Goal: Task Accomplishment & Management: Use online tool/utility

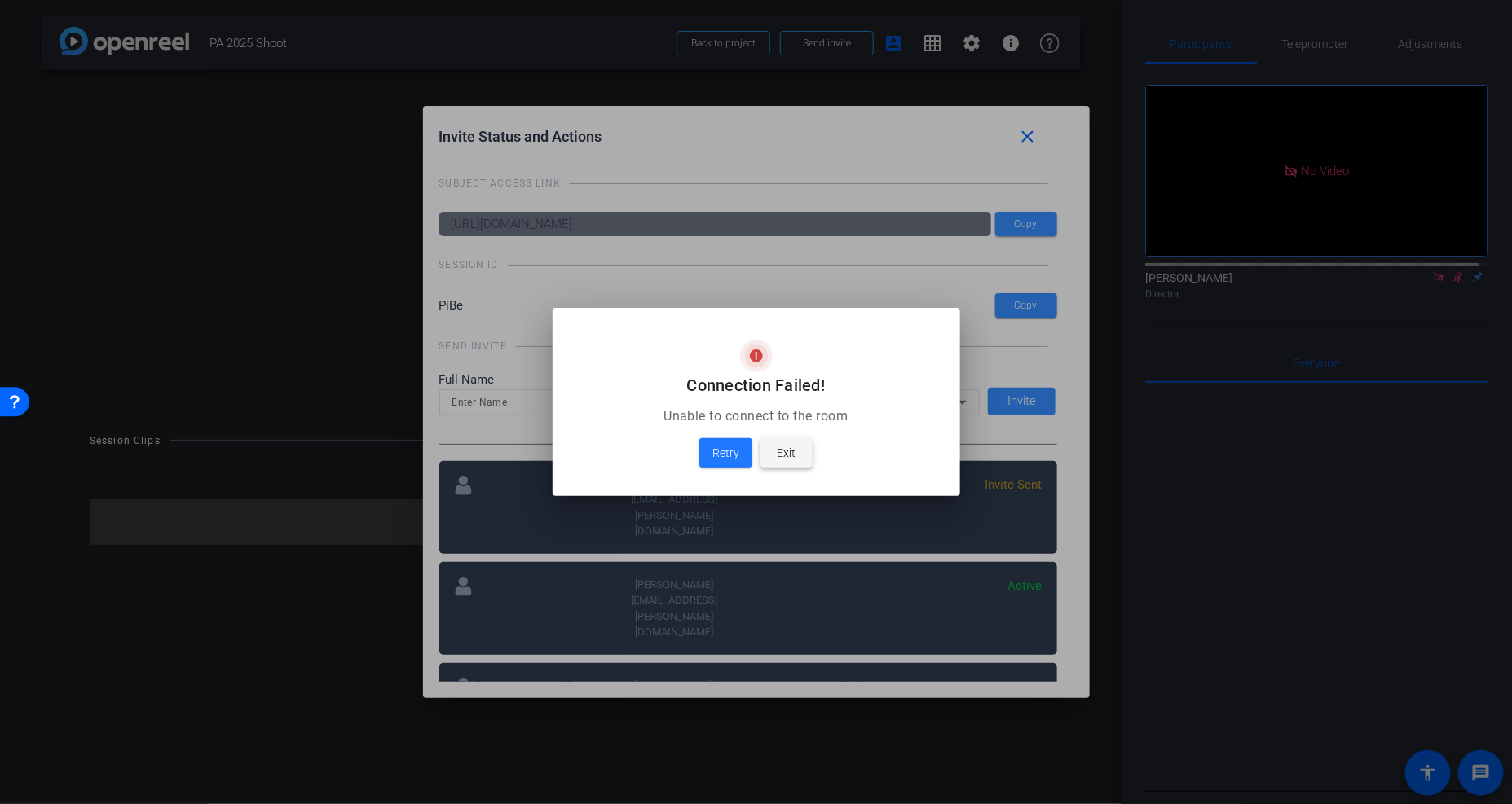
click at [786, 454] on span "Exit" at bounding box center [787, 453] width 18 height 19
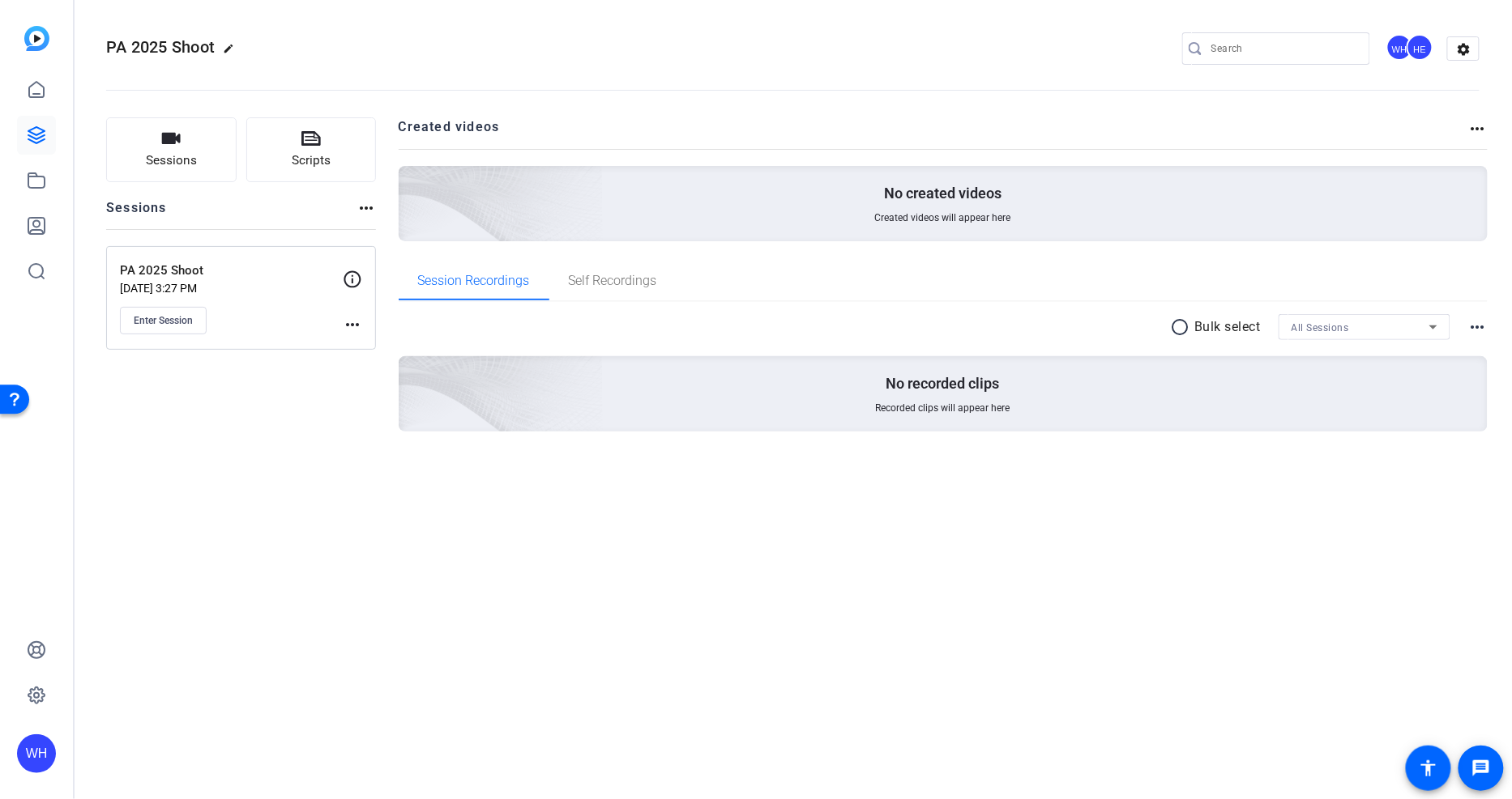
click at [820, 513] on div "PA 2025 Shoot edit WH HE settings Sessions Scripts Sessions more_horiz PA 2025 …" at bounding box center [793, 399] width 1438 height 799
click at [170, 317] on span "Enter Session" at bounding box center [163, 321] width 59 height 13
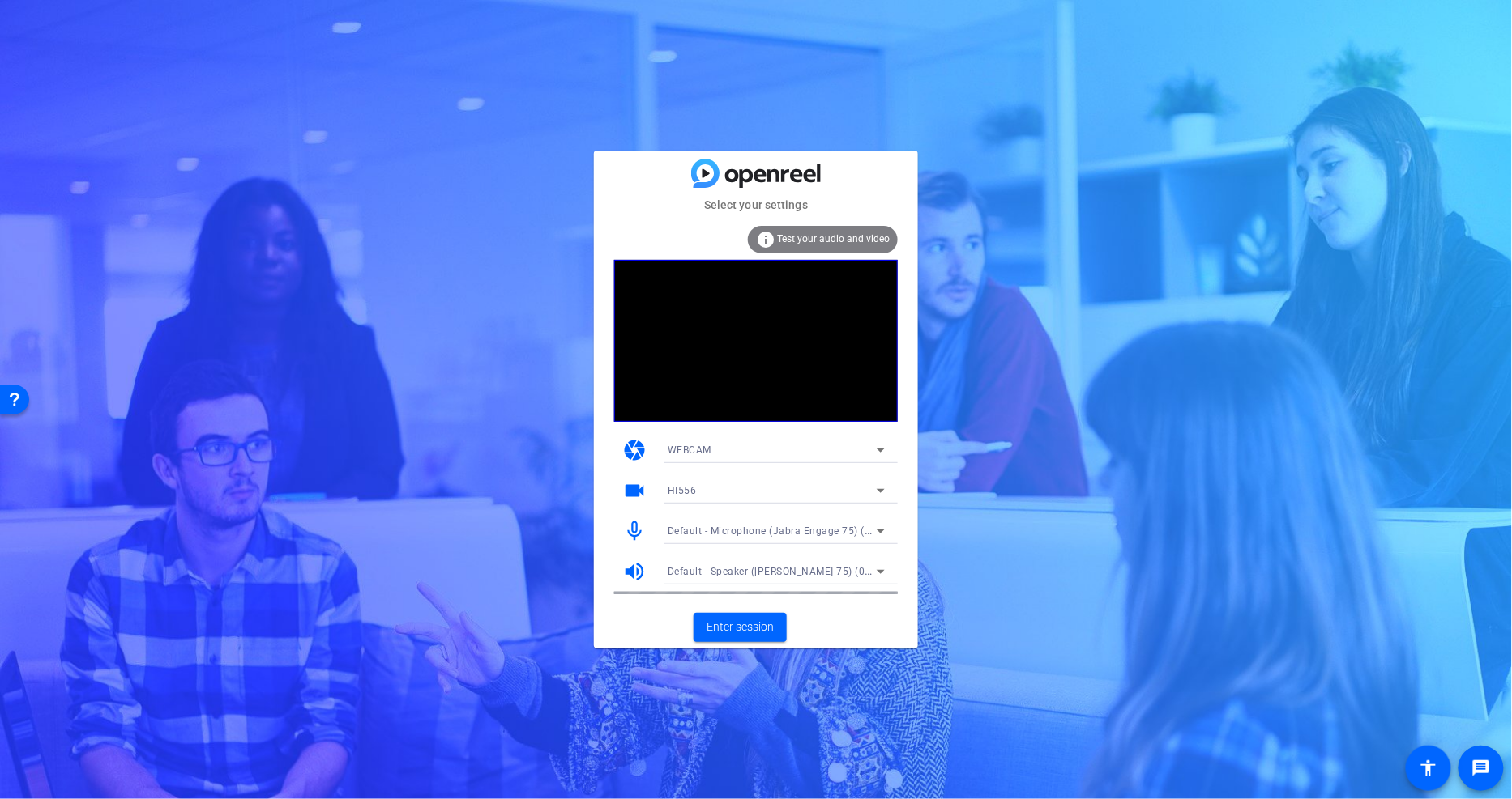
click at [829, 454] on div "WEBCAM" at bounding box center [772, 450] width 209 height 20
click at [711, 500] on mat-option "DESKTOP" at bounding box center [776, 508] width 243 height 26
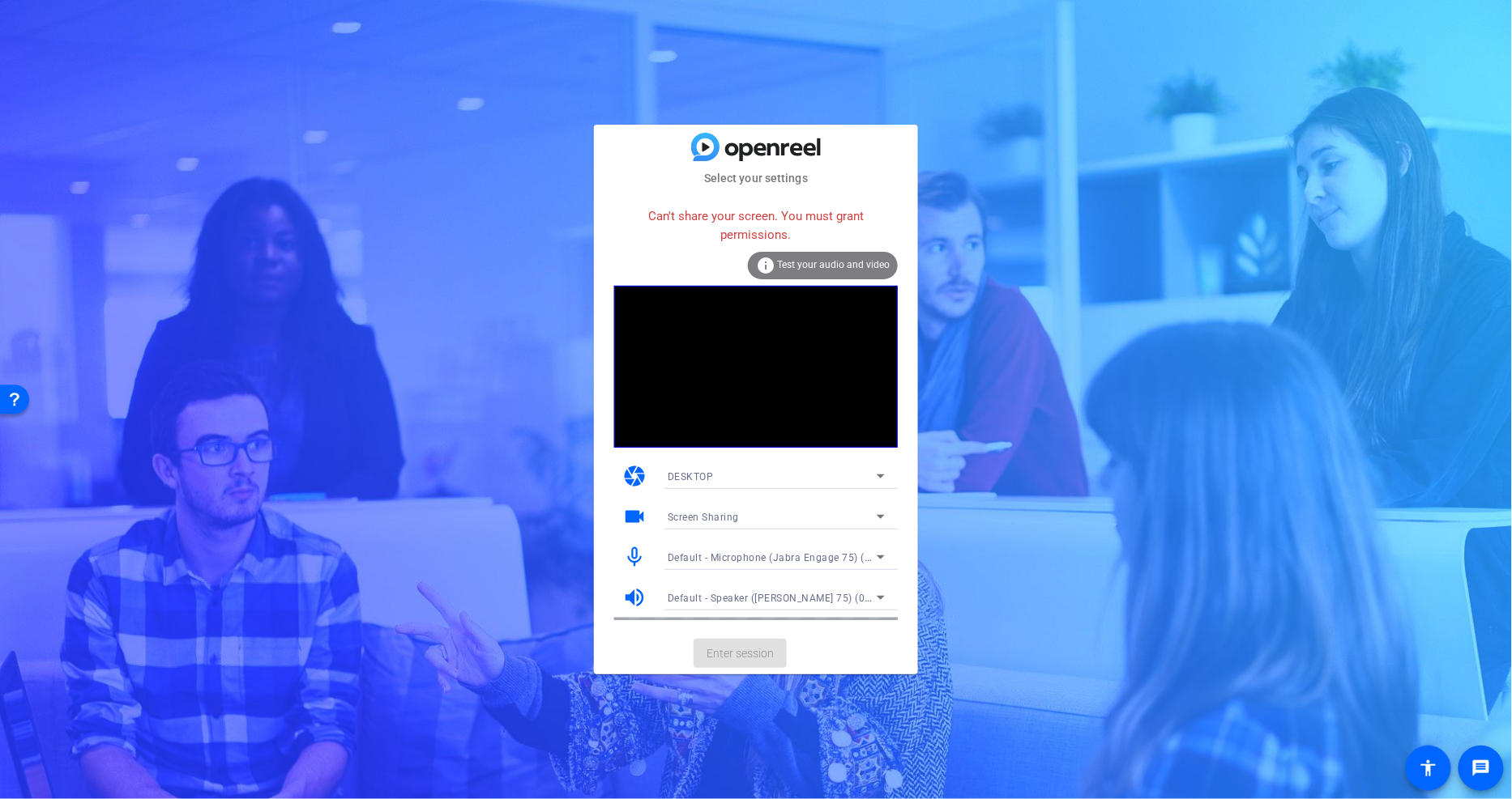
click at [700, 483] on div "DESKTOP" at bounding box center [772, 476] width 209 height 20
click at [706, 504] on span "WEBCAM" at bounding box center [689, 508] width 43 height 19
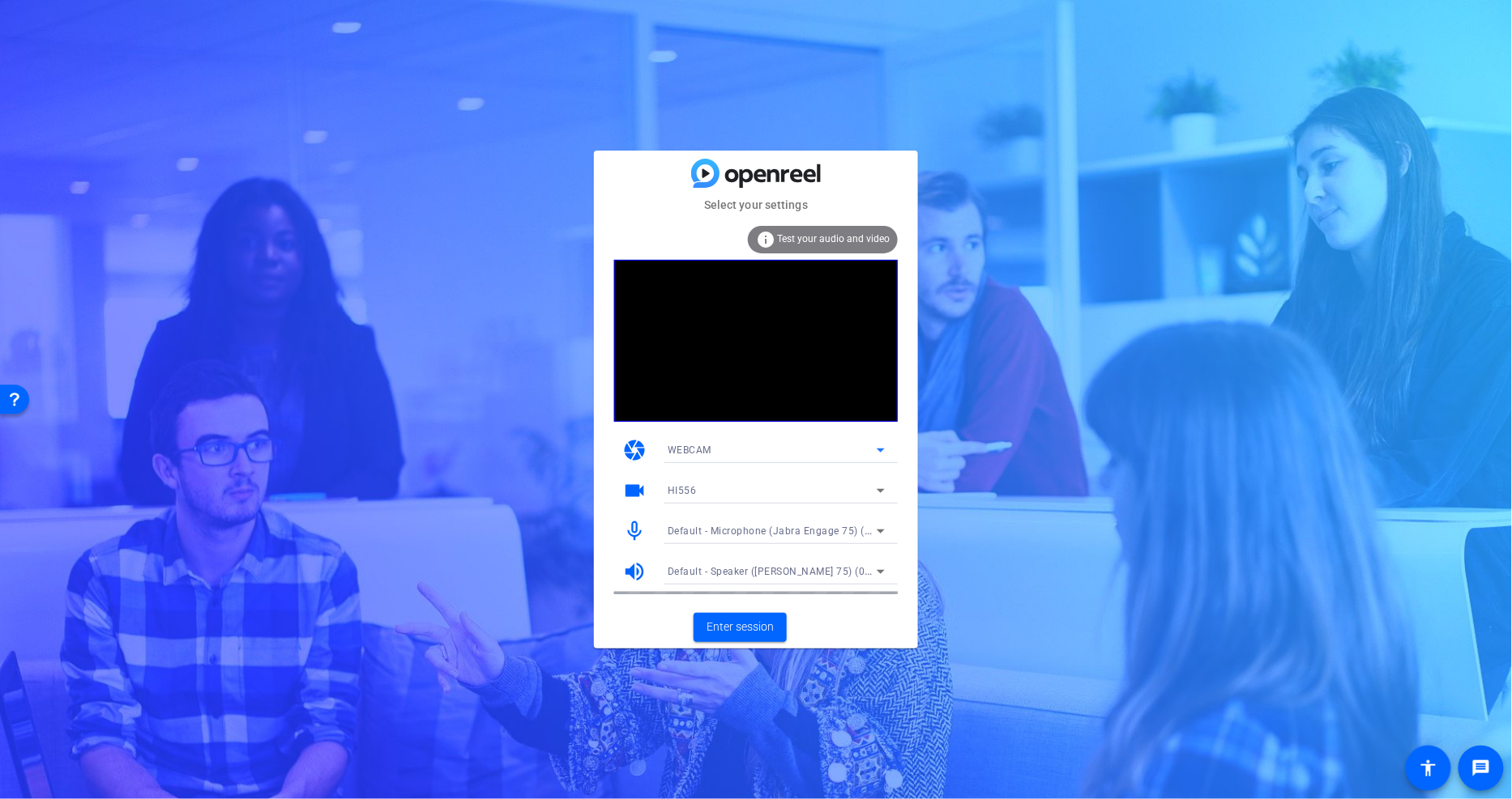
click at [706, 491] on div "HI556" at bounding box center [772, 490] width 209 height 20
click at [1050, 487] on div at bounding box center [756, 399] width 1512 height 799
click at [749, 632] on span "Enter session" at bounding box center [740, 627] width 67 height 17
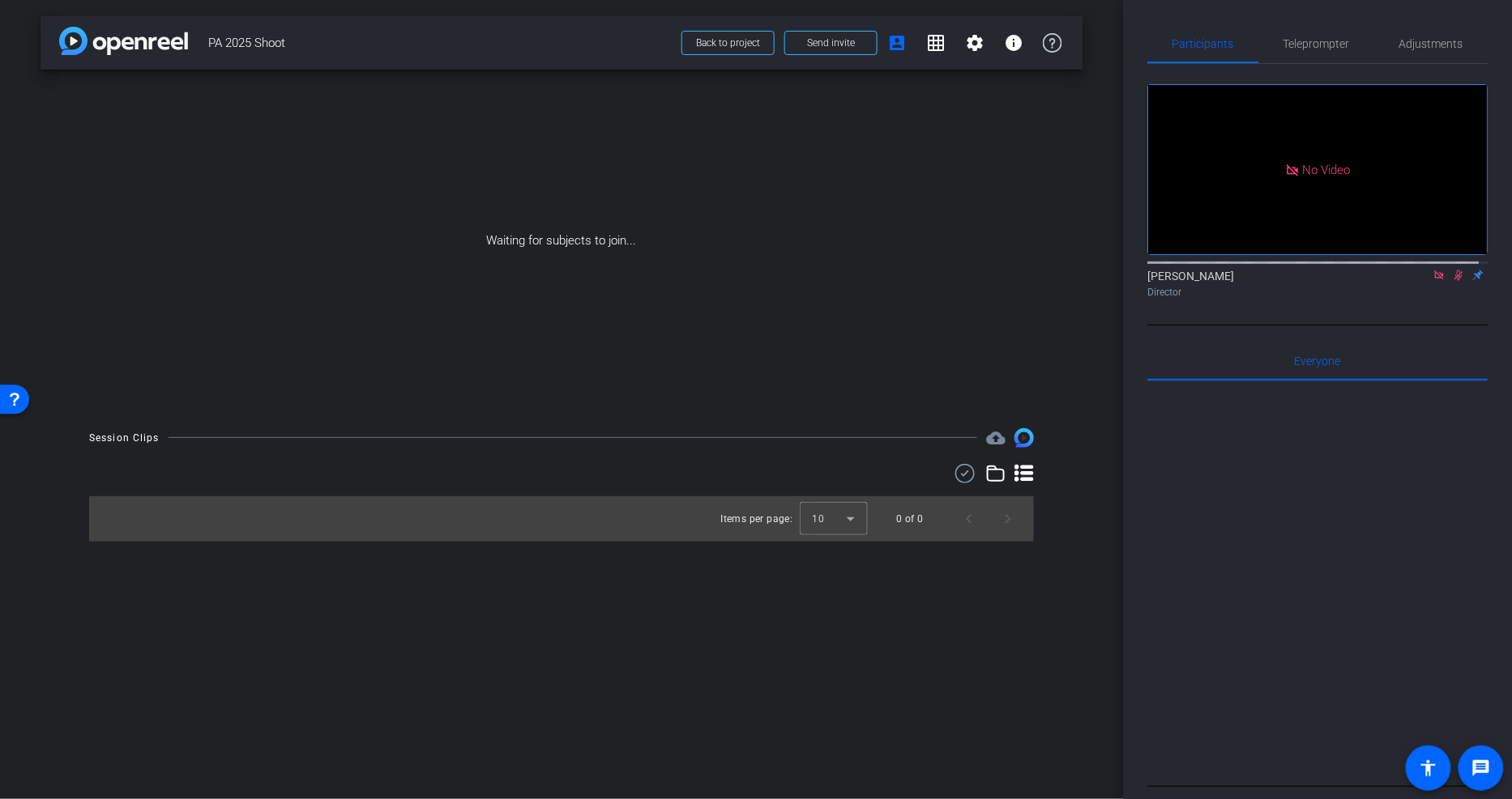
click at [1310, 177] on span "No Video" at bounding box center [1326, 169] width 47 height 15
click at [1435, 280] on icon at bounding box center [1439, 275] width 9 height 9
click at [1163, 241] on mat-icon "settings" at bounding box center [1167, 230] width 19 height 19
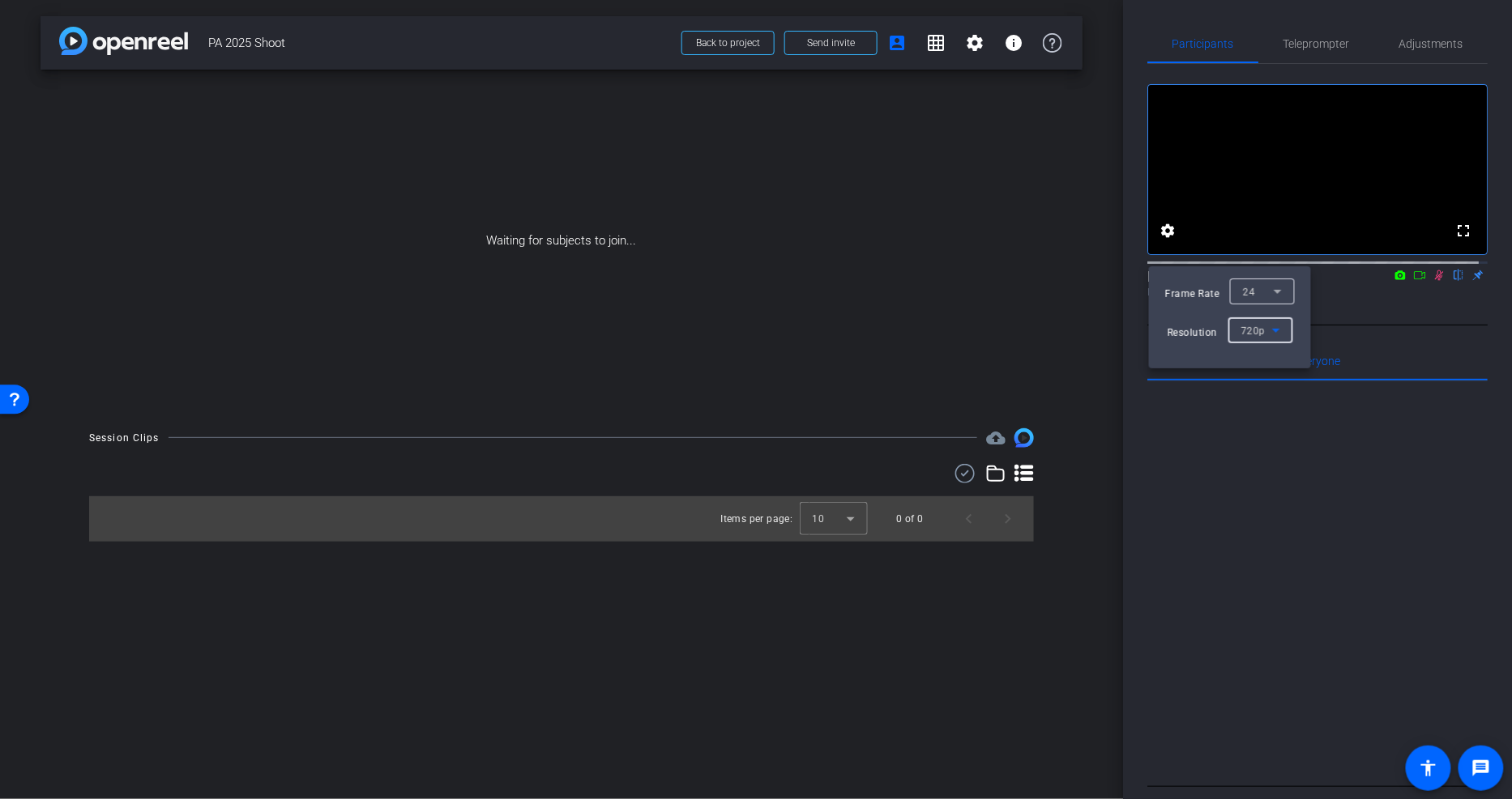
click at [1262, 325] on span "720p" at bounding box center [1252, 331] width 25 height 11
click at [1256, 387] on span "1080p" at bounding box center [1255, 388] width 30 height 19
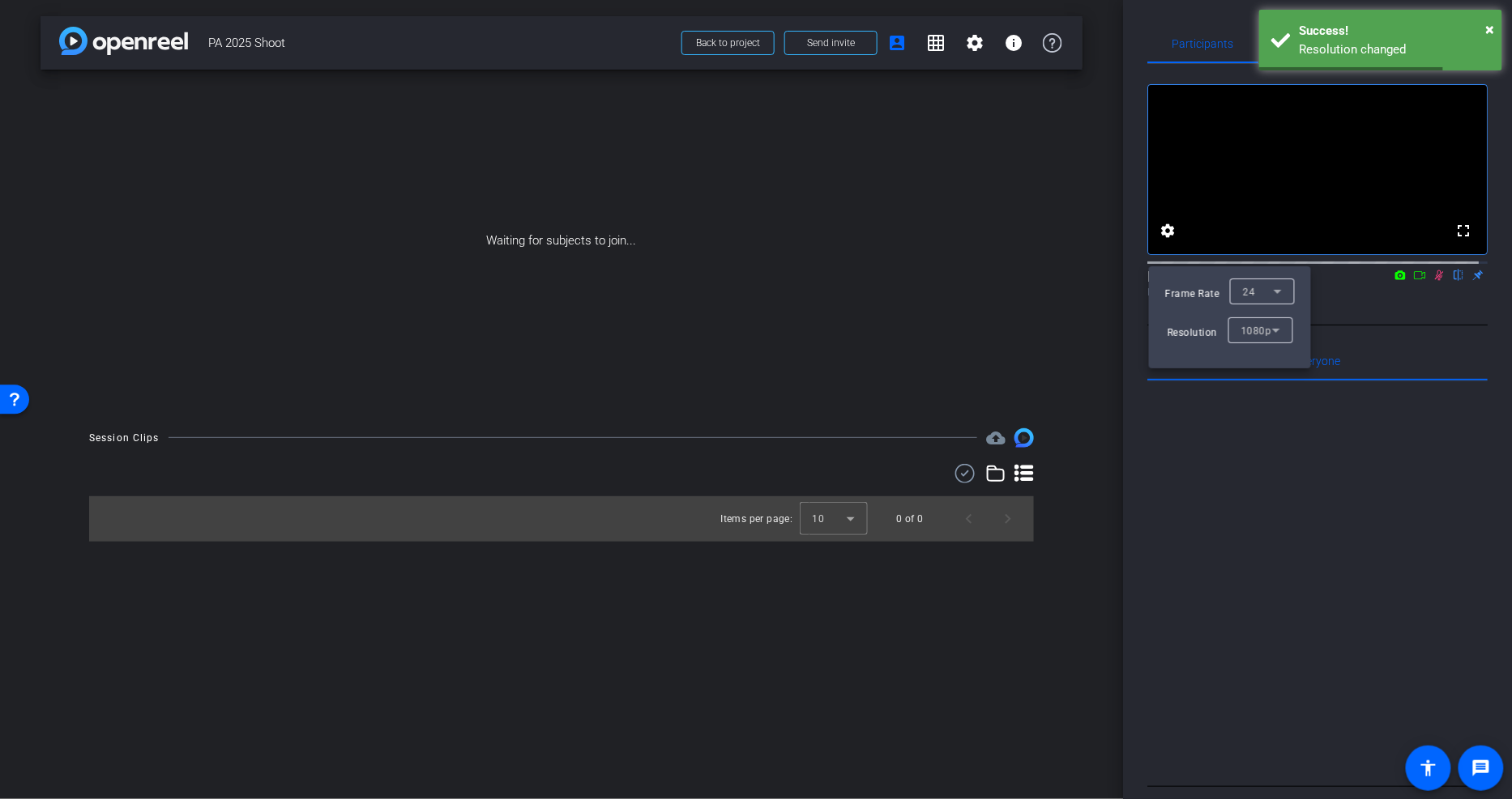
click at [1281, 447] on div at bounding box center [756, 399] width 1512 height 799
click at [1433, 282] on icon at bounding box center [1439, 275] width 13 height 11
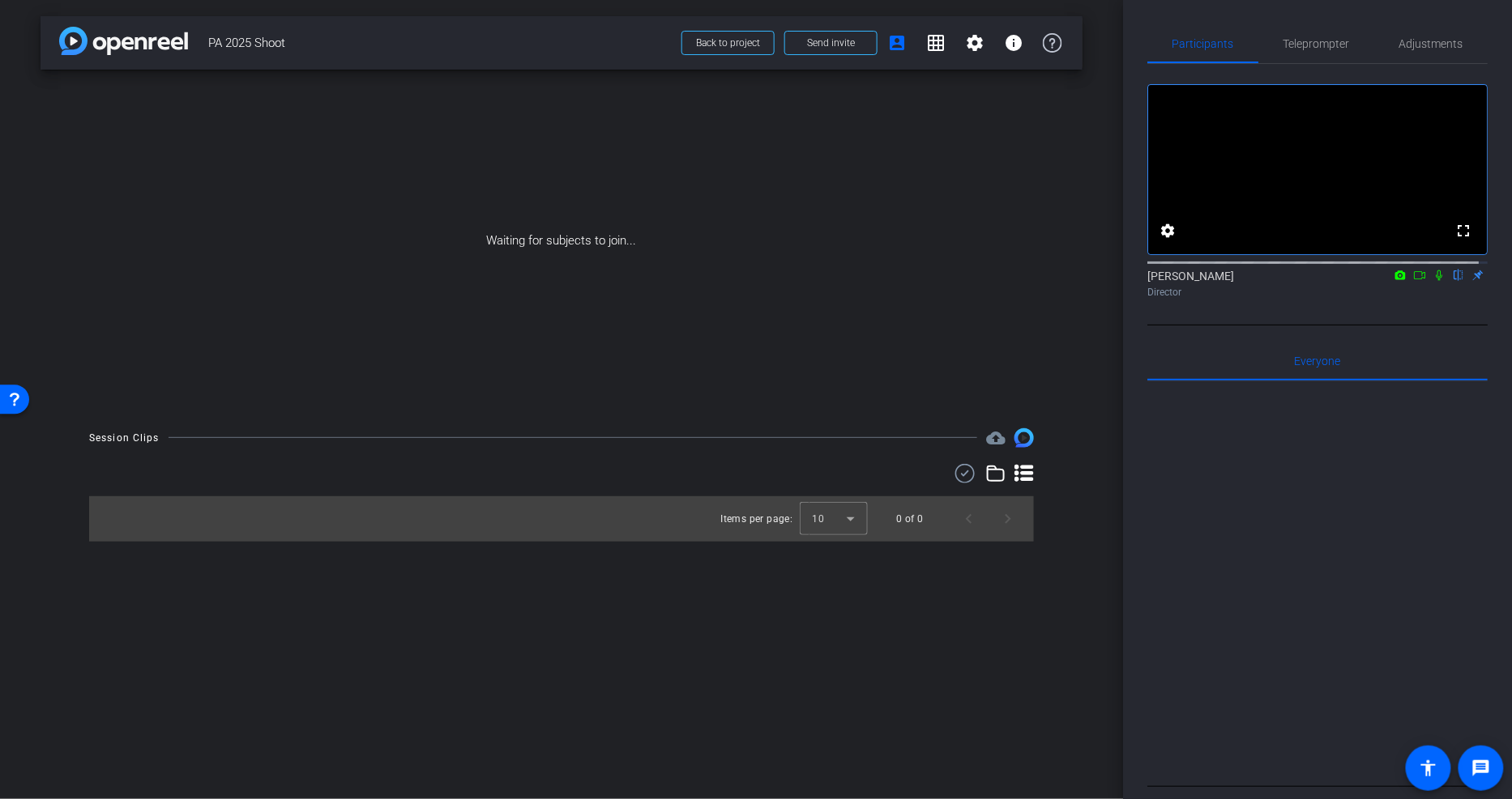
click at [1433, 282] on icon at bounding box center [1439, 275] width 13 height 11
click at [975, 39] on mat-icon "settings" at bounding box center [974, 42] width 19 height 19
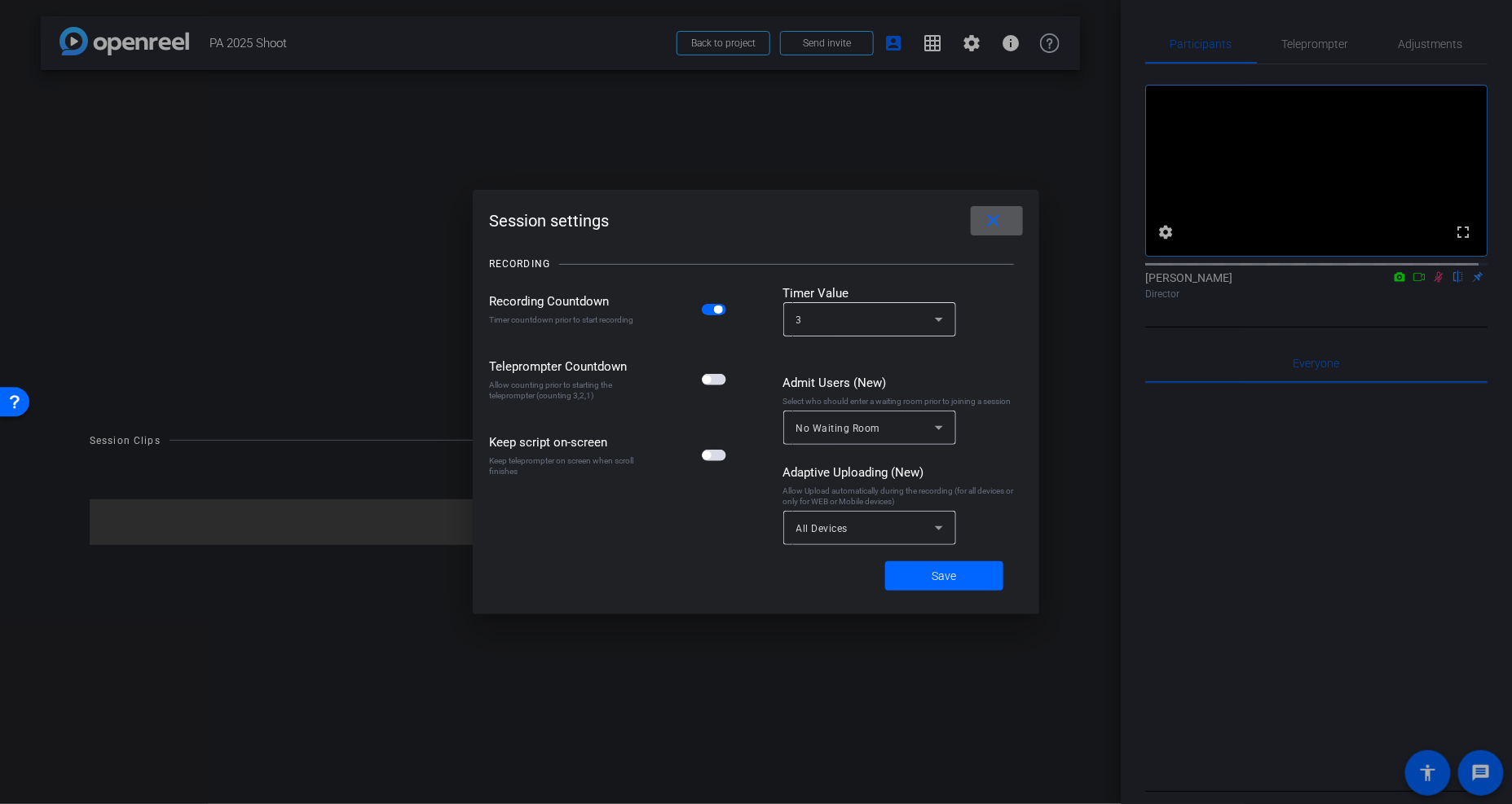
click at [999, 216] on mat-icon "close" at bounding box center [994, 221] width 20 height 20
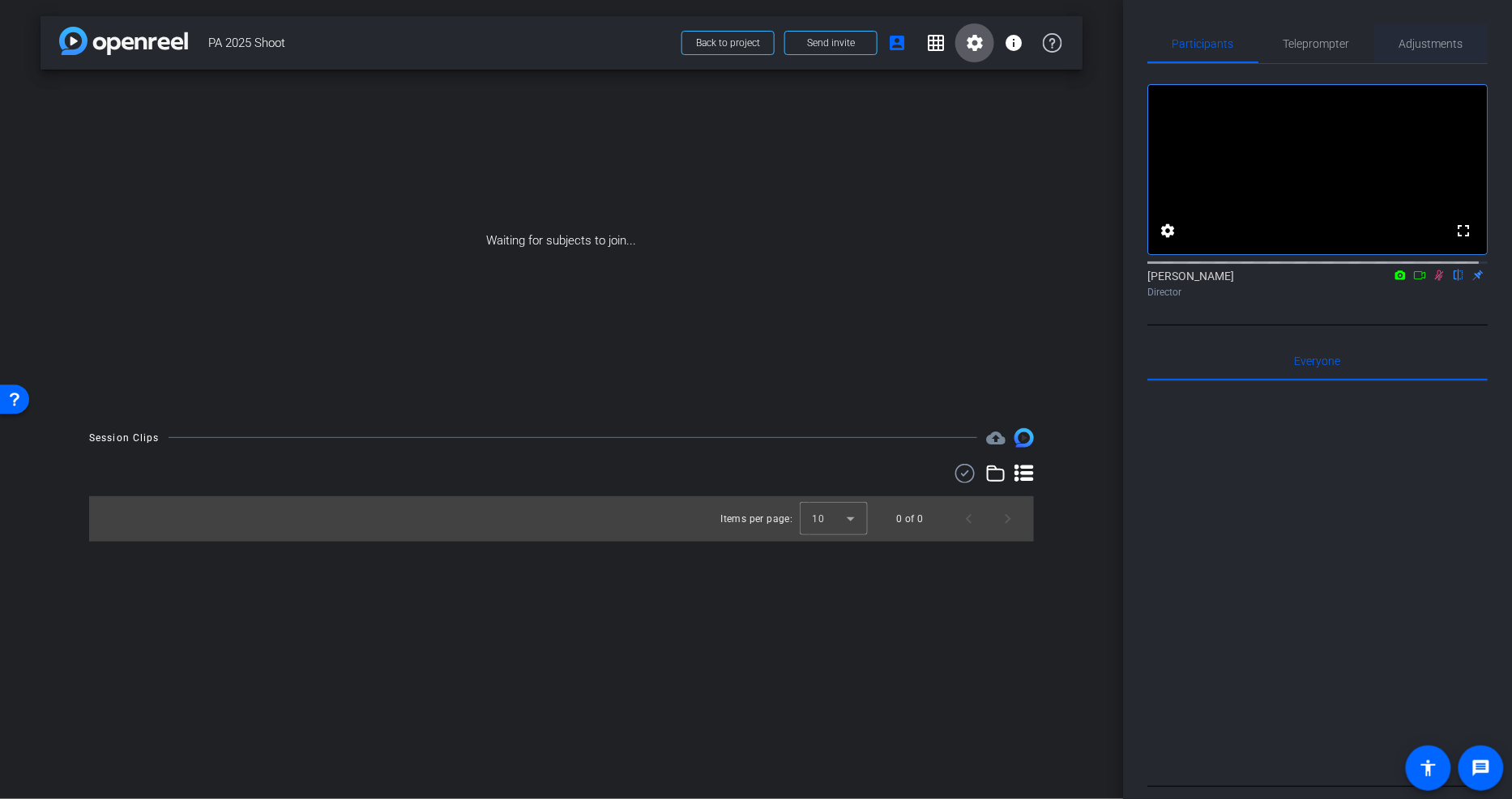
click at [1405, 35] on span "Adjustments" at bounding box center [1431, 44] width 64 height 39
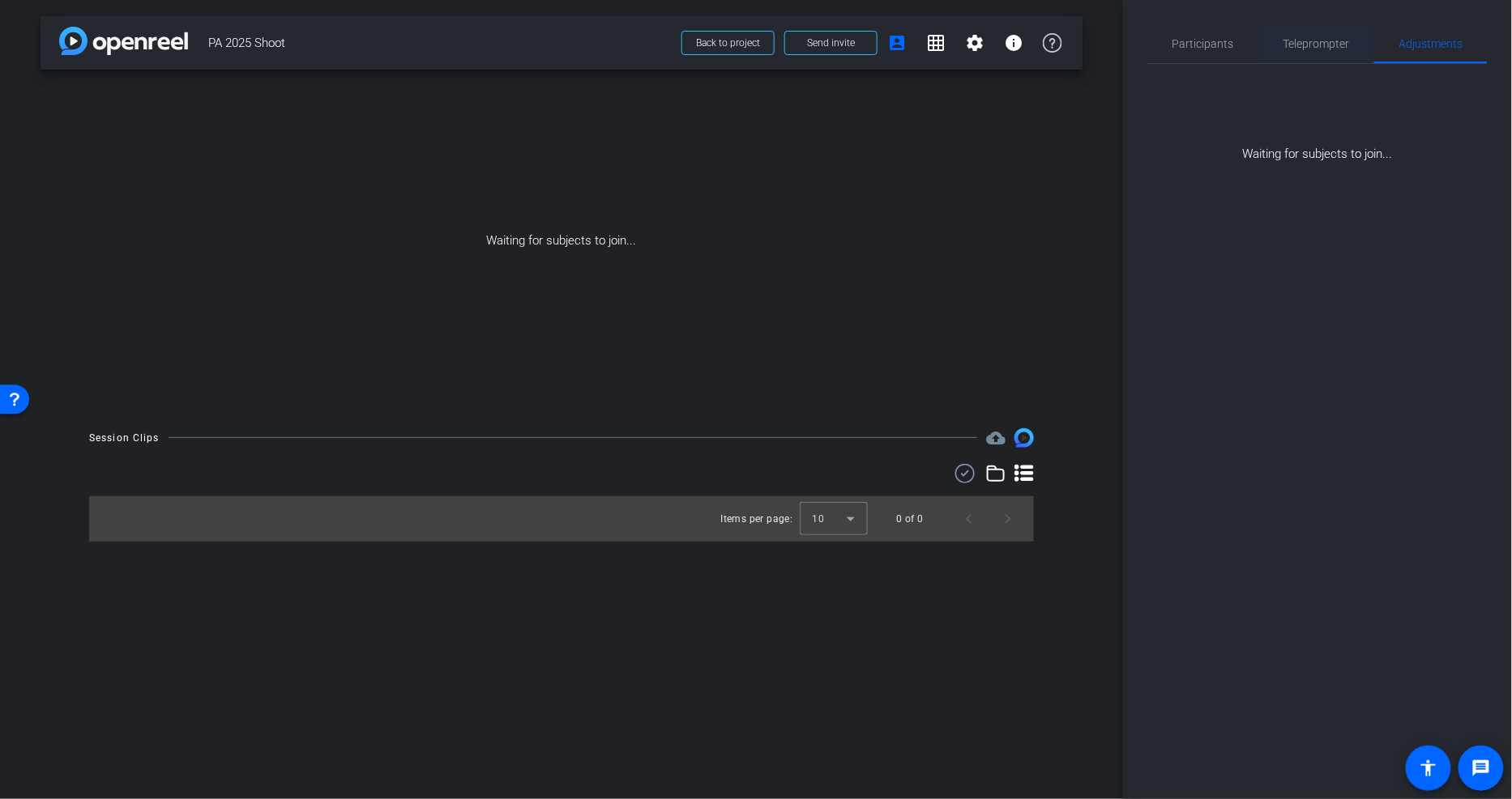
click at [1312, 33] on span "Teleprompter" at bounding box center [1316, 44] width 67 height 39
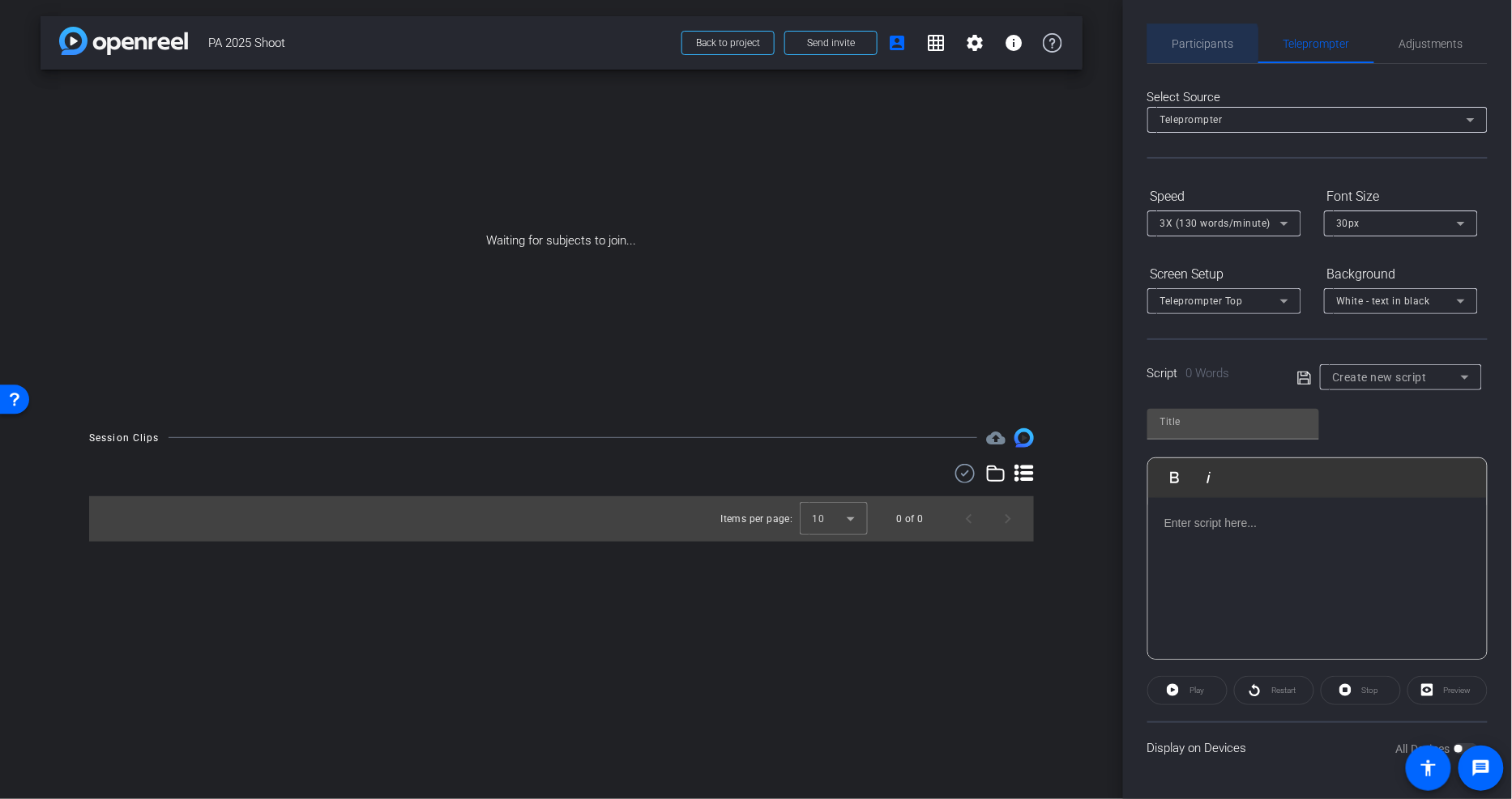
click at [1188, 44] on span "Participants" at bounding box center [1203, 44] width 62 height 11
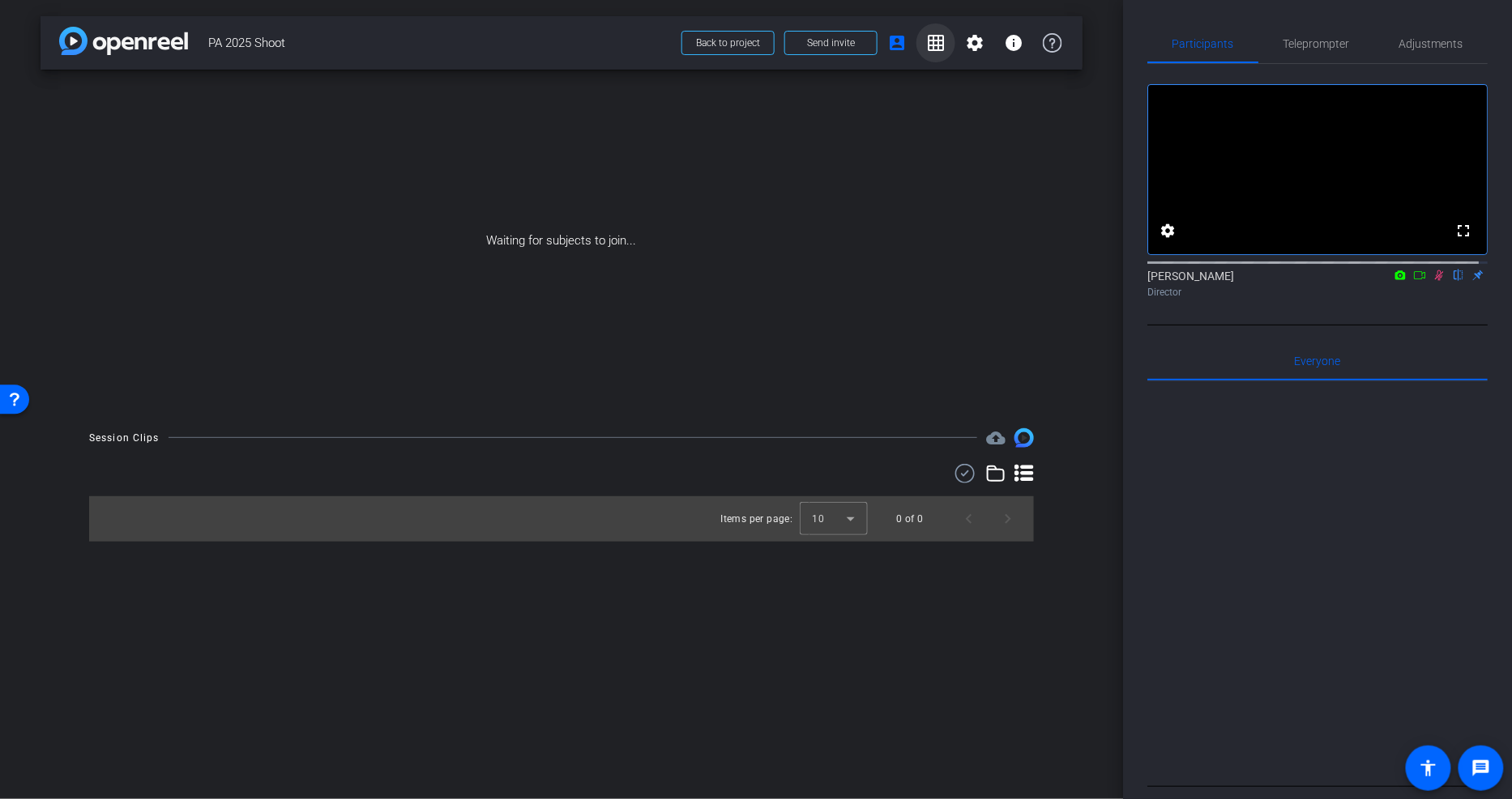
click at [932, 39] on mat-icon "grid_on" at bounding box center [935, 42] width 19 height 19
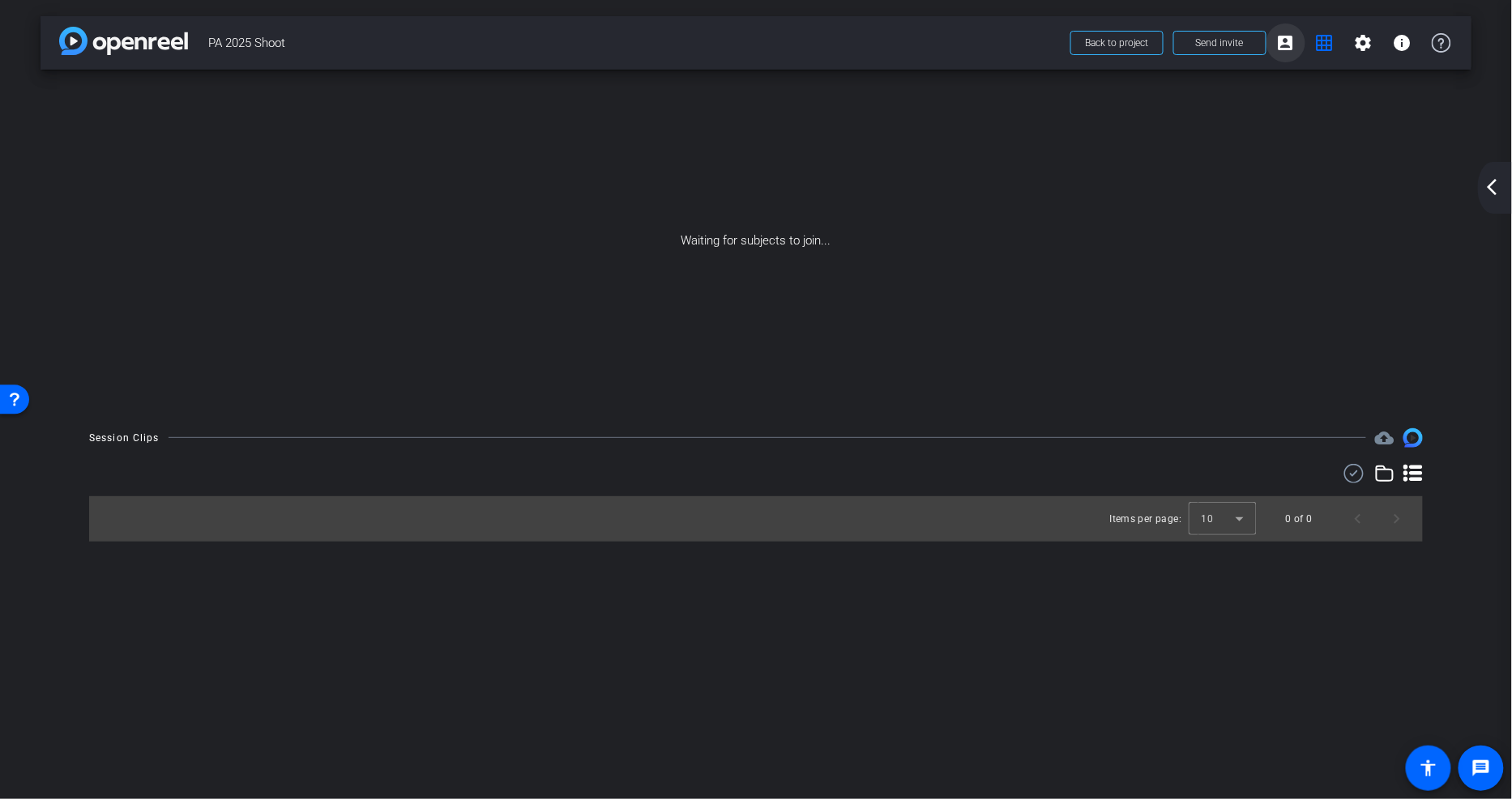
click at [1290, 45] on mat-icon "account_box" at bounding box center [1285, 42] width 19 height 19
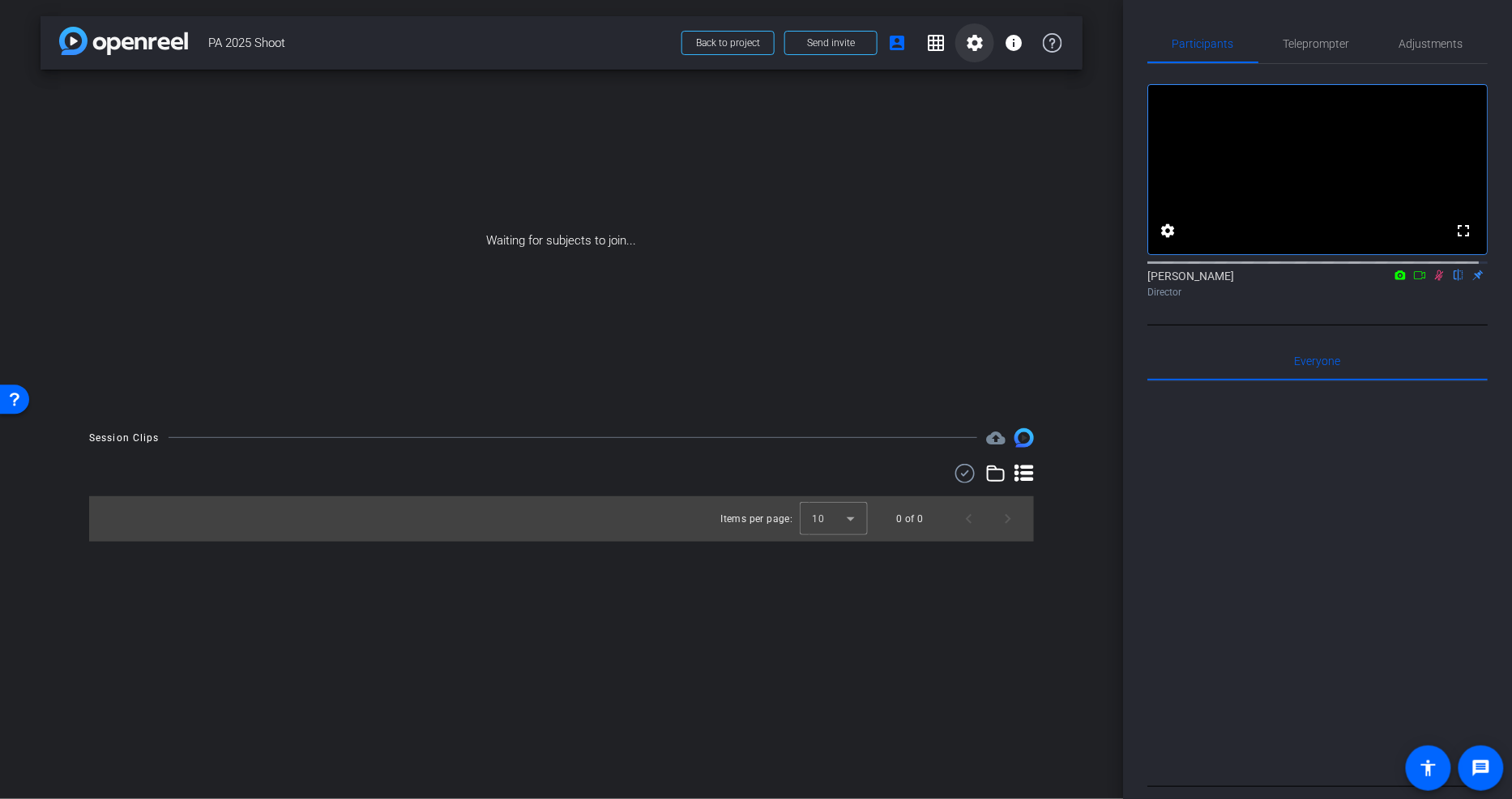
click at [982, 43] on mat-icon "settings" at bounding box center [974, 42] width 19 height 19
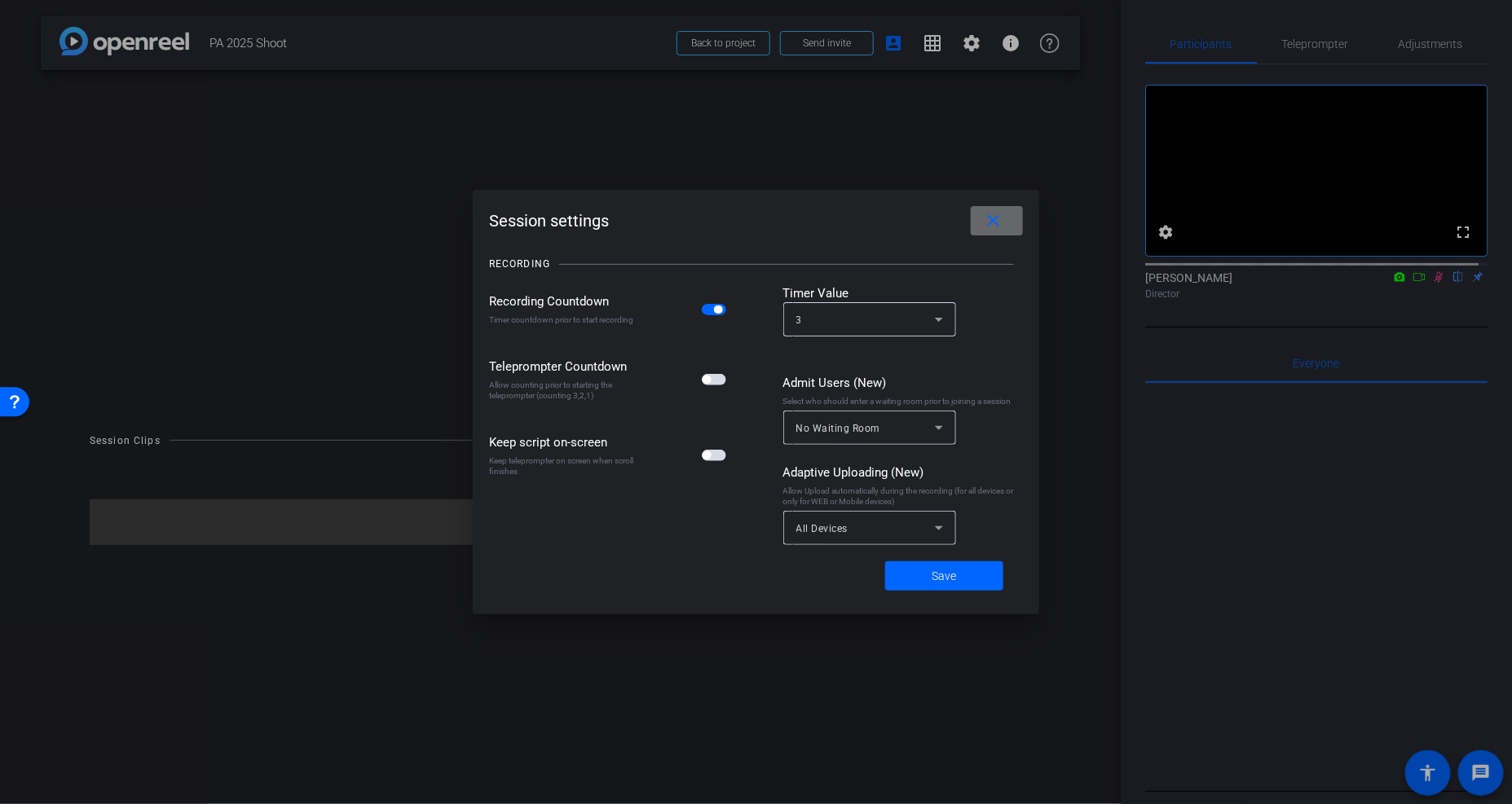
click at [1005, 220] on span at bounding box center [997, 221] width 52 height 39
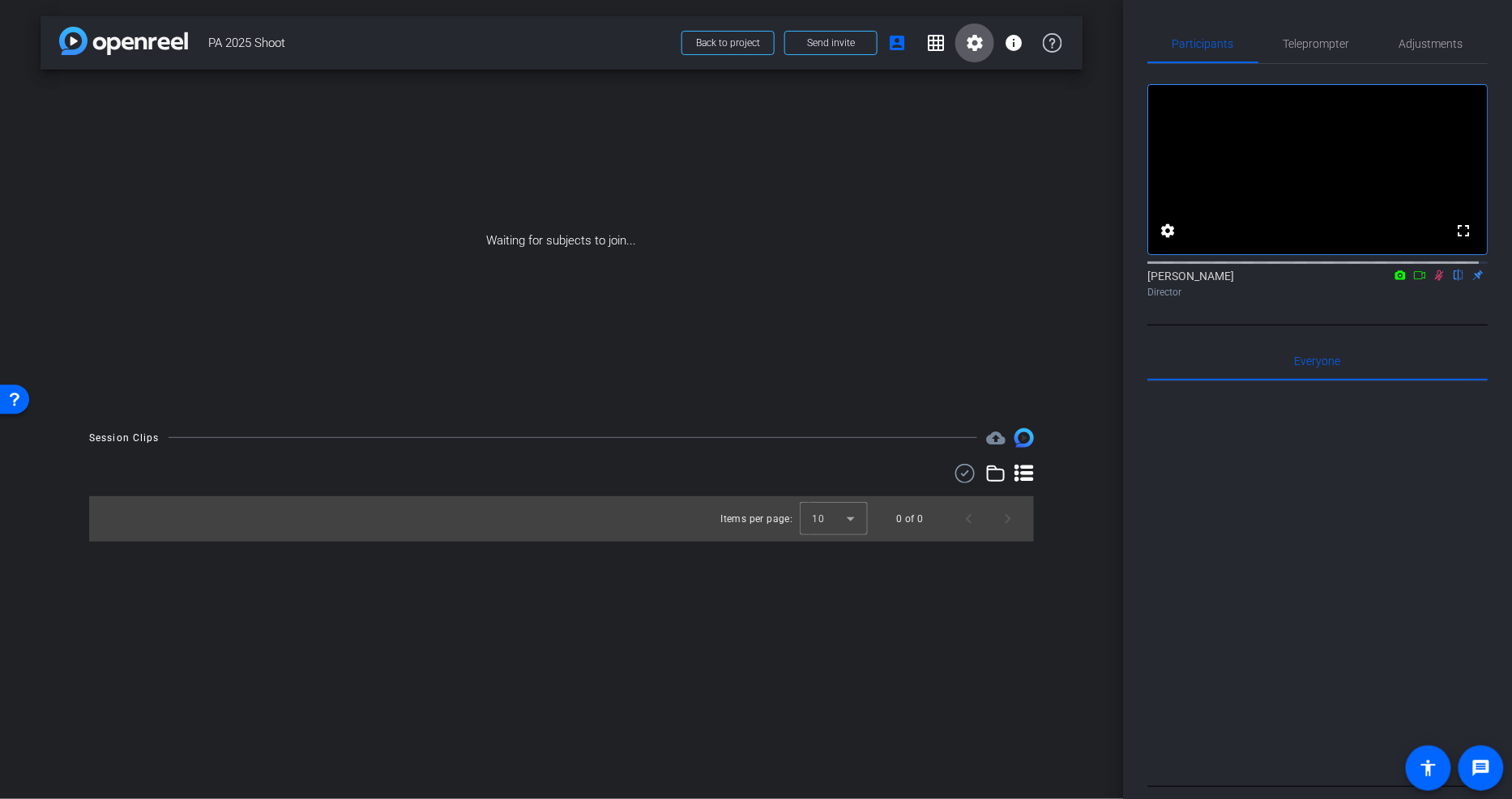
click at [1414, 282] on icon at bounding box center [1420, 275] width 13 height 11
click at [839, 48] on span "Send invite" at bounding box center [830, 43] width 47 height 13
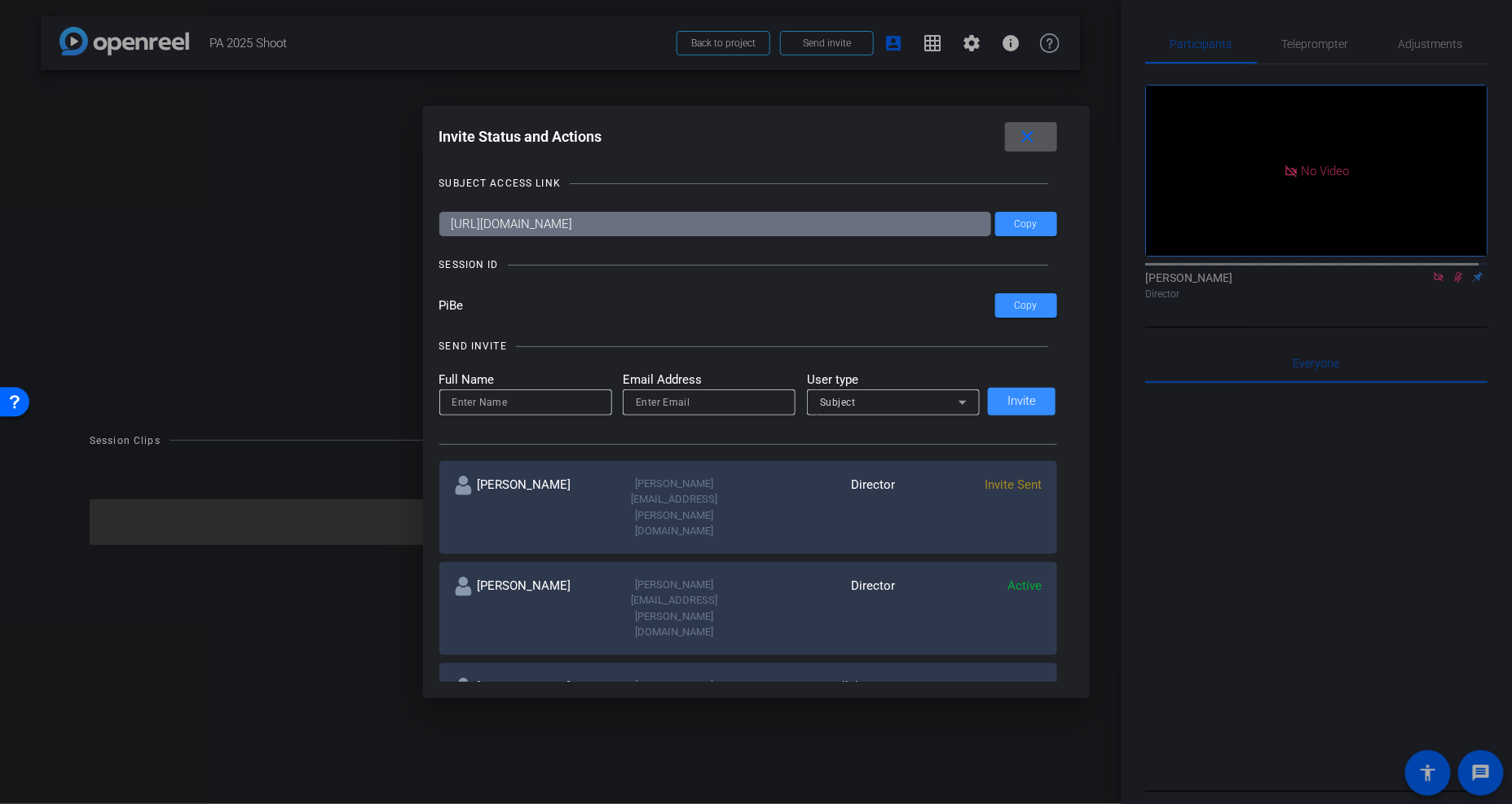
click at [1032, 131] on mat-icon "close" at bounding box center [1028, 138] width 20 height 20
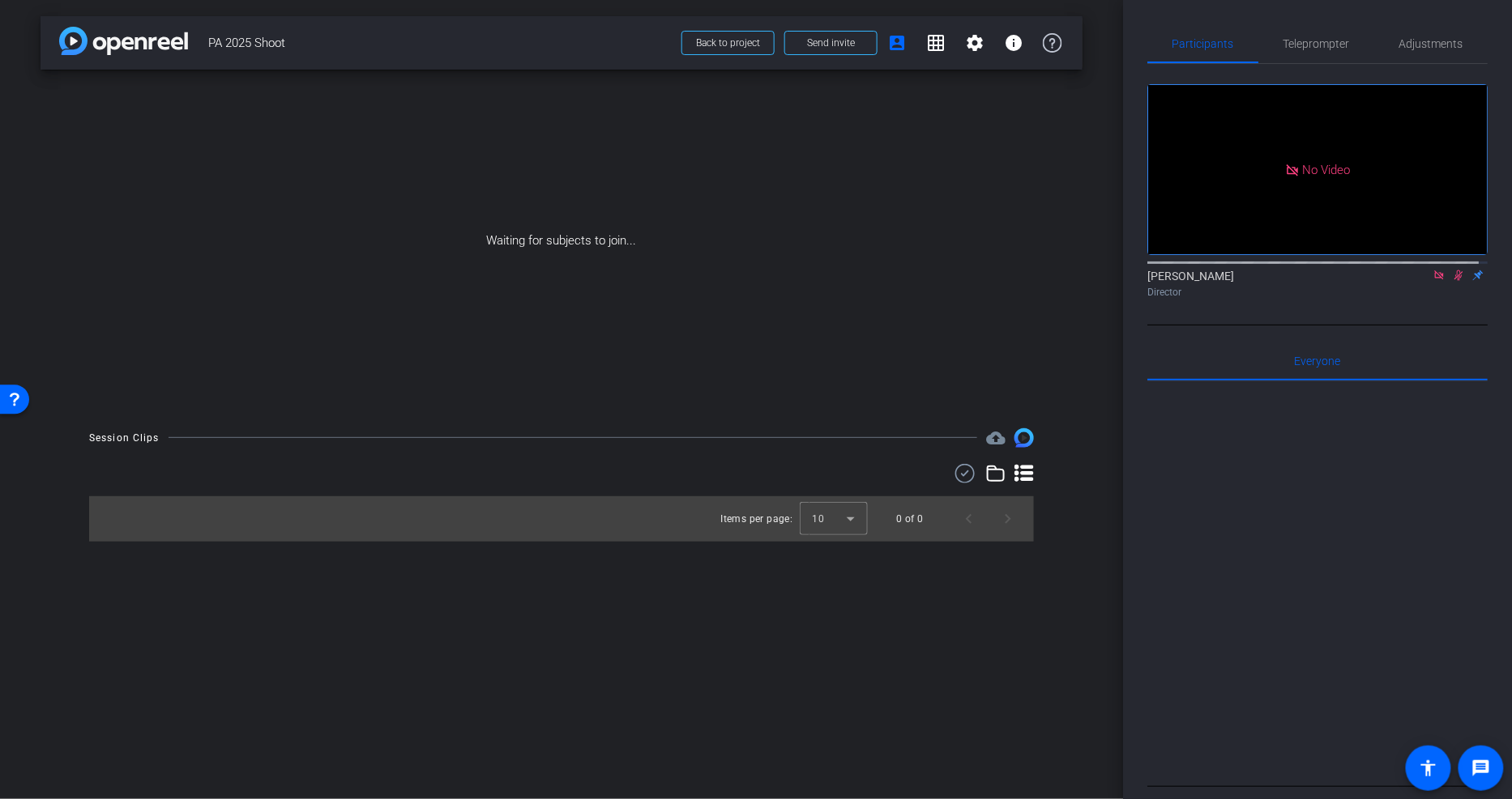
click at [1034, 149] on div "Waiting for subjects to join..." at bounding box center [561, 241] width 1042 height 343
click at [839, 45] on span "Send invite" at bounding box center [830, 43] width 47 height 13
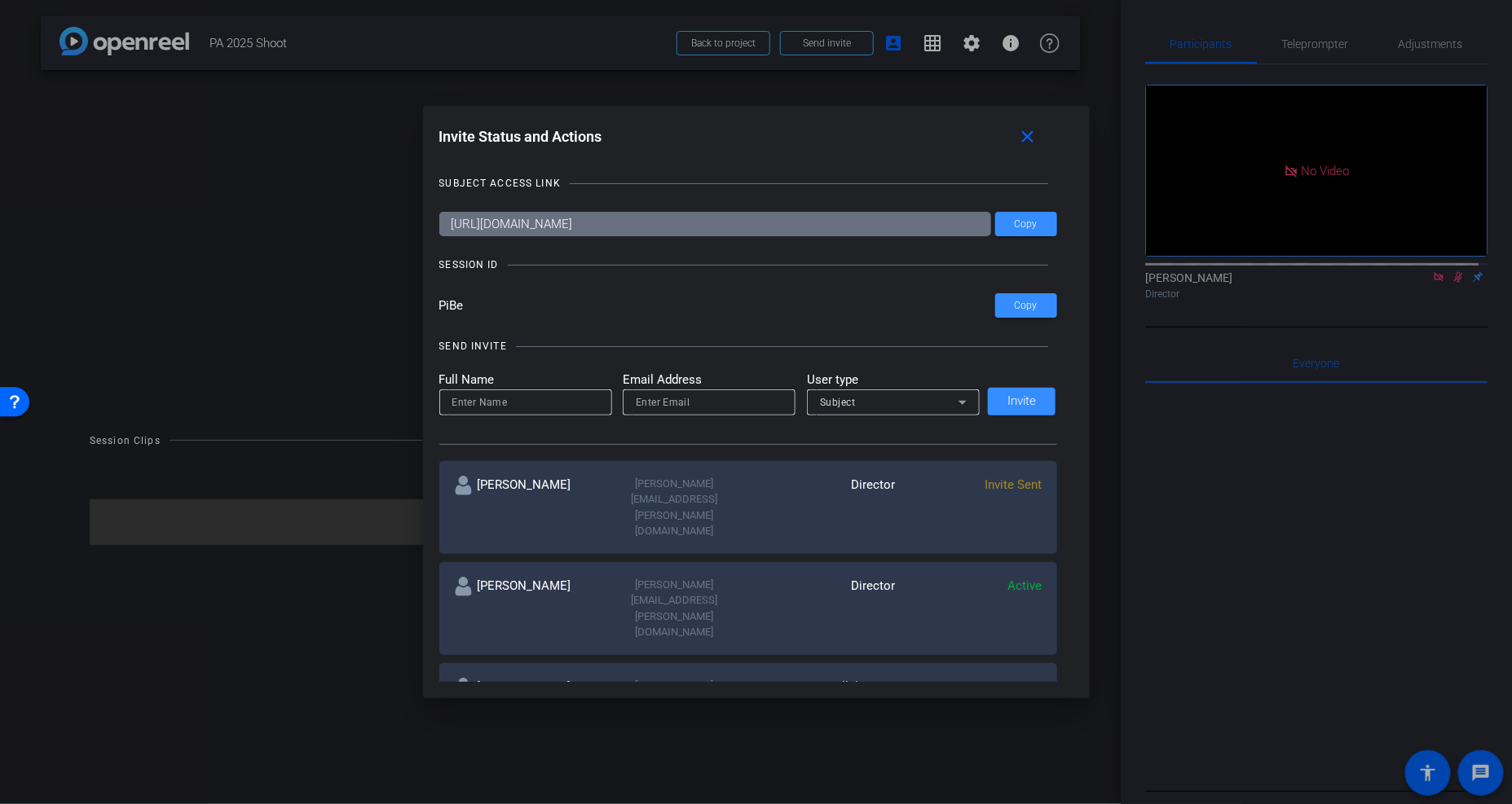
drag, startPoint x: 463, startPoint y: 306, endPoint x: 430, endPoint y: 313, distance: 33.7
click at [430, 313] on div "Invite Status and Actions close SUBJECT ACCESS LINK https://capture.openreel.co…" at bounding box center [756, 402] width 667 height 592
drag, startPoint x: 1021, startPoint y: 221, endPoint x: 1169, endPoint y: 265, distance: 154.4
click at [1021, 221] on span "Copy" at bounding box center [1026, 224] width 23 height 12
click at [1028, 678] on mat-icon "more_horiz" at bounding box center [1032, 688] width 19 height 19
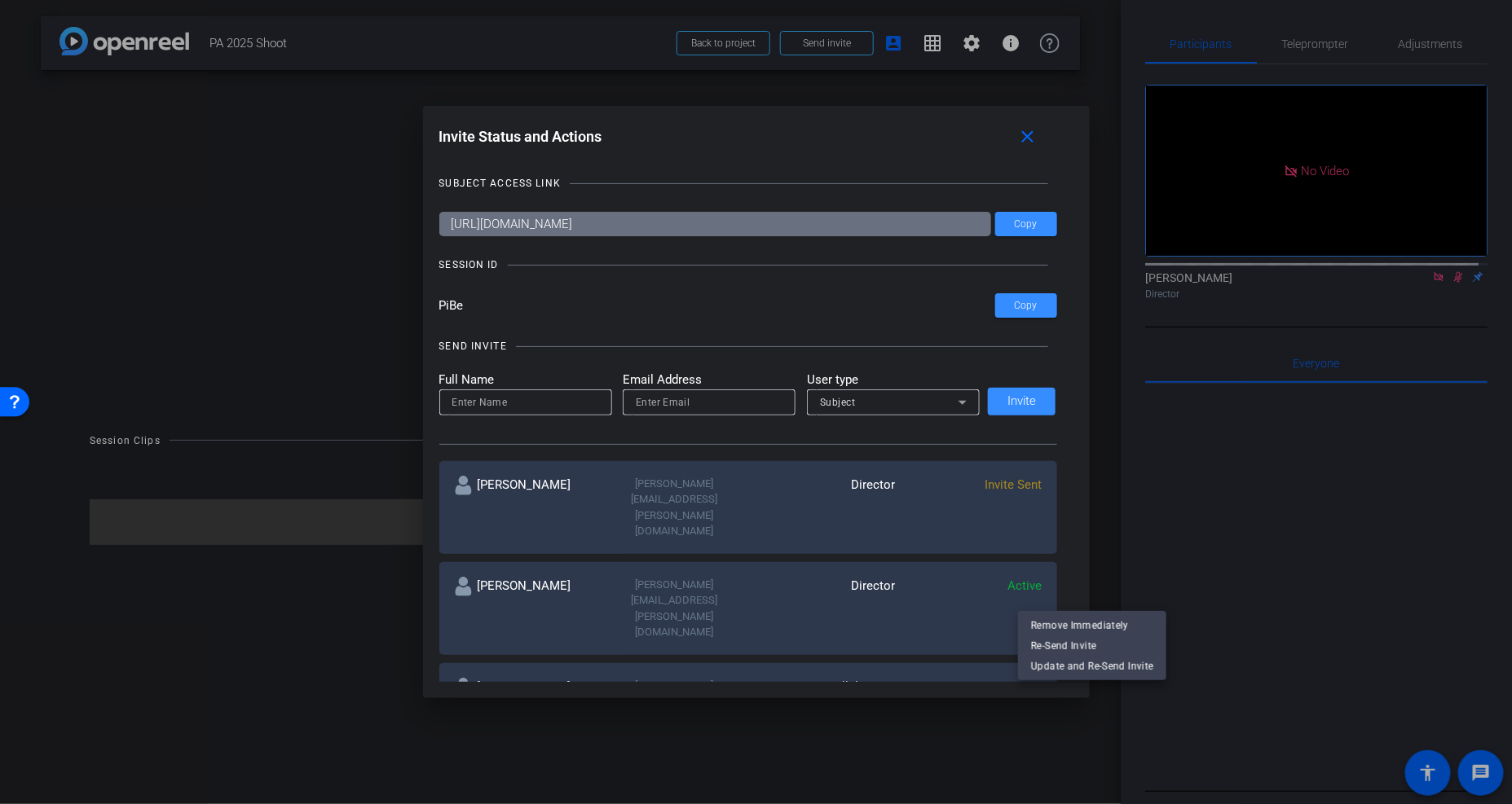
click at [1030, 136] on div at bounding box center [756, 402] width 1512 height 804
click at [1031, 135] on mat-icon "close" at bounding box center [1028, 138] width 20 height 20
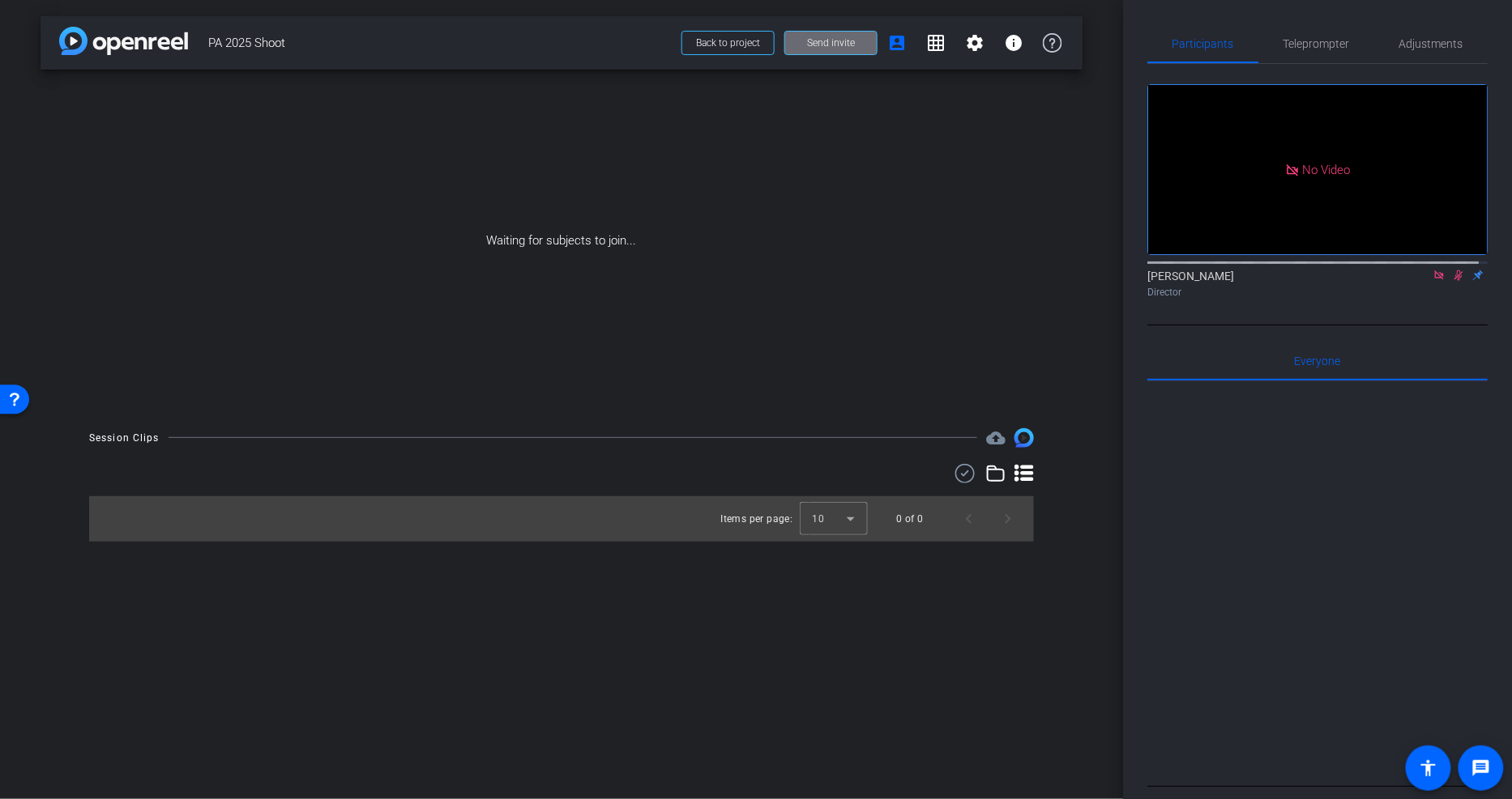
click at [819, 37] on span "Send invite" at bounding box center [830, 43] width 47 height 13
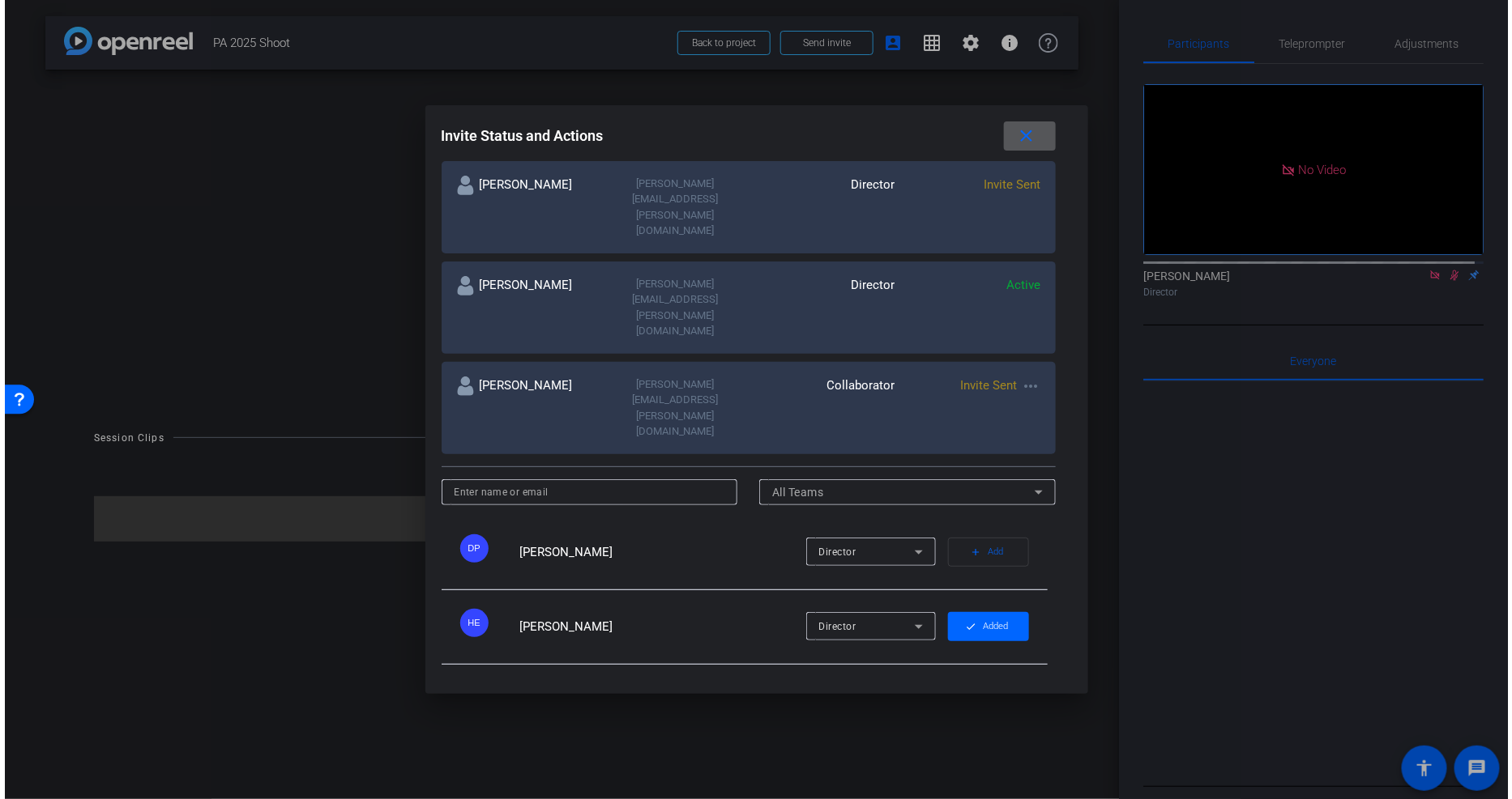
scroll to position [321, 0]
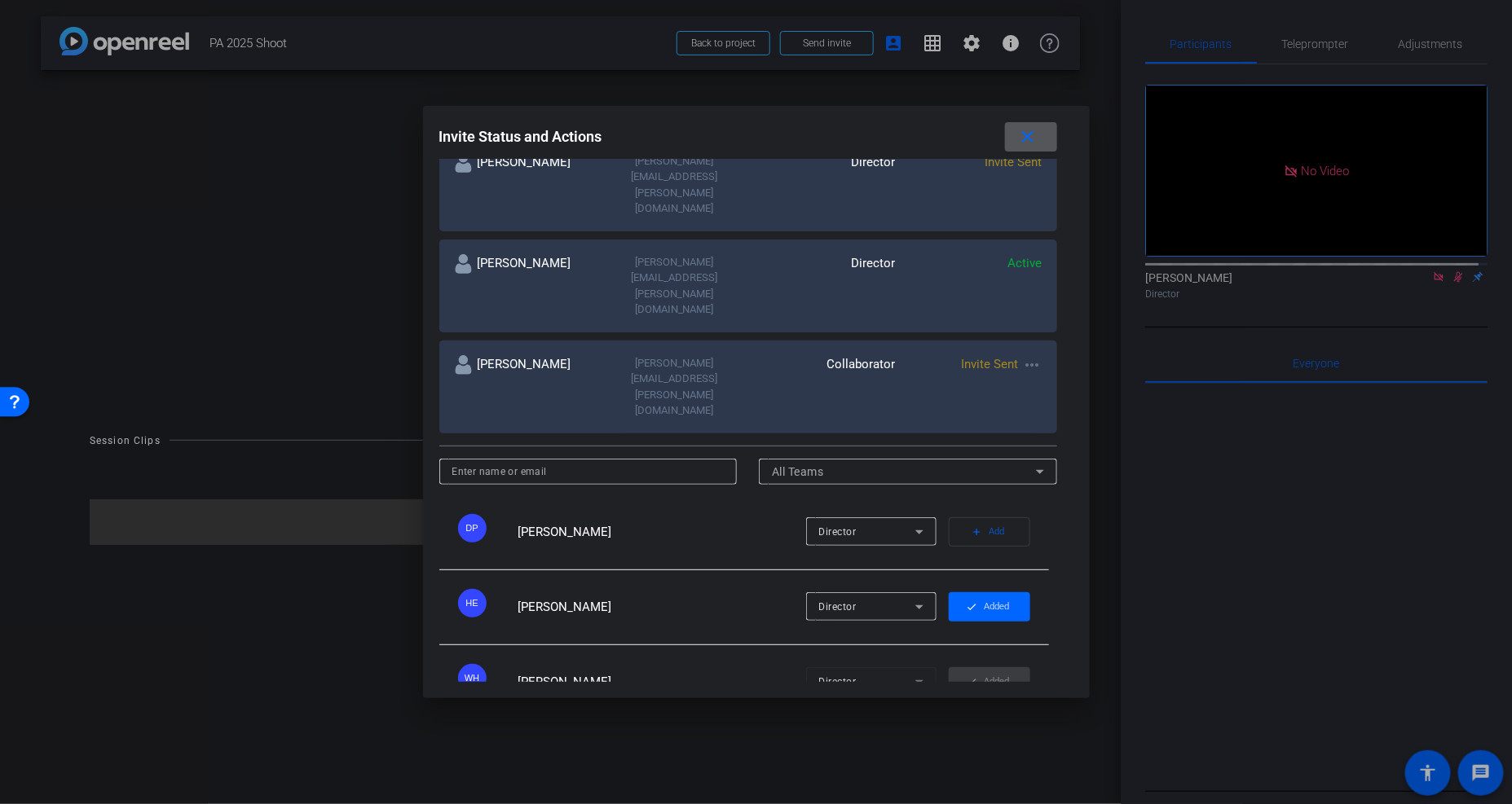
click at [1031, 356] on mat-icon "more_horiz" at bounding box center [1032, 365] width 19 height 19
click at [1061, 347] on span "Update and Re-Send Invite" at bounding box center [1092, 343] width 122 height 19
type input "Julia Lane"
type input "julia.lane@uline.com"
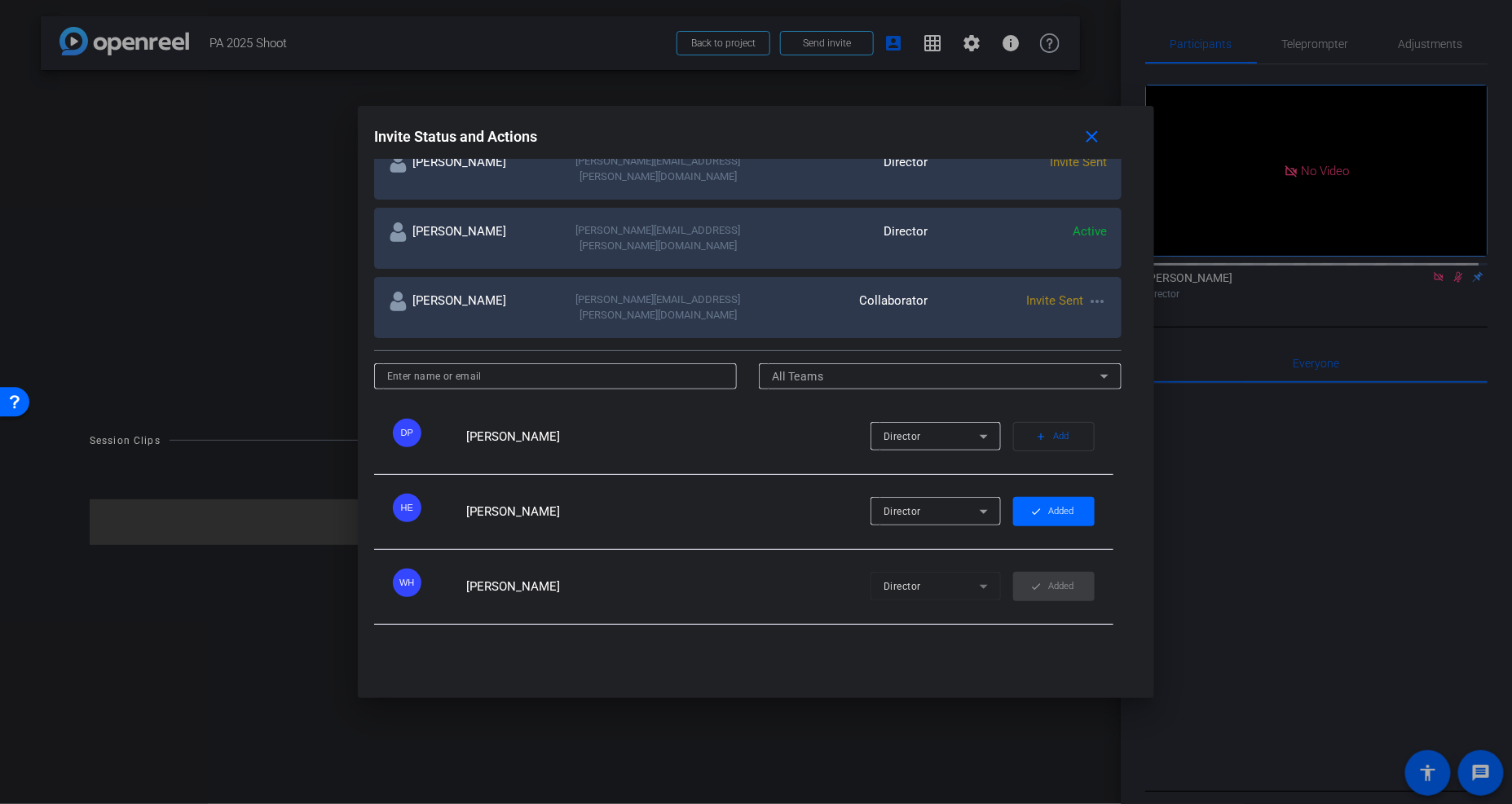
click at [1088, 292] on mat-icon "more_horiz" at bounding box center [1097, 301] width 19 height 19
click at [1125, 319] on span "Re-Send Invite" at bounding box center [1157, 322] width 122 height 19
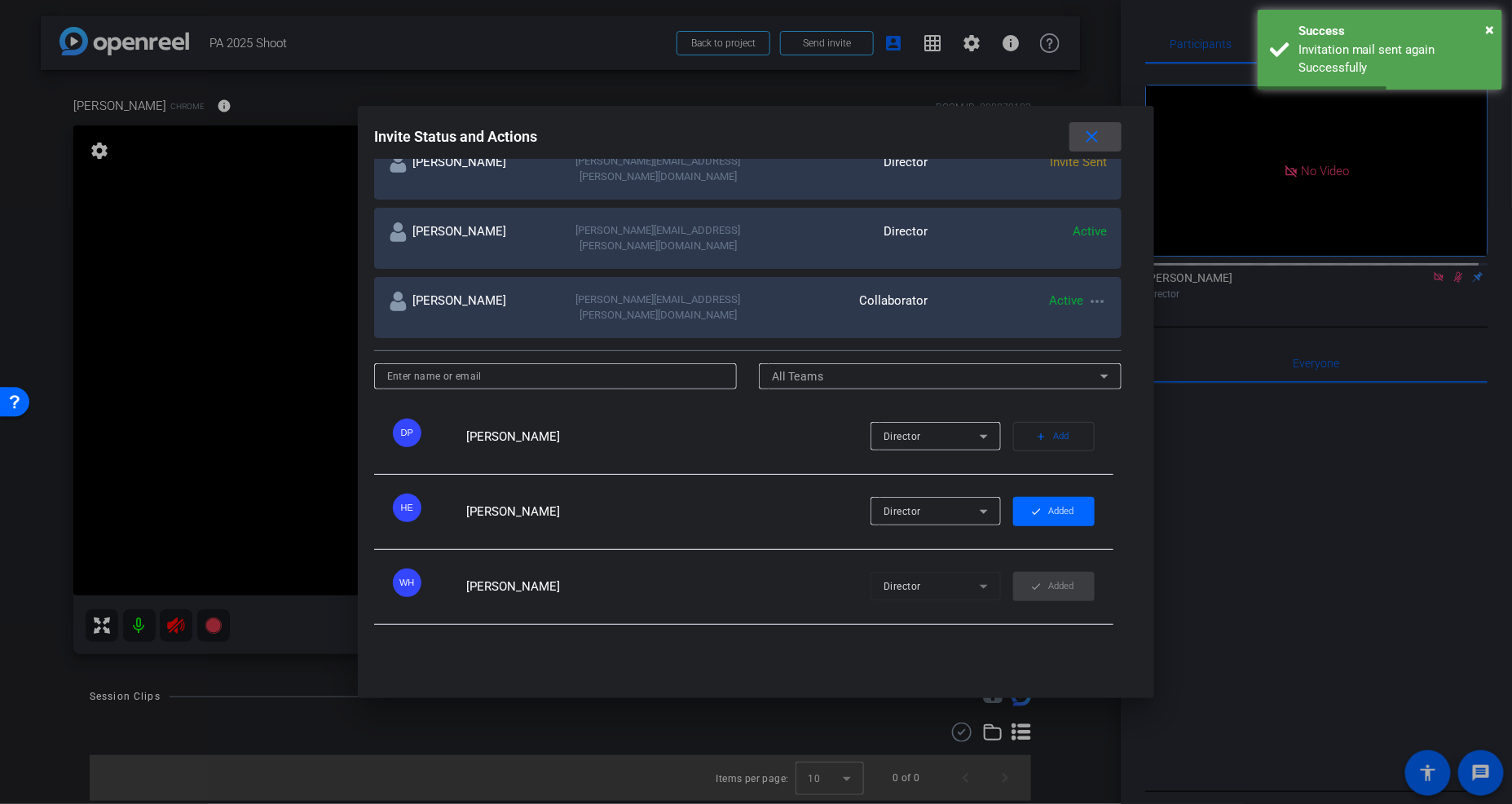
click at [1112, 140] on span at bounding box center [1095, 137] width 52 height 39
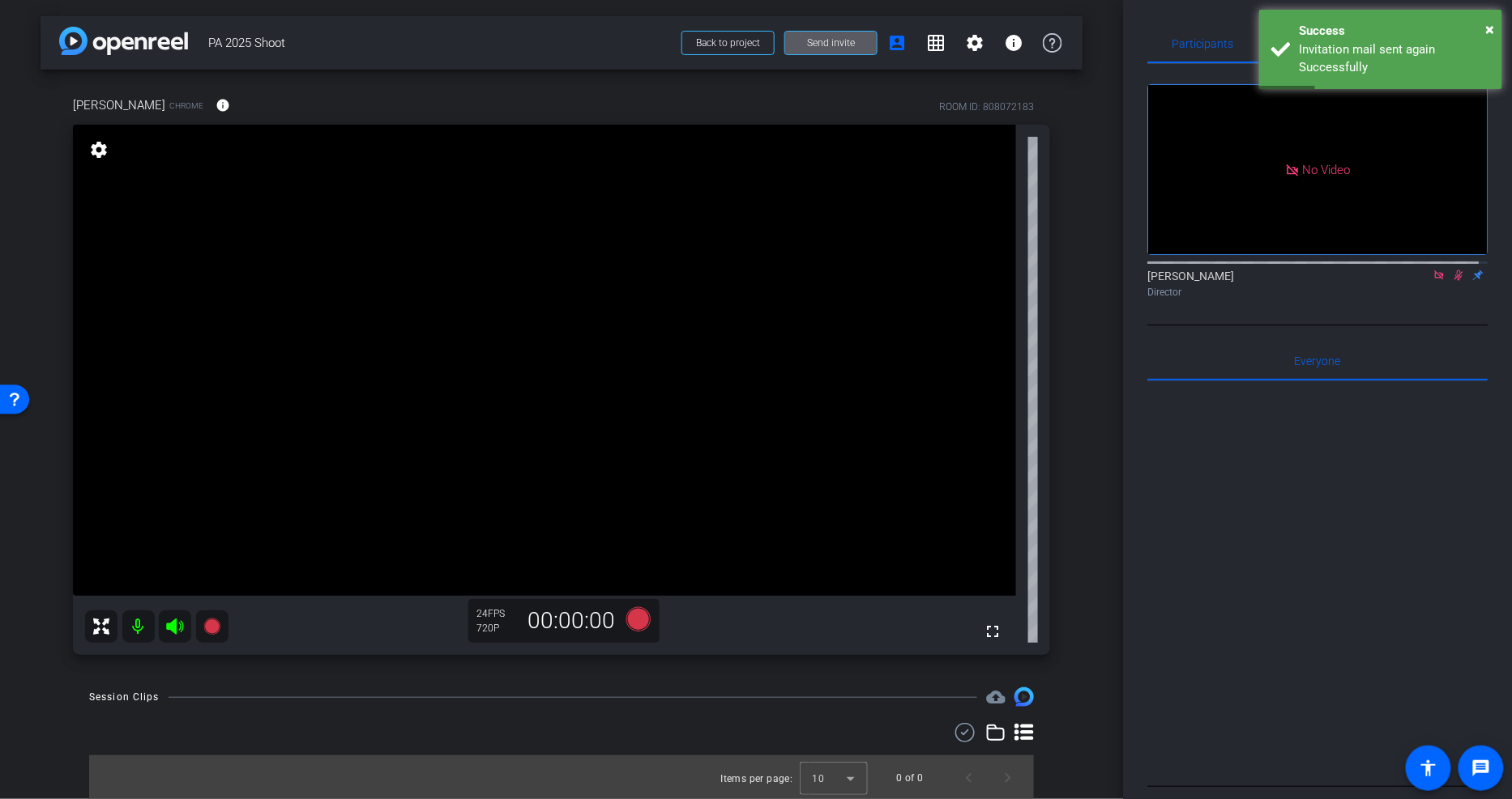
click at [1449, 282] on mat-icon at bounding box center [1458, 275] width 19 height 15
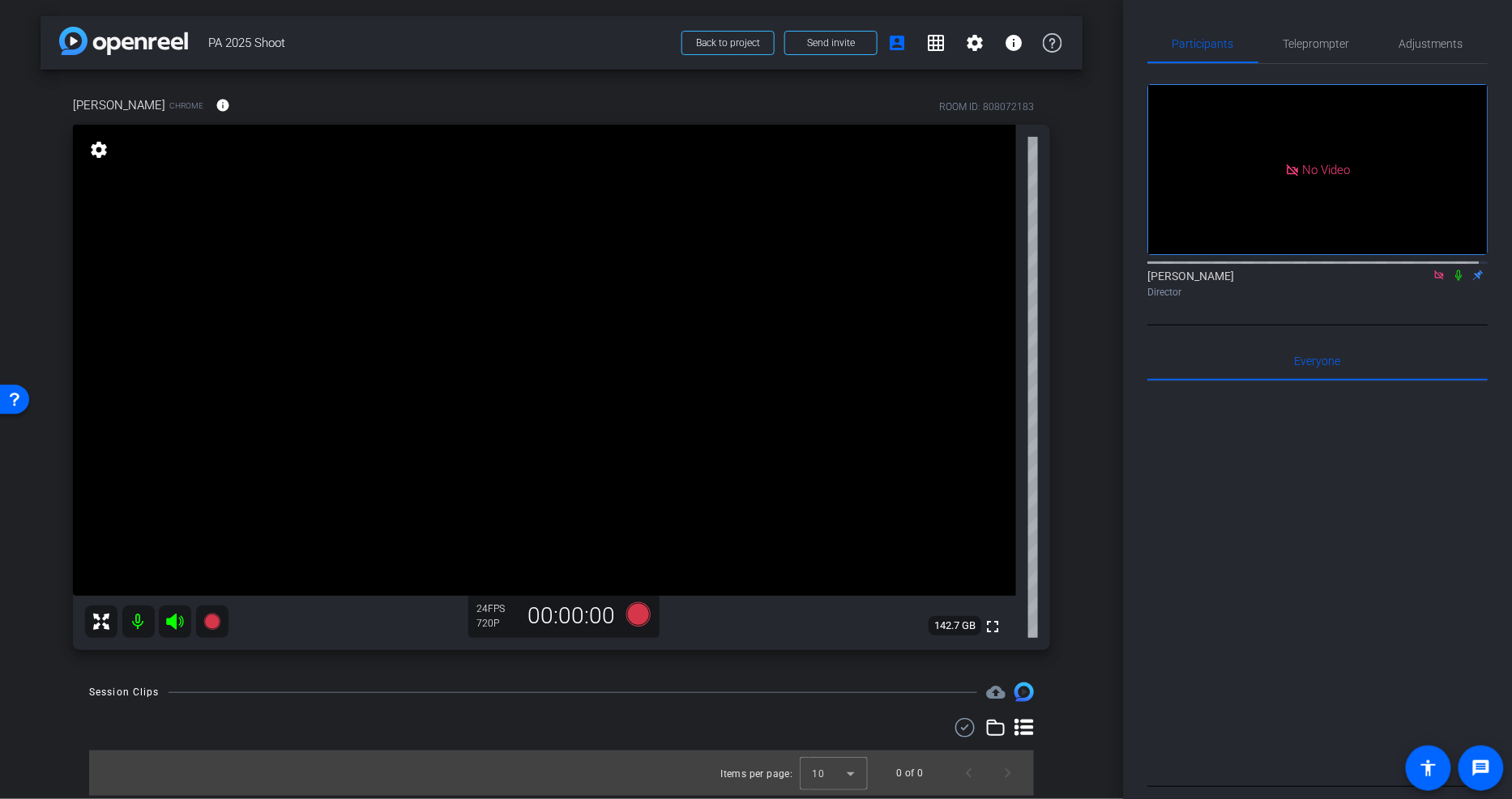
click at [480, 616] on div "24 FPS 720P" at bounding box center [497, 616] width 40 height 27
click at [1412, 35] on span "Adjustments" at bounding box center [1431, 44] width 64 height 39
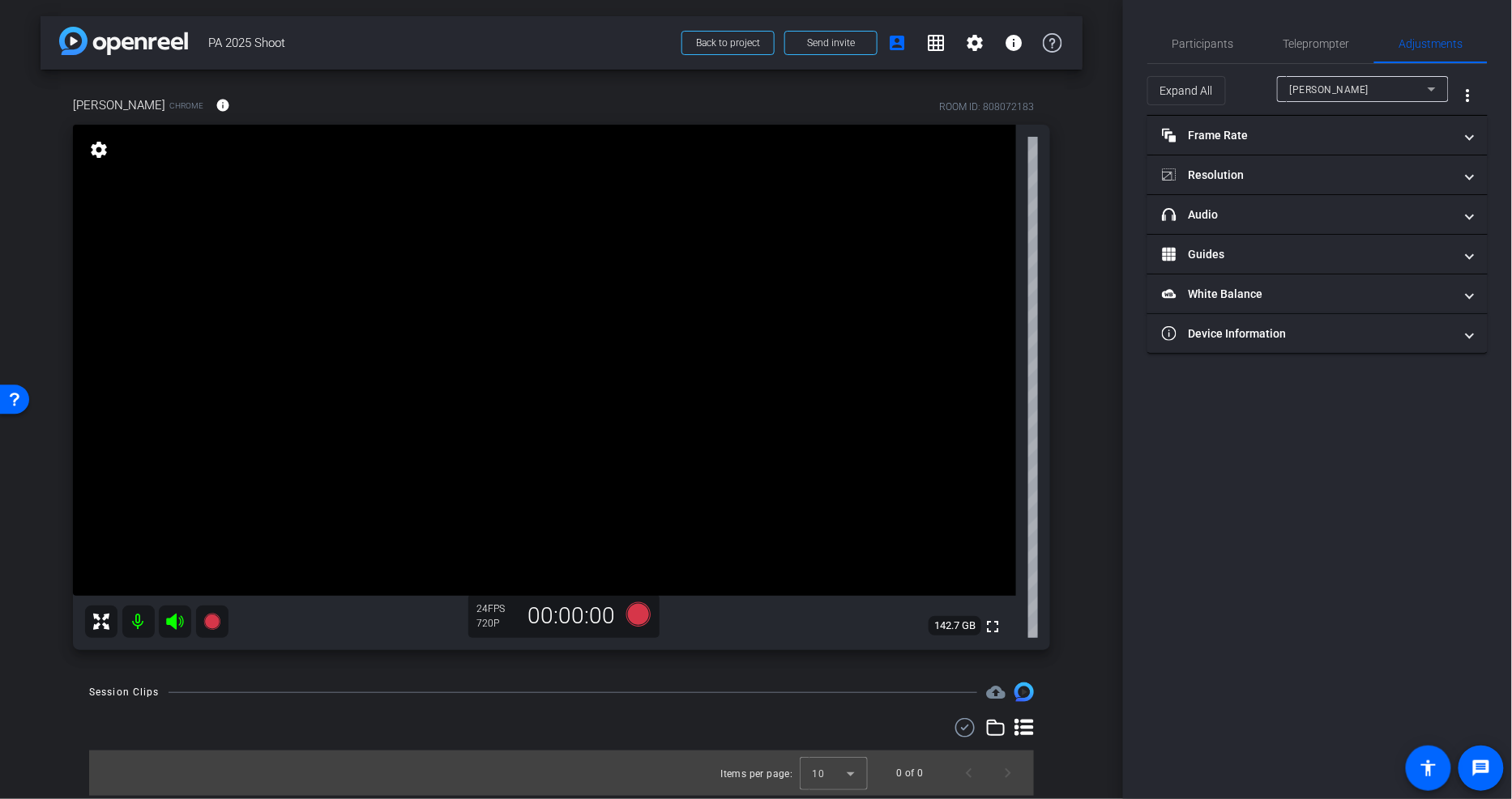
click at [1379, 85] on div "Julia Lane" at bounding box center [1358, 89] width 138 height 20
click at [1379, 85] on div at bounding box center [756, 399] width 1512 height 799
click at [1250, 133] on mat-panel-title "Frame Rate Frame Rate" at bounding box center [1308, 136] width 292 height 17
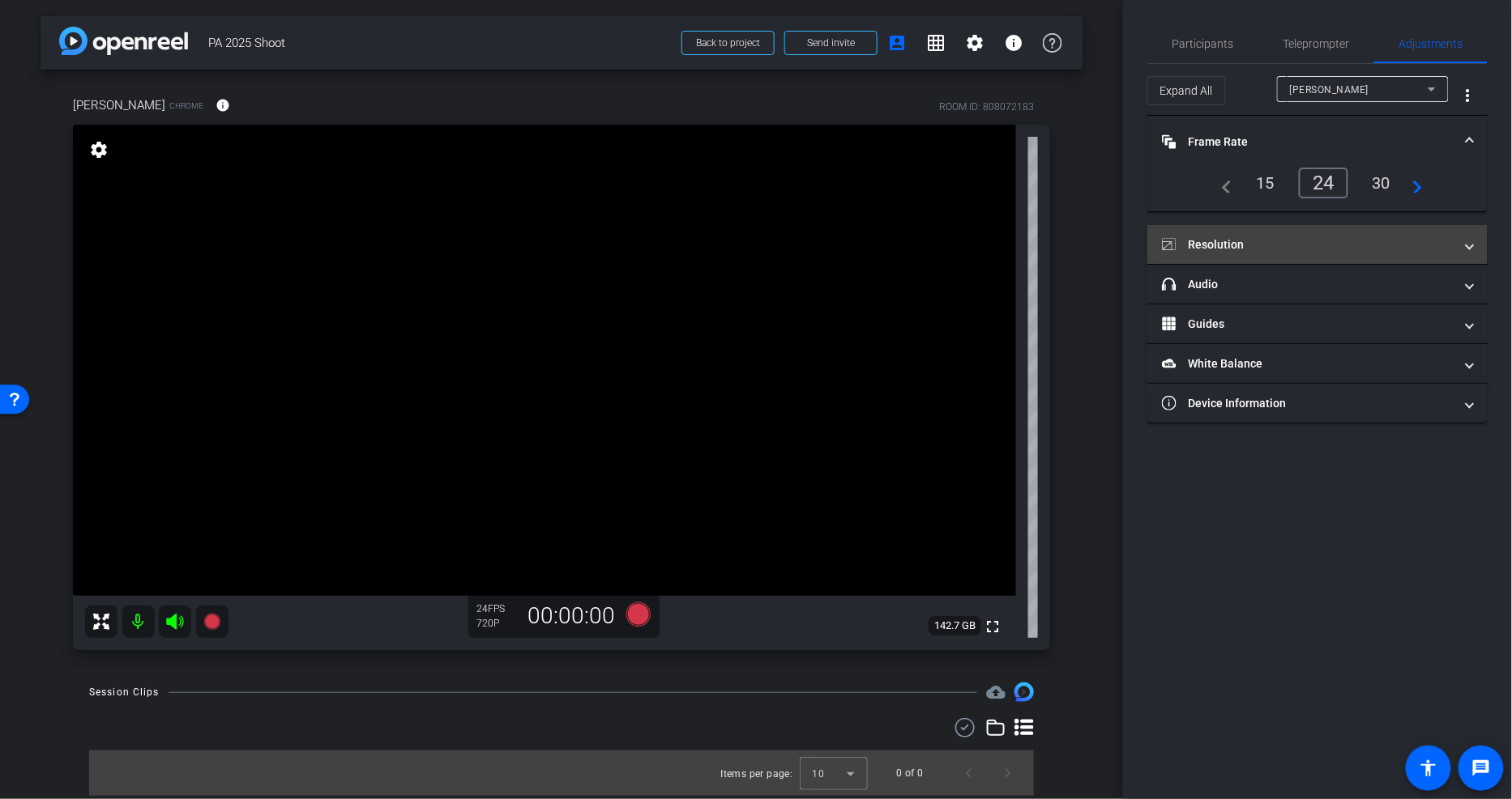
click at [1231, 232] on mat-expansion-panel-header "Resolution" at bounding box center [1317, 244] width 340 height 39
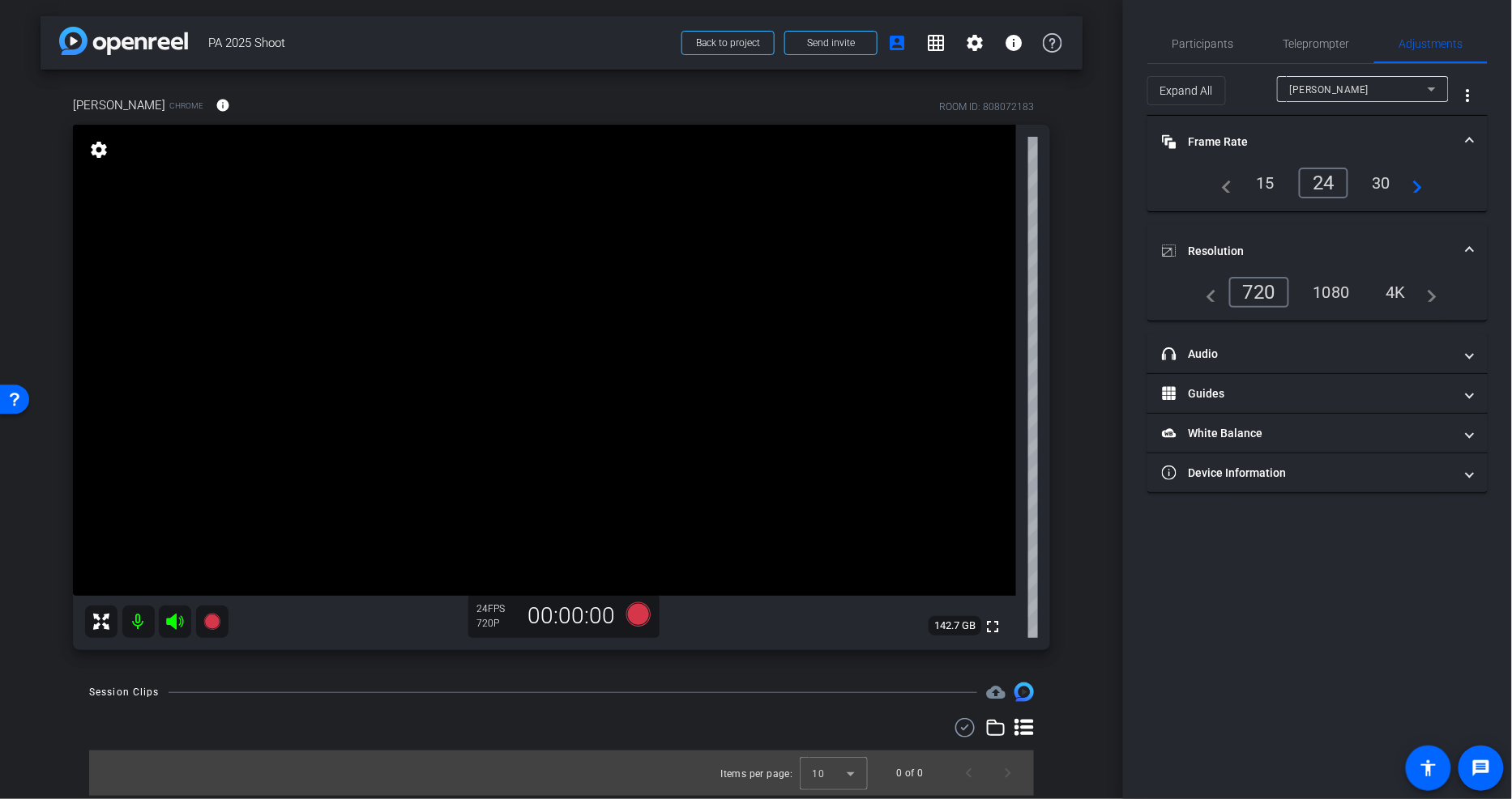
click at [1341, 292] on div "1080" at bounding box center [1332, 292] width 61 height 27
click at [1241, 351] on mat-panel-title "headphone icon Audio" at bounding box center [1308, 354] width 292 height 17
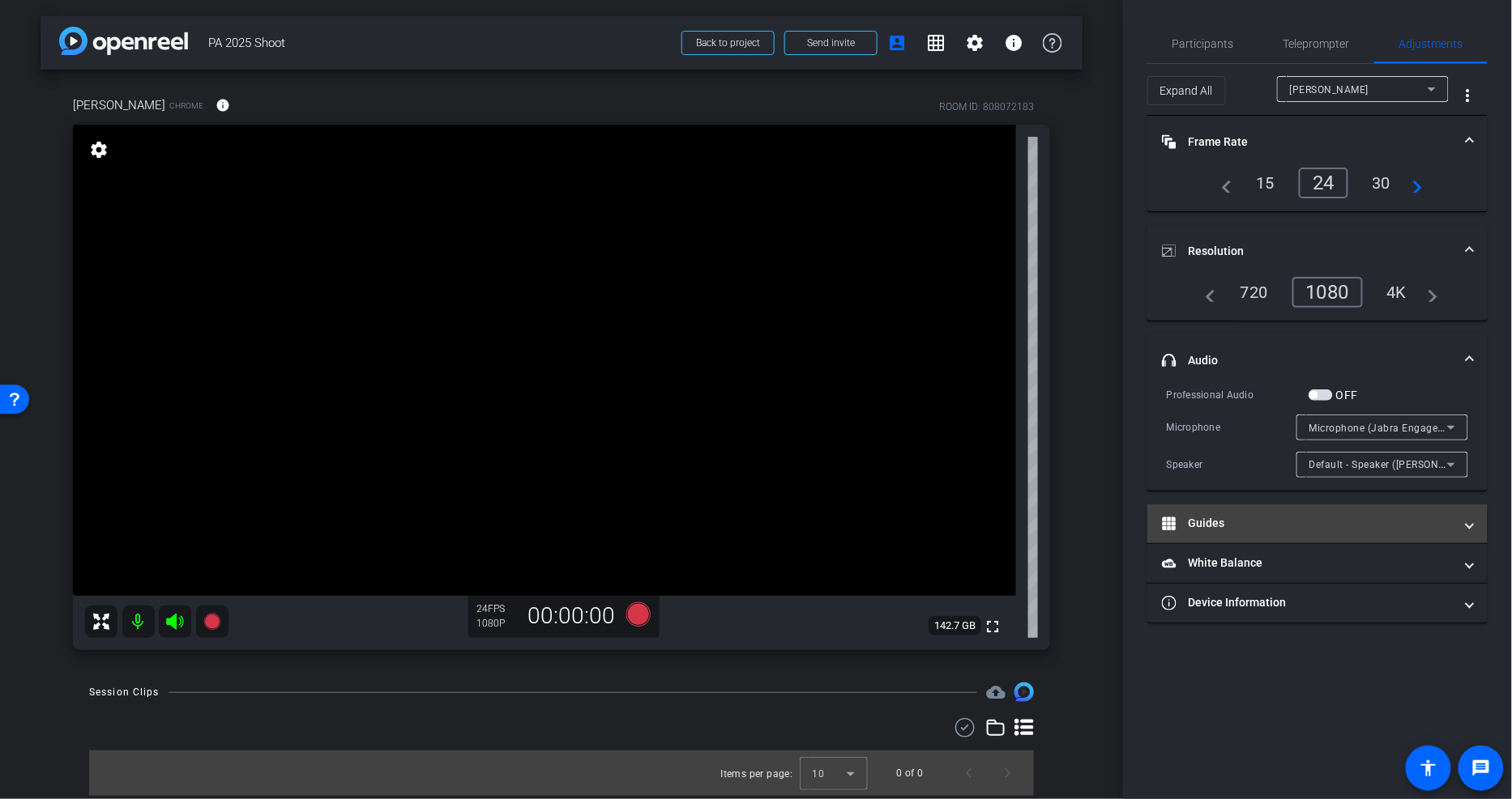
click at [1248, 515] on mat-panel-title "Guides" at bounding box center [1308, 523] width 292 height 17
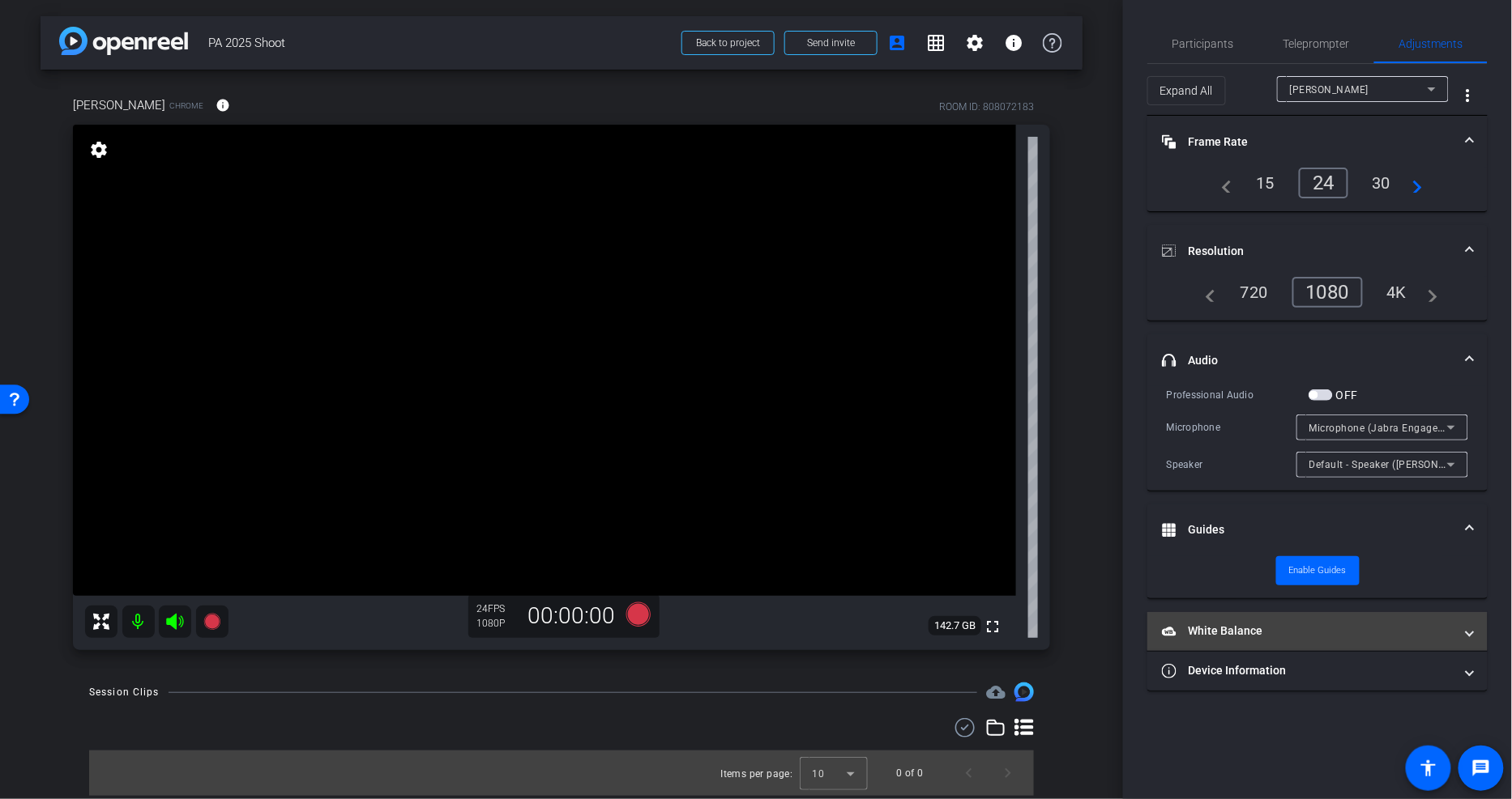
click at [1233, 631] on mat-panel-title "White Balance White Balance" at bounding box center [1308, 631] width 292 height 17
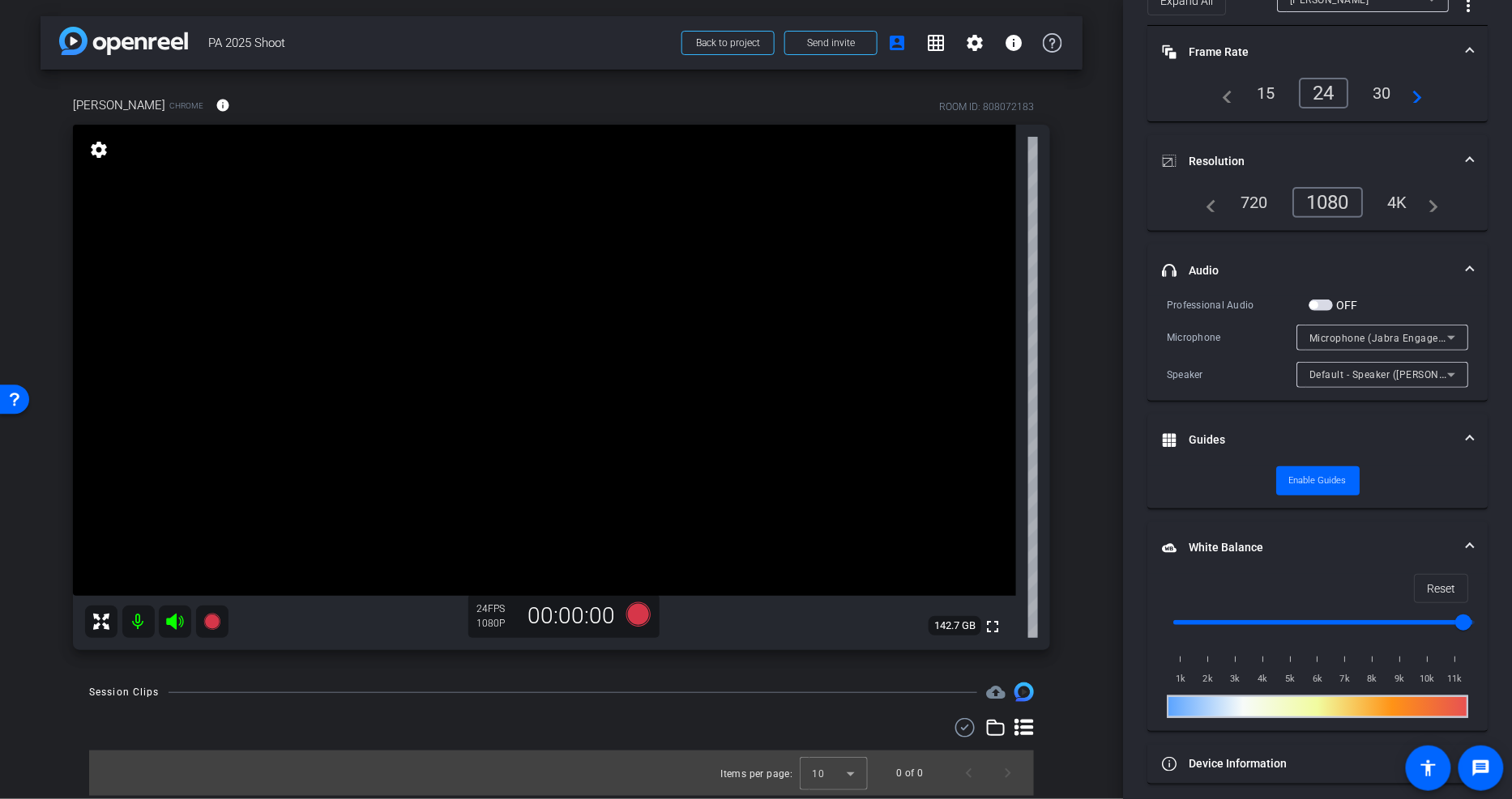
scroll to position [96, 0]
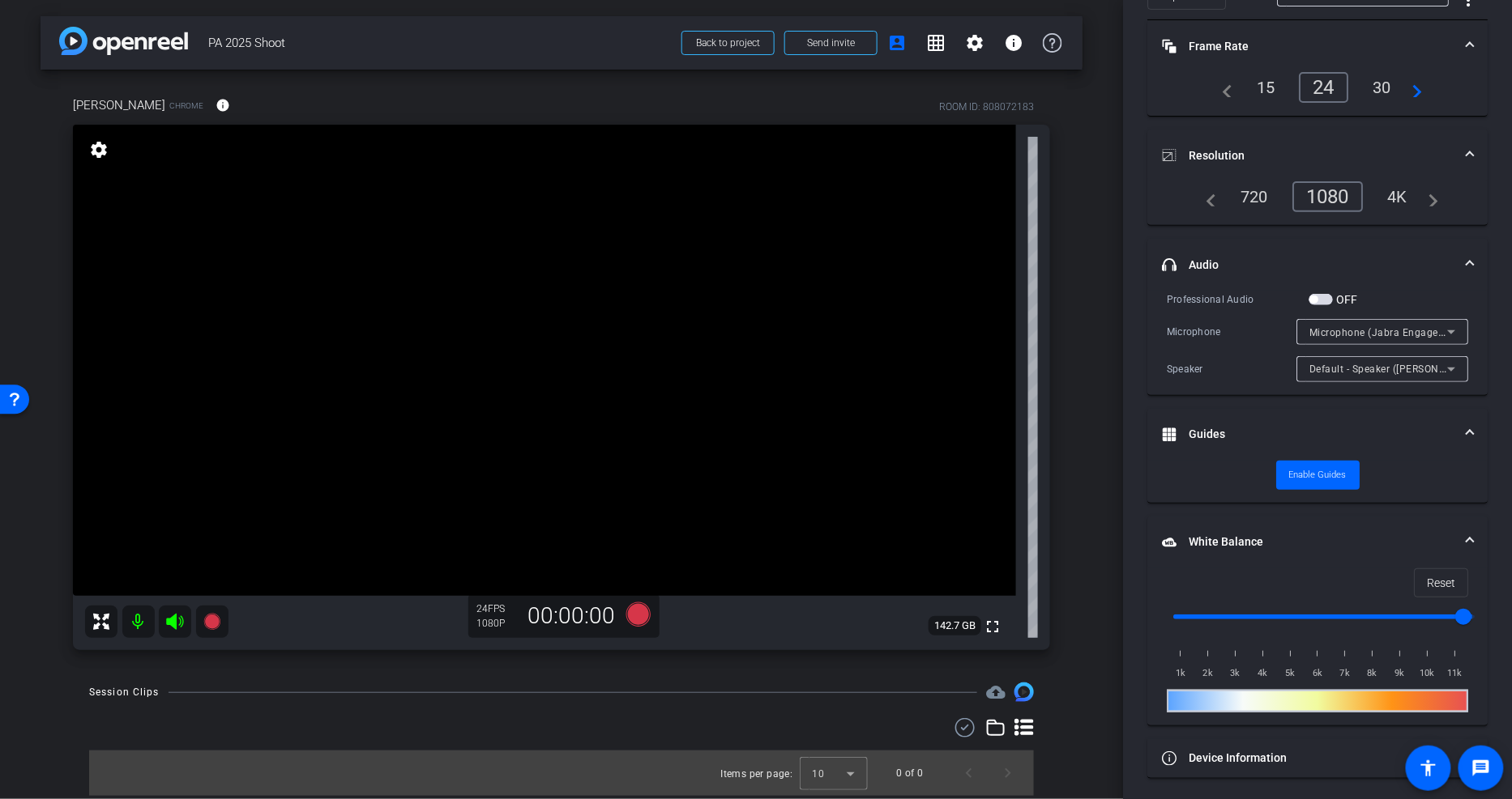
click at [1272, 541] on mat-panel-title "White Balance White Balance" at bounding box center [1308, 542] width 292 height 17
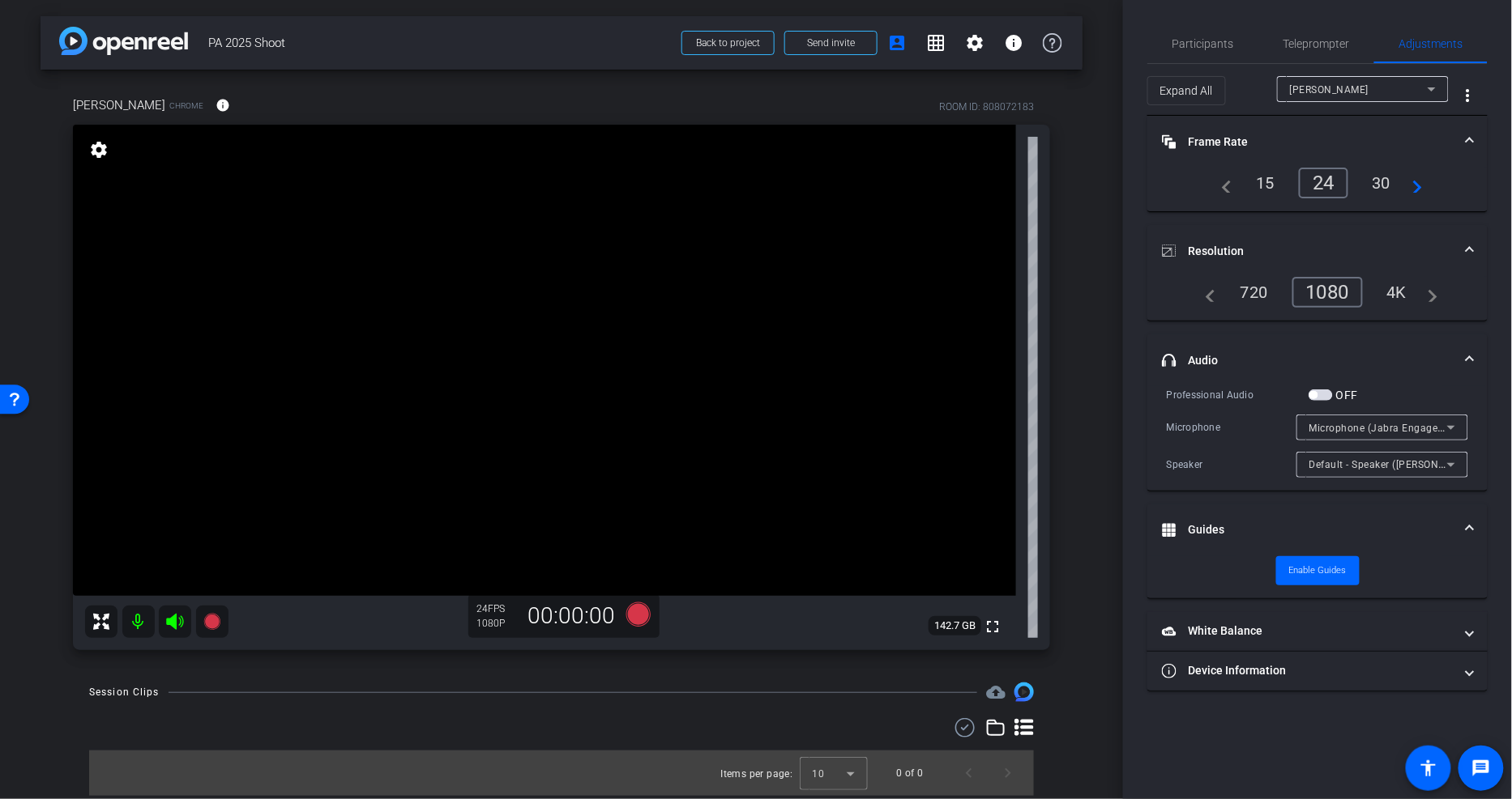
scroll to position [0, 0]
click at [1211, 528] on mat-panel-title "Guides" at bounding box center [1308, 530] width 292 height 17
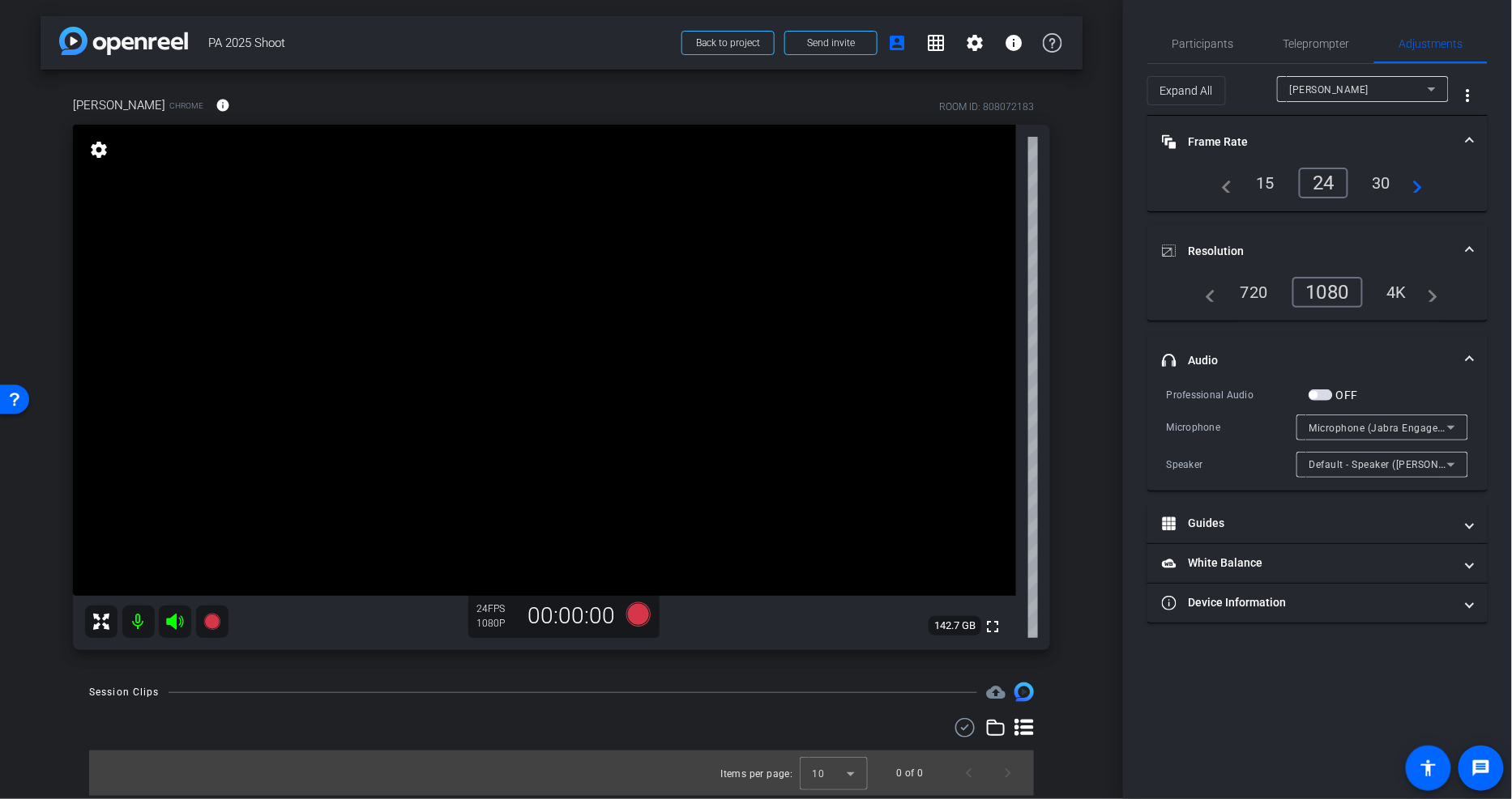
click at [1224, 353] on mat-panel-title "headphone icon Audio" at bounding box center [1308, 361] width 292 height 17
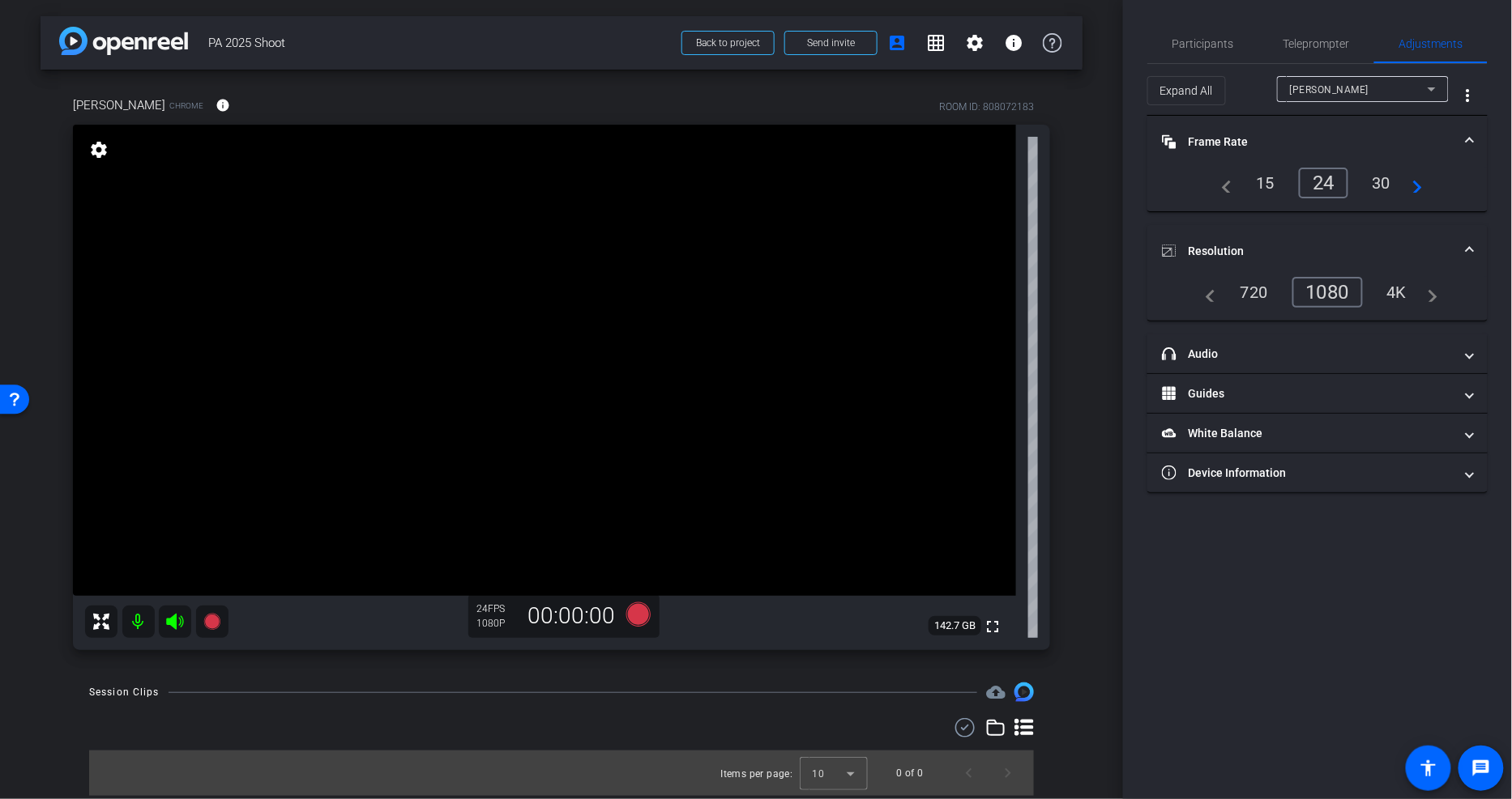
click at [1231, 245] on mat-panel-title "Resolution" at bounding box center [1308, 251] width 292 height 17
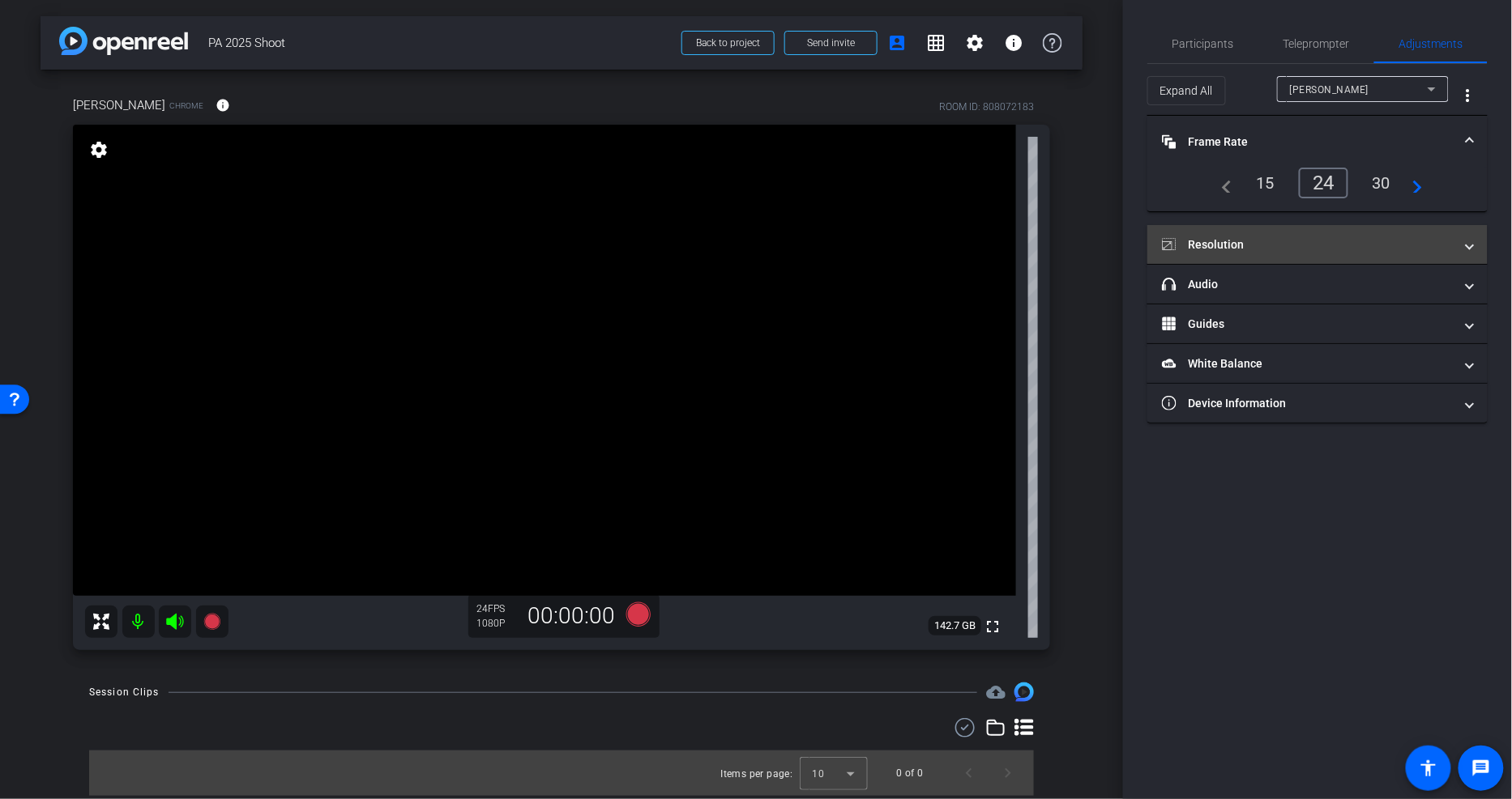
click at [1274, 246] on mat-panel-title "Resolution" at bounding box center [1308, 245] width 292 height 17
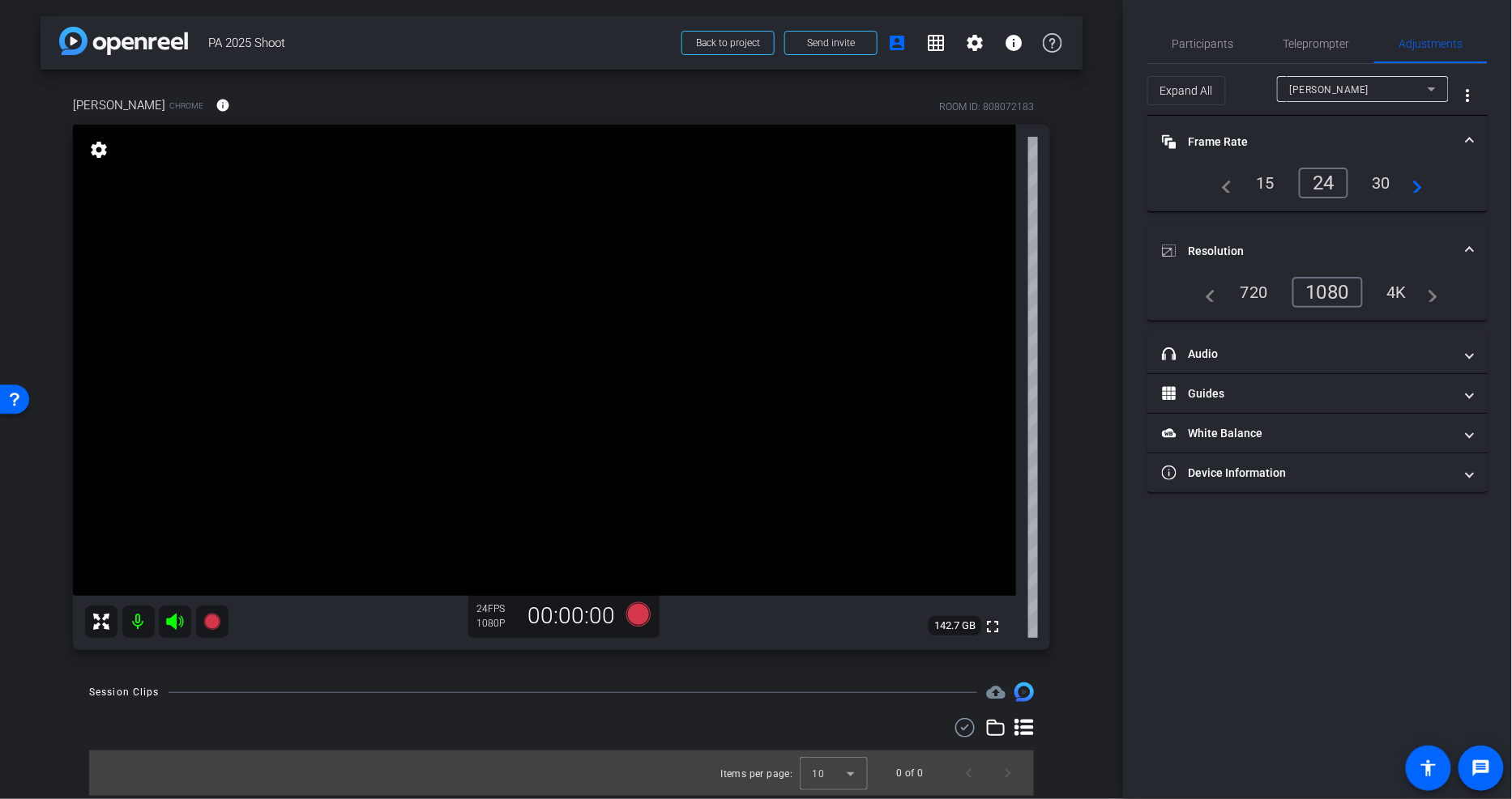
click at [1268, 250] on mat-panel-title "Resolution" at bounding box center [1308, 251] width 292 height 17
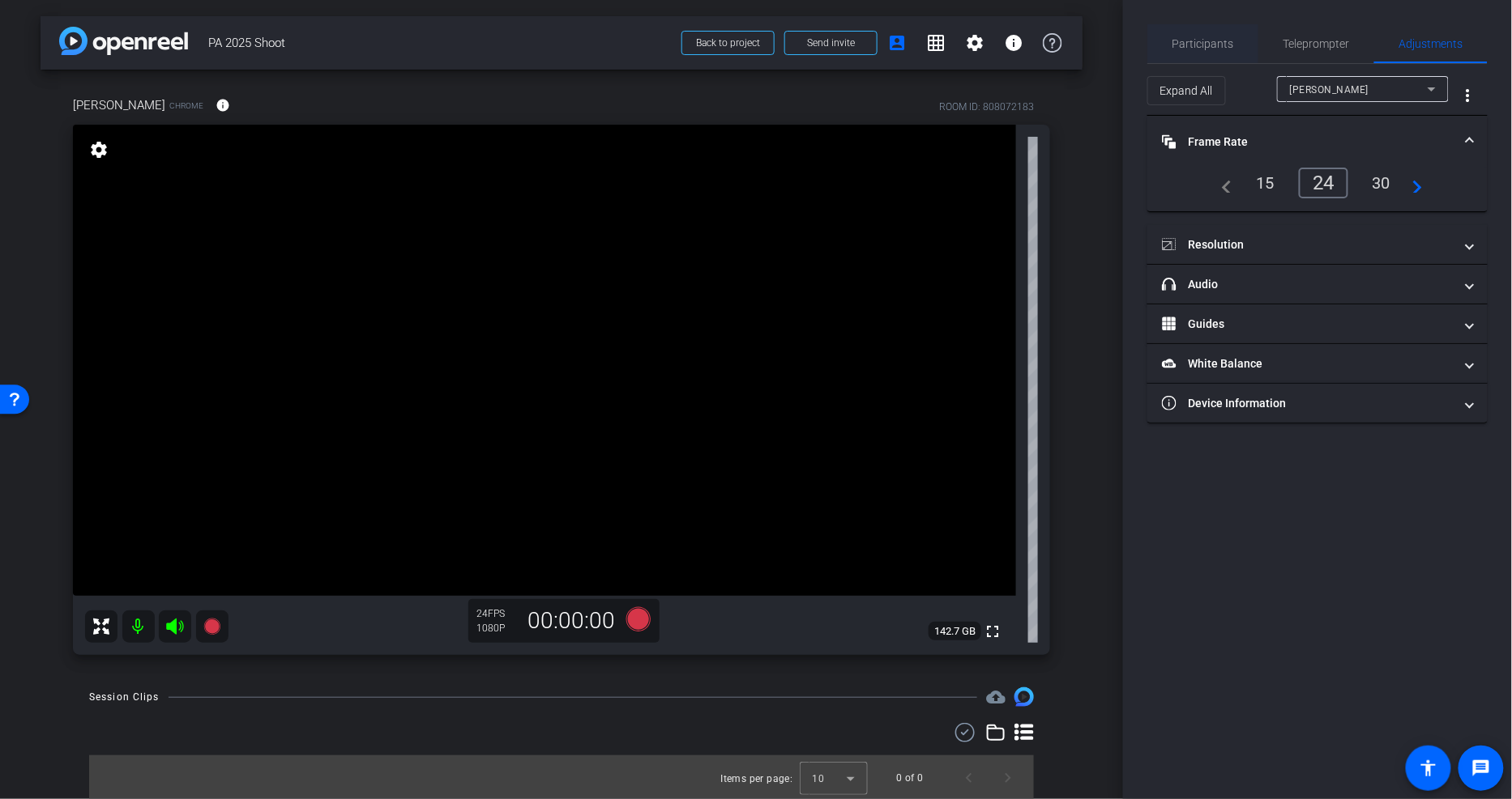
click at [1203, 43] on span "Participants" at bounding box center [1203, 44] width 62 height 11
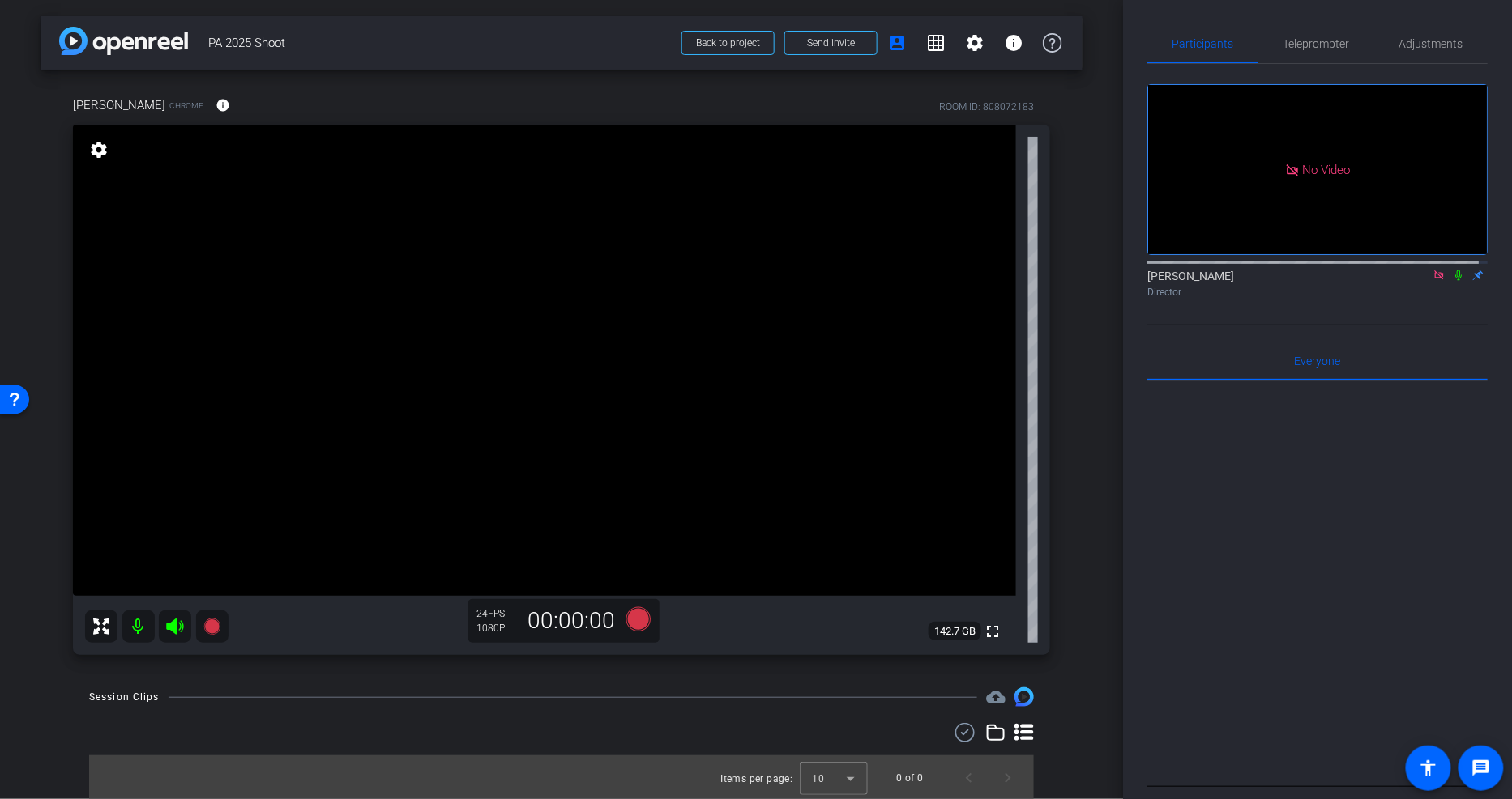
click at [1435, 271] on icon at bounding box center [1439, 275] width 9 height 9
click at [1435, 282] on icon at bounding box center [1438, 276] width 6 height 11
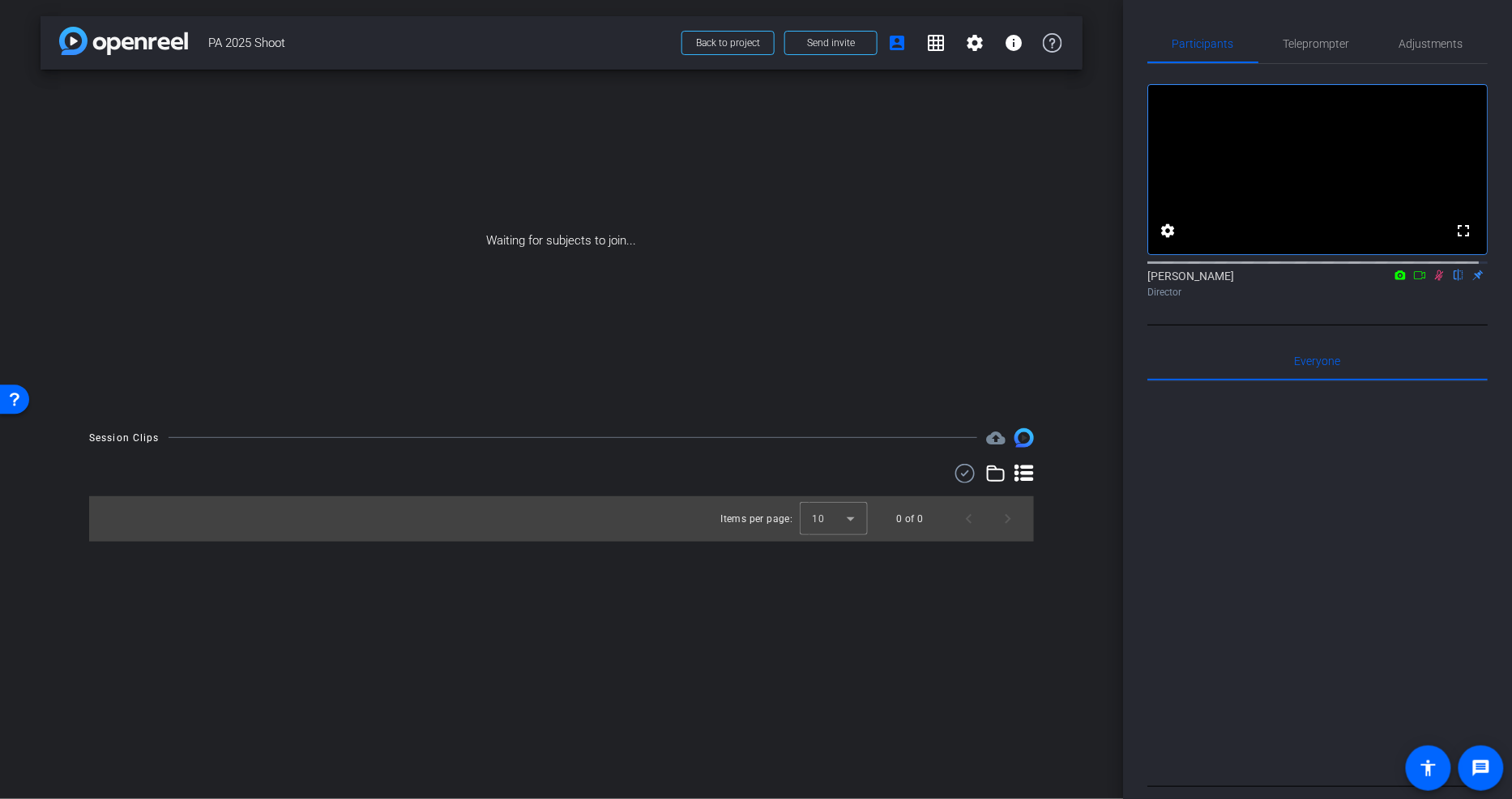
click at [1414, 282] on icon at bounding box center [1420, 275] width 13 height 11
click at [725, 45] on span "Back to project" at bounding box center [728, 43] width 64 height 11
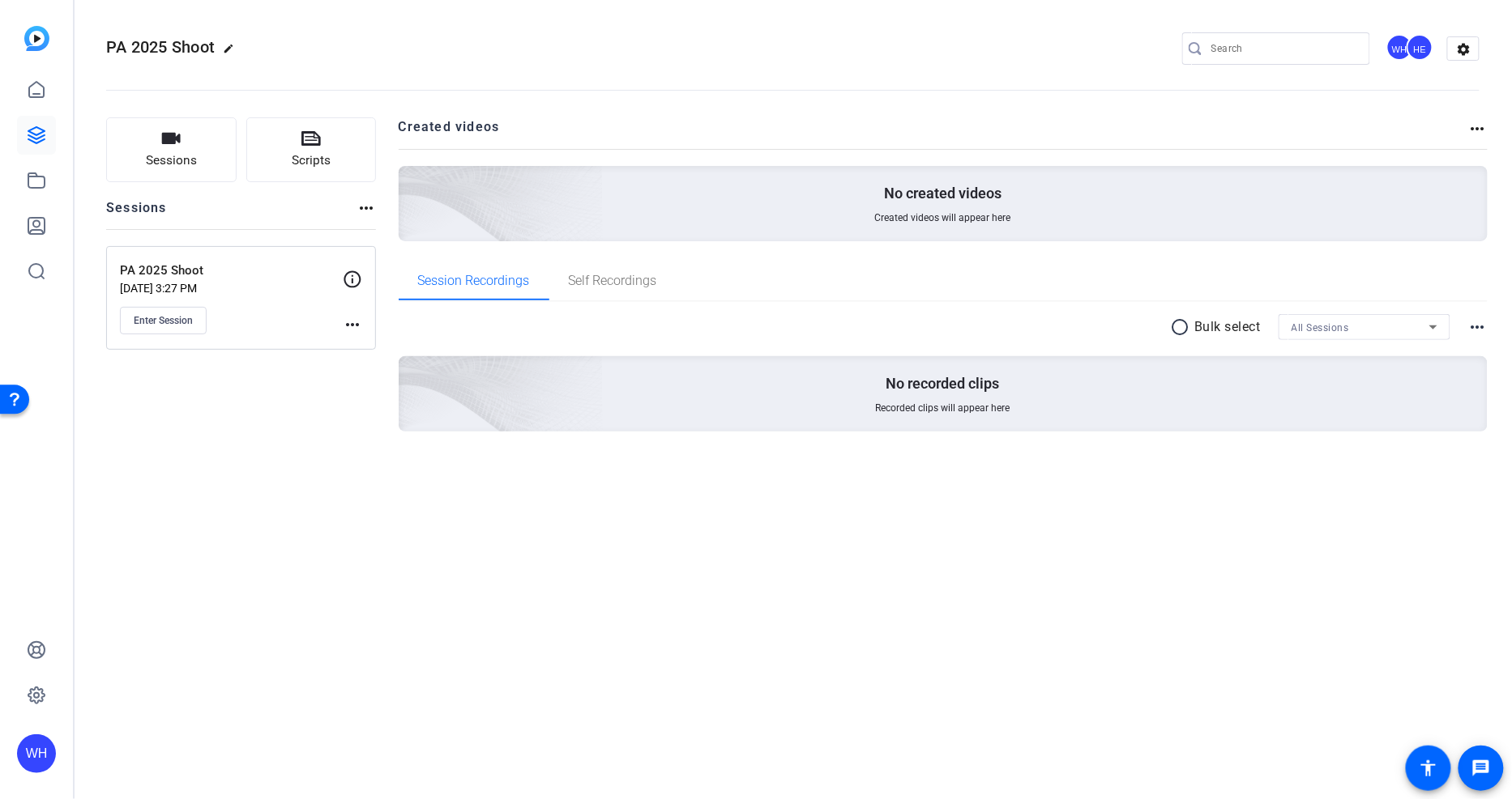
click at [322, 493] on div "Sessions Scripts Sessions more_horiz PA 2025 Shoot Aug 21, 2025 @ 3:27 PM Enter…" at bounding box center [793, 301] width 1438 height 406
click at [159, 157] on span "Sessions" at bounding box center [171, 160] width 51 height 18
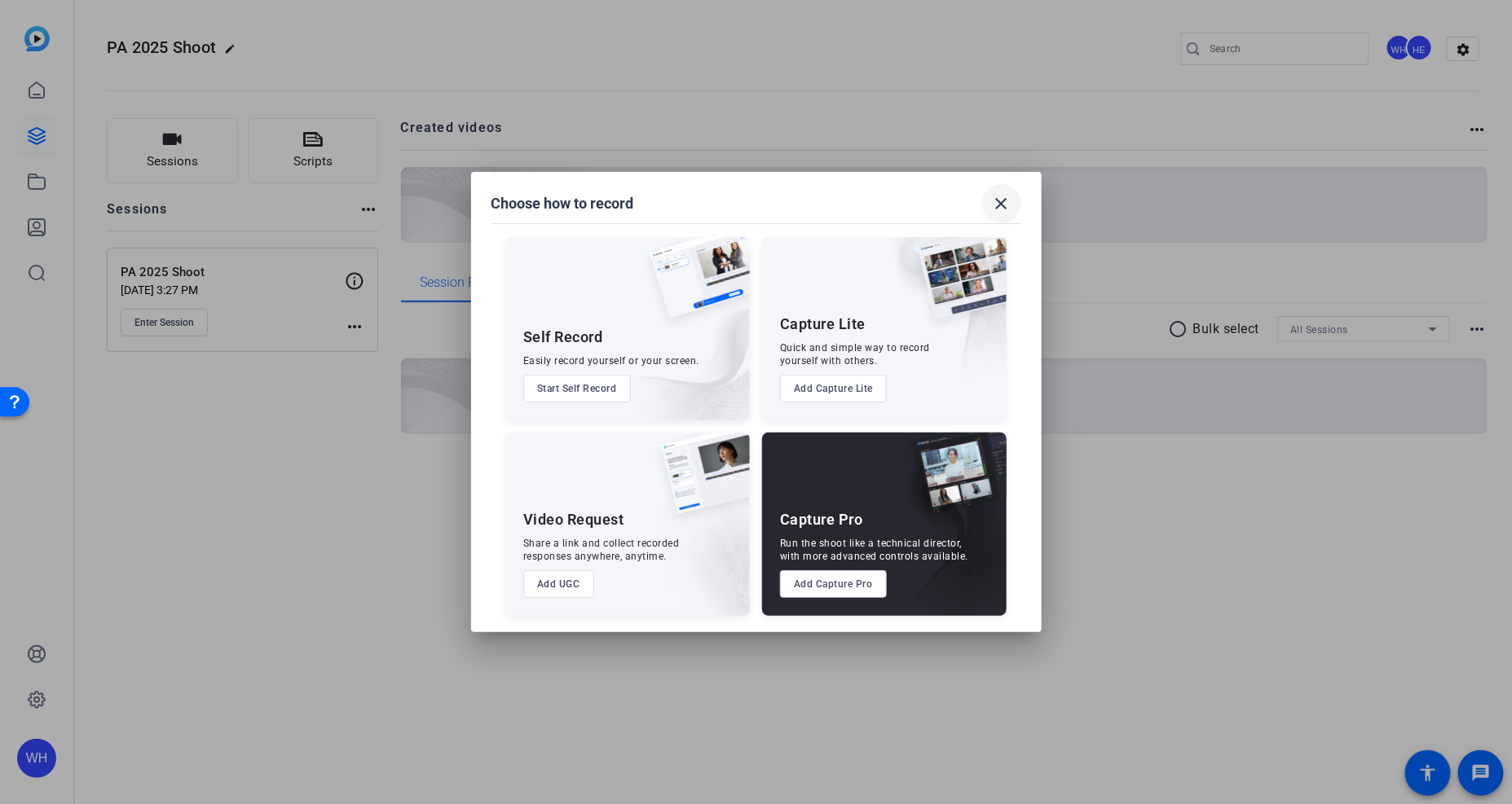
click at [1005, 204] on mat-icon "close" at bounding box center [1001, 204] width 19 height 19
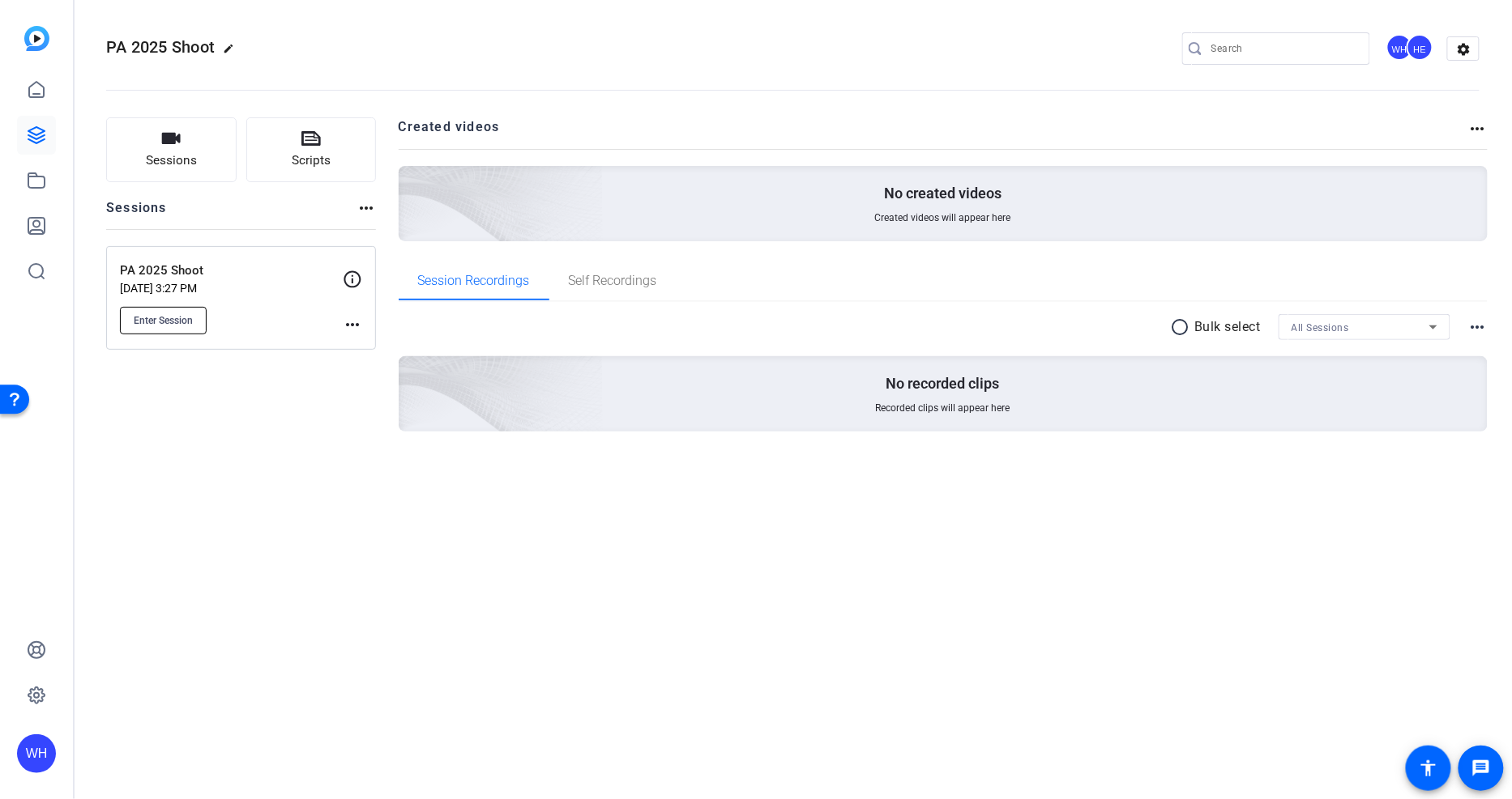
click at [159, 318] on span "Enter Session" at bounding box center [163, 321] width 59 height 13
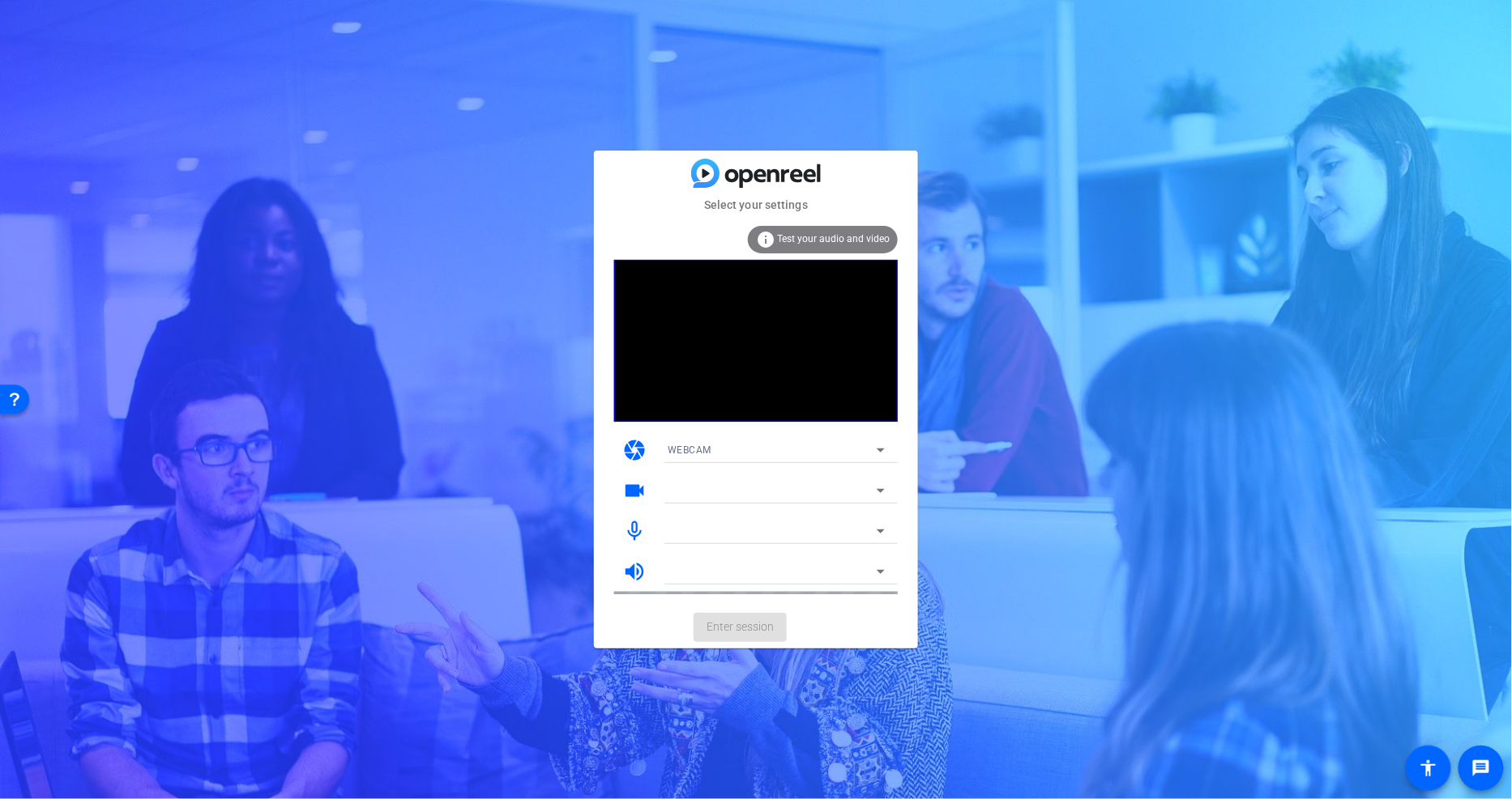
click at [734, 629] on mat-card-actions "Enter session" at bounding box center [756, 628] width 324 height 42
click at [766, 449] on div "WEBCAM" at bounding box center [772, 450] width 209 height 20
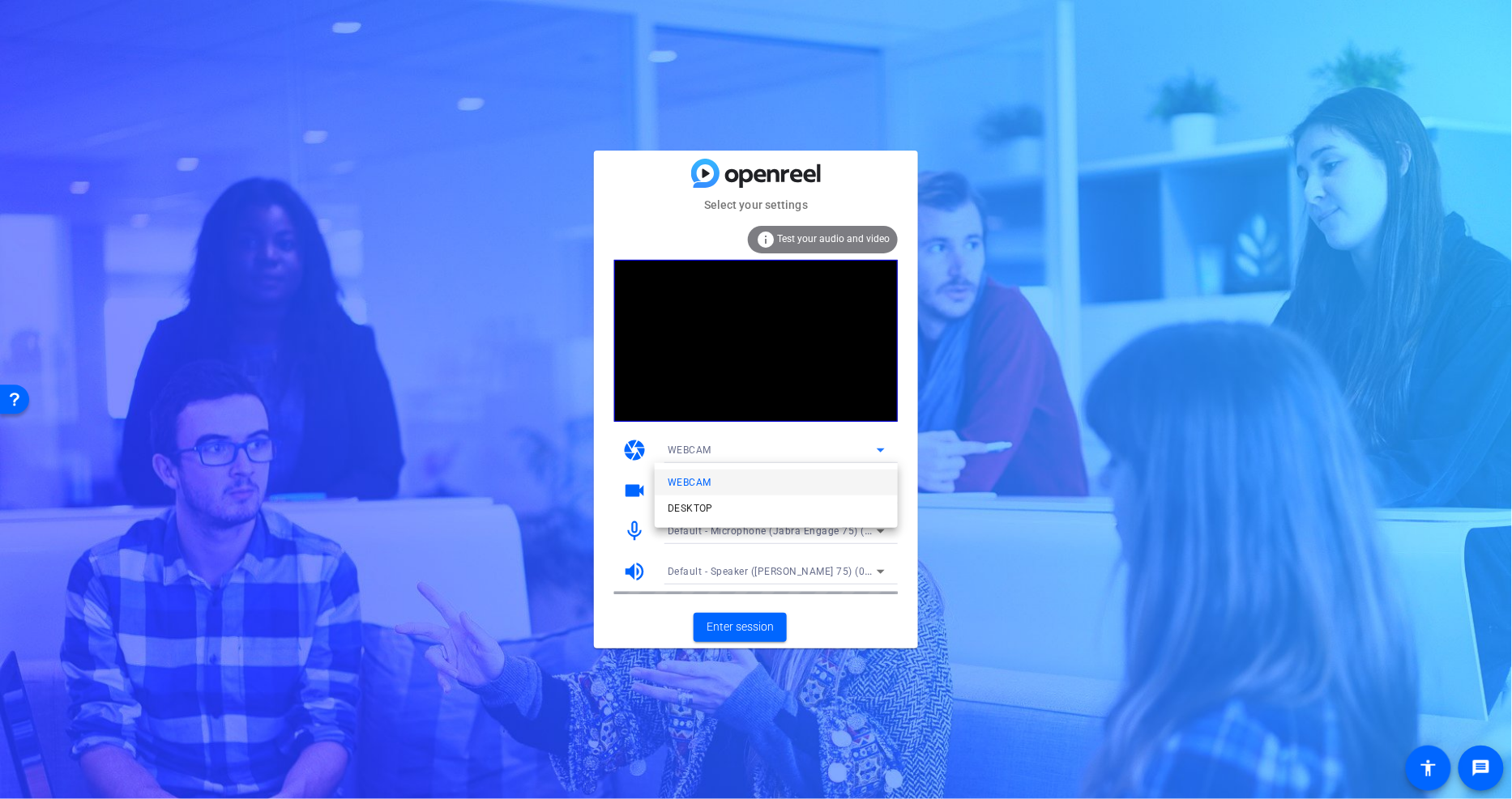
click at [766, 449] on div at bounding box center [756, 399] width 1512 height 799
click at [735, 630] on span "Enter session" at bounding box center [740, 627] width 67 height 17
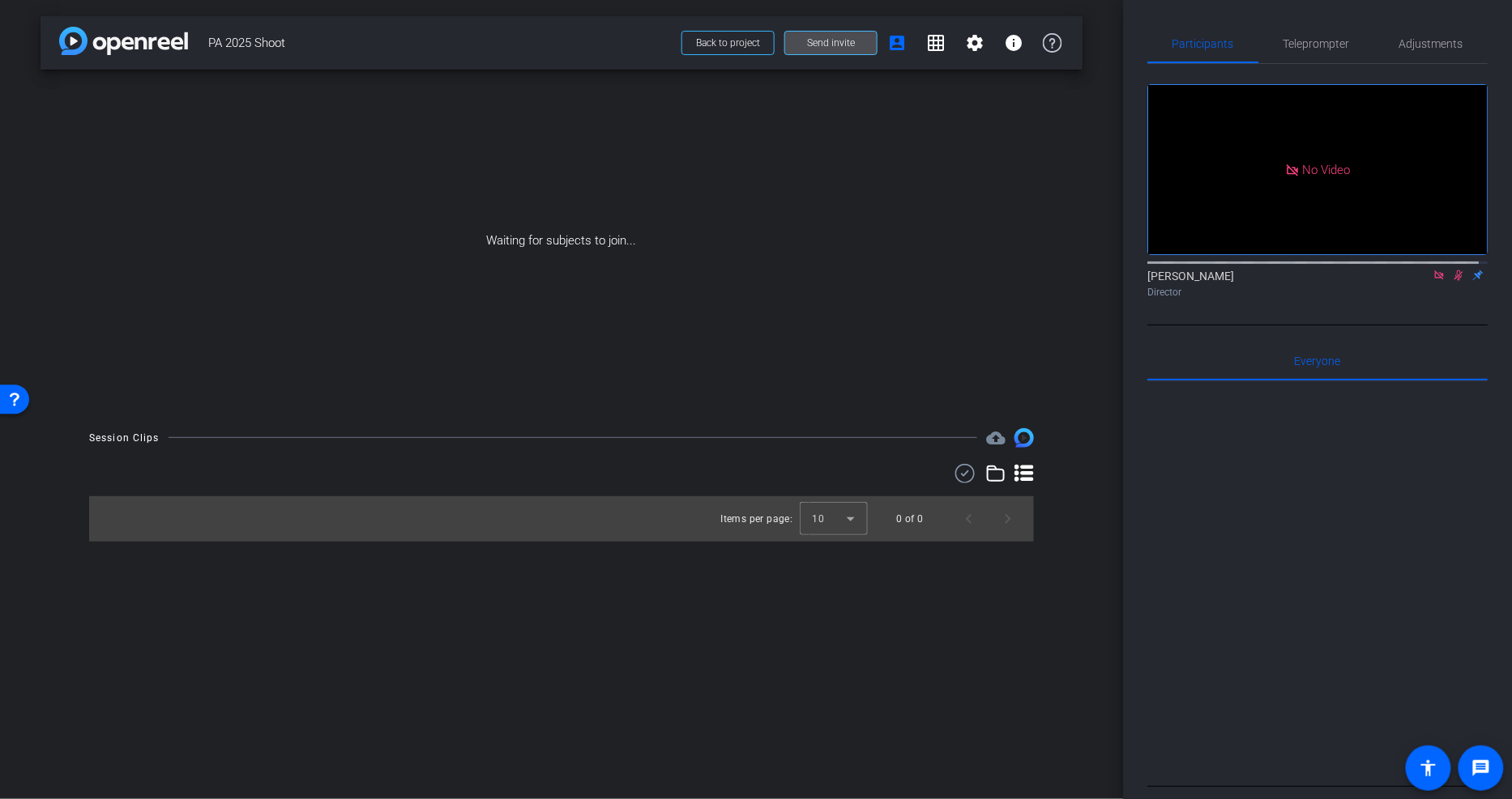
click at [825, 35] on span at bounding box center [830, 43] width 91 height 39
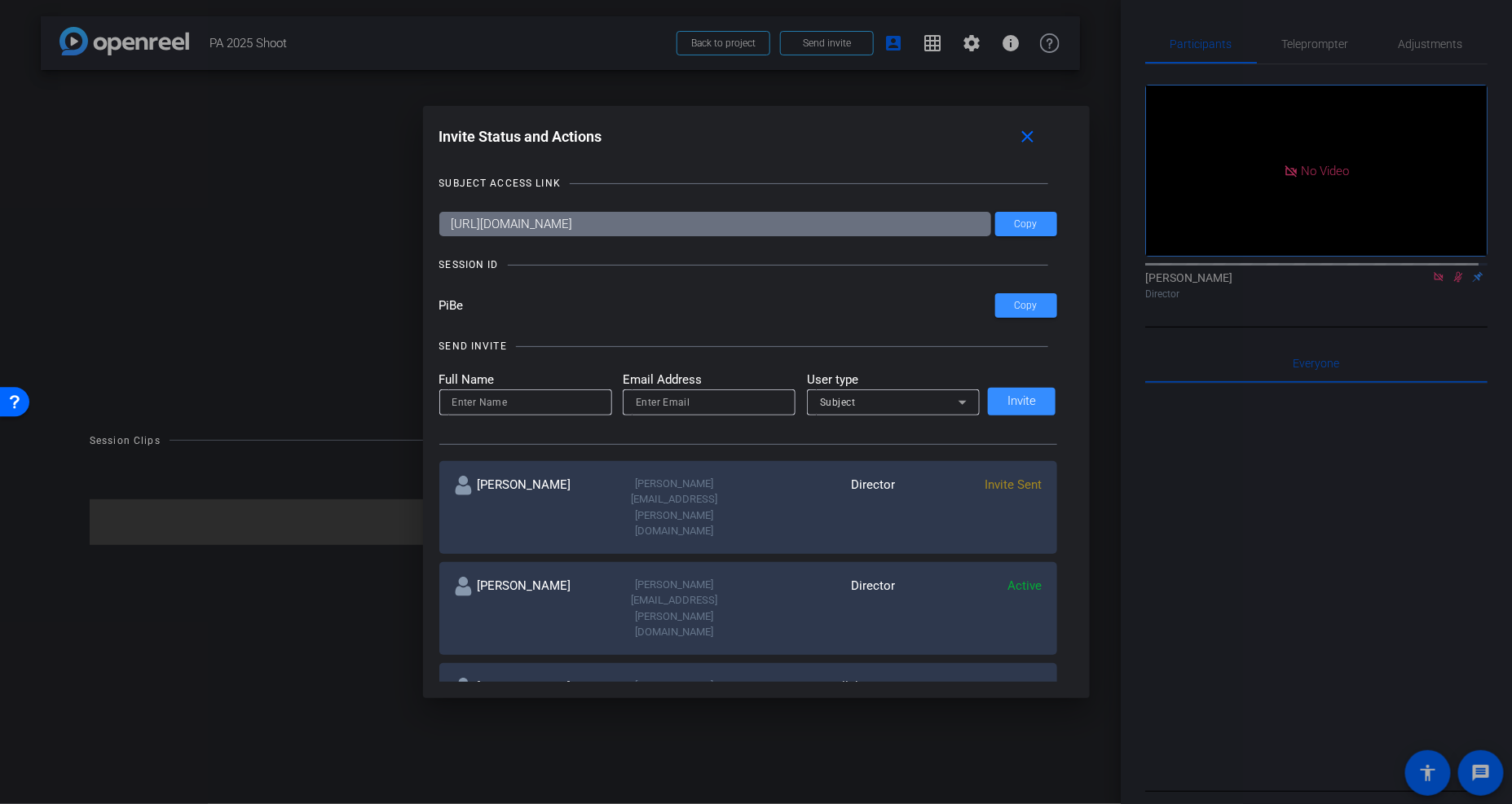
drag, startPoint x: 463, startPoint y: 305, endPoint x: 429, endPoint y: 307, distance: 34.1
click at [429, 307] on div "Invite Status and Actions close SUBJECT ACCESS LINK https://capture.openreel.co…" at bounding box center [756, 402] width 667 height 592
click at [1015, 303] on span "Copy" at bounding box center [1026, 305] width 23 height 12
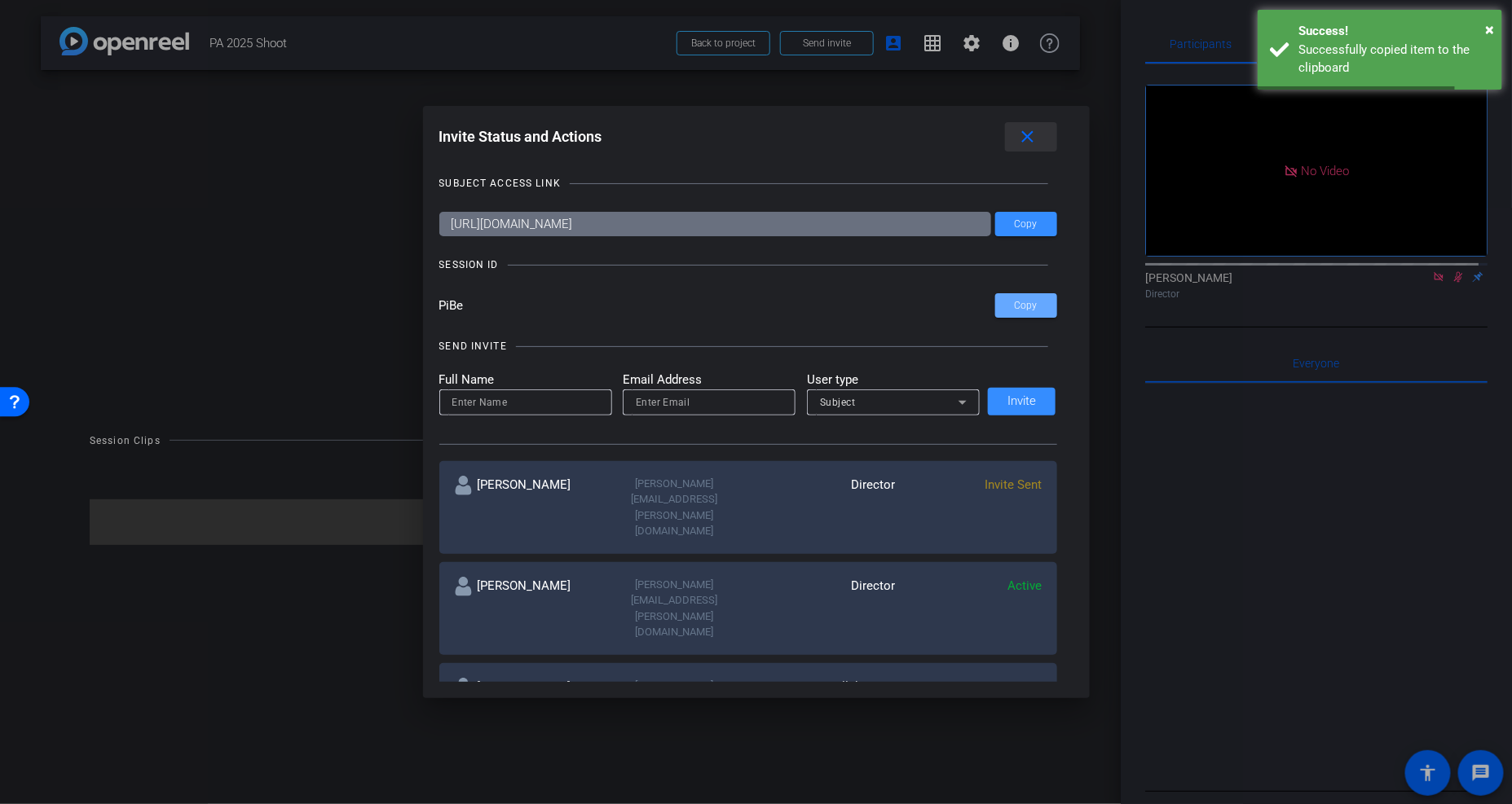
click at [1032, 140] on mat-icon "close" at bounding box center [1028, 138] width 20 height 20
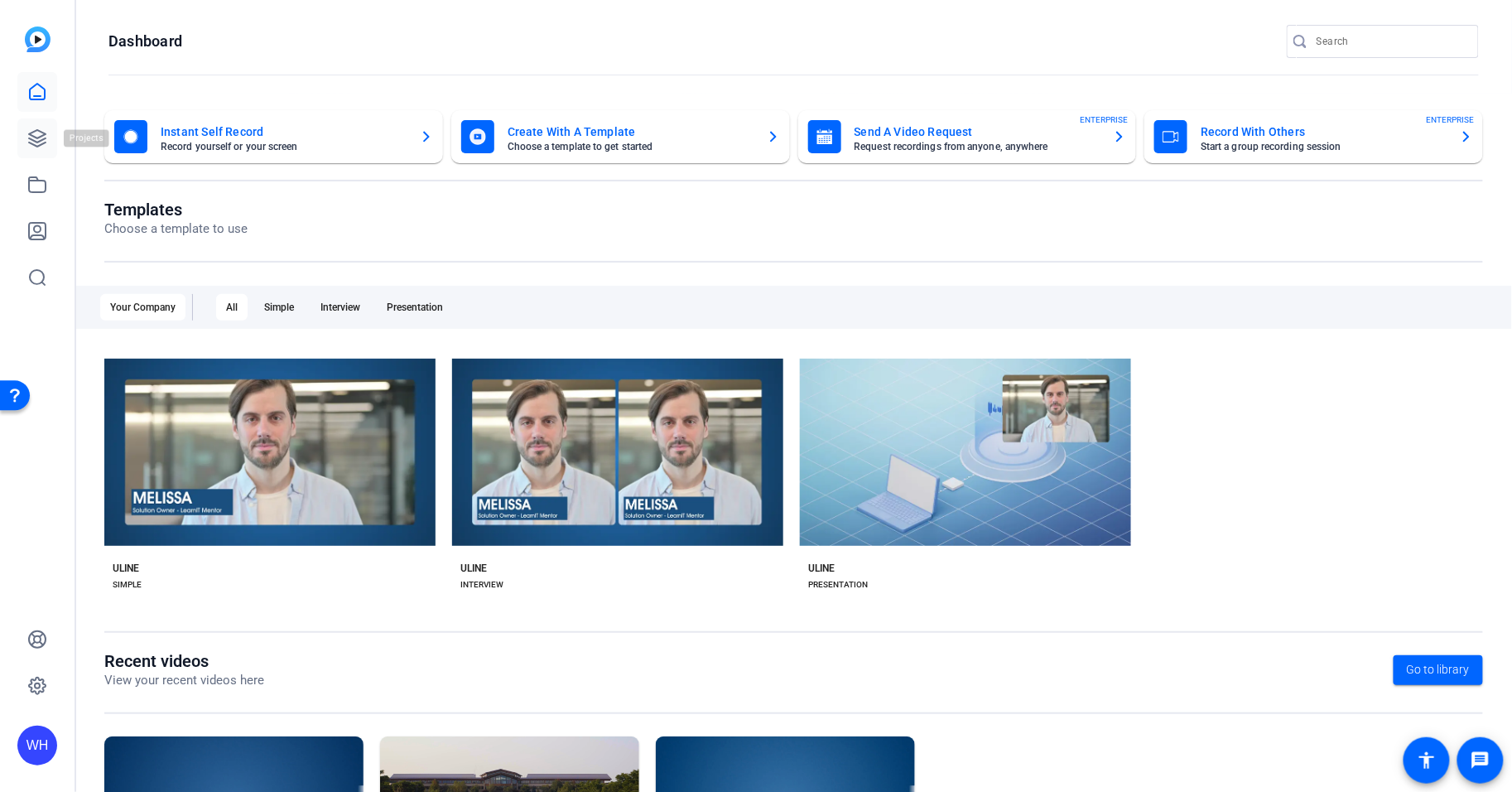
click at [32, 130] on icon at bounding box center [37, 139] width 17 height 17
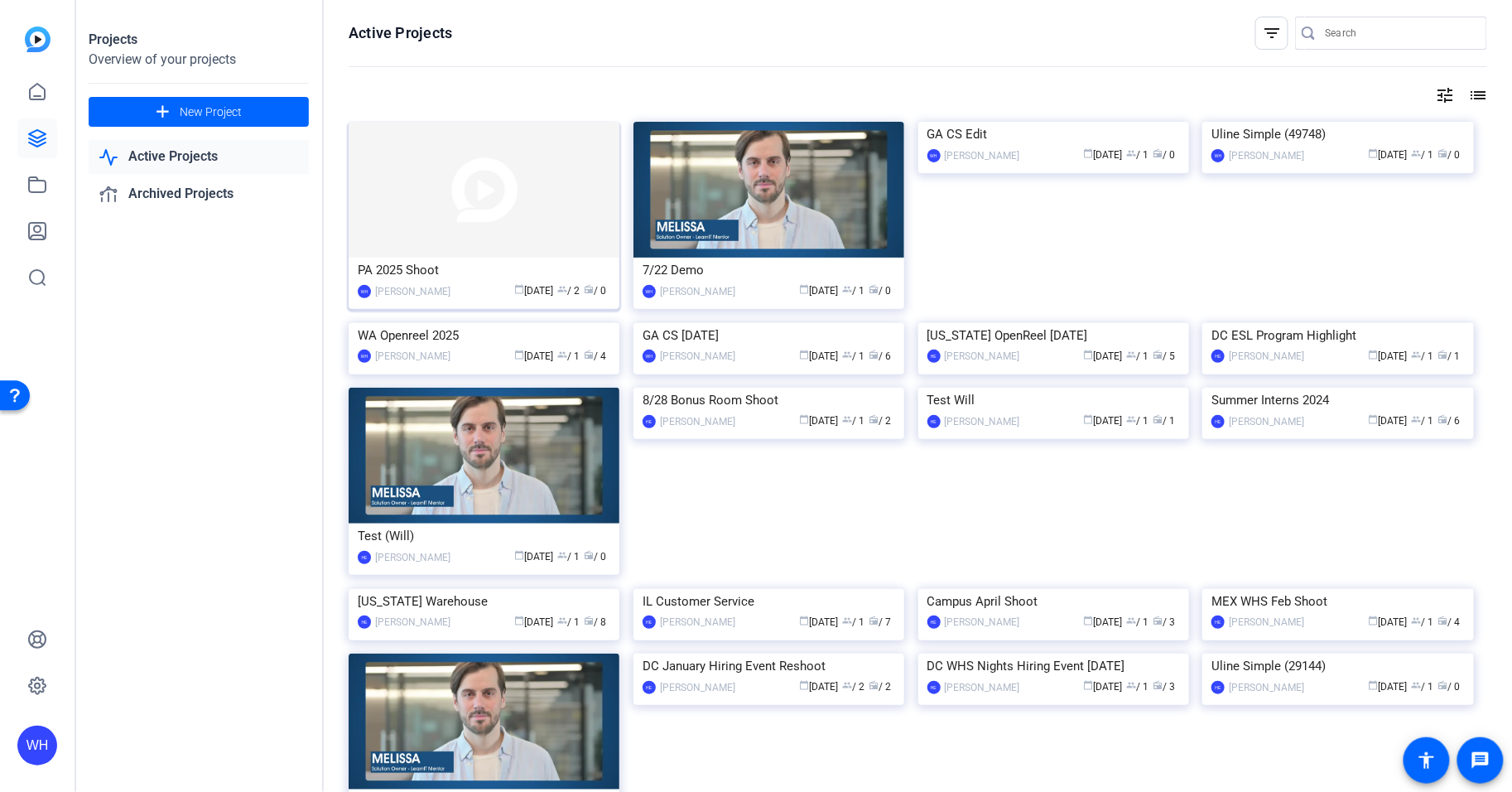
click at [459, 282] on div "calendar_today Aug 21 group / 2 radio / 0" at bounding box center [535, 291] width 152 height 18
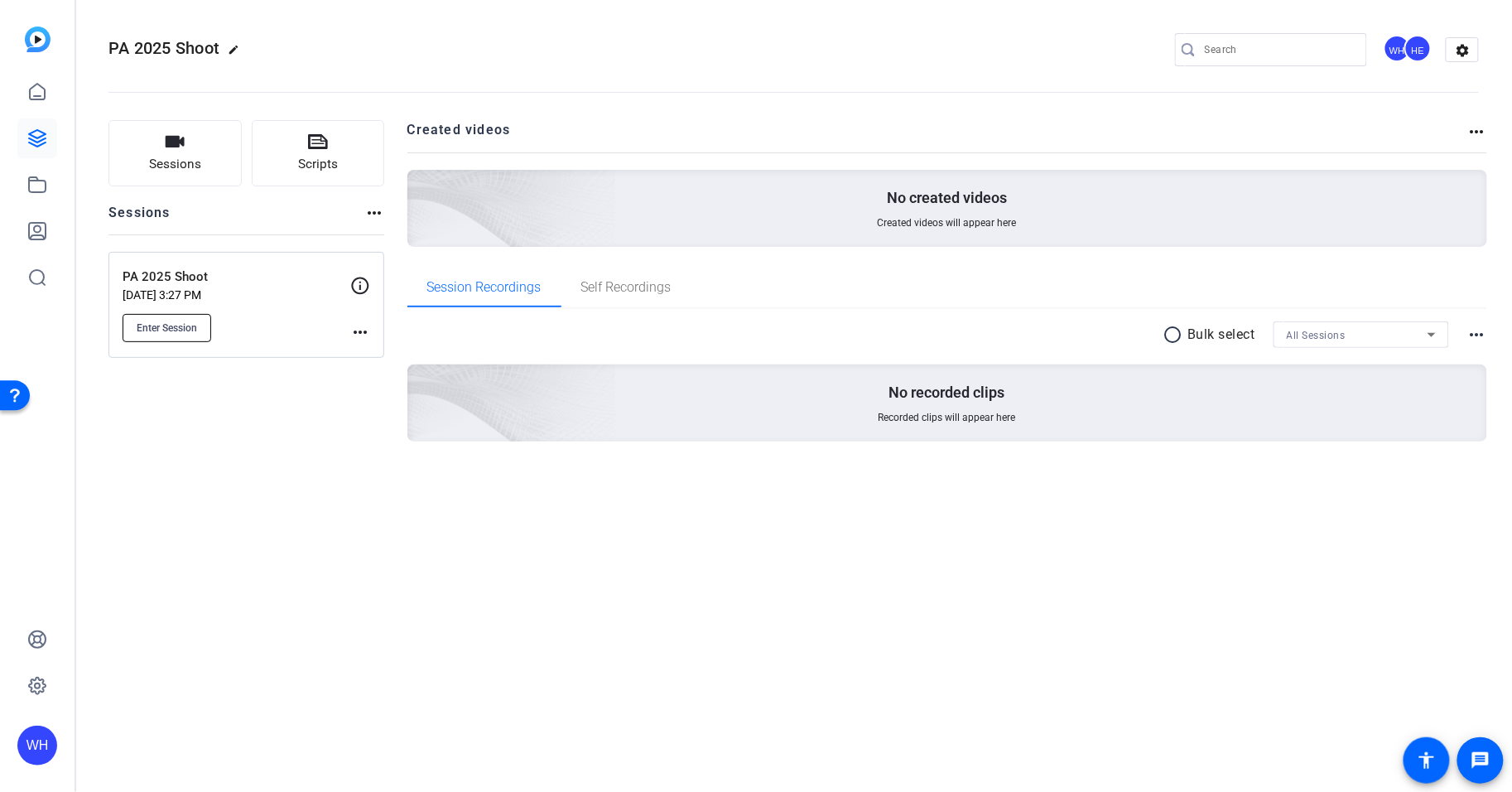
click at [164, 329] on span "Enter Session" at bounding box center [167, 328] width 61 height 13
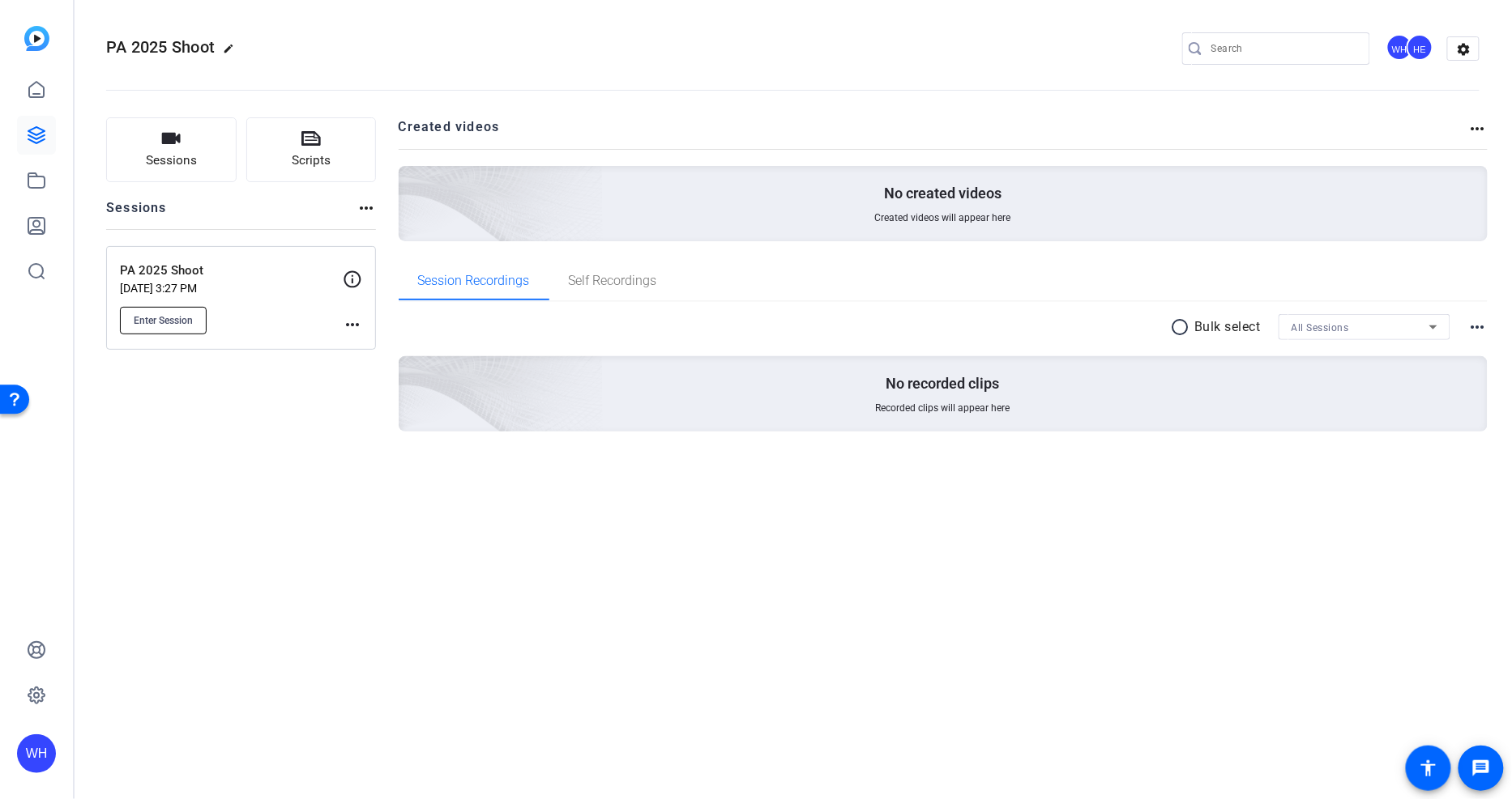
click at [181, 314] on span "Enter Session" at bounding box center [163, 321] width 59 height 13
click at [231, 384] on div "Sessions Scripts Sessions more_horiz PA 2025 Shoot Aug 21, 2025 @ 3:27 PM Enter…" at bounding box center [241, 301] width 270 height 366
drag, startPoint x: 274, startPoint y: 381, endPoint x: 268, endPoint y: 359, distance: 22.8
click at [274, 381] on div "Sessions Scripts Sessions more_horiz PA 2025 Shoot Aug 21, 2025 @ 3:27 PM Enter…" at bounding box center [241, 301] width 270 height 366
click at [182, 328] on button "Enter Session" at bounding box center [163, 321] width 87 height 27
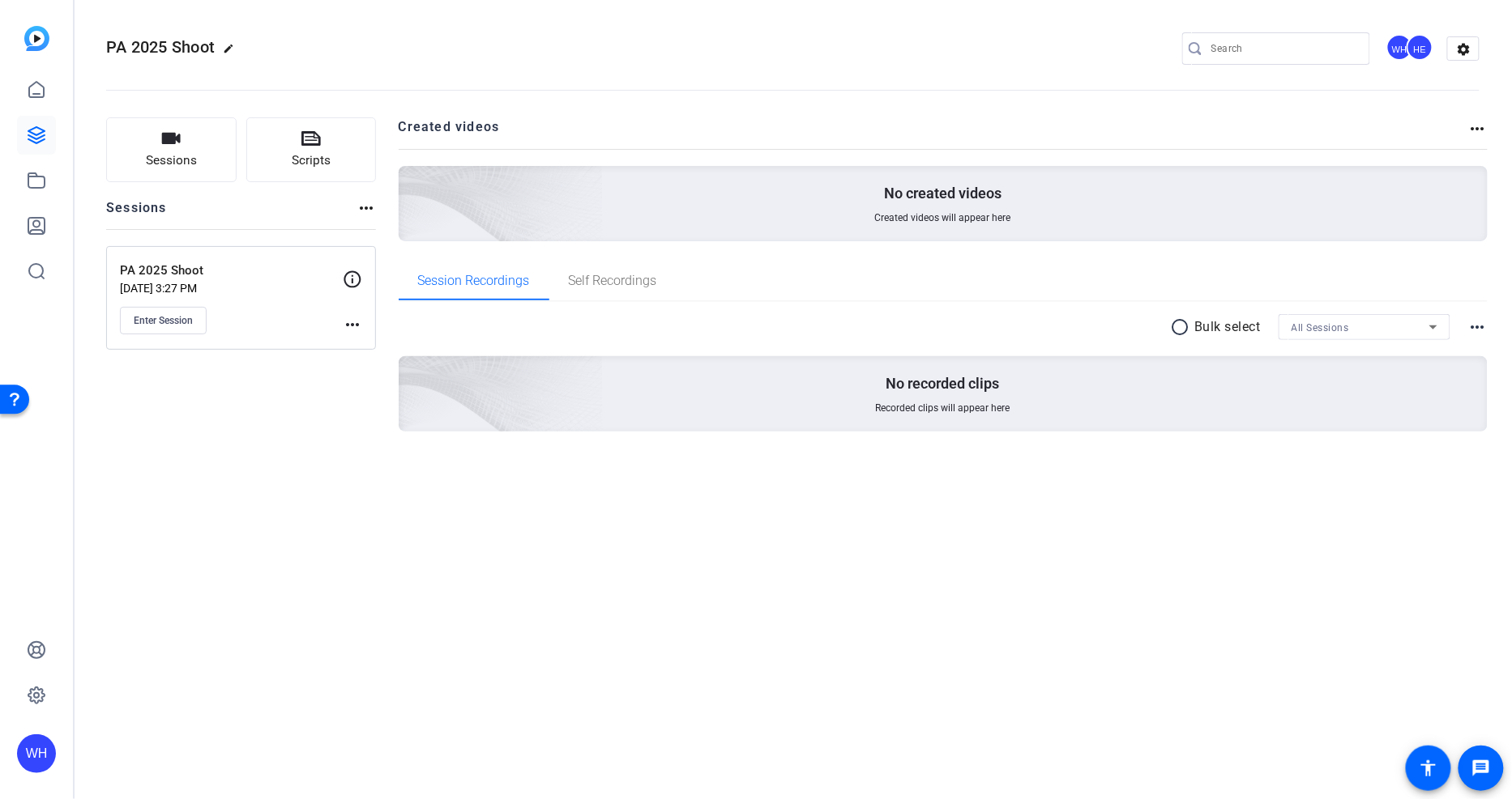
click at [149, 383] on div "Sessions Scripts Sessions more_horiz PA 2025 Shoot Aug 21, 2025 @ 3:27 PM Enter…" at bounding box center [241, 301] width 270 height 366
click at [353, 326] on mat-icon "more_horiz" at bounding box center [352, 324] width 19 height 19
click at [235, 378] on div at bounding box center [756, 399] width 1512 height 799
click at [166, 324] on span "Enter Session" at bounding box center [163, 321] width 59 height 13
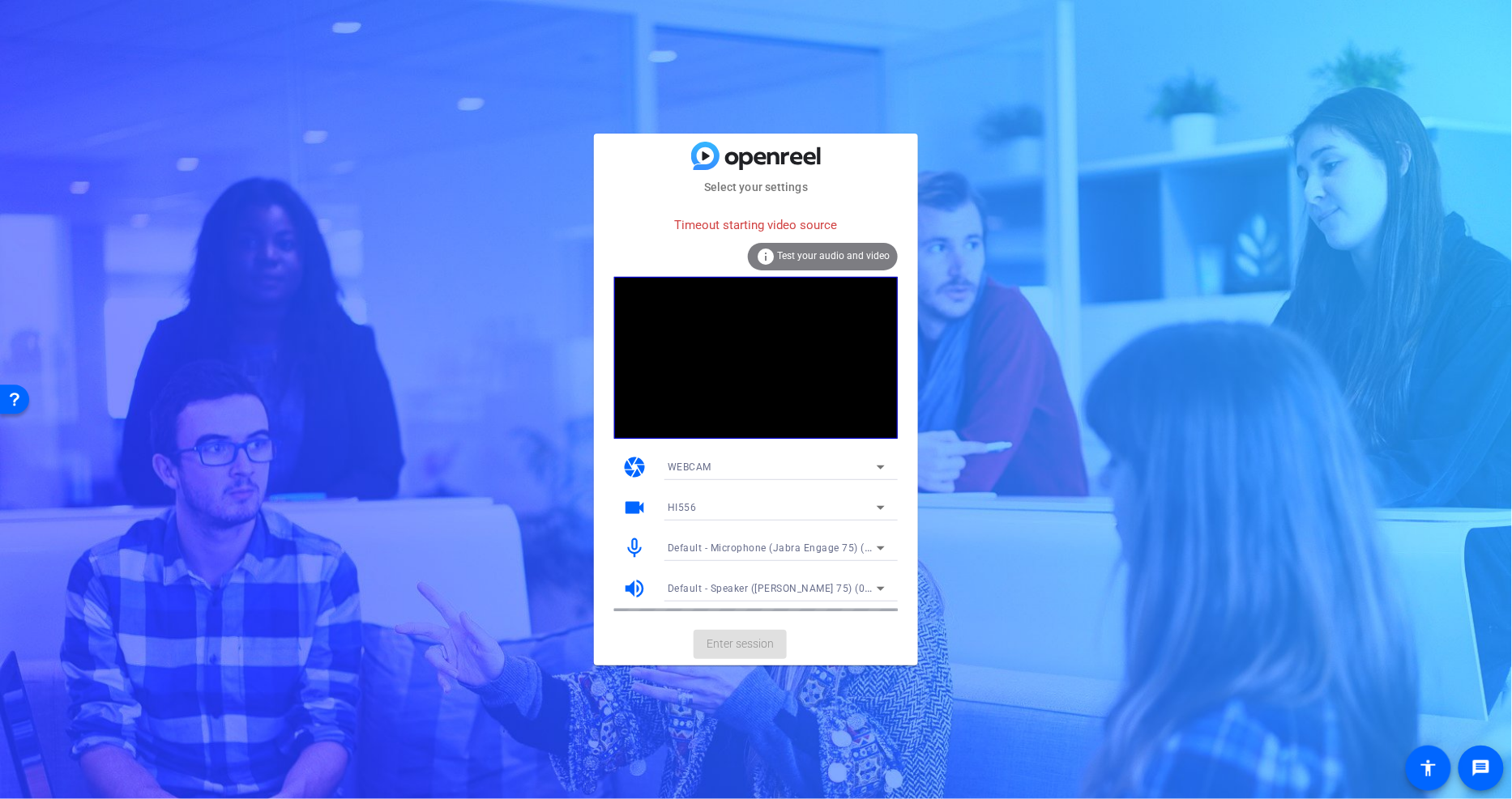
drag, startPoint x: 648, startPoint y: 630, endPoint x: 782, endPoint y: 271, distance: 383.2
click at [648, 630] on mat-card-actions "Enter session" at bounding box center [756, 645] width 324 height 42
click at [807, 254] on span "Test your audio and video" at bounding box center [834, 256] width 113 height 11
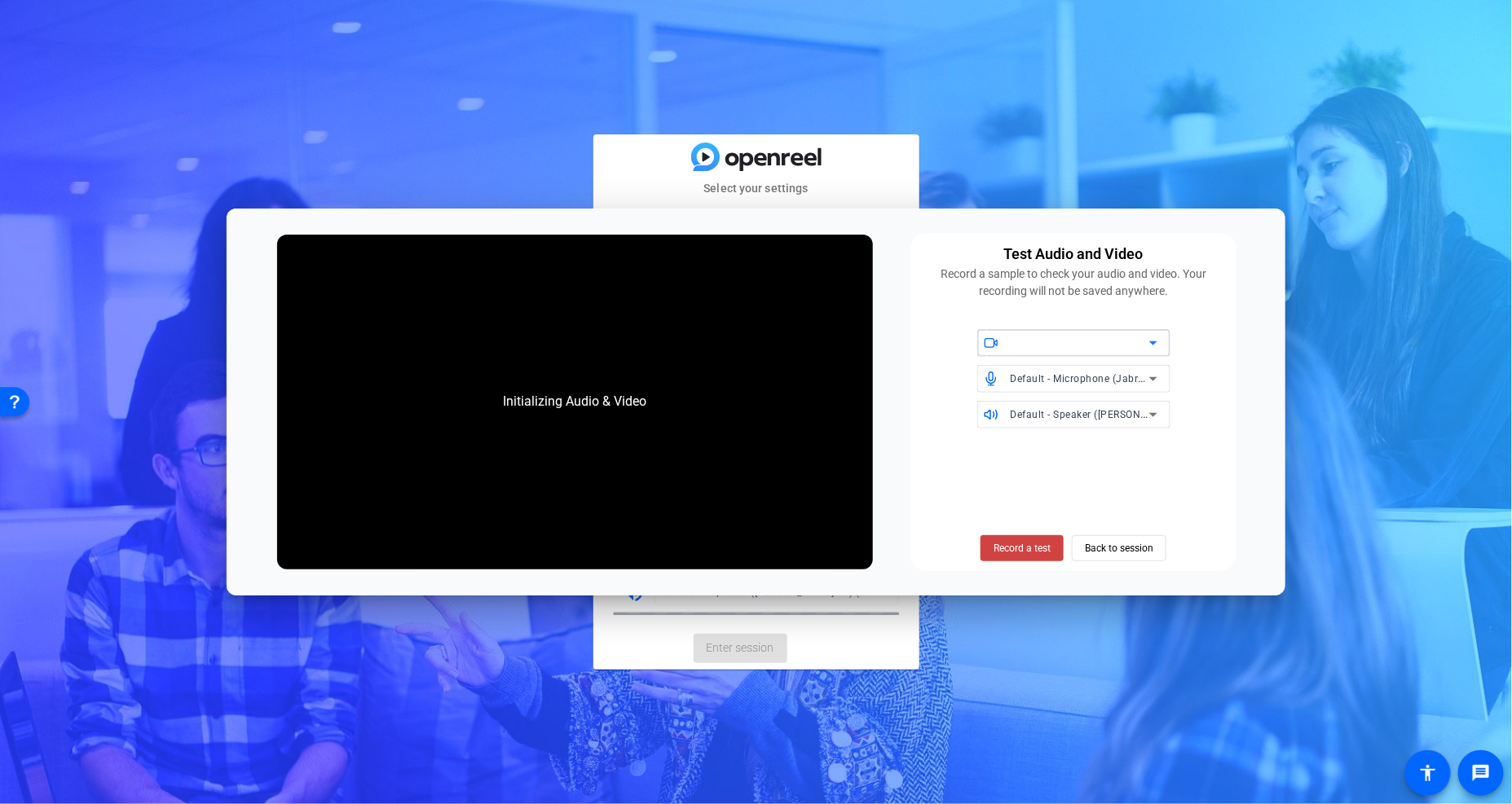
click at [1080, 343] on div at bounding box center [1079, 343] width 138 height 19
click at [1120, 549] on span "Back to session" at bounding box center [1119, 548] width 69 height 31
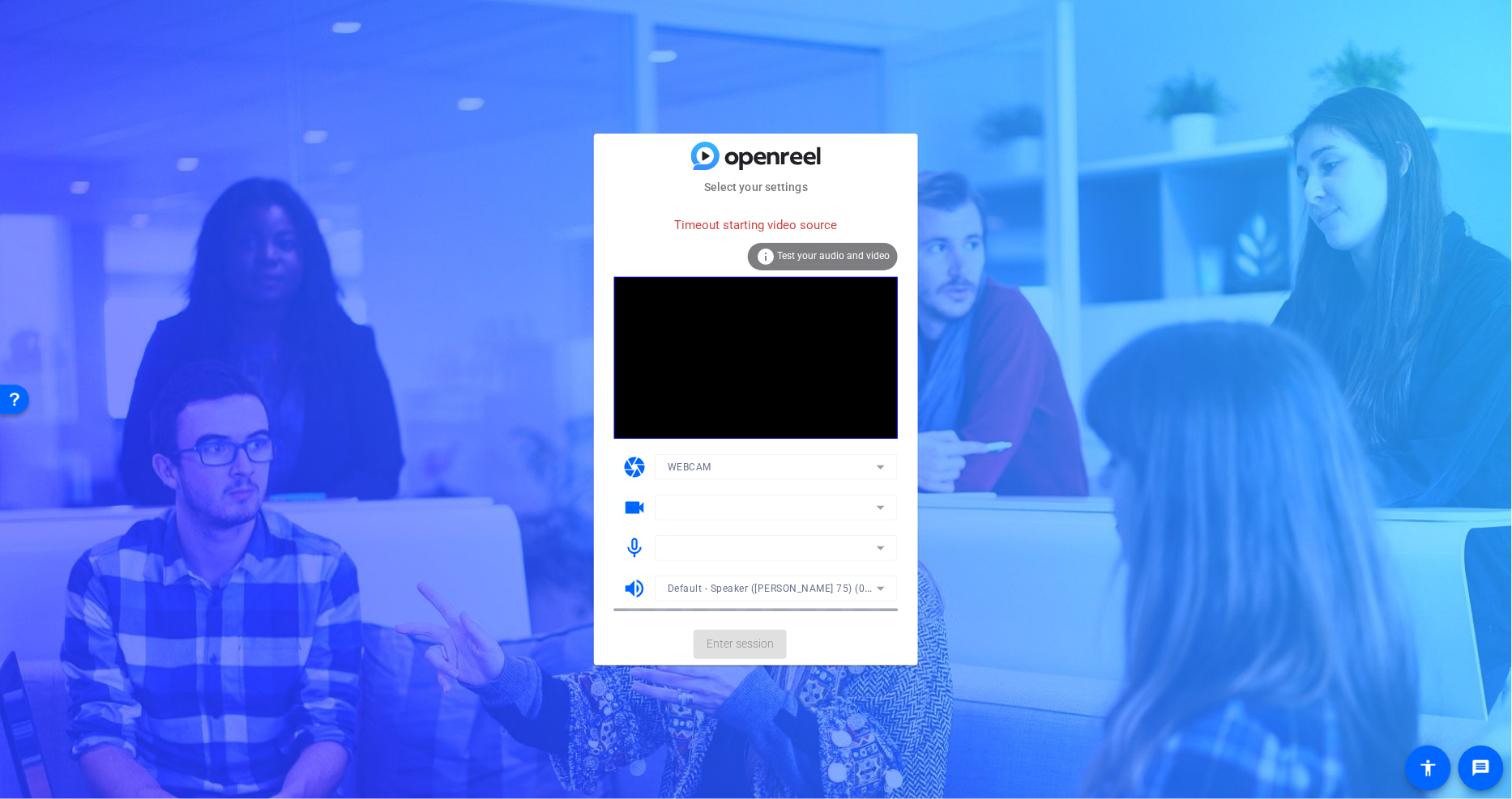
click at [703, 513] on mat-form-field at bounding box center [776, 507] width 243 height 26
click at [716, 548] on mat-form-field at bounding box center [776, 548] width 243 height 26
click at [657, 643] on mat-card-actions "Enter session" at bounding box center [756, 645] width 324 height 42
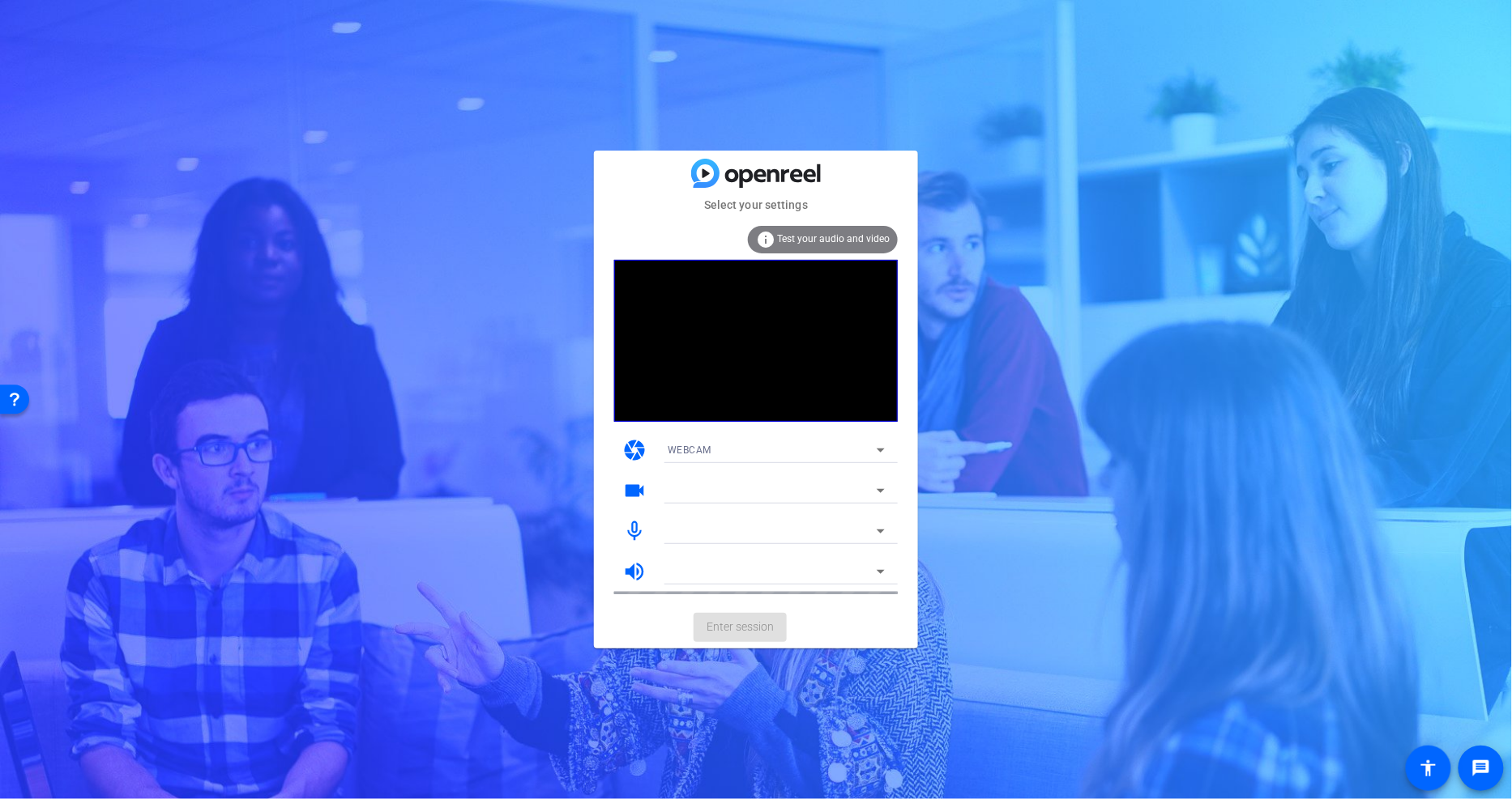
click at [879, 483] on icon at bounding box center [880, 490] width 19 height 19
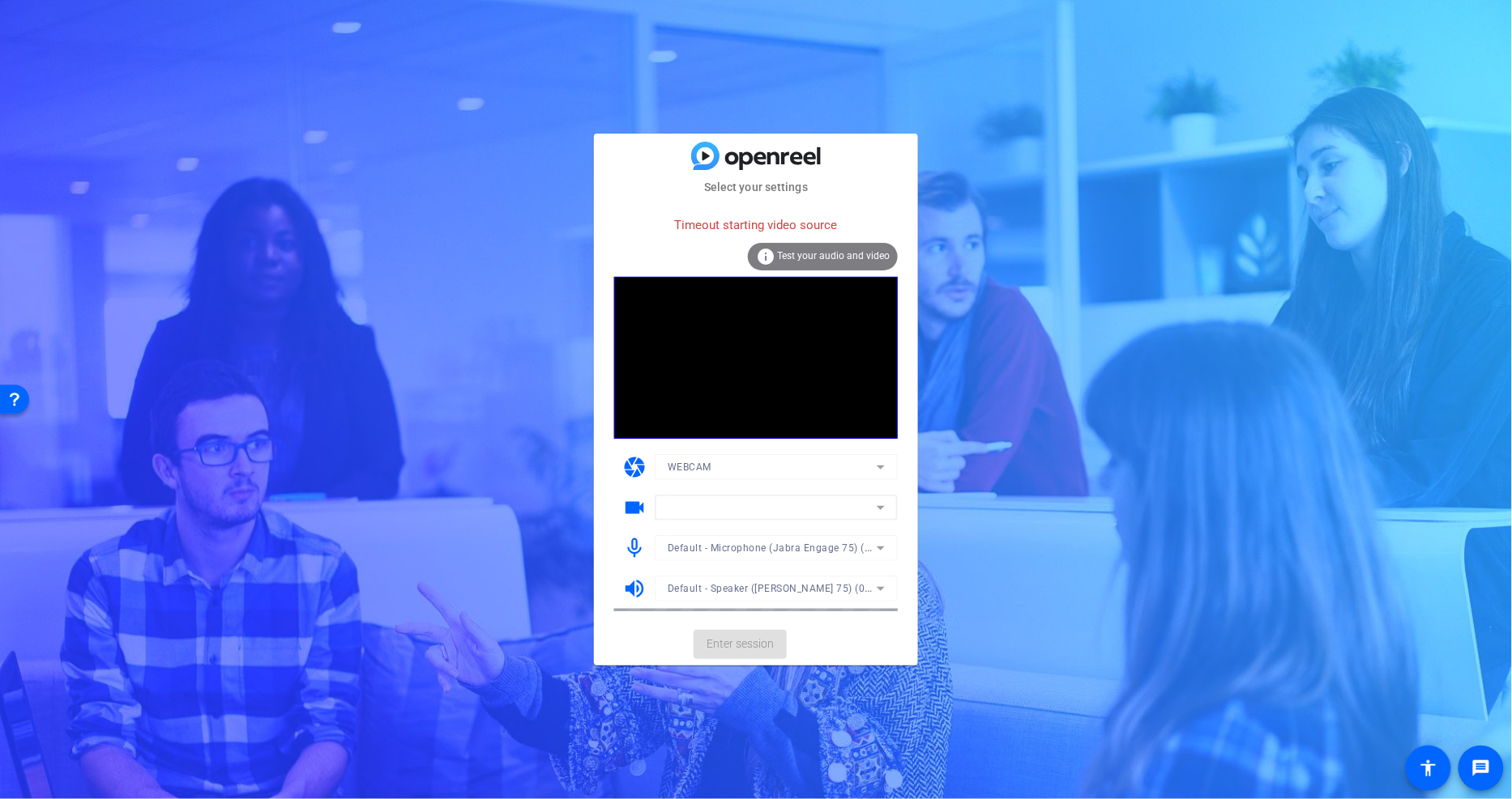
click at [668, 229] on div "Timeout starting video source" at bounding box center [756, 225] width 283 height 35
click at [888, 507] on icon at bounding box center [880, 507] width 19 height 19
click at [755, 643] on div at bounding box center [756, 399] width 1512 height 799
click at [738, 646] on mat-card-actions "Enter session" at bounding box center [756, 645] width 324 height 42
click at [739, 646] on mat-card-actions "Enter session" at bounding box center [756, 645] width 324 height 42
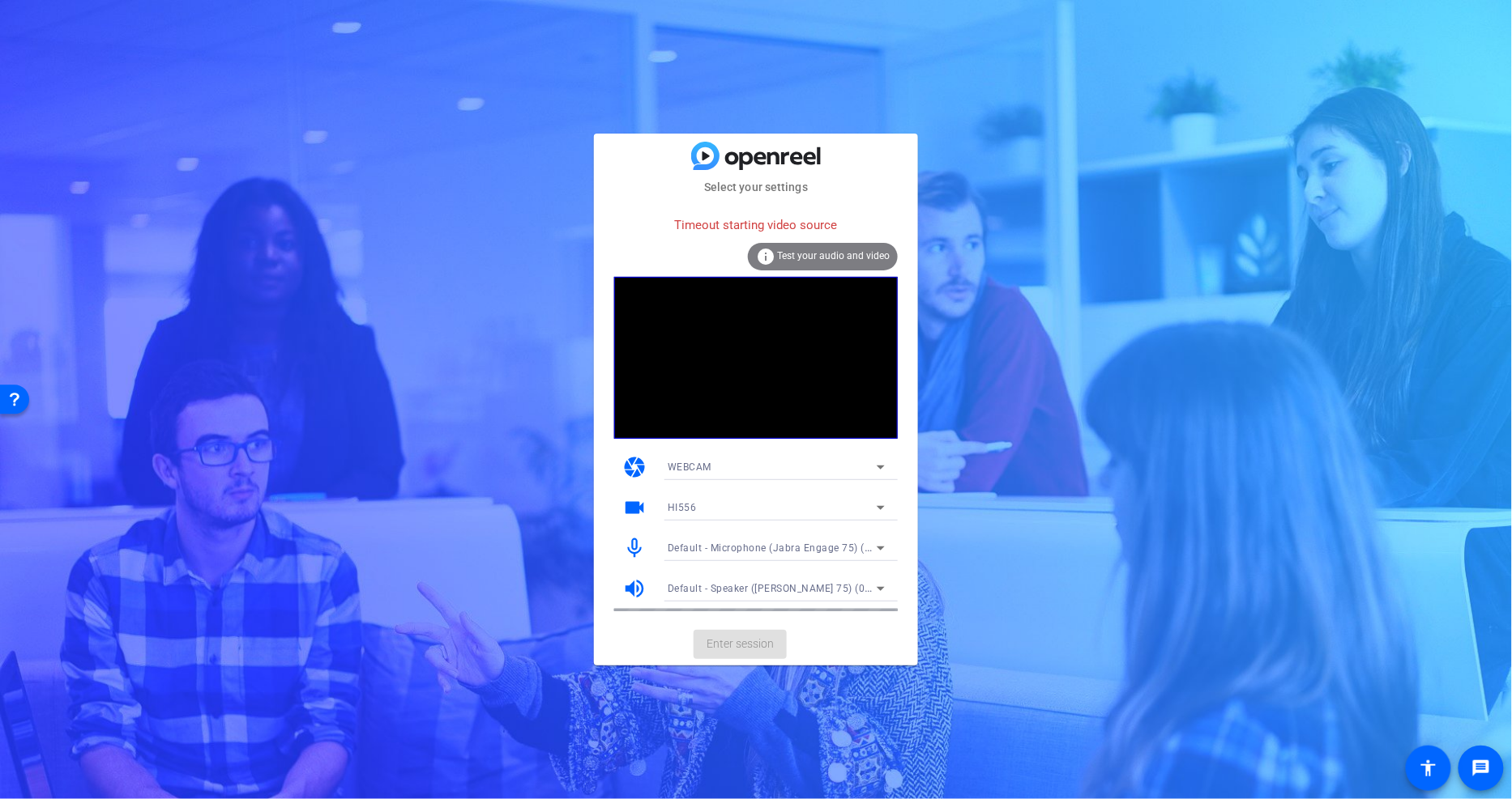
click at [796, 254] on span "Test your audio and video" at bounding box center [834, 256] width 113 height 11
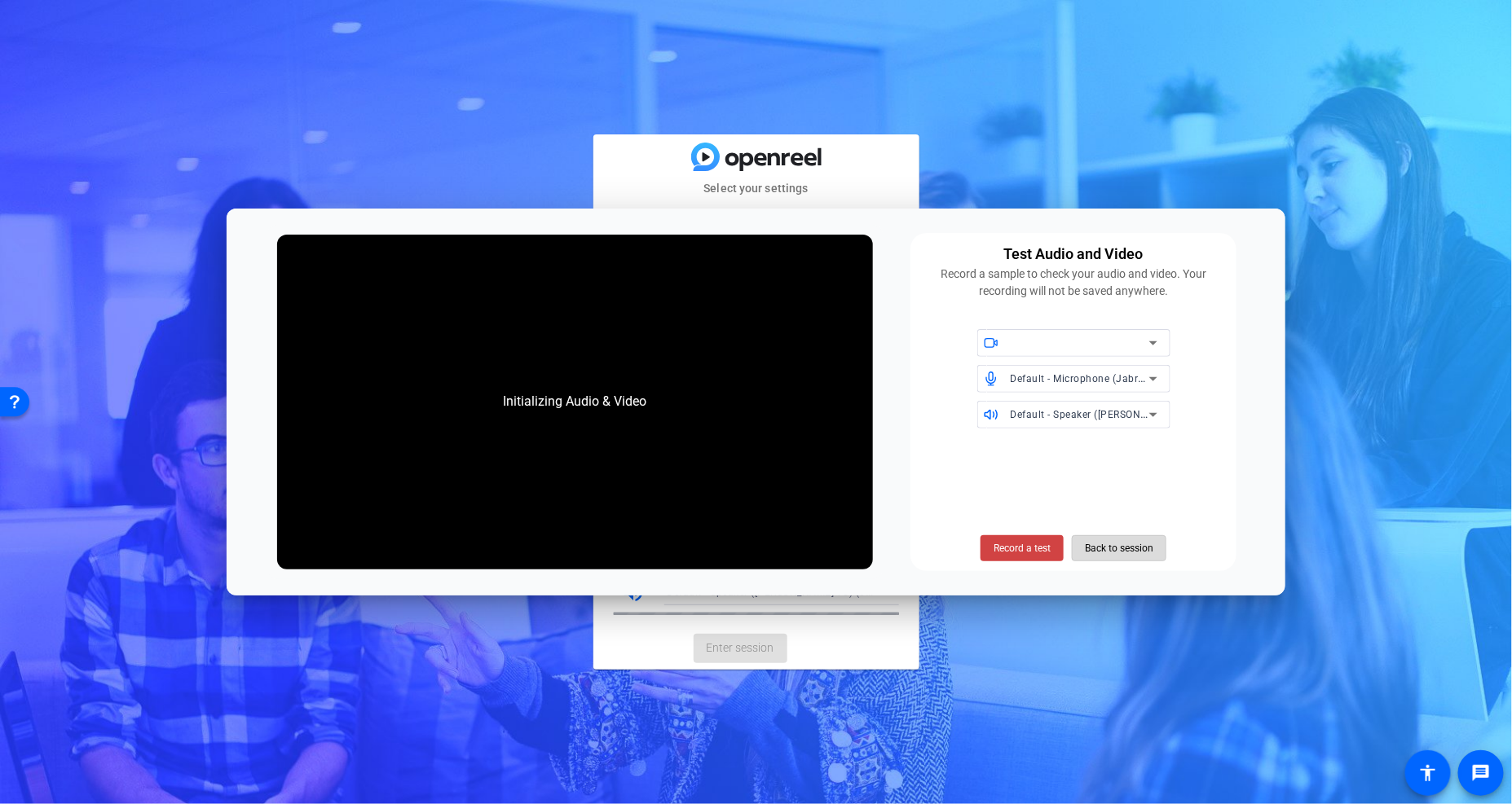
click at [1128, 551] on span "Back to session" at bounding box center [1119, 548] width 69 height 31
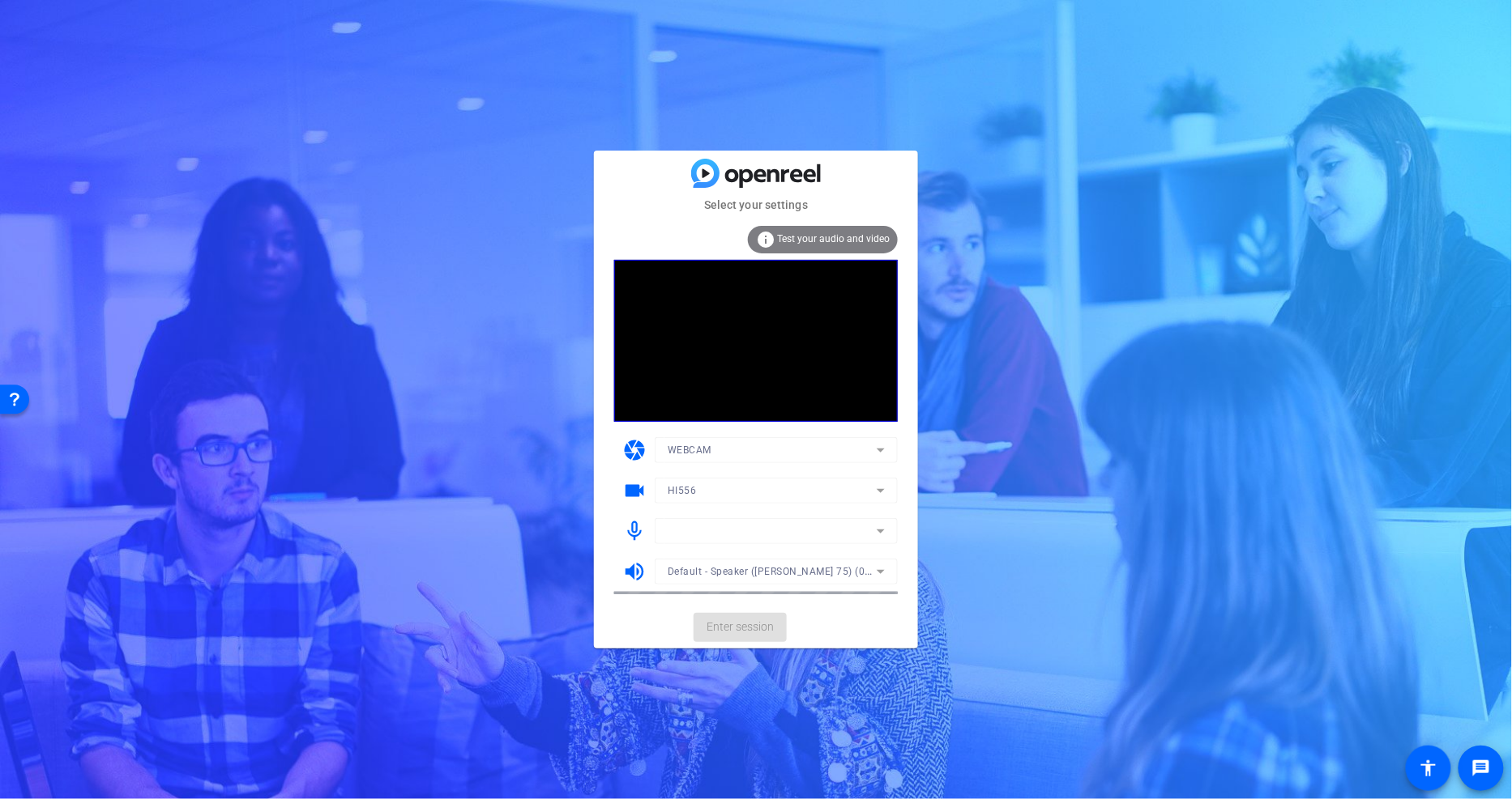
click at [740, 621] on mat-card-actions "Enter session" at bounding box center [756, 628] width 324 height 42
click at [757, 529] on mat-form-field at bounding box center [776, 531] width 243 height 26
click at [660, 611] on mat-card-actions "Enter session" at bounding box center [756, 628] width 324 height 42
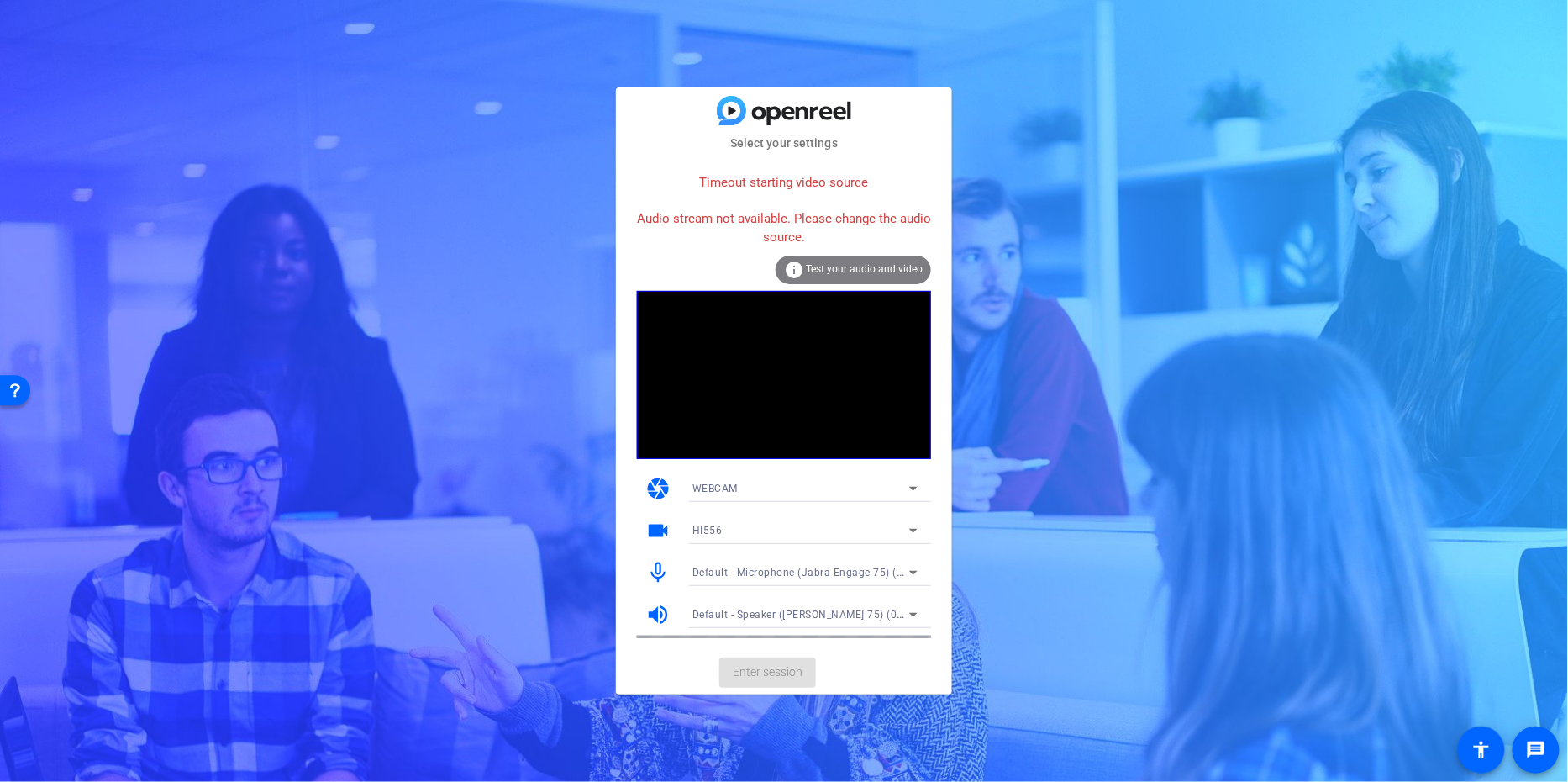
click at [776, 667] on mat-card-actions "Enter session" at bounding box center [784, 672] width 336 height 43
click at [689, 658] on mat-card-actions "Enter session" at bounding box center [784, 672] width 336 height 43
click at [763, 669] on mat-card-actions "Enter session" at bounding box center [784, 672] width 336 height 43
drag, startPoint x: 708, startPoint y: 676, endPoint x: 763, endPoint y: 667, distance: 55.7
click at [708, 676] on mat-card-actions "Enter session" at bounding box center [784, 672] width 336 height 43
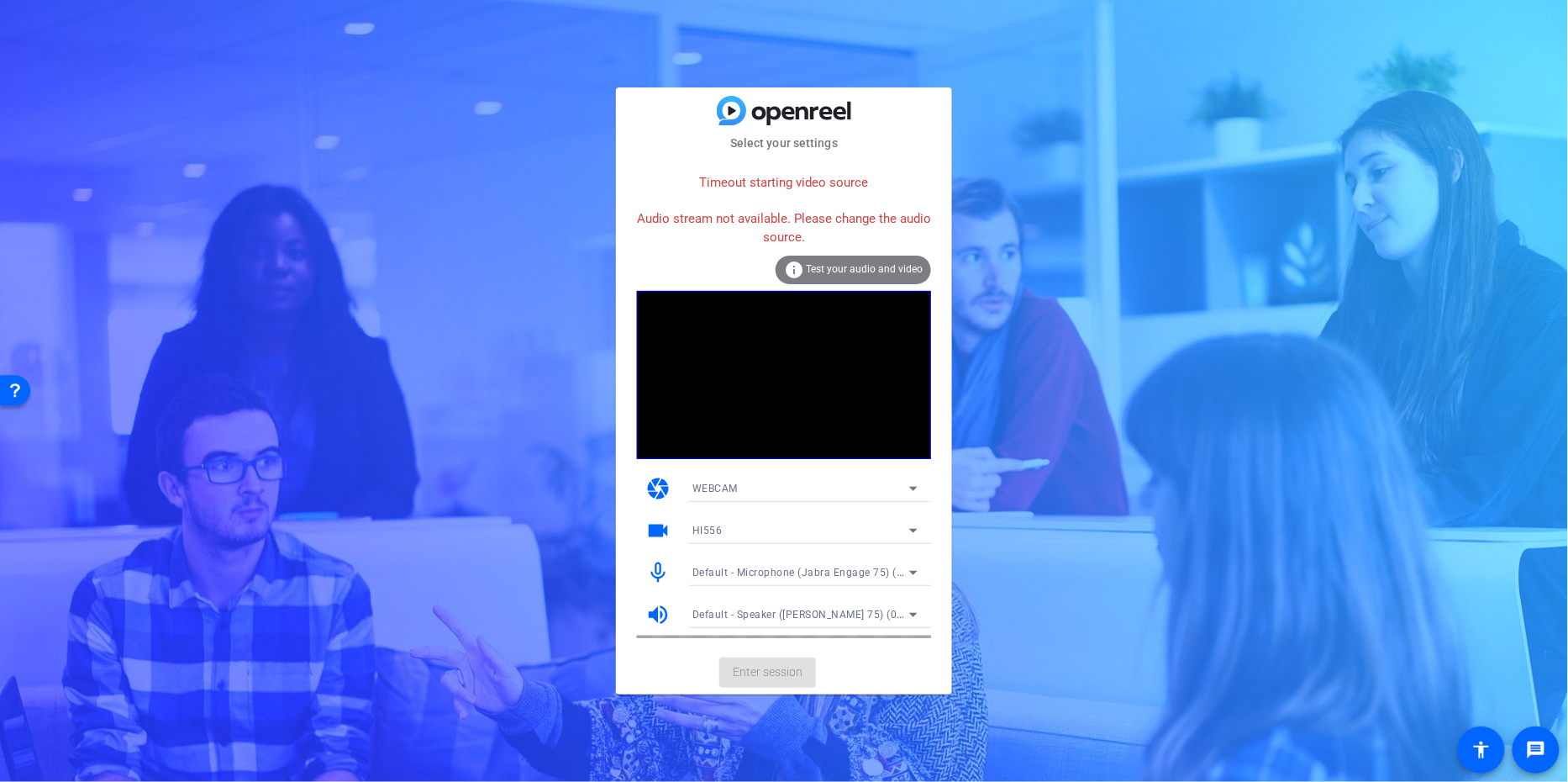
click at [763, 667] on mat-card-actions "Enter session" at bounding box center [784, 672] width 336 height 43
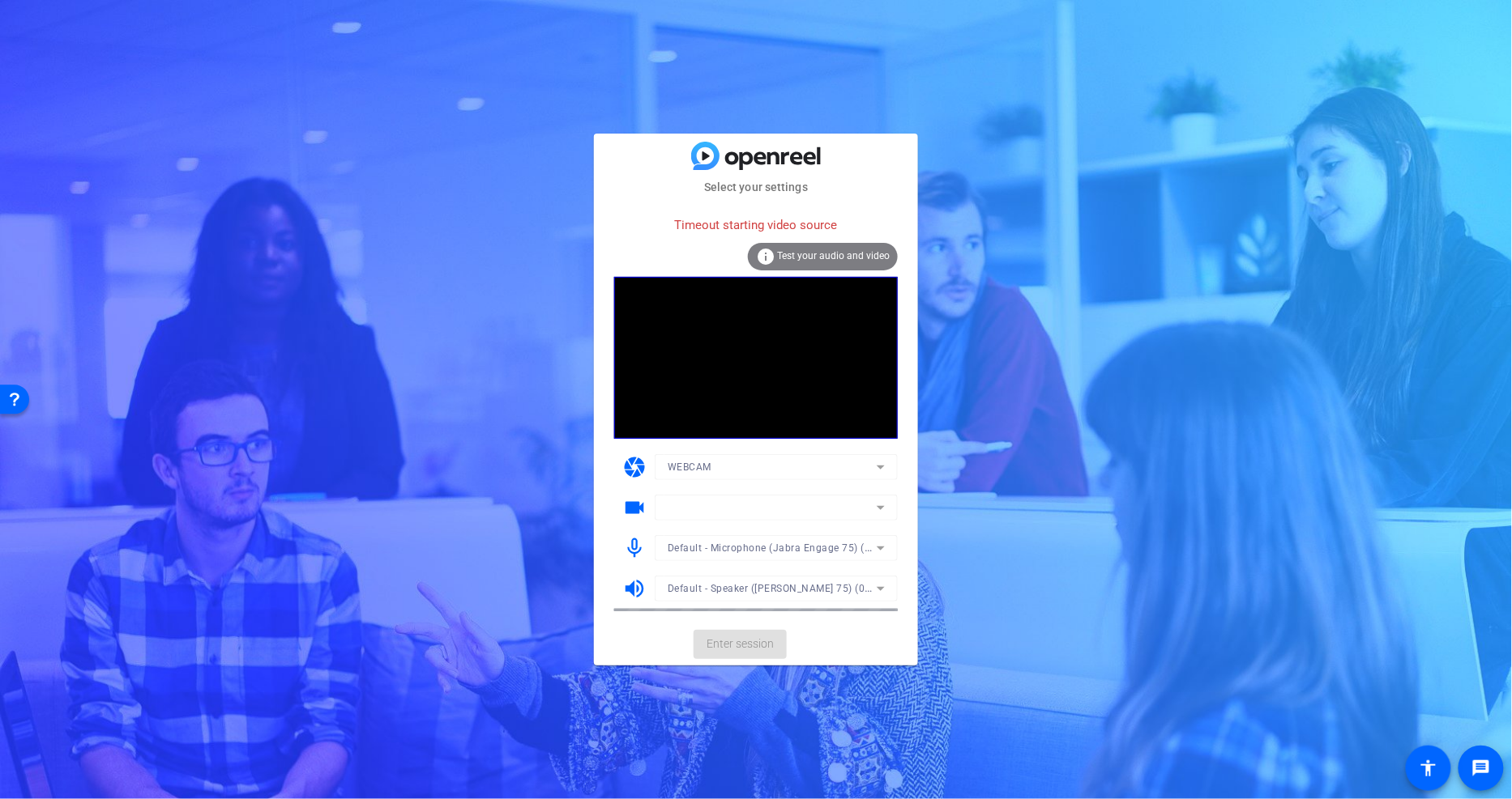
click at [715, 222] on div "Timeout starting video source" at bounding box center [756, 225] width 283 height 35
copy div "Timeout starting video source info"
click at [765, 641] on mat-card-actions "Enter session" at bounding box center [756, 645] width 324 height 42
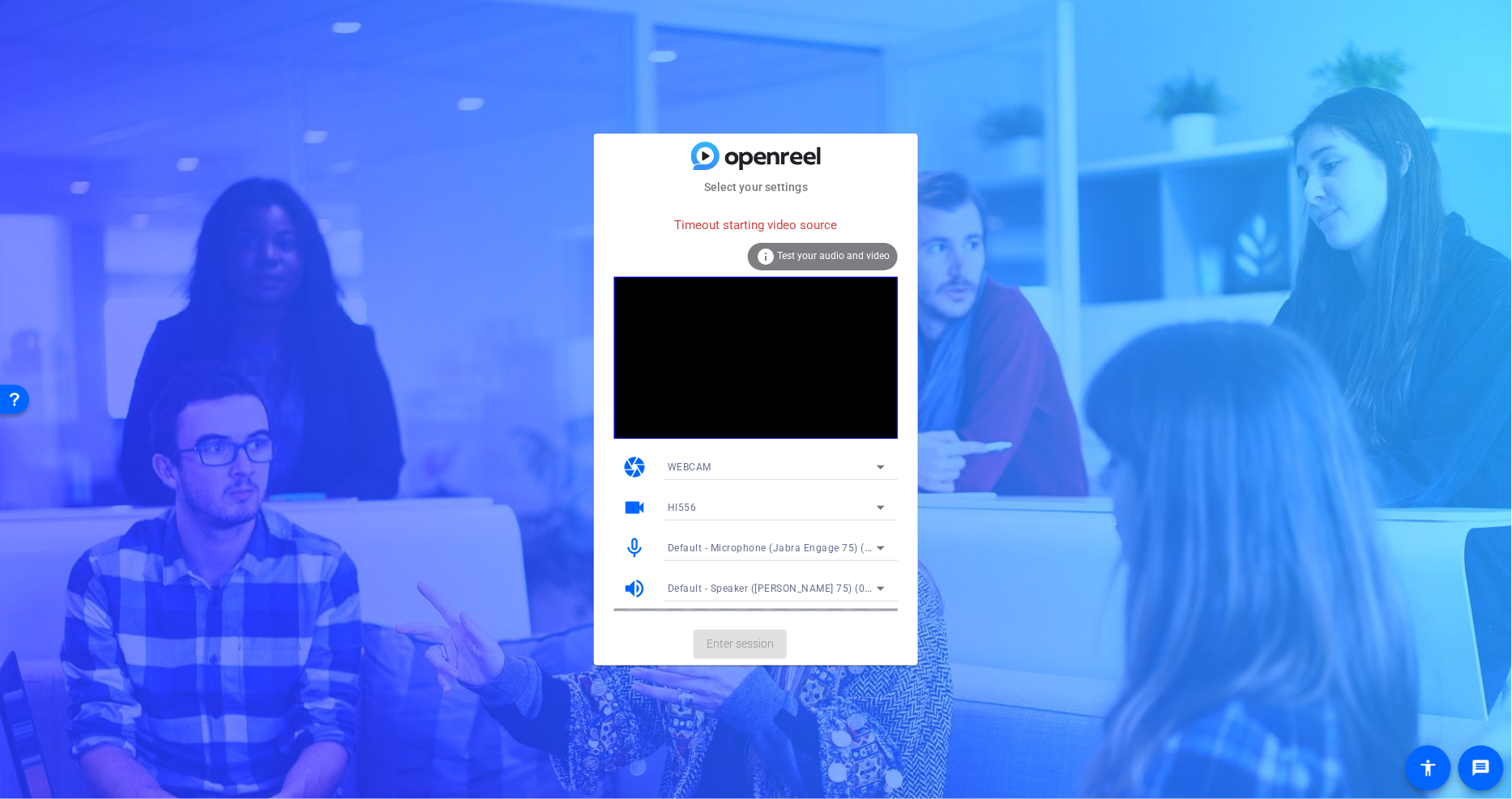
click at [752, 648] on mat-card-actions "Enter session" at bounding box center [756, 645] width 324 height 42
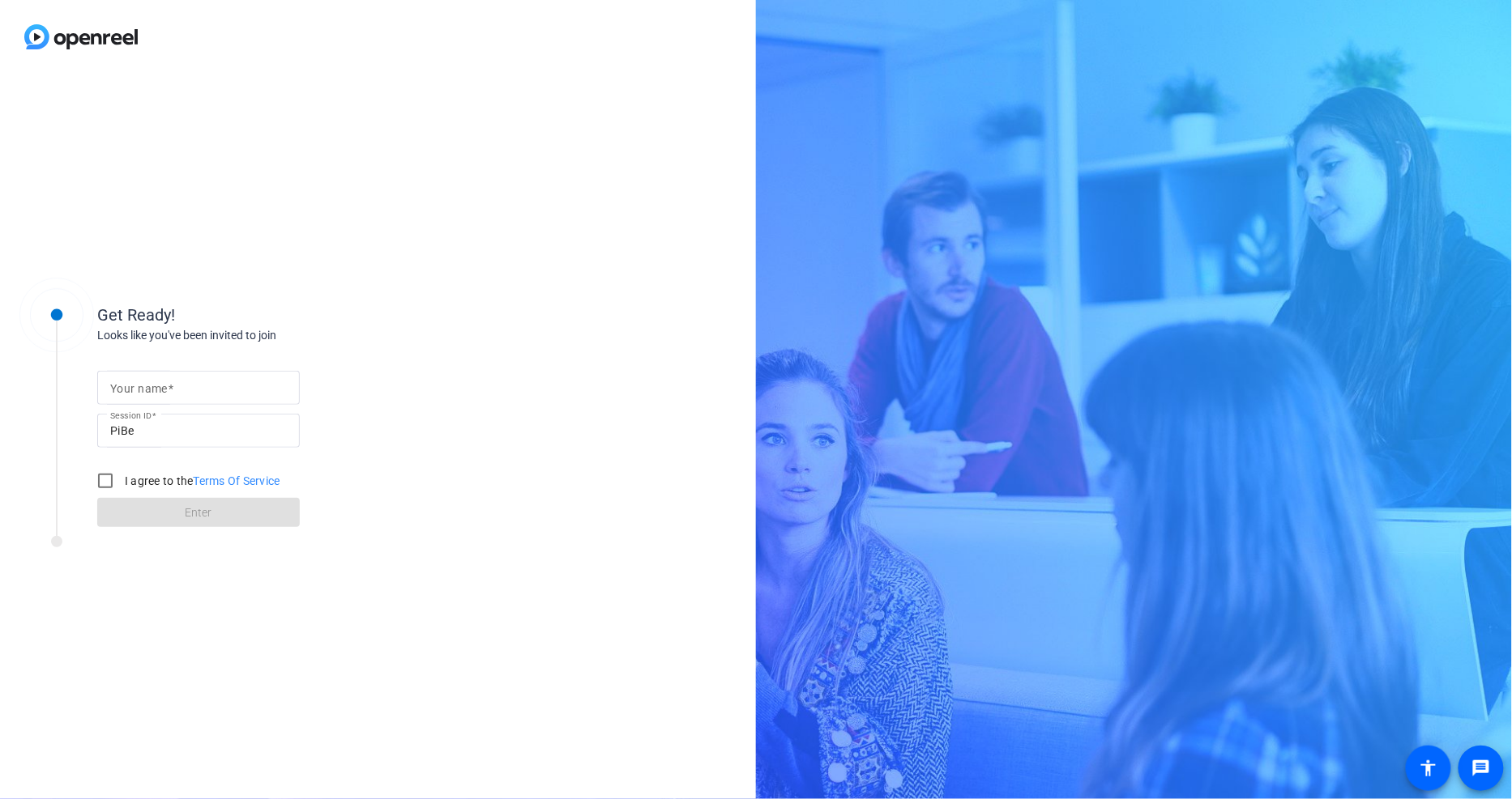
click at [162, 385] on mat-label "Your name" at bounding box center [139, 389] width 57 height 13
click at [162, 385] on input "Your name" at bounding box center [199, 387] width 177 height 19
type input "[PERSON_NAME]"
click at [101, 482] on input "I agree to the Terms Of Service" at bounding box center [106, 481] width 33 height 33
checkbox input "true"
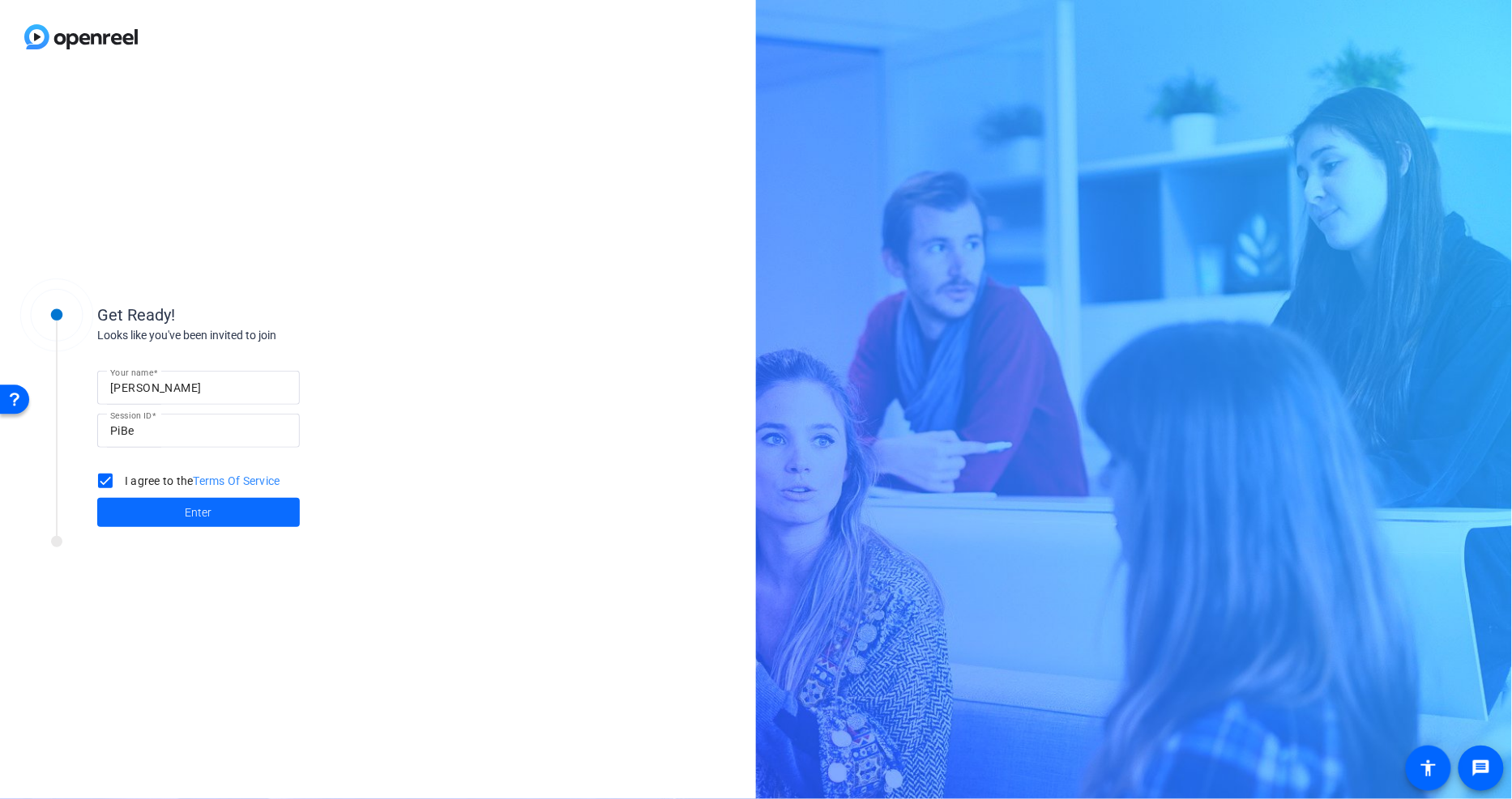
click at [180, 507] on span at bounding box center [199, 512] width 202 height 39
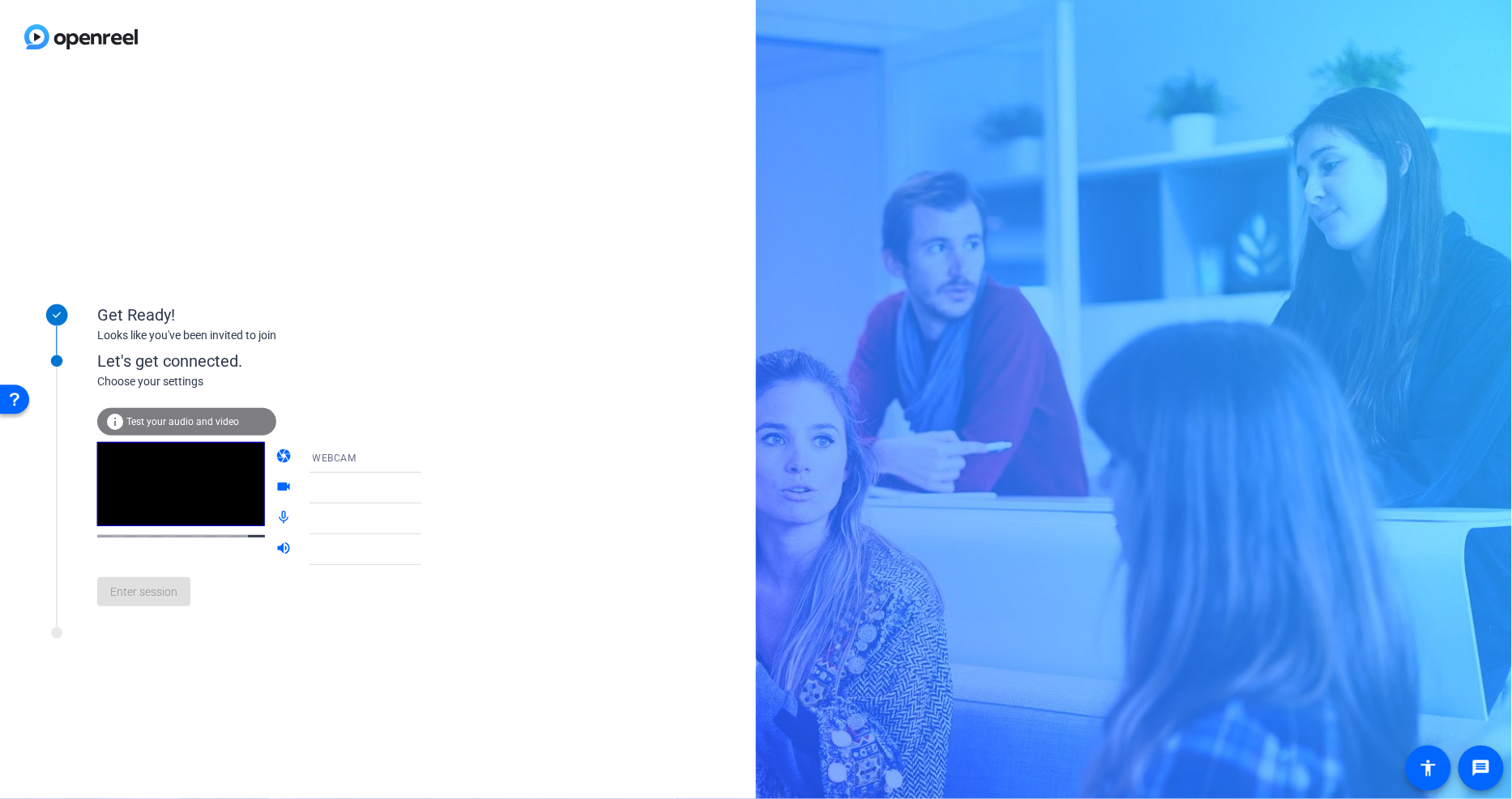
click at [347, 491] on div at bounding box center [373, 487] width 121 height 19
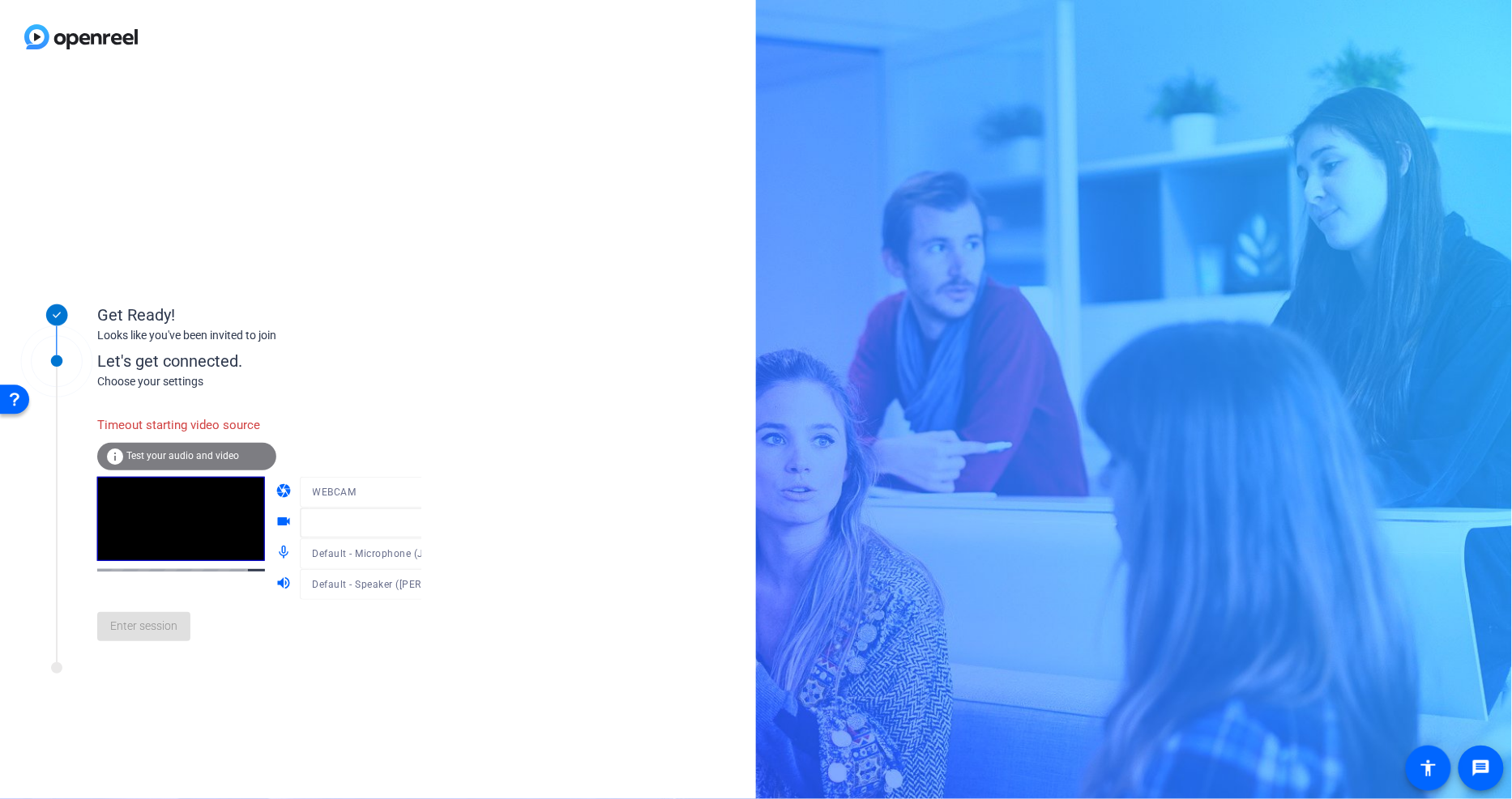
click at [397, 524] on div at bounding box center [377, 517] width 156 height 18
click at [403, 522] on div at bounding box center [377, 517] width 156 height 18
click at [108, 456] on mat-icon "info" at bounding box center [115, 456] width 19 height 19
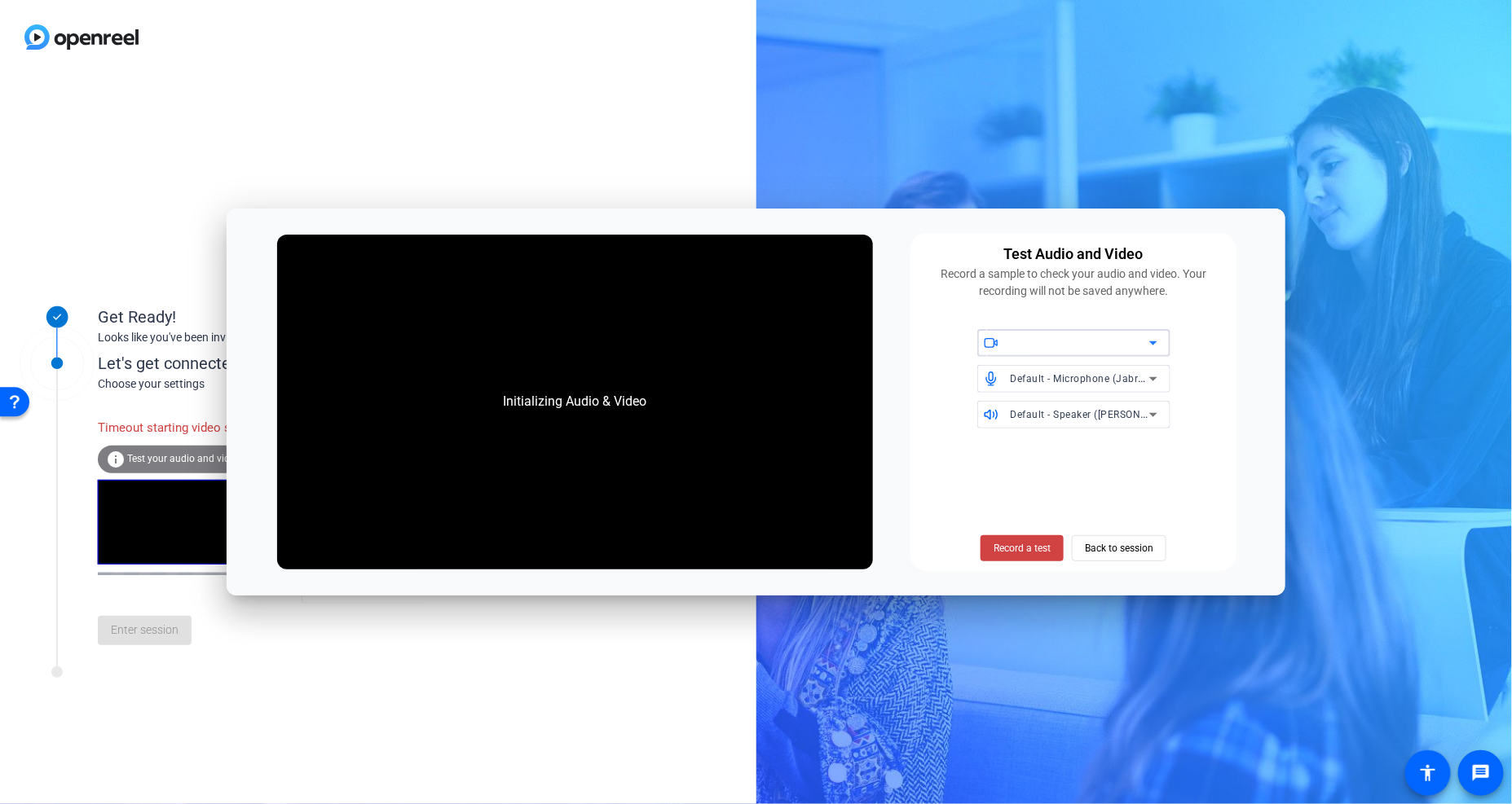
click at [1054, 345] on div at bounding box center [1079, 343] width 138 height 19
click at [1153, 339] on icon at bounding box center [1153, 343] width 19 height 19
click at [1142, 339] on div at bounding box center [1079, 343] width 138 height 19
click at [1153, 342] on icon at bounding box center [1153, 344] width 8 height 4
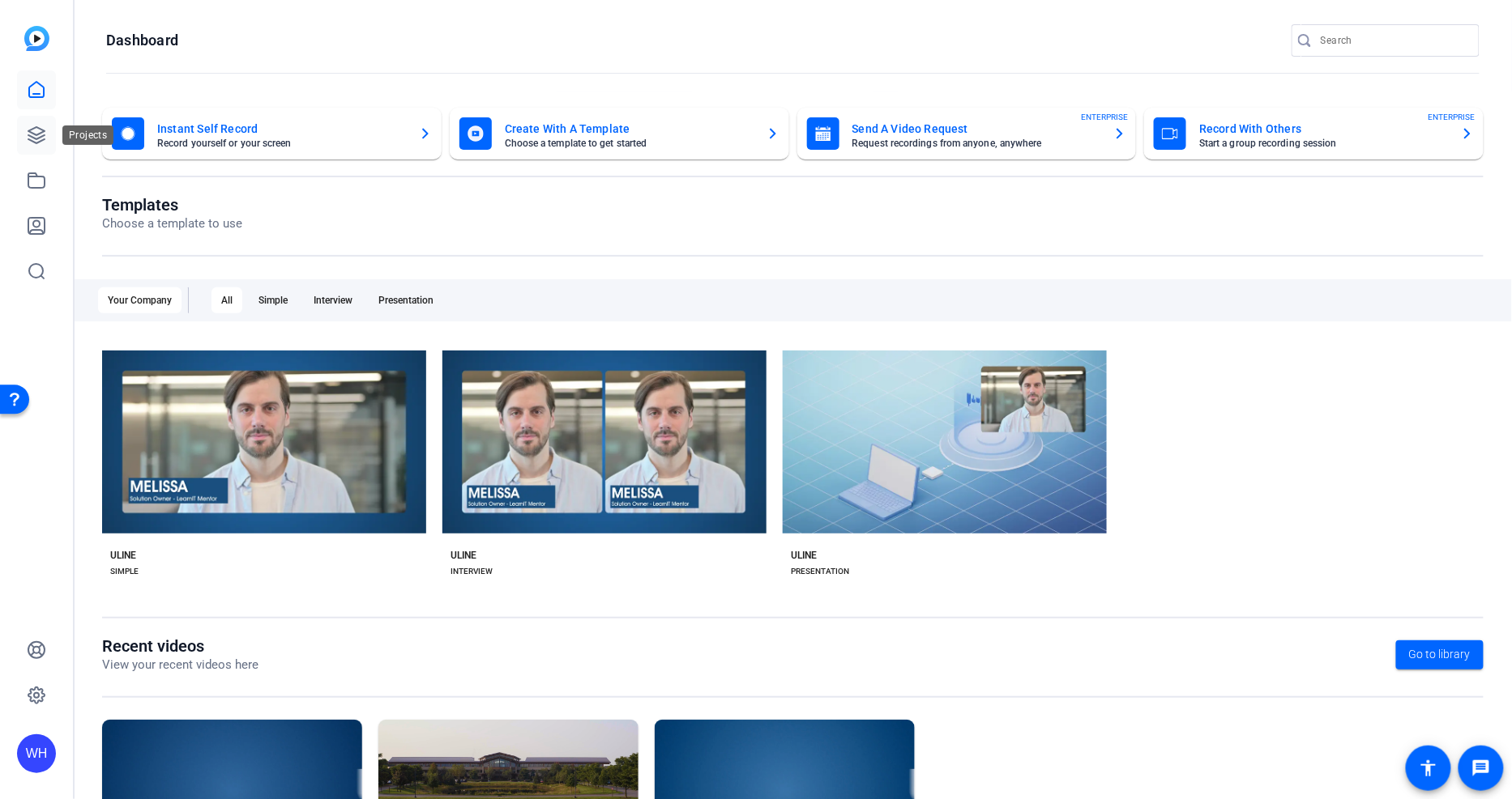
click at [27, 132] on icon at bounding box center [36, 135] width 19 height 19
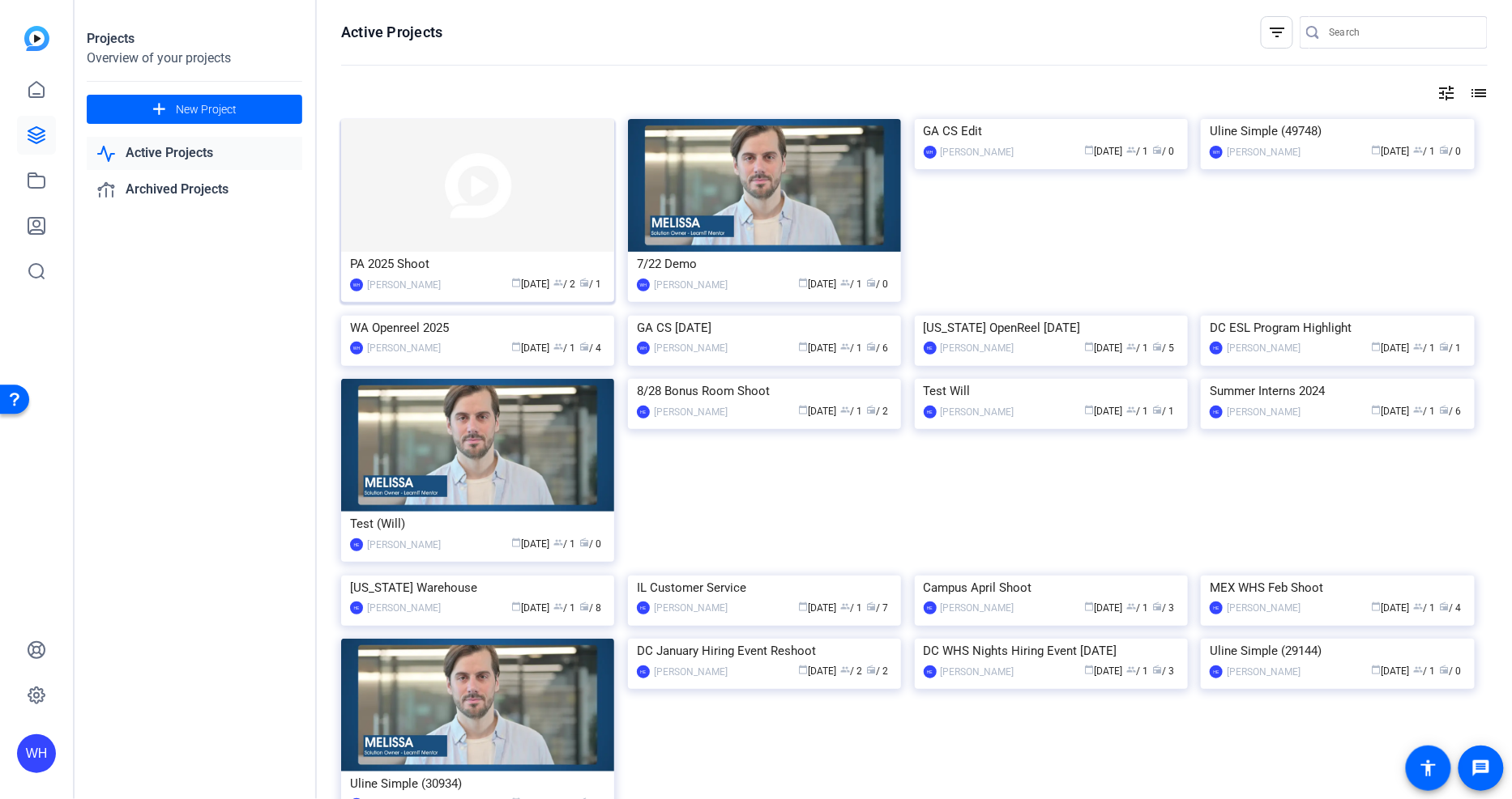
click at [414, 271] on div "PA 2025 Shoot" at bounding box center [478, 263] width 255 height 25
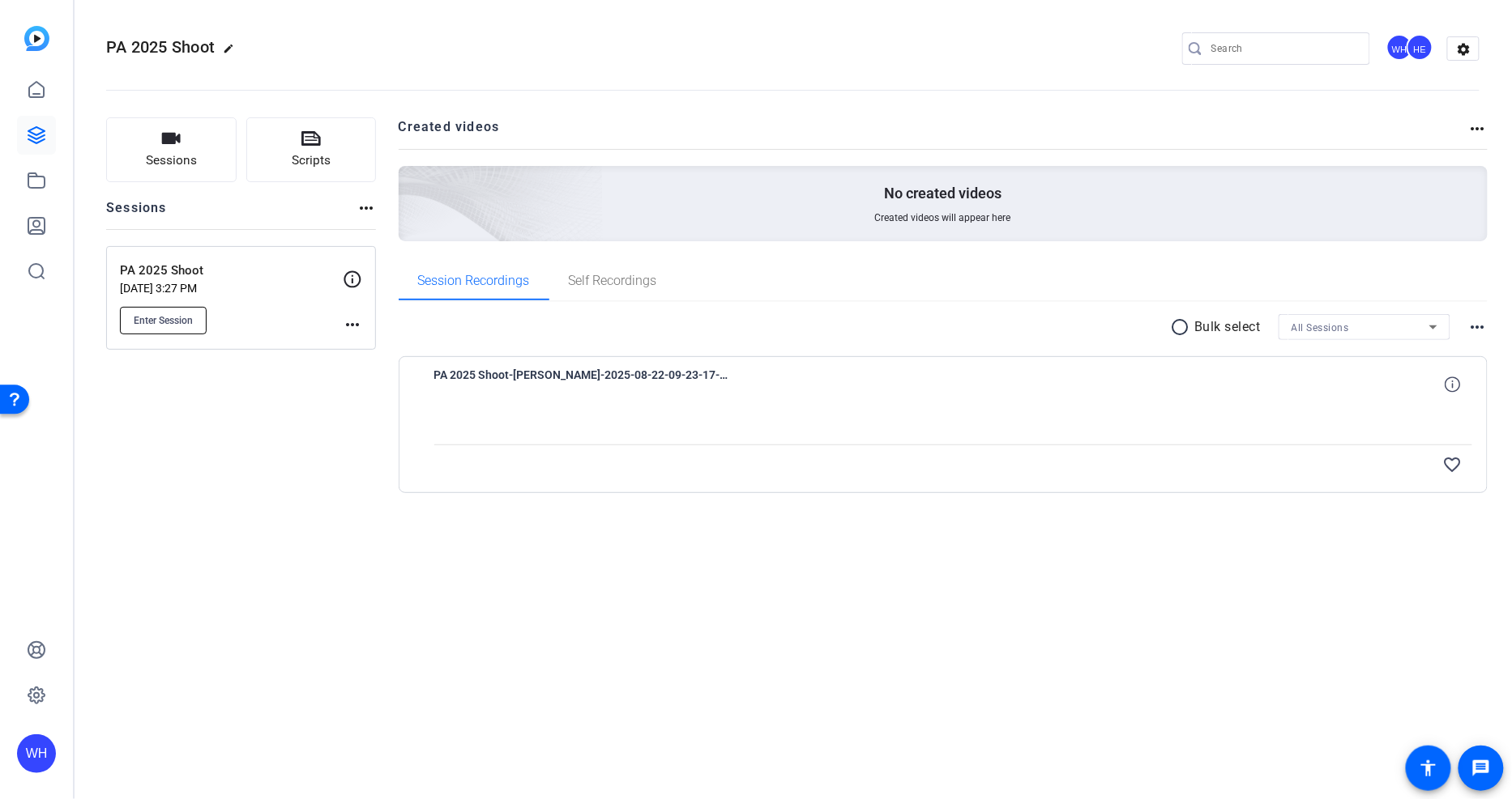
click at [179, 318] on span "Enter Session" at bounding box center [163, 321] width 59 height 13
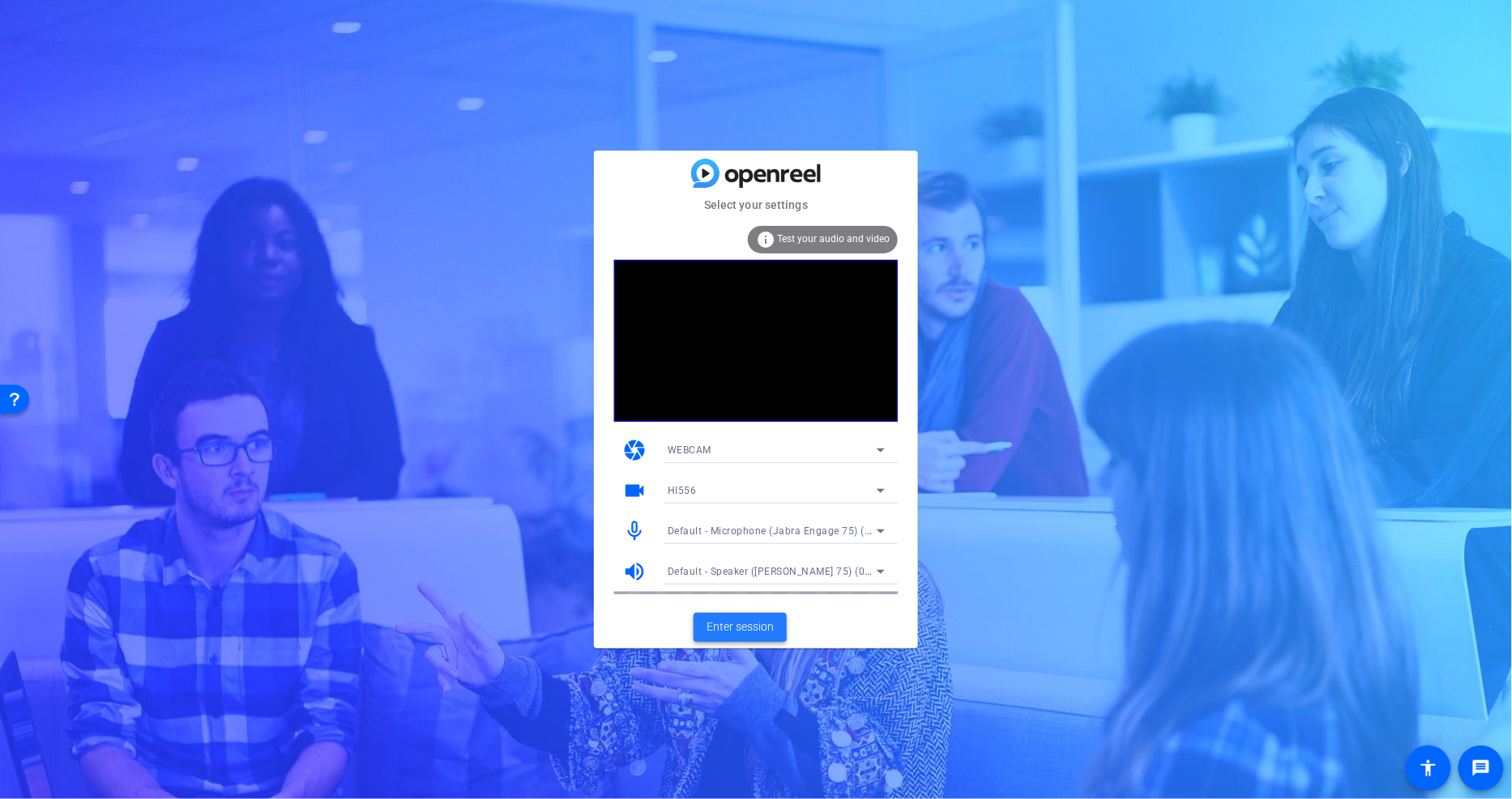
click at [729, 626] on span "Enter session" at bounding box center [740, 627] width 67 height 17
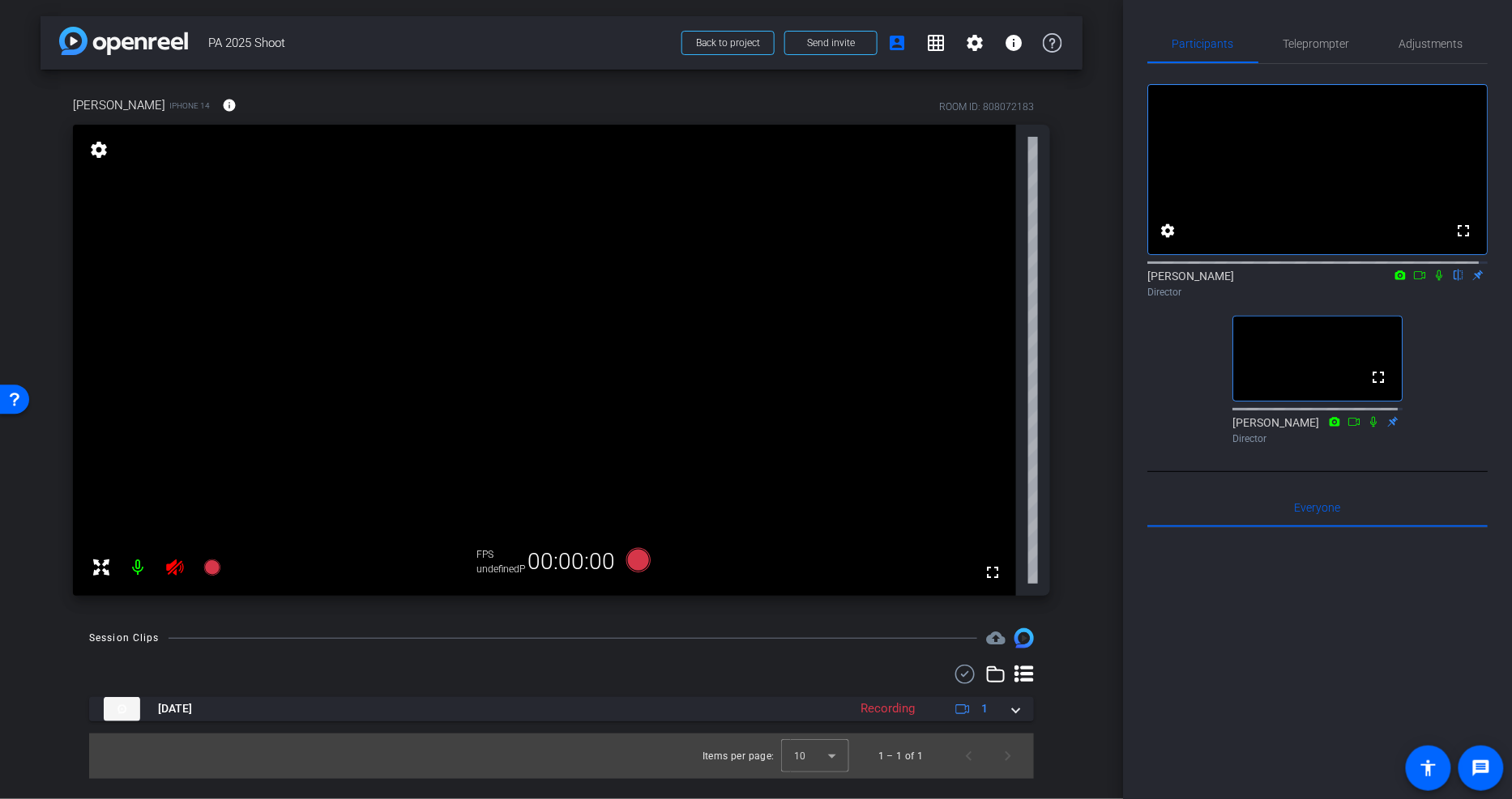
click at [1433, 282] on icon at bounding box center [1439, 275] width 13 height 11
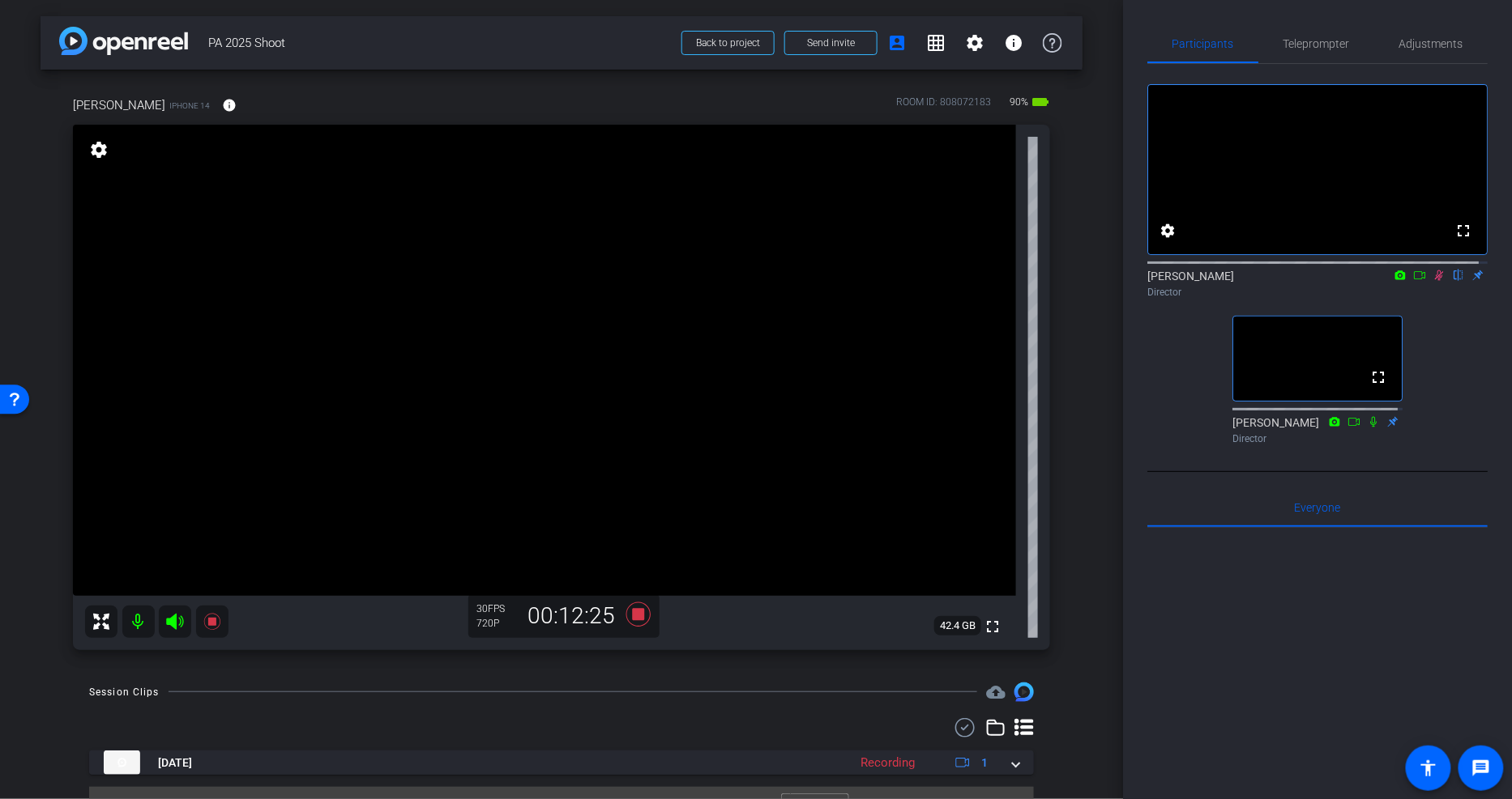
drag, startPoint x: 69, startPoint y: 208, endPoint x: 10, endPoint y: 208, distance: 59.0
click at [69, 208] on div "Haley Egle iPhone 14 info ROOM ID: 808072183 90% battery_std fullscreen setting…" at bounding box center [561, 367] width 1042 height 597
click at [973, 41] on mat-icon "settings" at bounding box center [974, 42] width 19 height 19
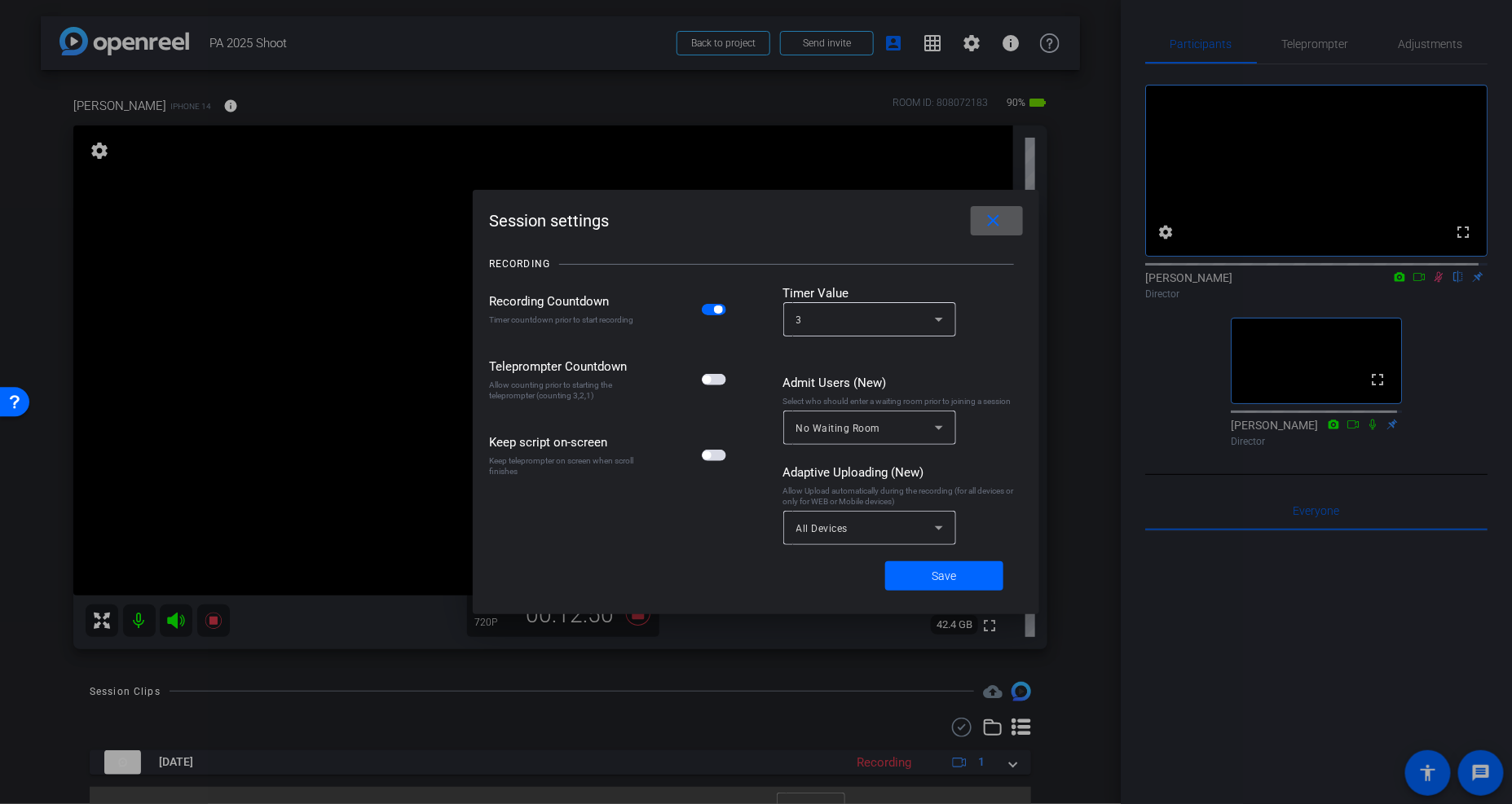
click at [999, 228] on mat-icon "close" at bounding box center [994, 221] width 20 height 20
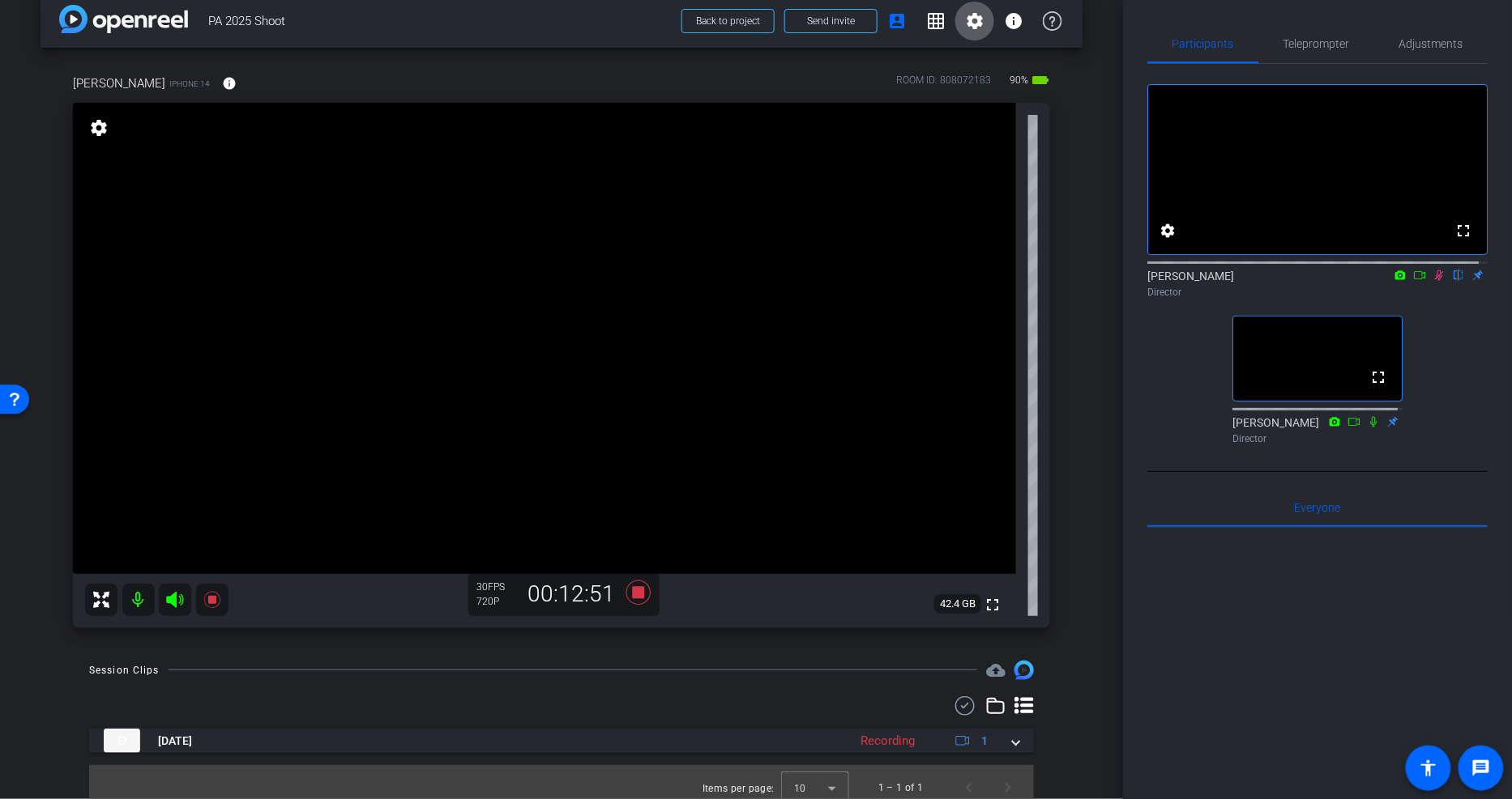
scroll to position [33, 0]
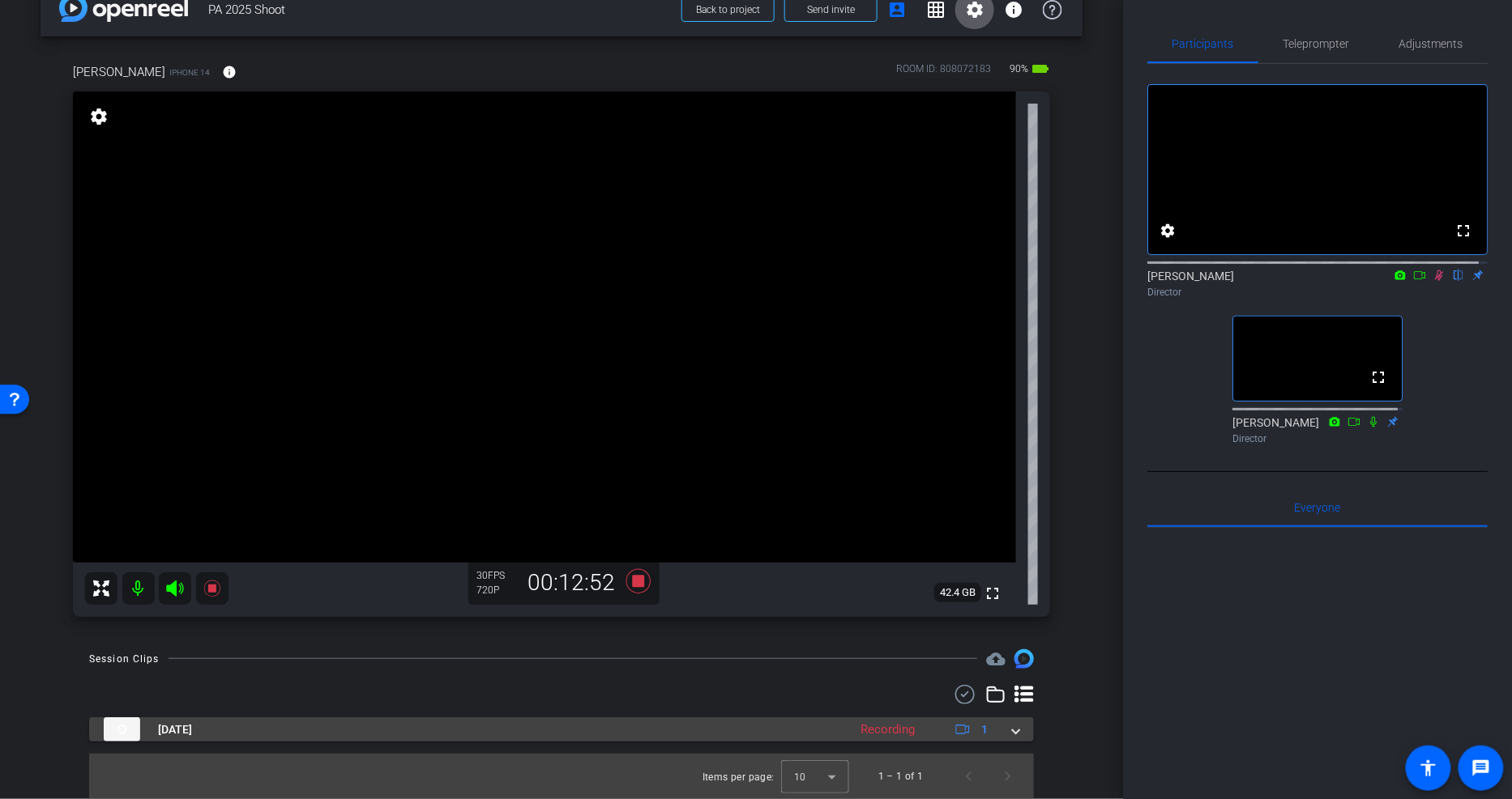
click at [1012, 733] on mat-expansion-panel-header "Aug 22, 2025 Recording 1" at bounding box center [561, 730] width 945 height 25
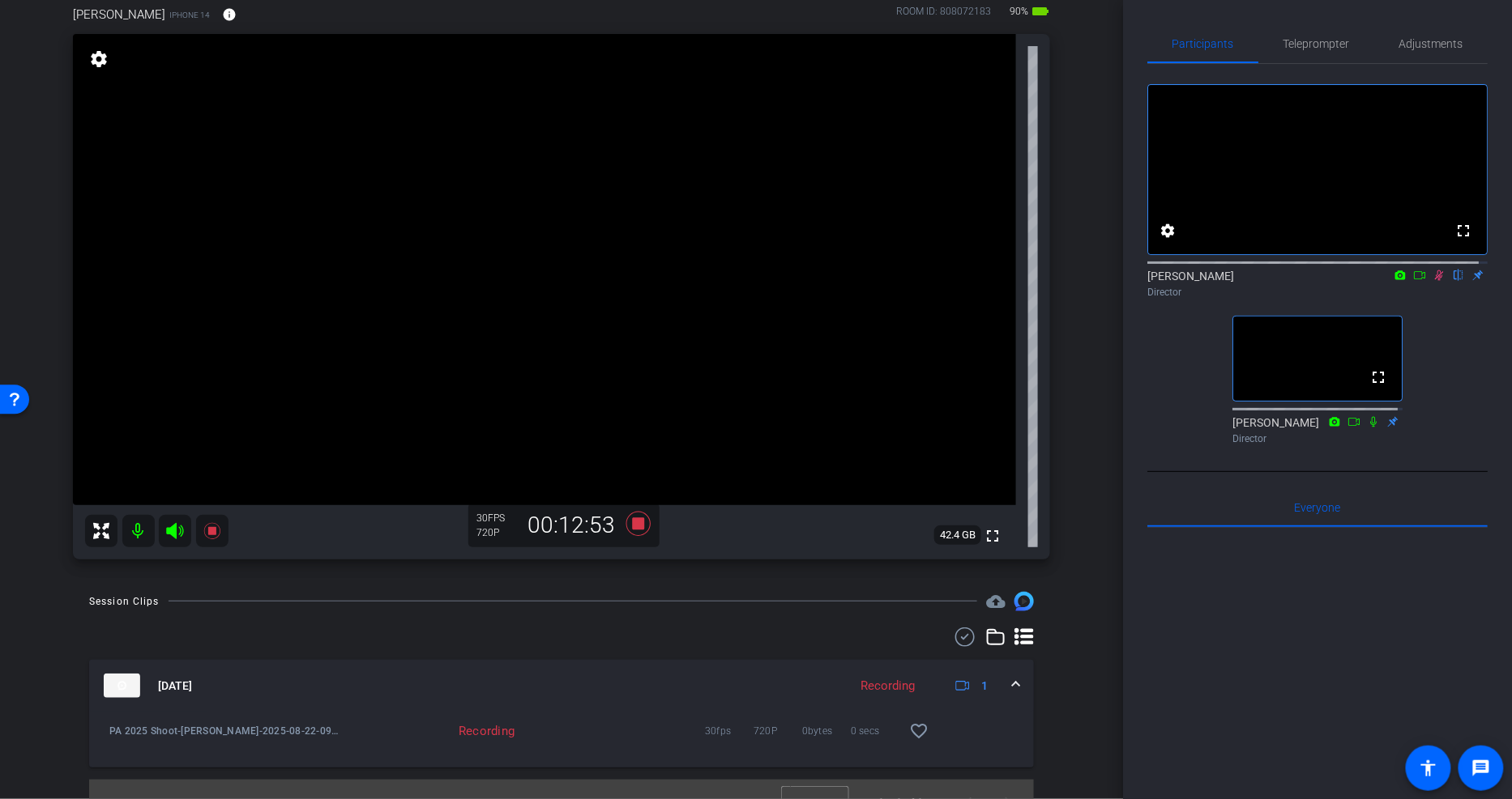
scroll to position [116, 0]
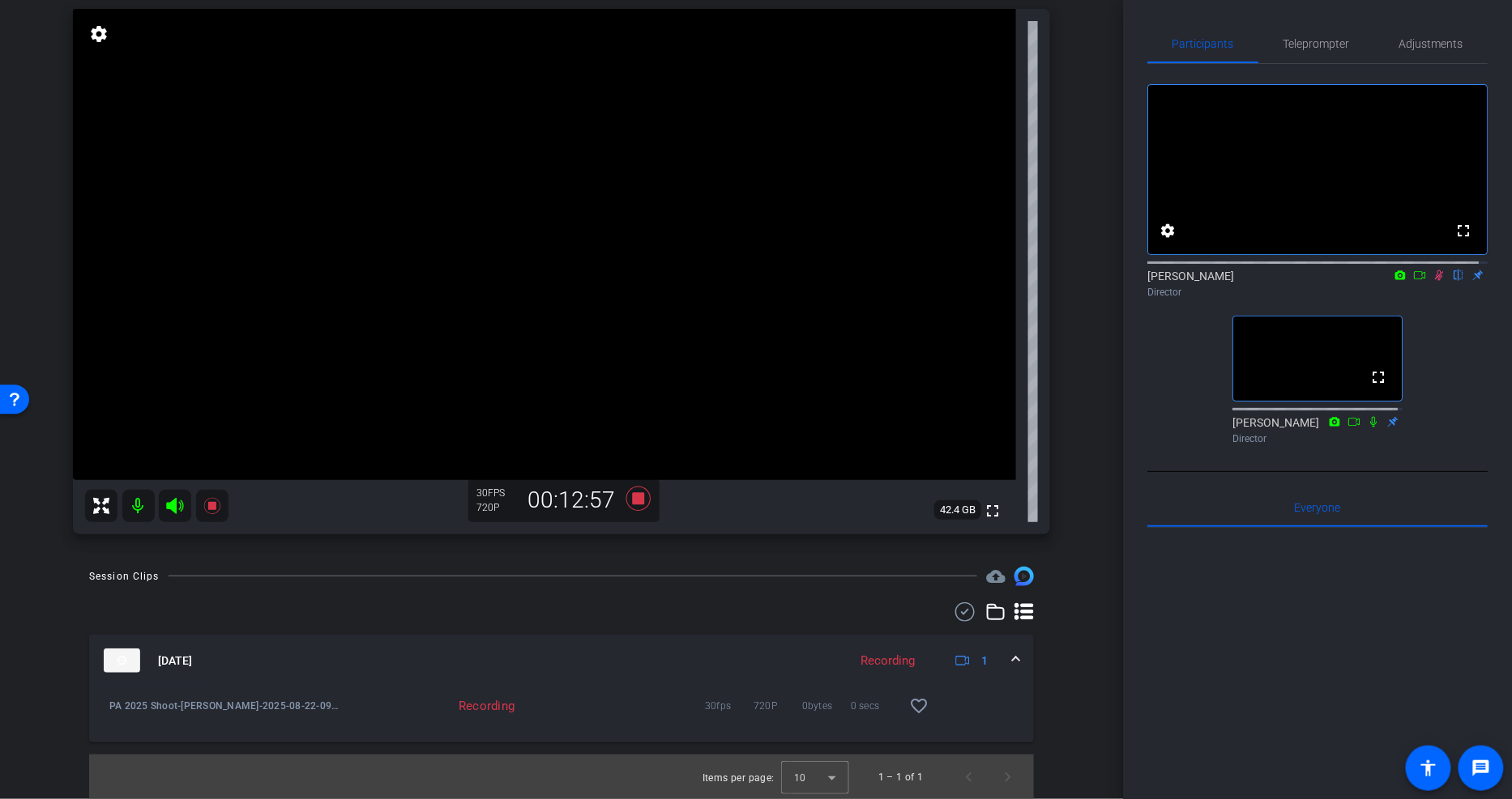
click at [1013, 654] on span at bounding box center [1015, 661] width 6 height 17
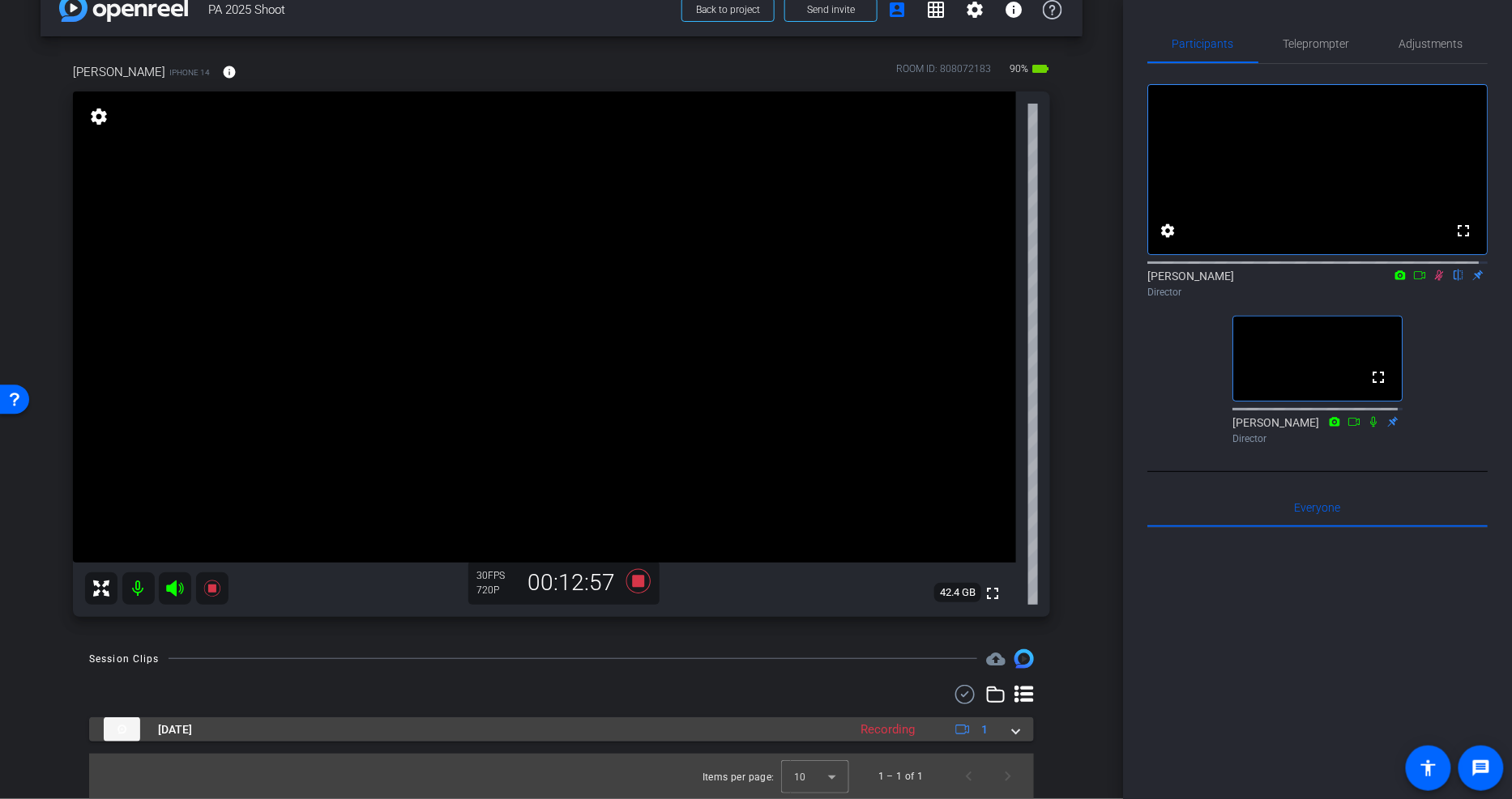
scroll to position [33, 0]
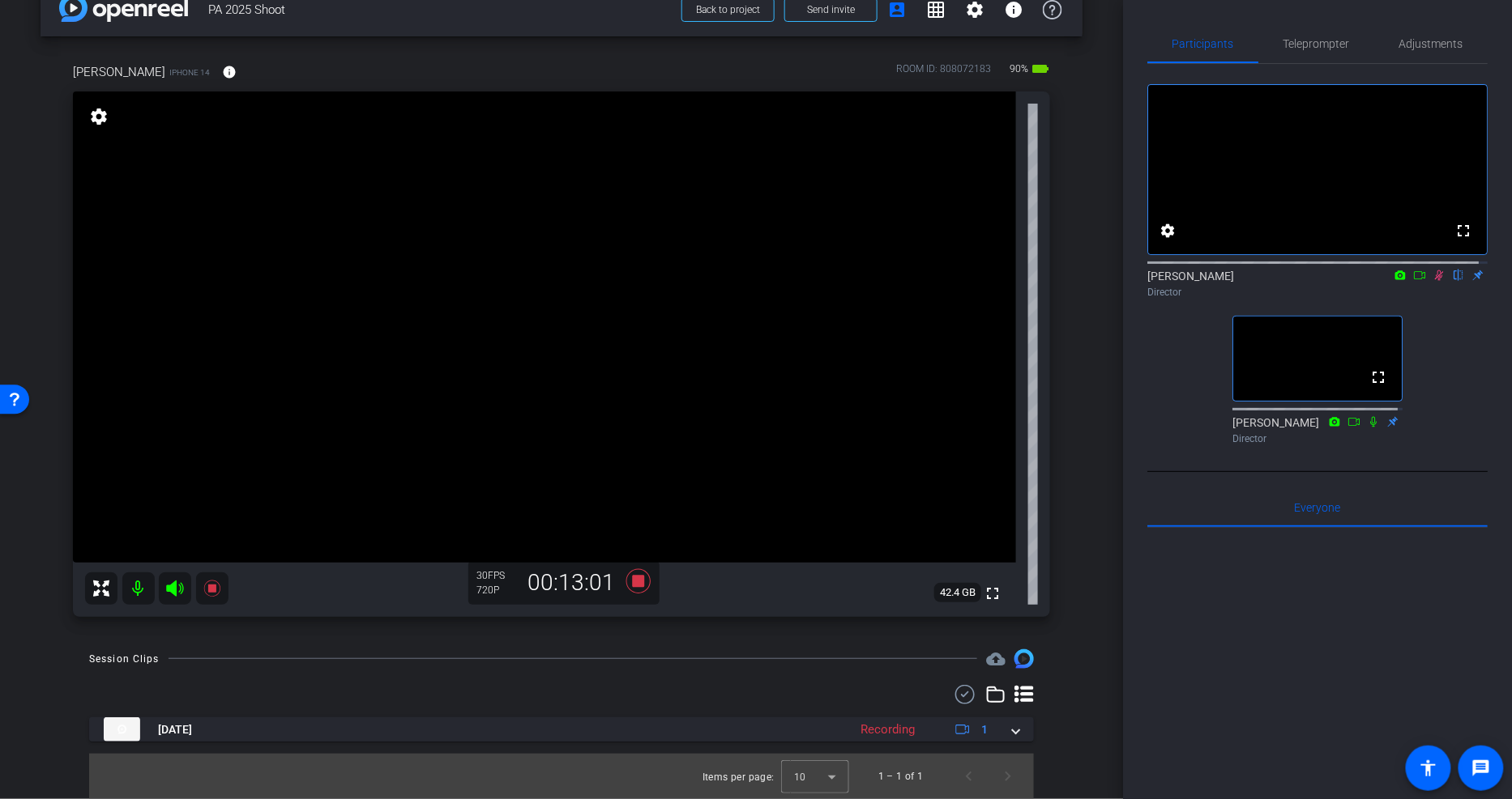
click at [489, 584] on div "720P" at bounding box center [497, 590] width 40 height 13
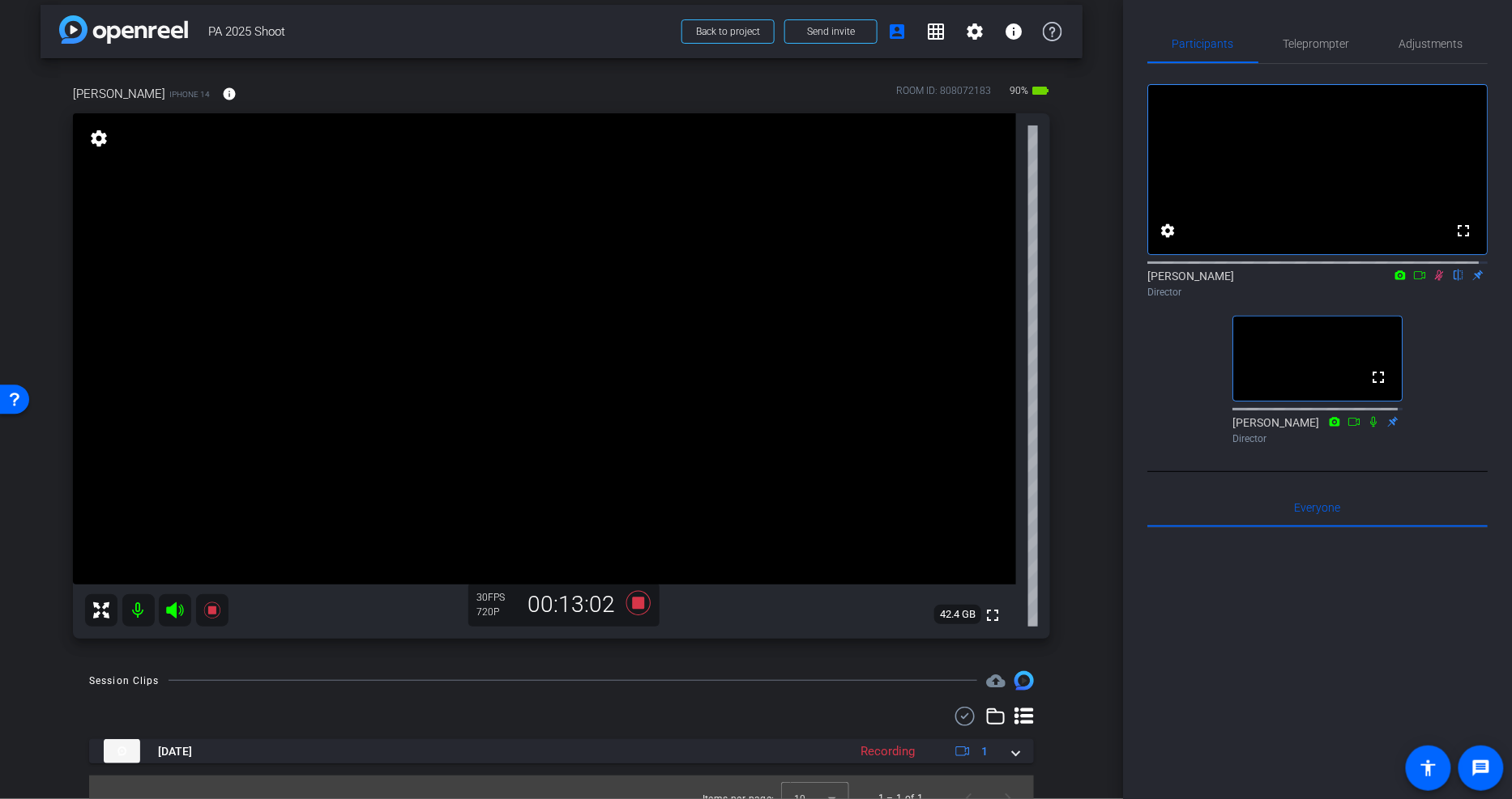
scroll to position [0, 0]
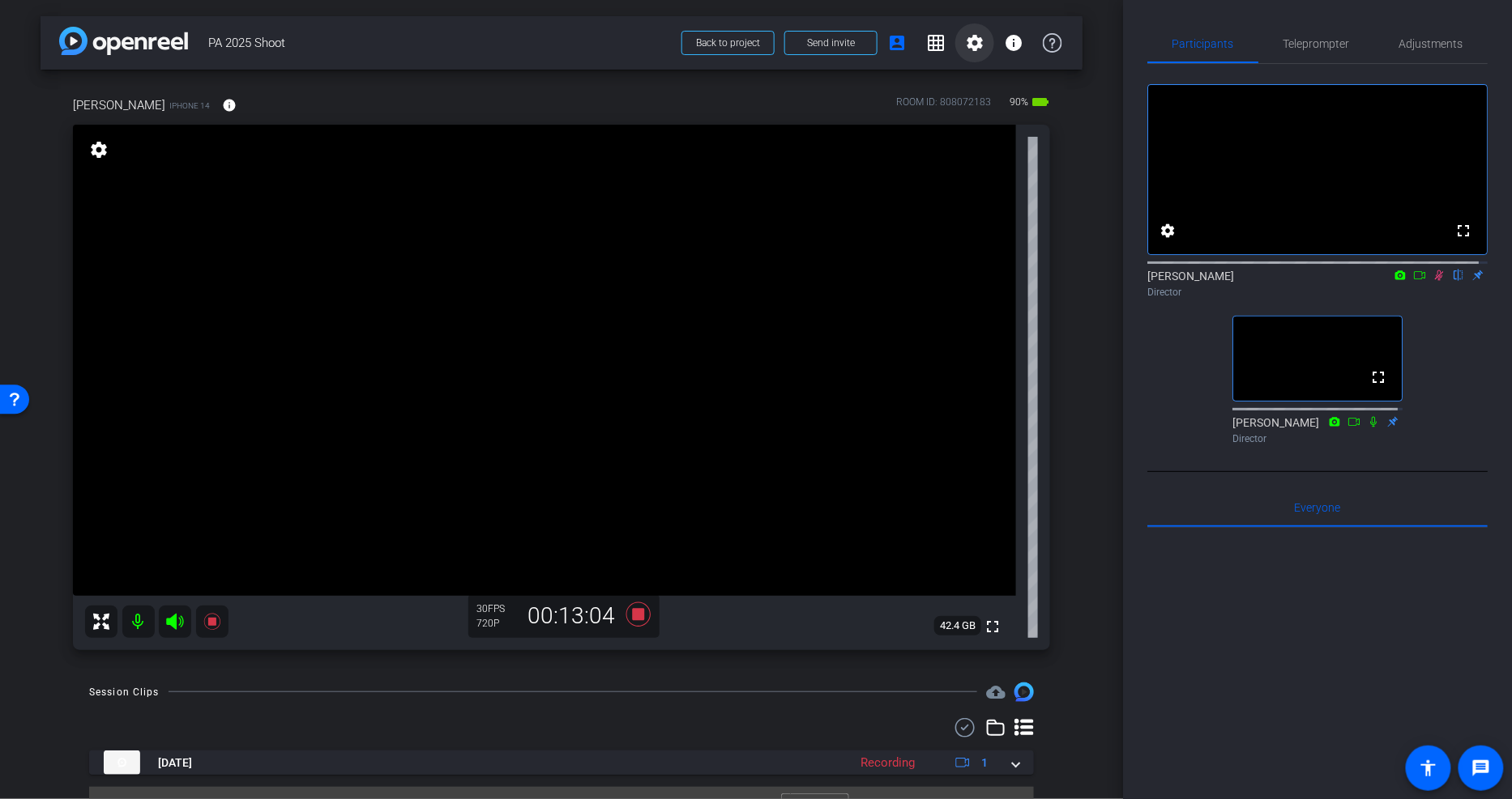
click at [973, 40] on mat-icon "settings" at bounding box center [974, 42] width 19 height 19
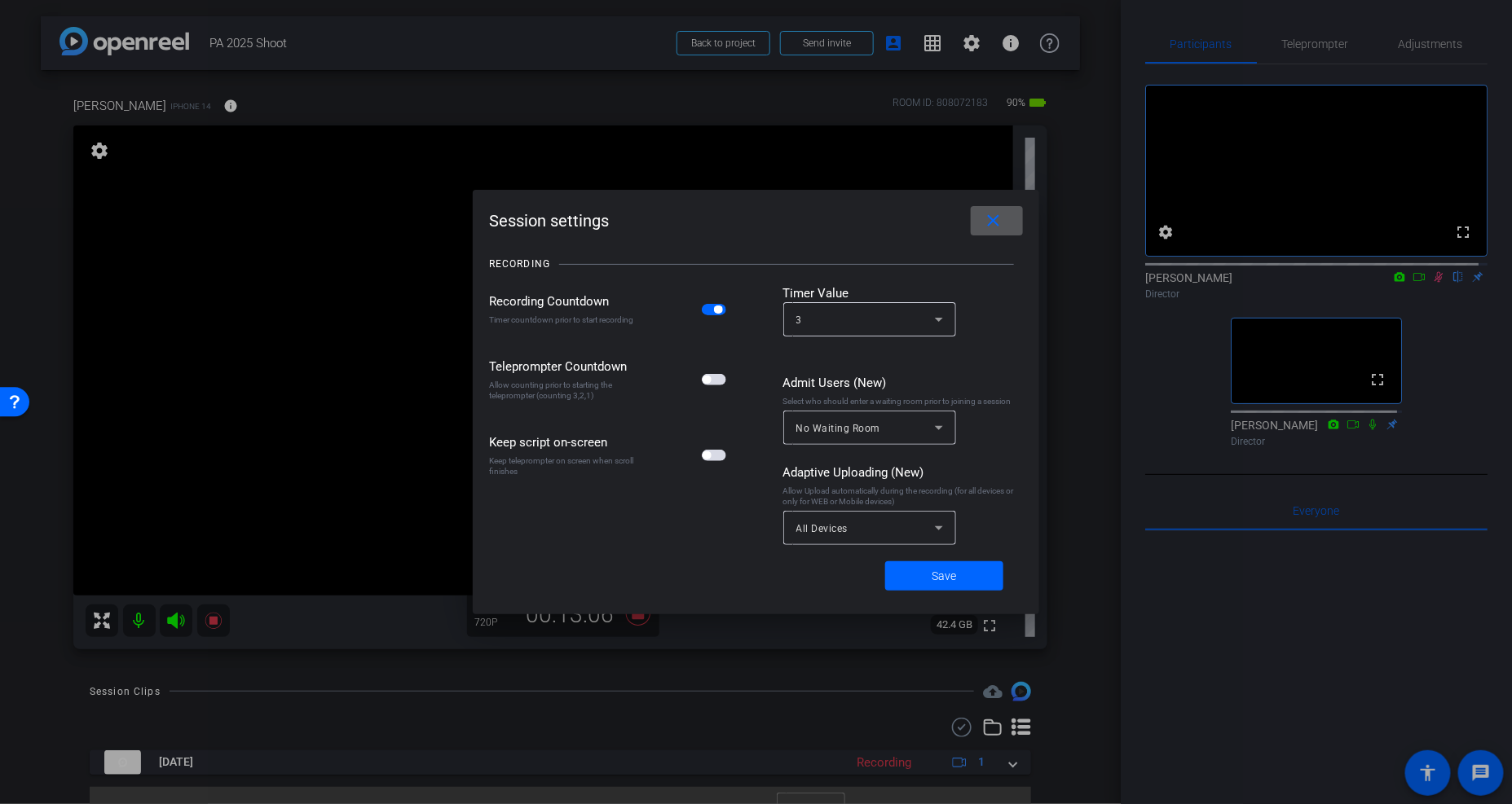
click at [998, 223] on mat-icon "close" at bounding box center [994, 221] width 20 height 20
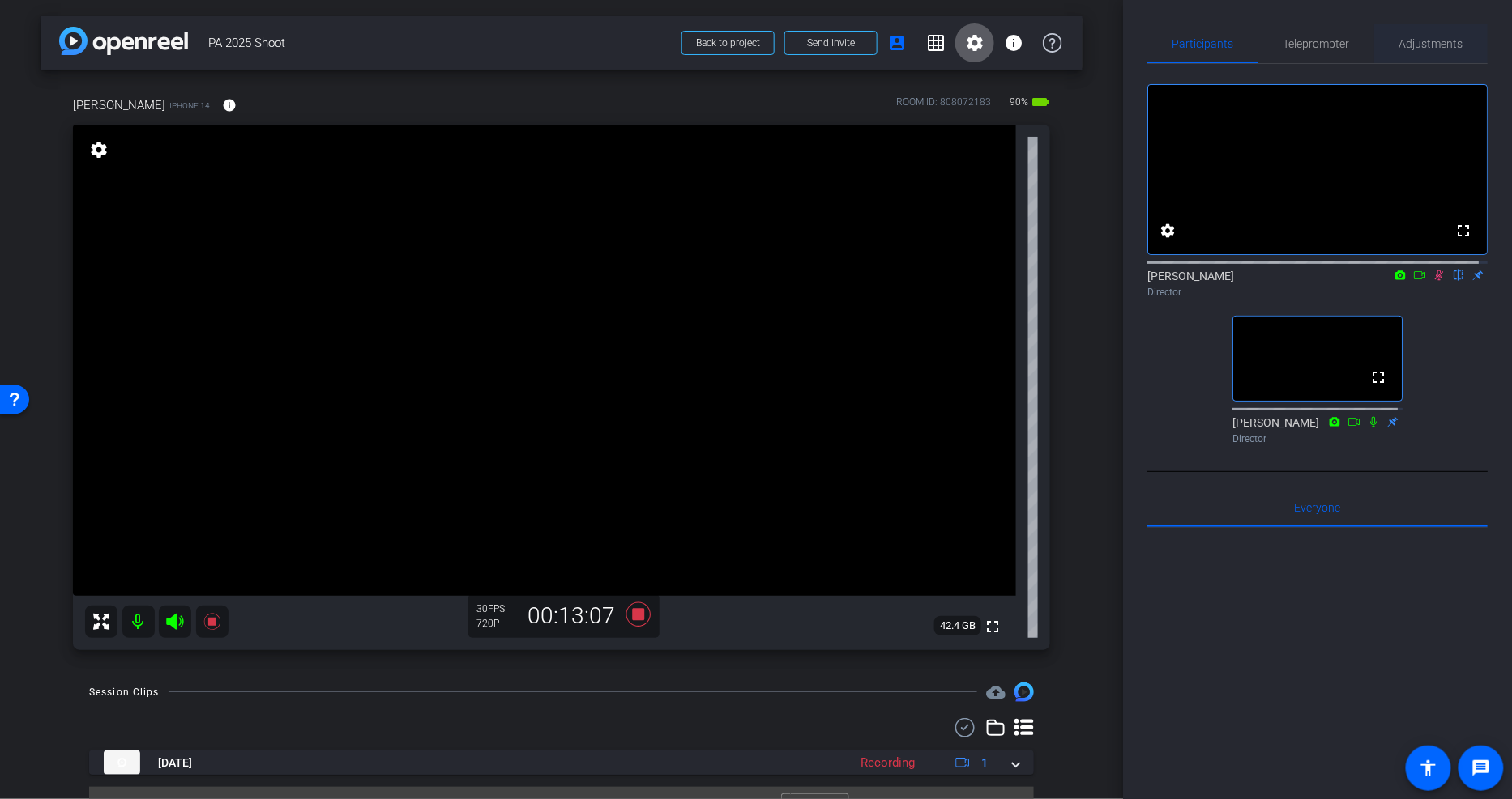
click at [1415, 41] on span "Adjustments" at bounding box center [1431, 44] width 64 height 11
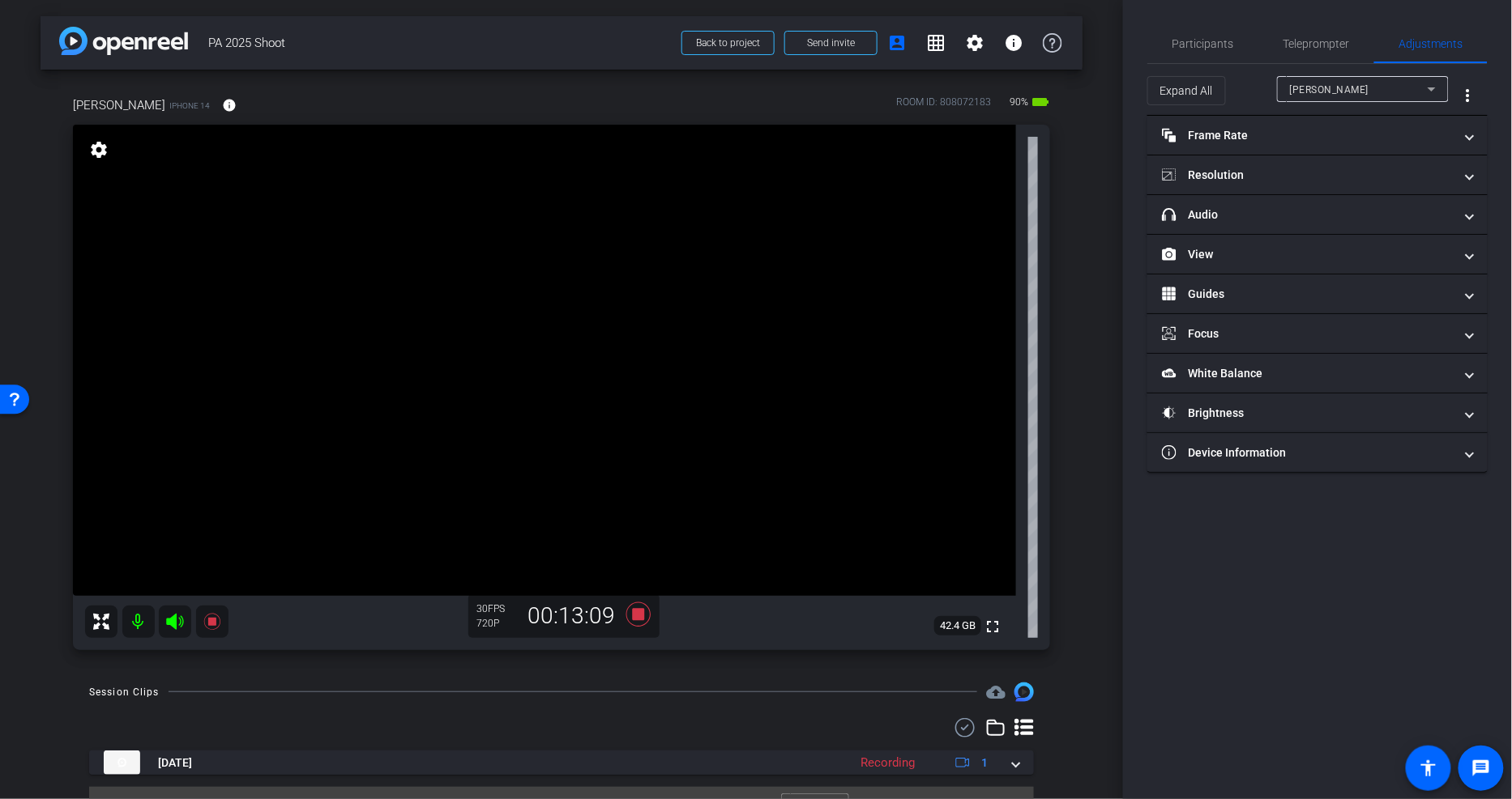
click at [1425, 81] on icon at bounding box center [1431, 88] width 19 height 19
click at [1364, 87] on div at bounding box center [756, 399] width 1512 height 799
click at [1221, 40] on span "Participants" at bounding box center [1203, 44] width 62 height 11
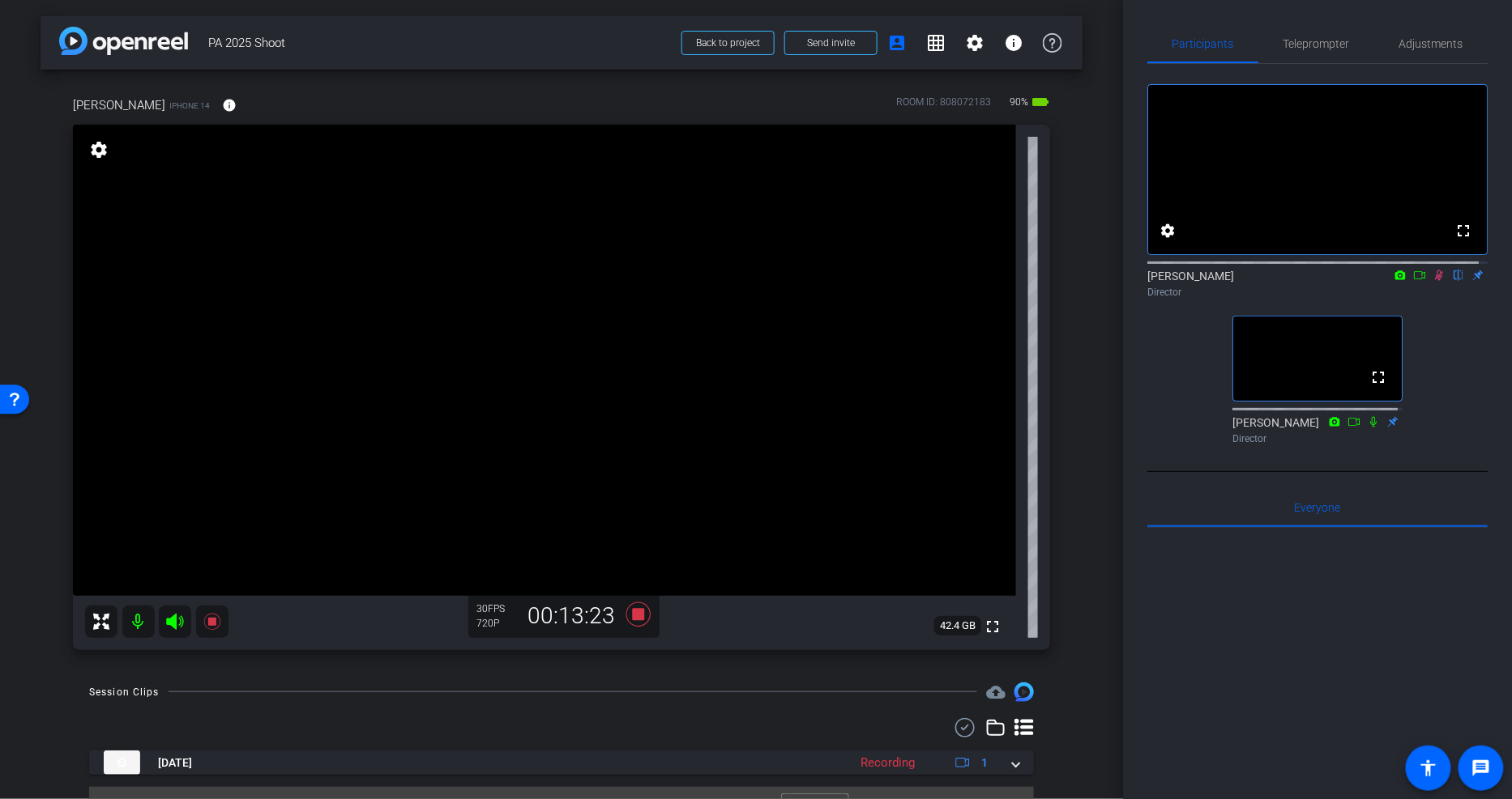
scroll to position [33, 0]
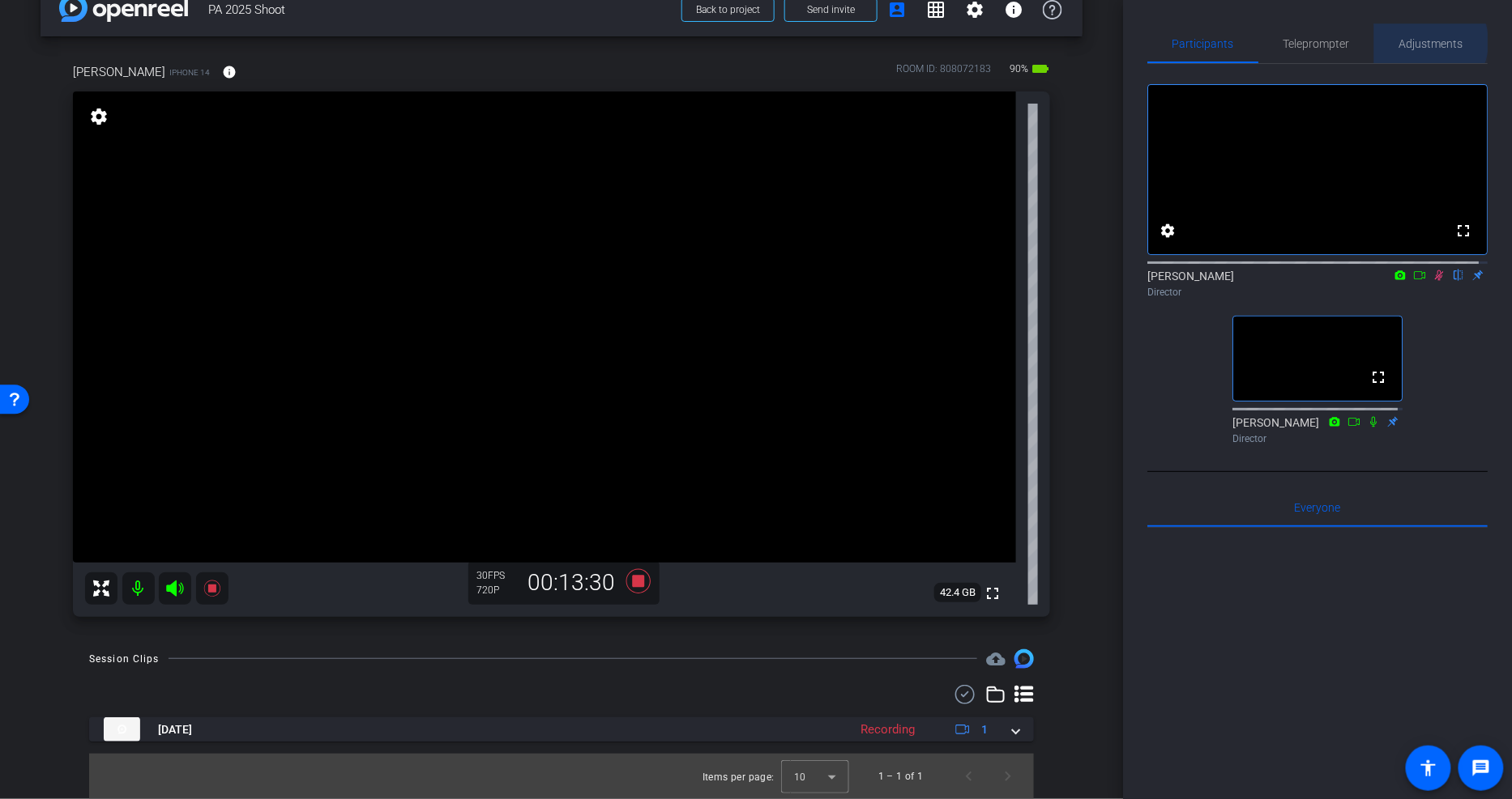
click at [1418, 42] on span "Adjustments" at bounding box center [1431, 44] width 64 height 11
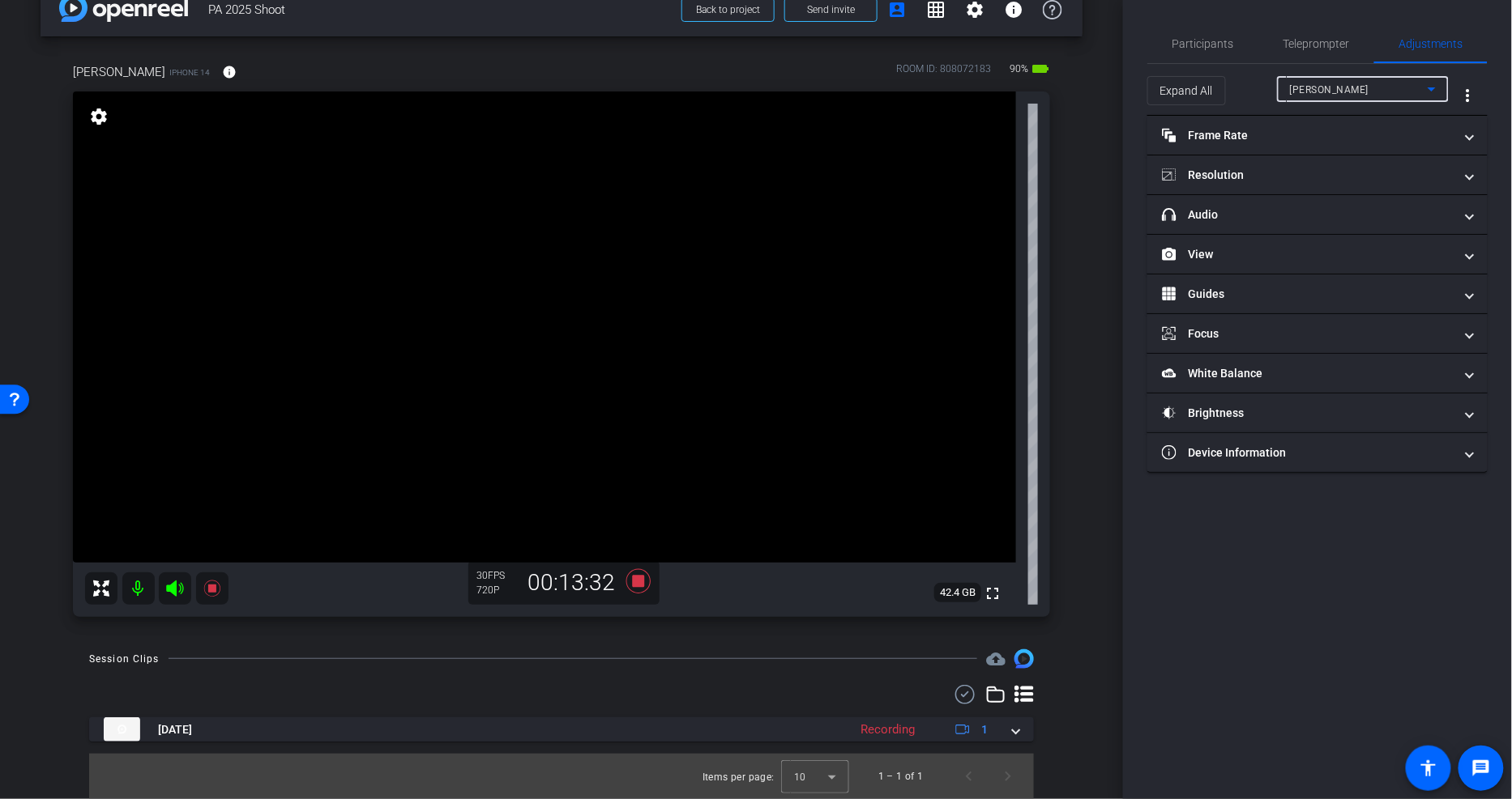
click at [1363, 84] on div "Haley Egle" at bounding box center [1358, 89] width 138 height 20
click at [1332, 89] on div at bounding box center [756, 399] width 1512 height 799
click at [1196, 38] on span "Participants" at bounding box center [1203, 44] width 62 height 11
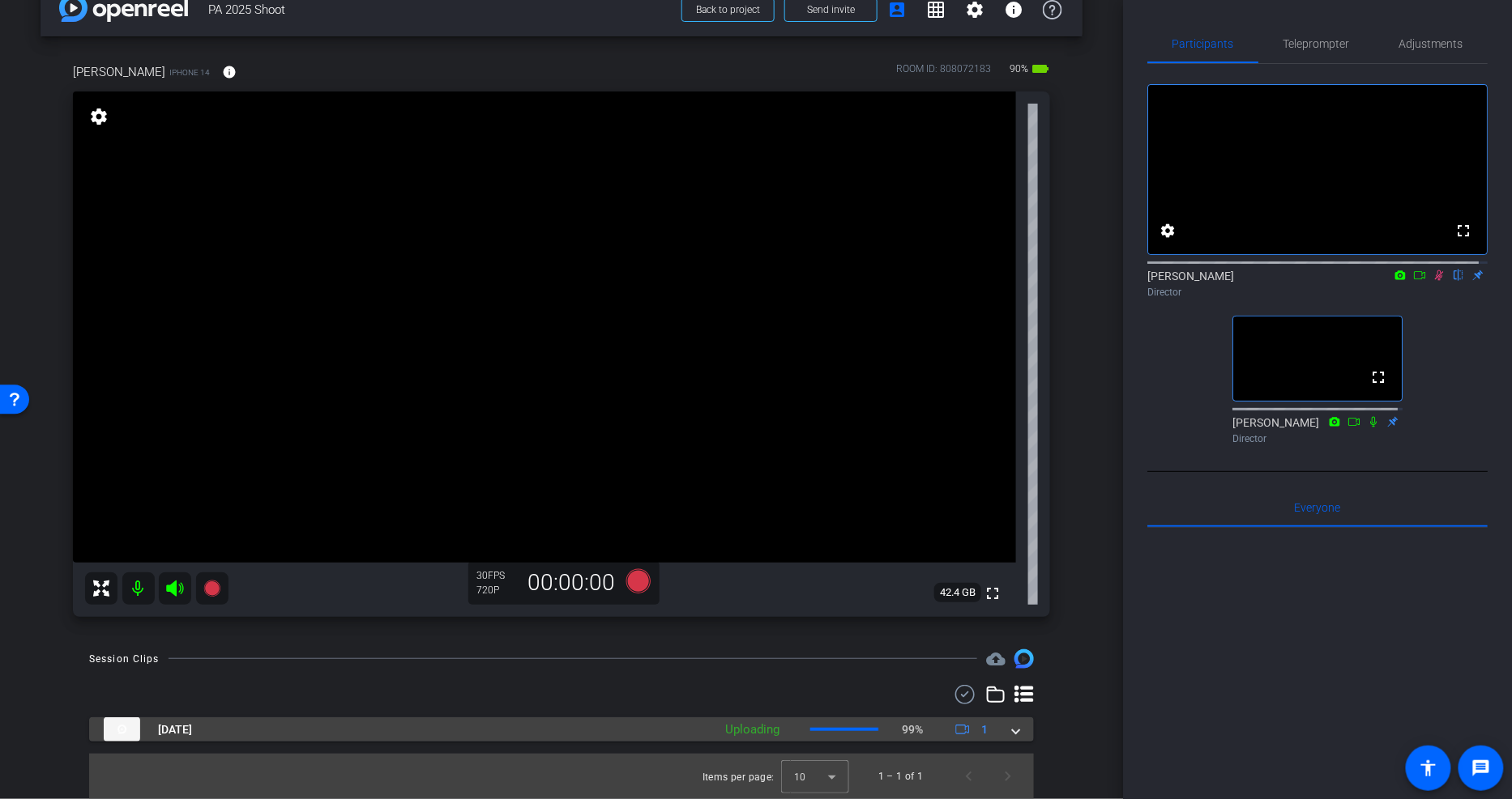
click at [1013, 730] on span at bounding box center [1015, 730] width 6 height 17
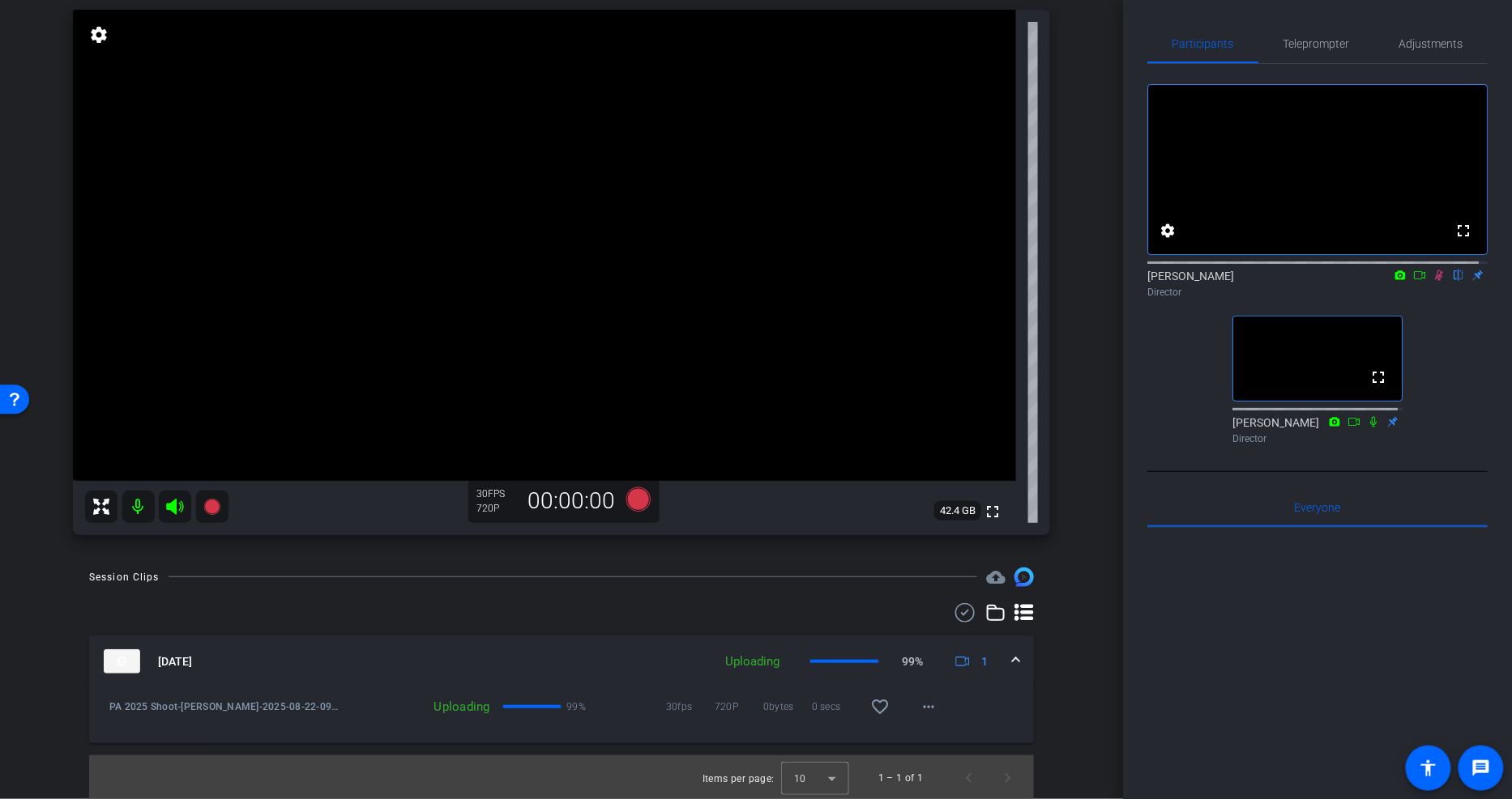
scroll to position [116, 0]
click at [1003, 664] on div "Aug 22, 2025 Uploading 99% 1" at bounding box center [559, 661] width 910 height 25
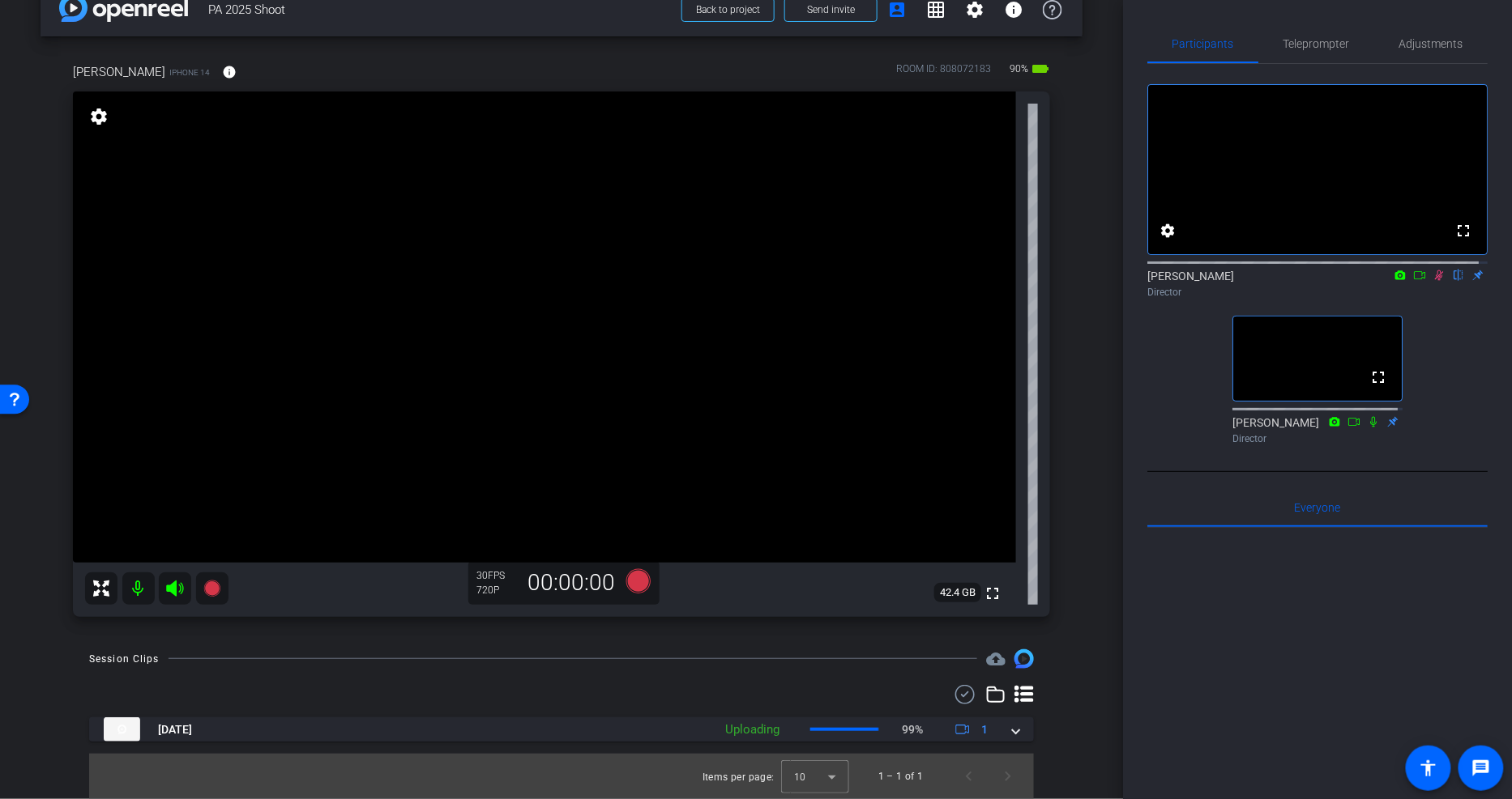
scroll to position [0, 0]
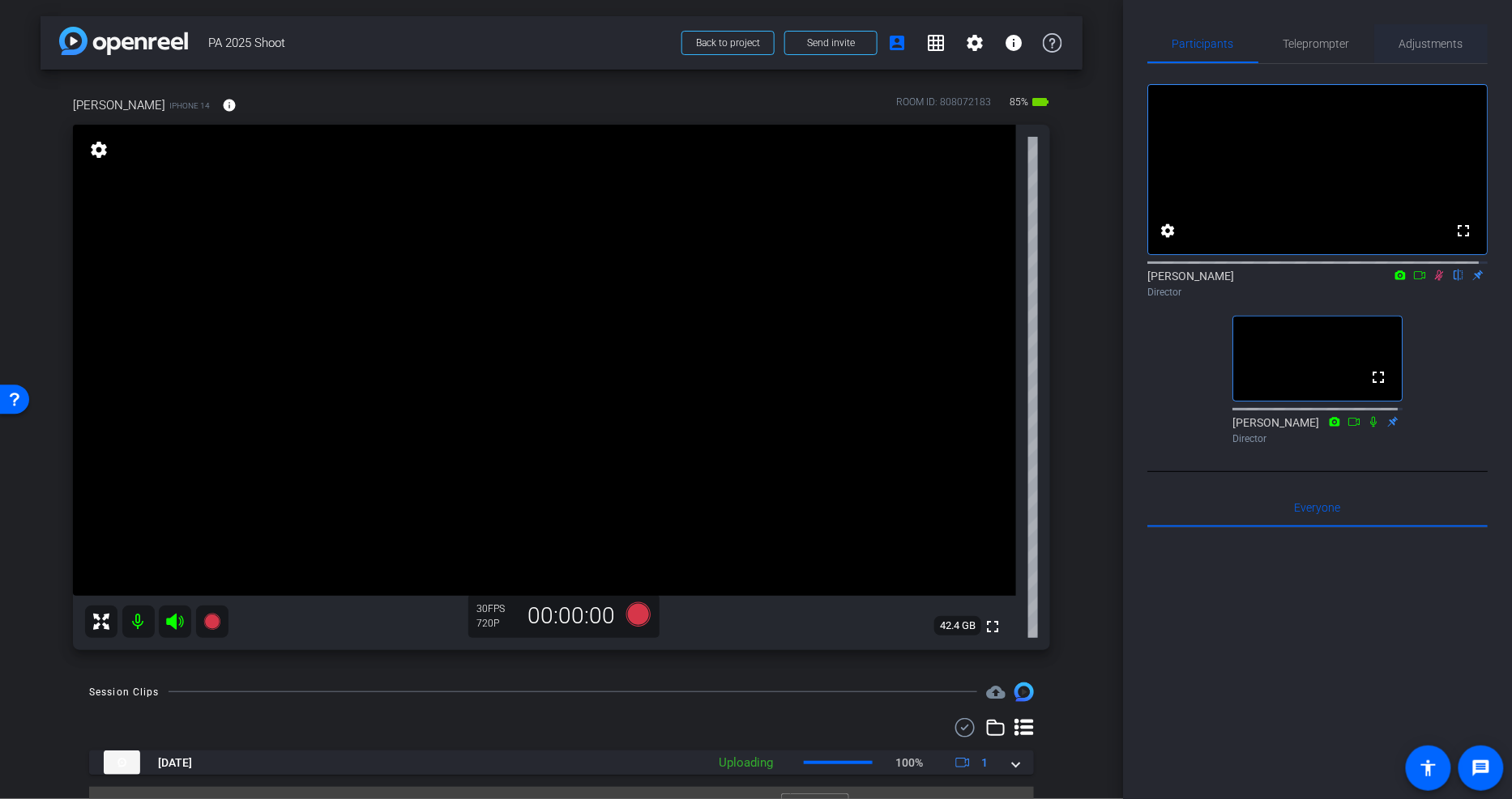
click at [1462, 36] on div "Adjustments" at bounding box center [1431, 44] width 113 height 39
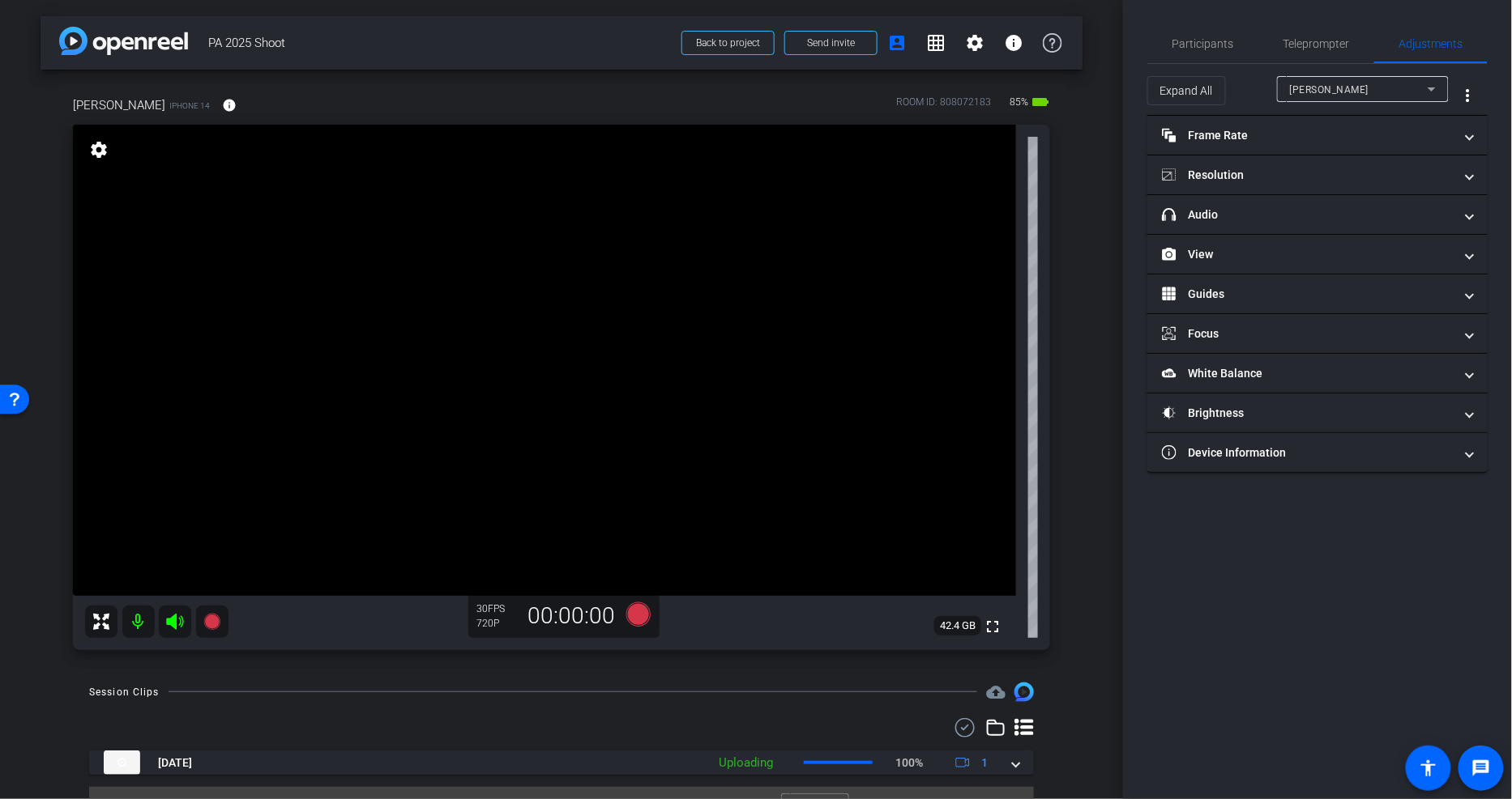
click at [1351, 86] on div "Haley Egle" at bounding box center [1358, 89] width 138 height 20
click at [1351, 86] on div at bounding box center [756, 399] width 1512 height 799
click at [1305, 39] on span "Teleprompter" at bounding box center [1316, 44] width 67 height 11
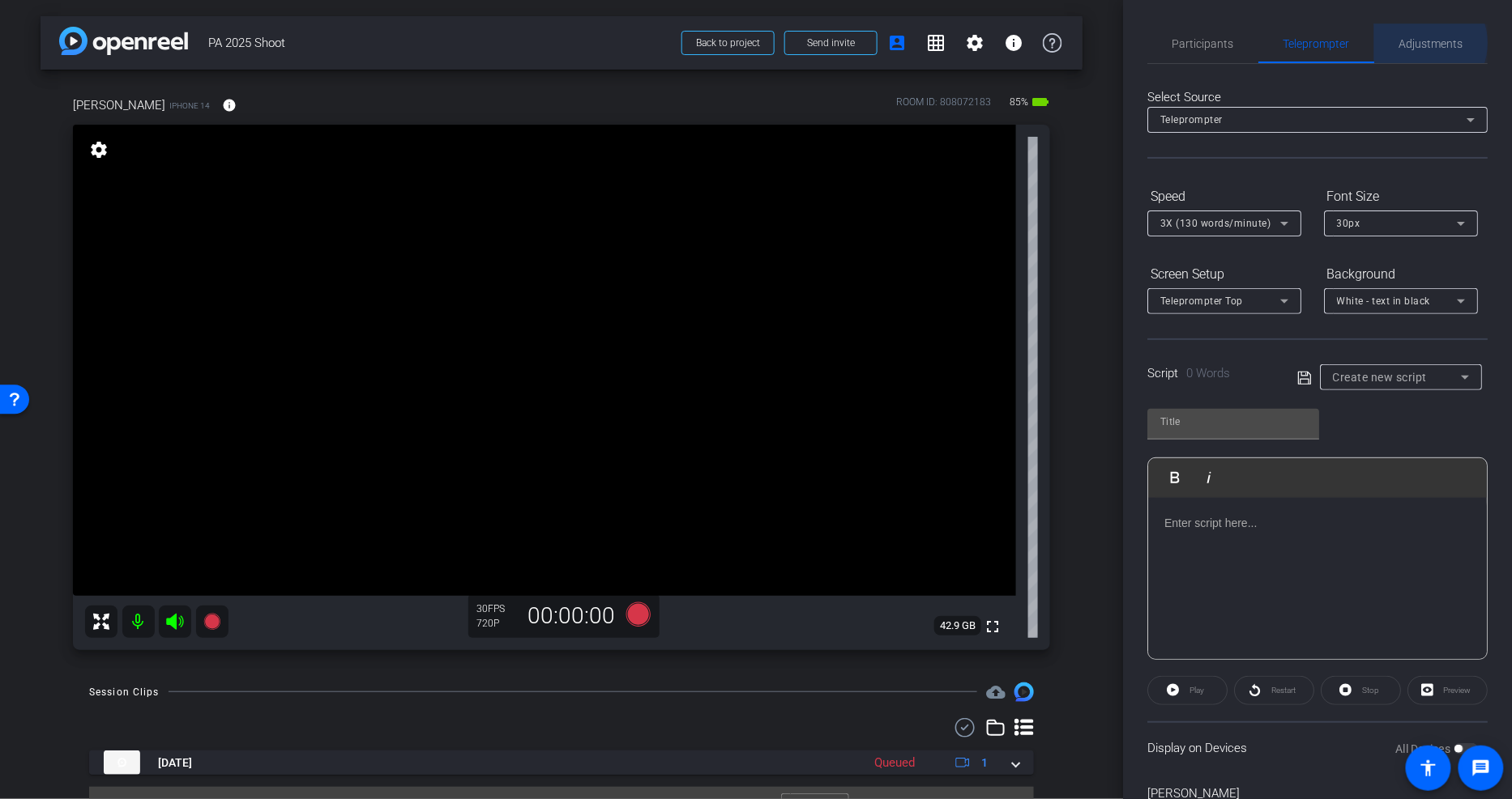
click at [1414, 43] on span "Adjustments" at bounding box center [1431, 44] width 64 height 11
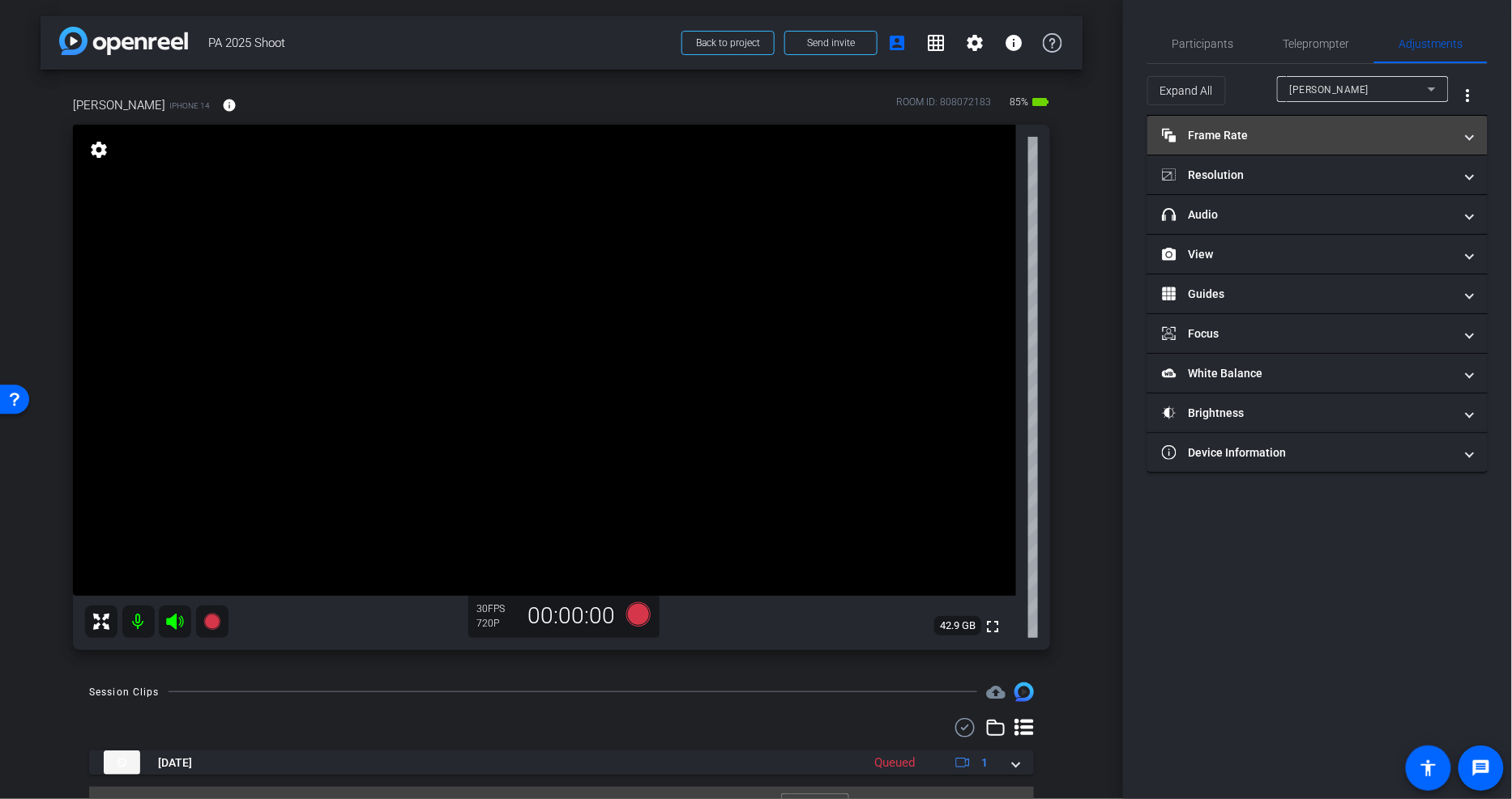
click at [1261, 142] on mat-panel-title "Frame Rate Frame Rate" at bounding box center [1308, 136] width 292 height 17
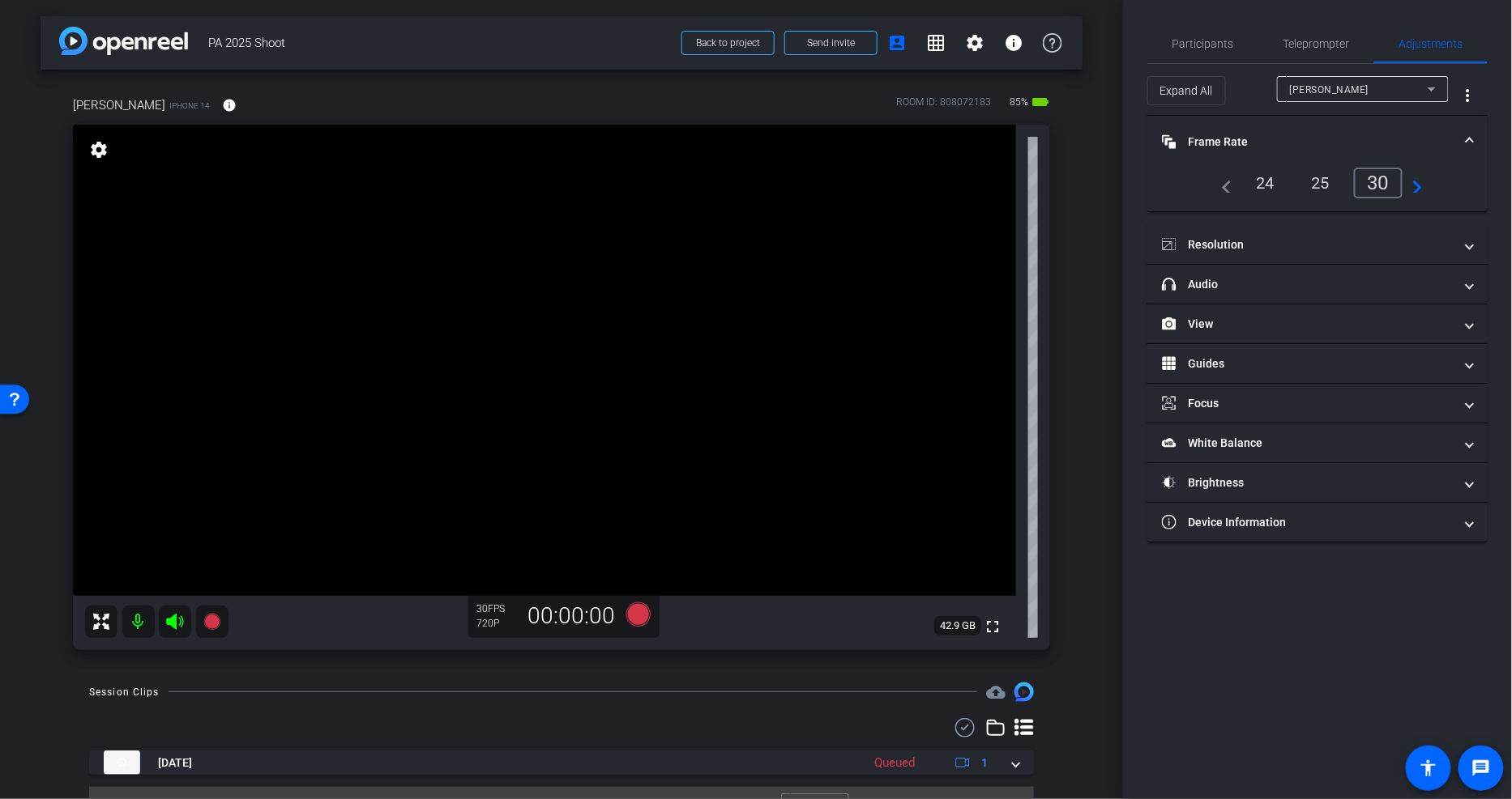
click at [1261, 142] on mat-panel-title "Frame Rate Frame Rate" at bounding box center [1308, 142] width 292 height 17
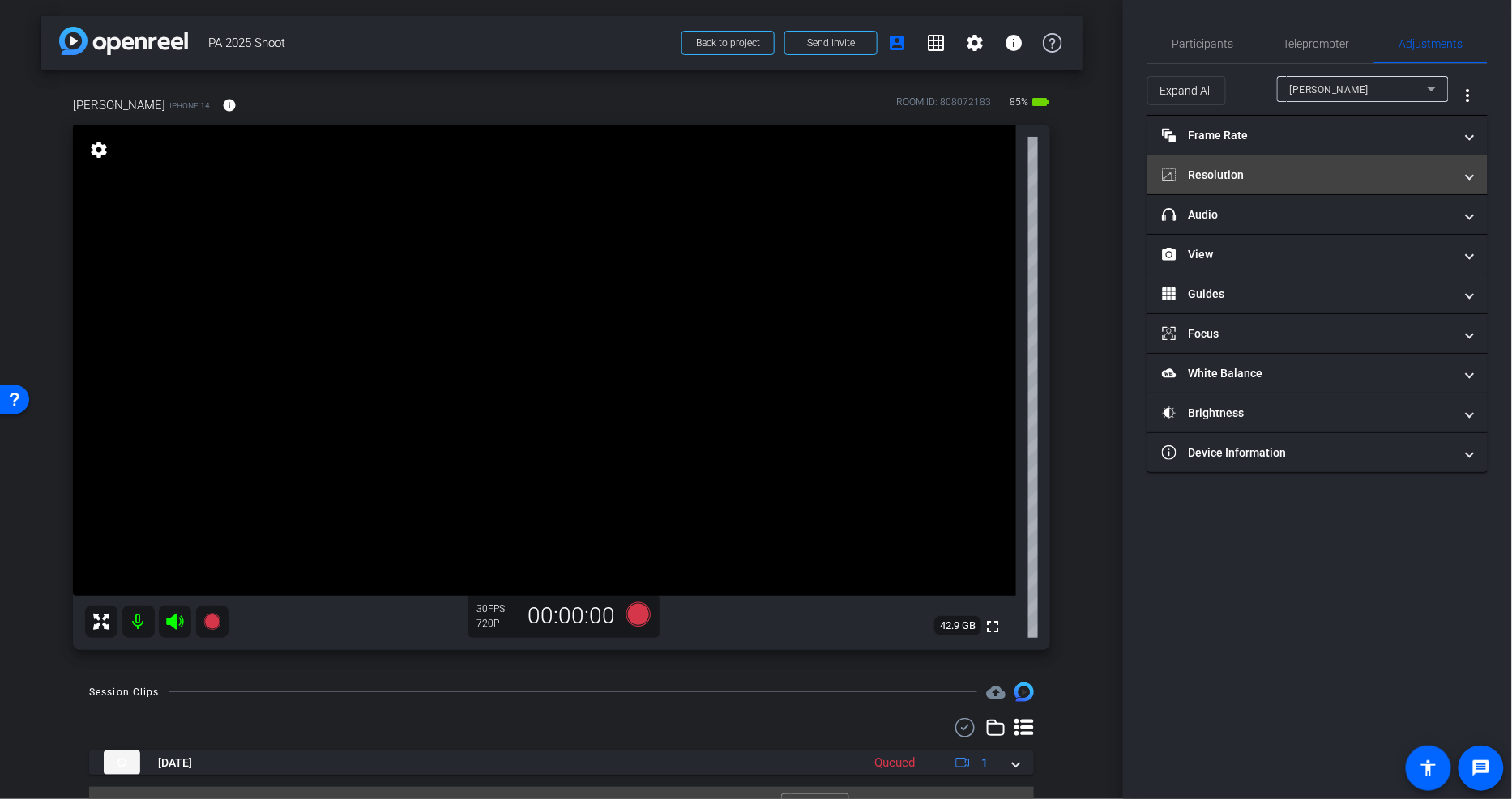
click at [1275, 165] on mat-expansion-panel-header "Resolution" at bounding box center [1317, 175] width 340 height 39
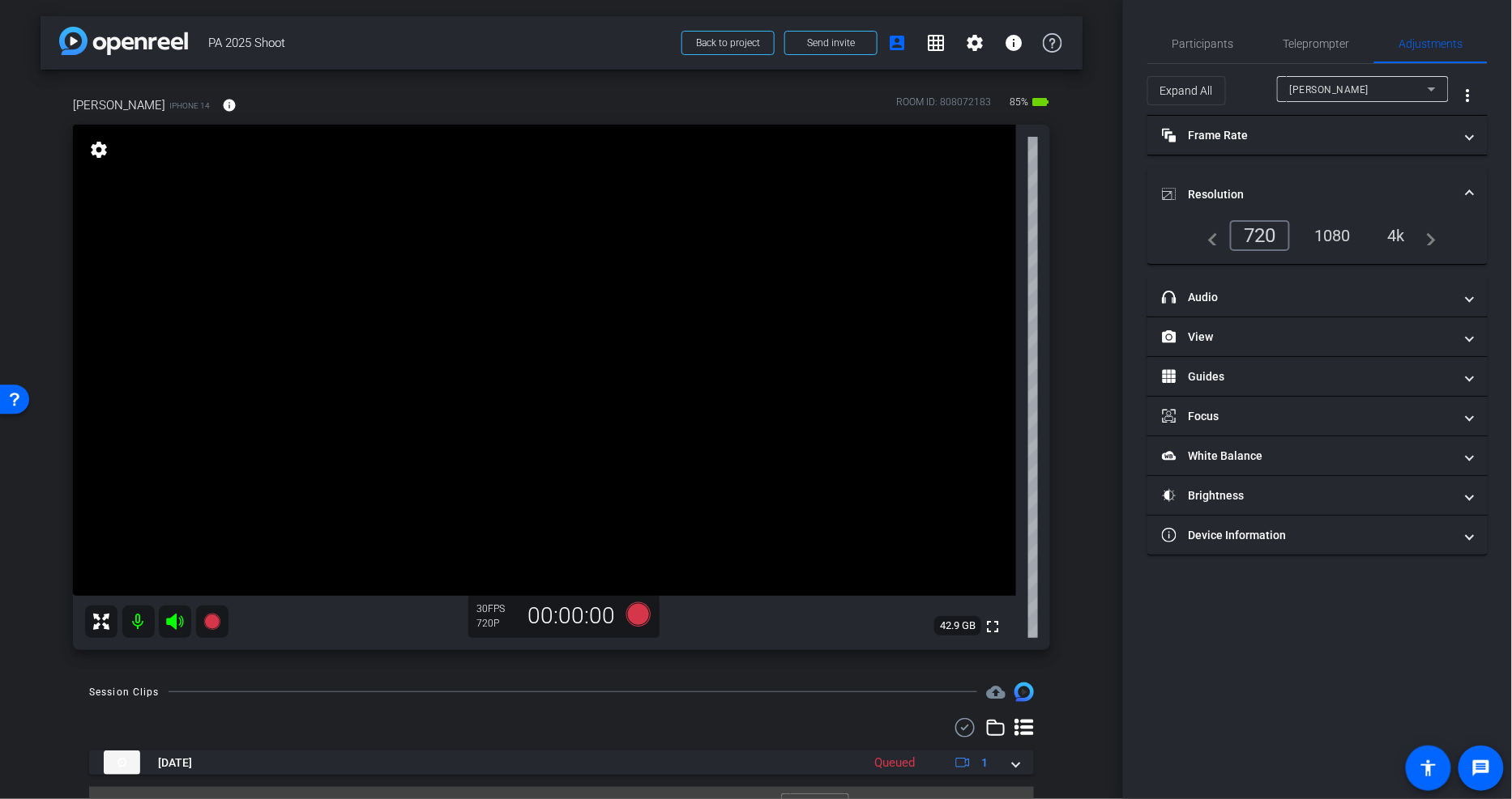
click at [1331, 237] on div "1080" at bounding box center [1332, 236] width 61 height 27
click at [1267, 636] on div "Participants Teleprompter Adjustments settings Will Horvath flip Director Haley…" at bounding box center [1317, 399] width 389 height 799
click at [1233, 41] on div "Participants" at bounding box center [1203, 44] width 111 height 39
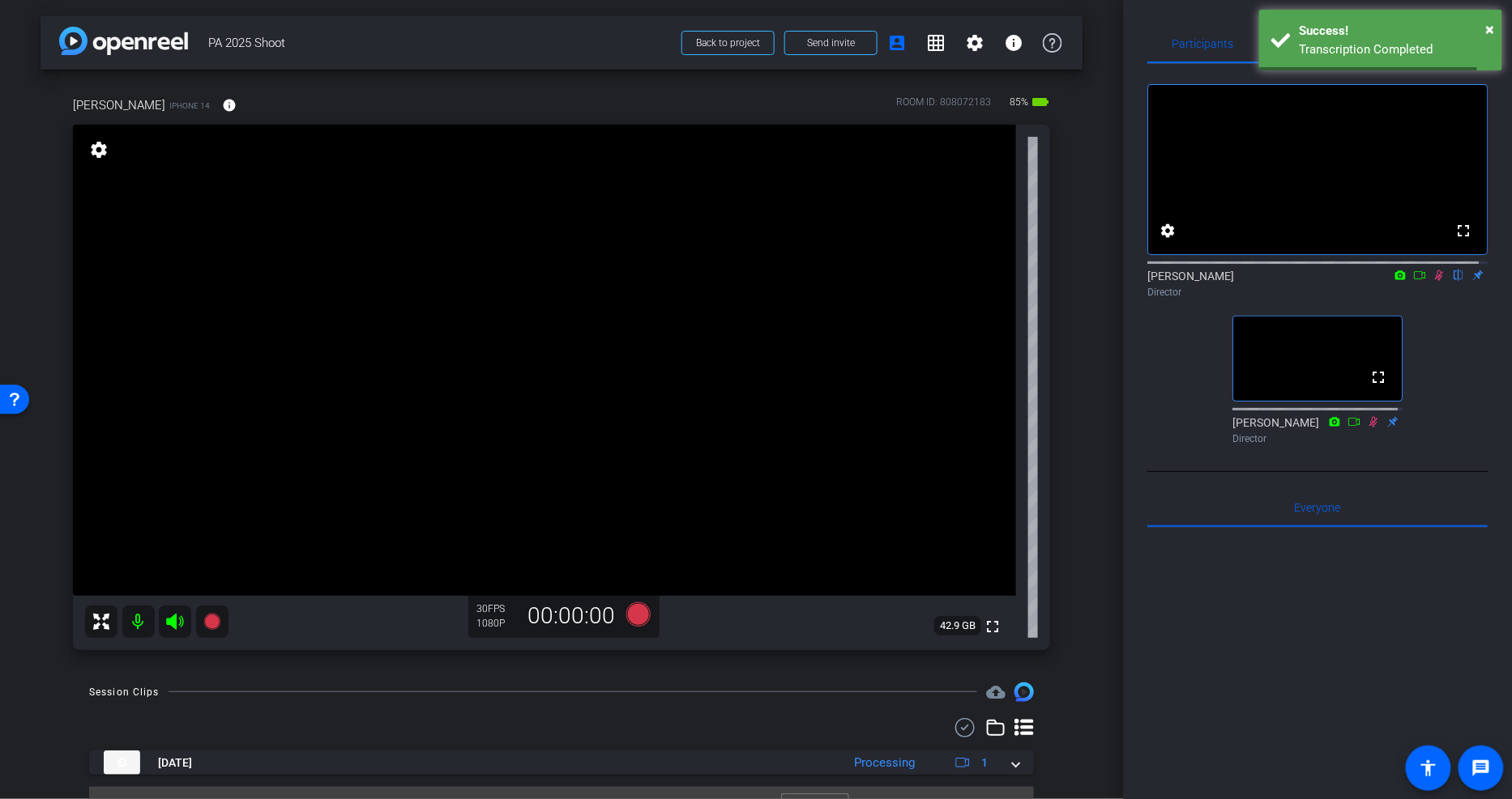
scroll to position [33, 0]
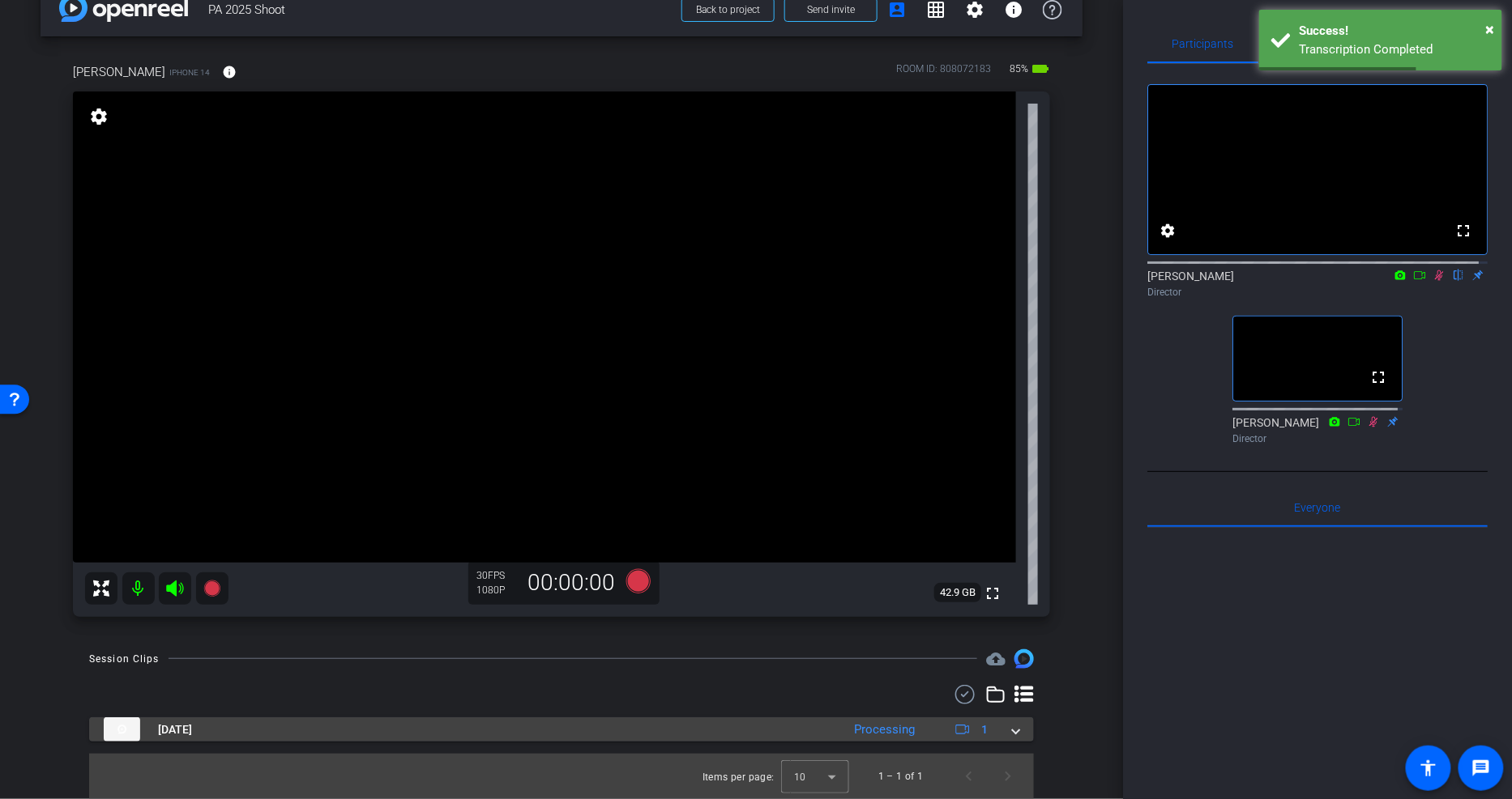
drag, startPoint x: 1005, startPoint y: 734, endPoint x: 953, endPoint y: 724, distance: 53.0
click at [1013, 734] on span at bounding box center [1015, 730] width 6 height 17
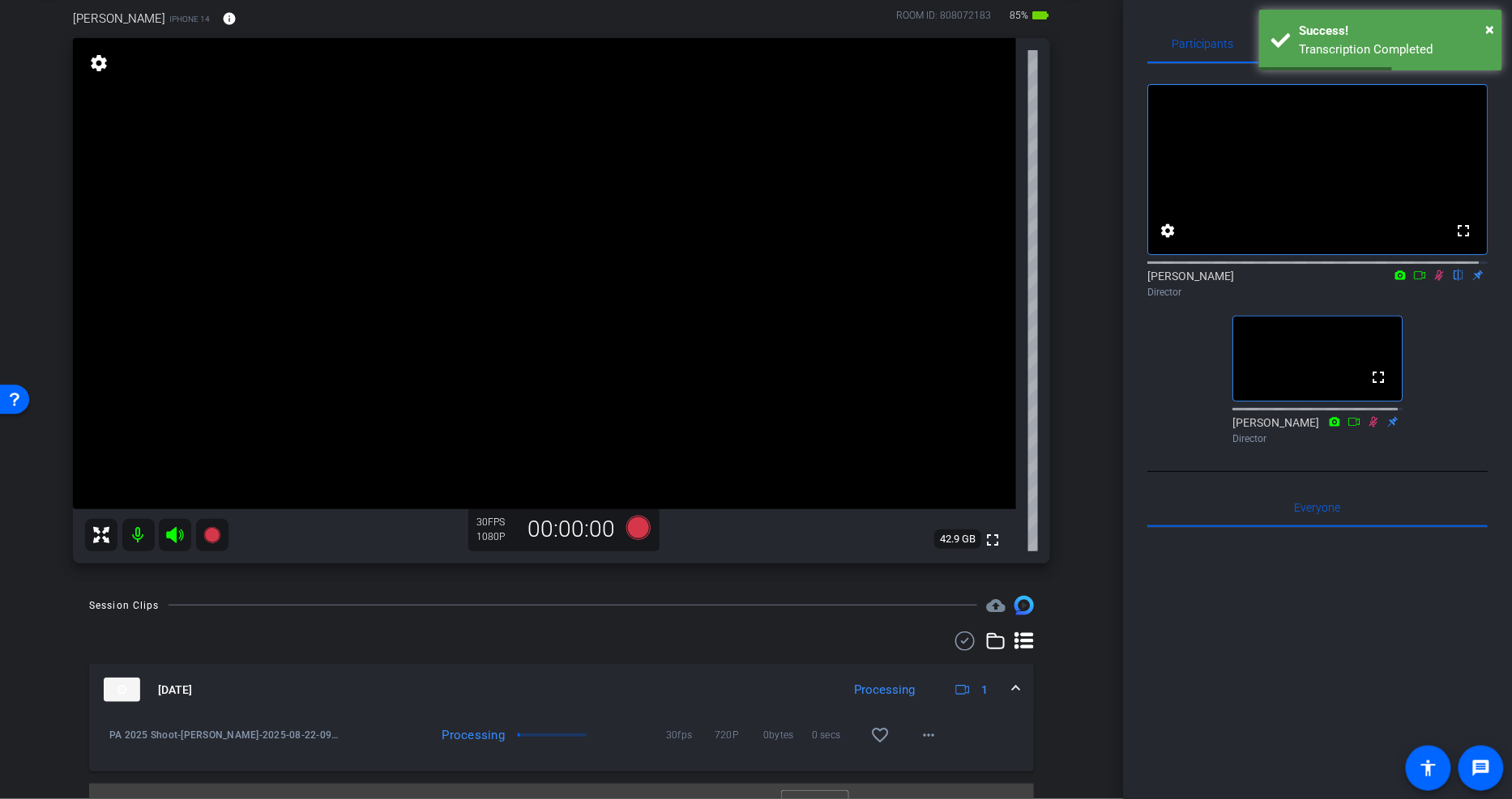
scroll to position [116, 0]
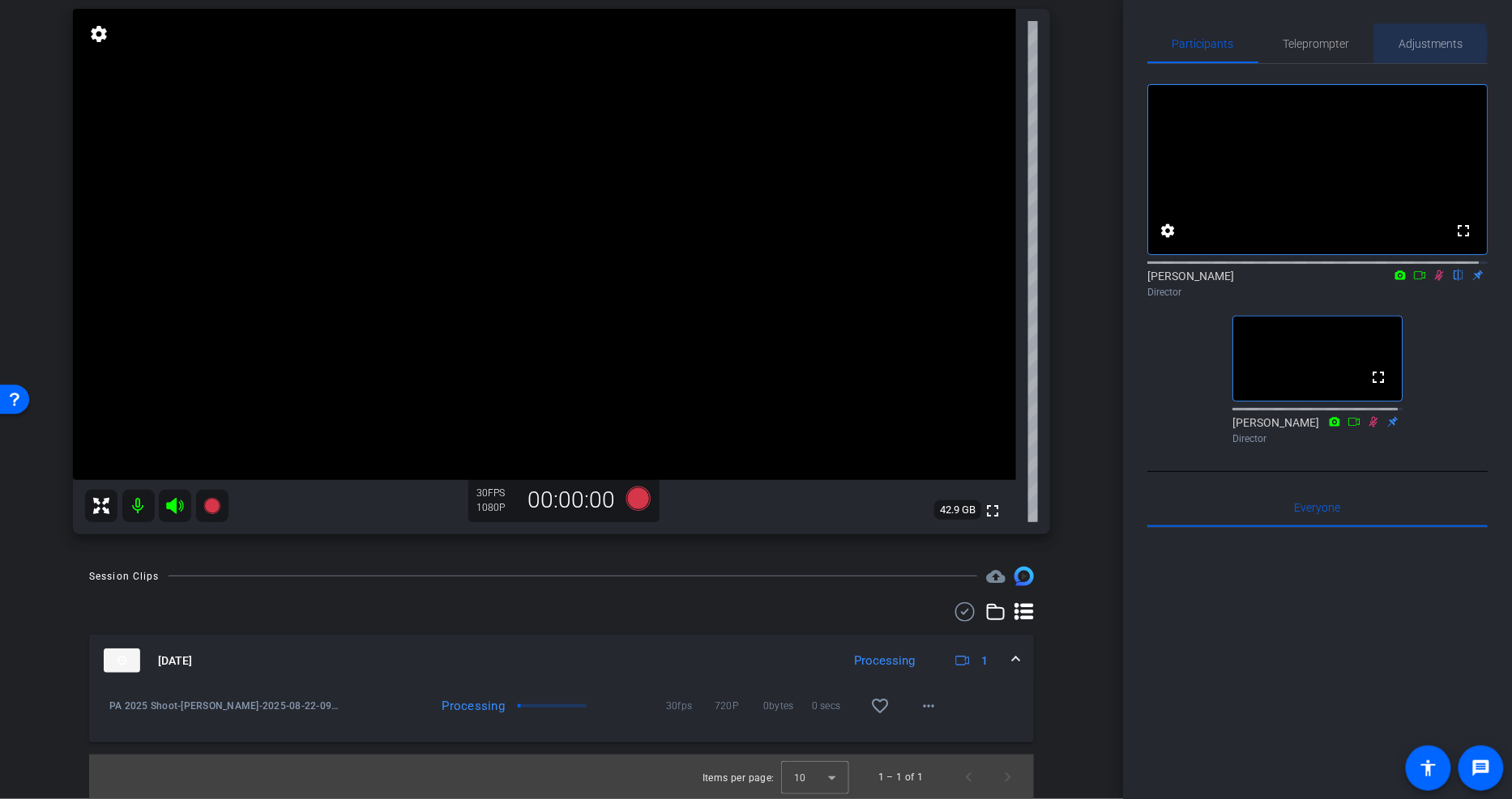
click at [1414, 45] on span "Adjustments" at bounding box center [1431, 44] width 64 height 11
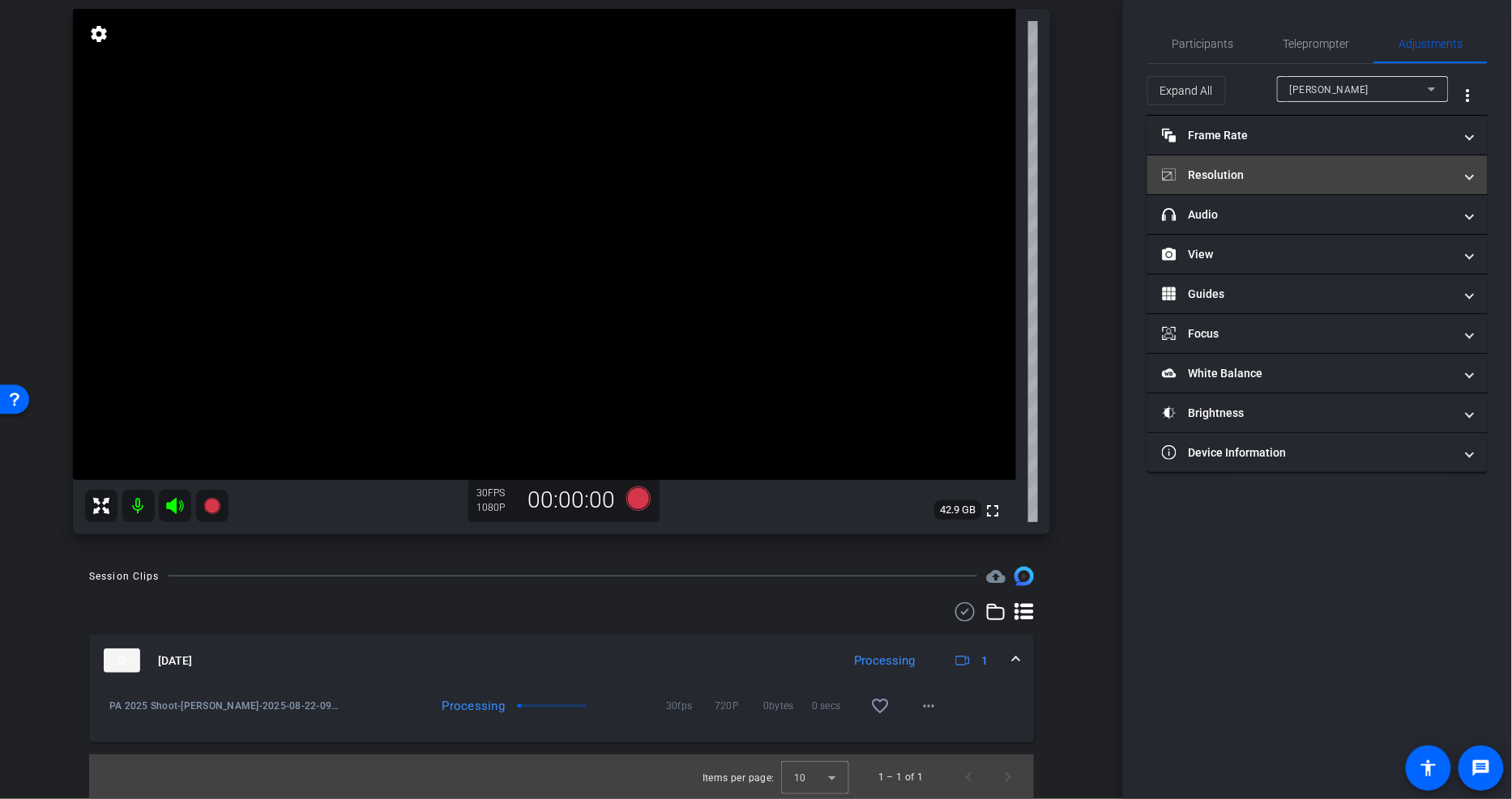
click at [1291, 176] on mat-panel-title "Resolution" at bounding box center [1308, 175] width 292 height 17
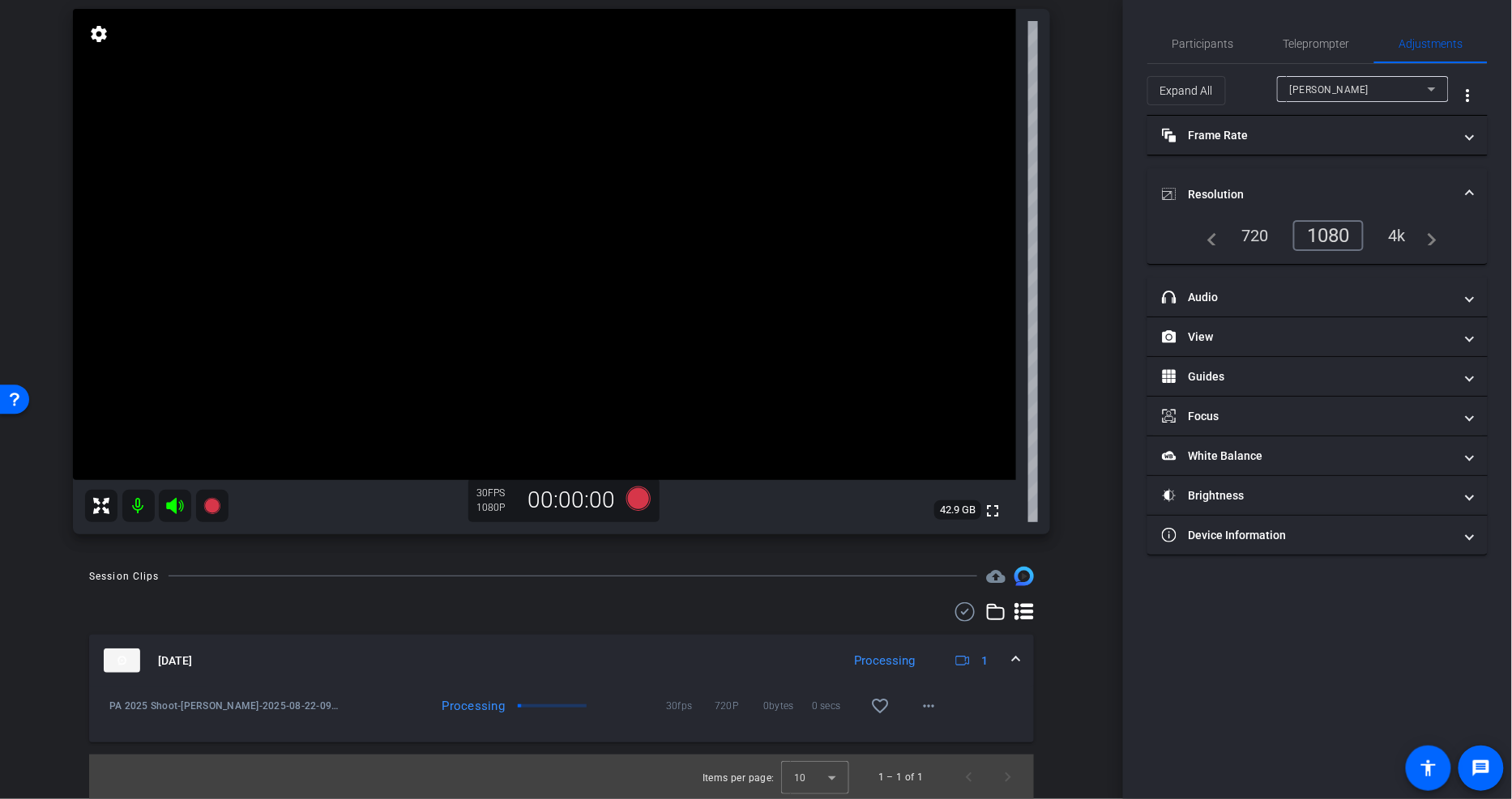
click at [1403, 236] on div "4k" at bounding box center [1397, 236] width 42 height 27
click at [1339, 232] on div "1080" at bounding box center [1325, 236] width 61 height 27
click at [1221, 38] on span "Participants" at bounding box center [1203, 44] width 62 height 11
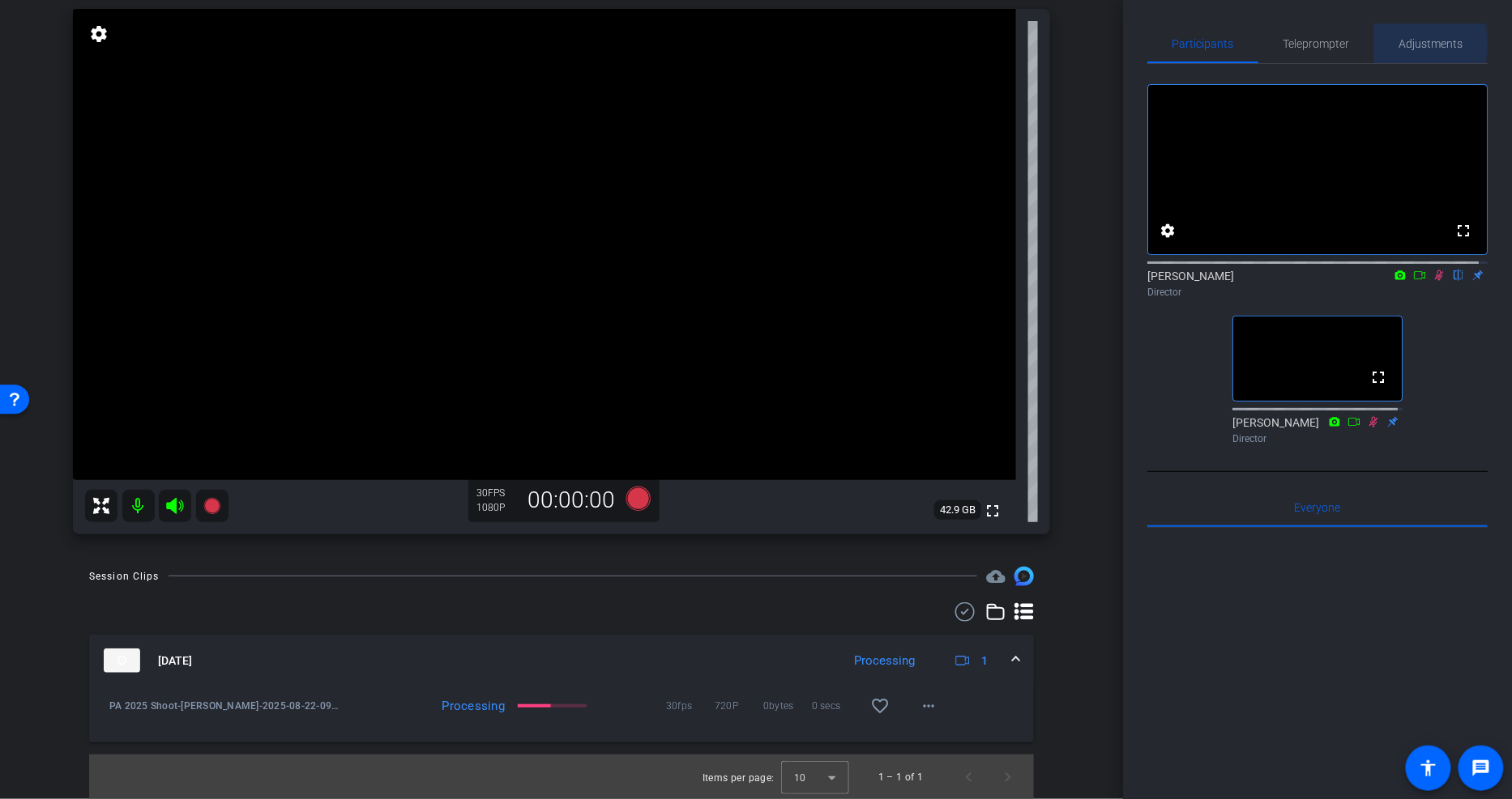
click at [1410, 44] on span "Adjustments" at bounding box center [1431, 44] width 64 height 11
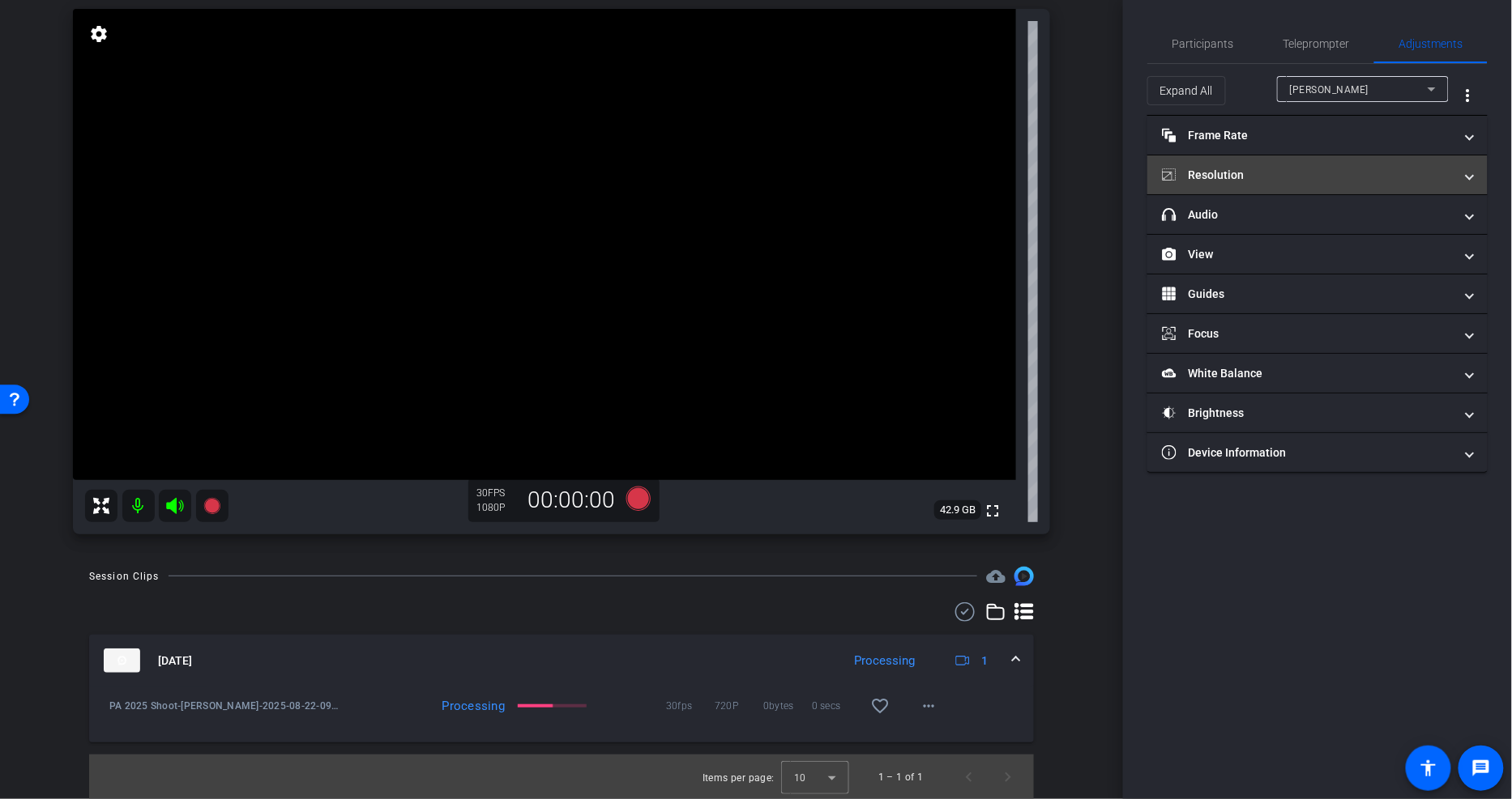
click at [1267, 165] on mat-expansion-panel-header "Resolution" at bounding box center [1317, 175] width 340 height 39
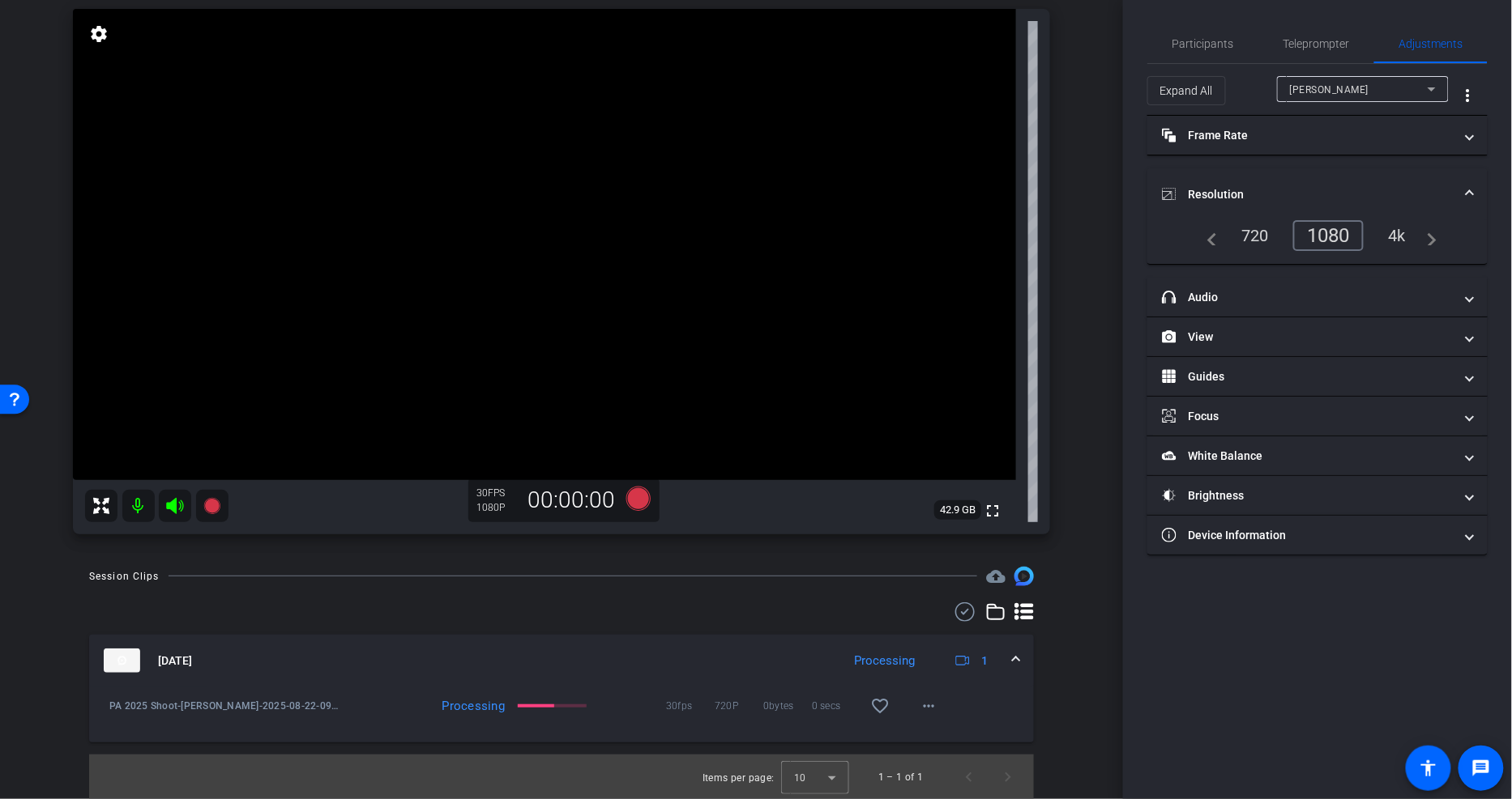
click at [1392, 230] on div "4k" at bounding box center [1397, 236] width 42 height 27
click at [1332, 230] on div "1080" at bounding box center [1325, 236] width 61 height 27
click at [1203, 46] on span "Participants" at bounding box center [1203, 44] width 62 height 11
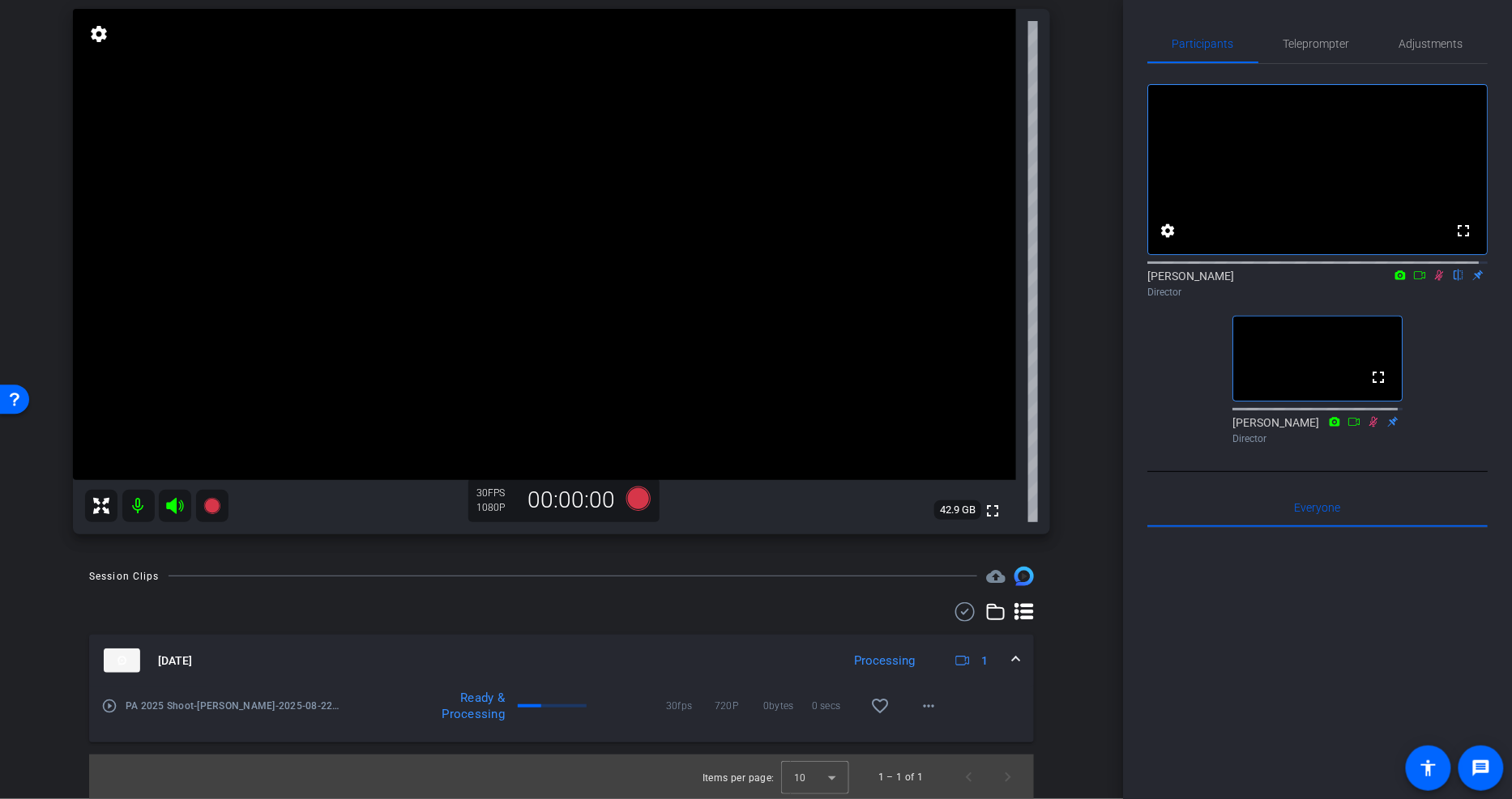
click at [1433, 282] on icon at bounding box center [1439, 275] width 13 height 11
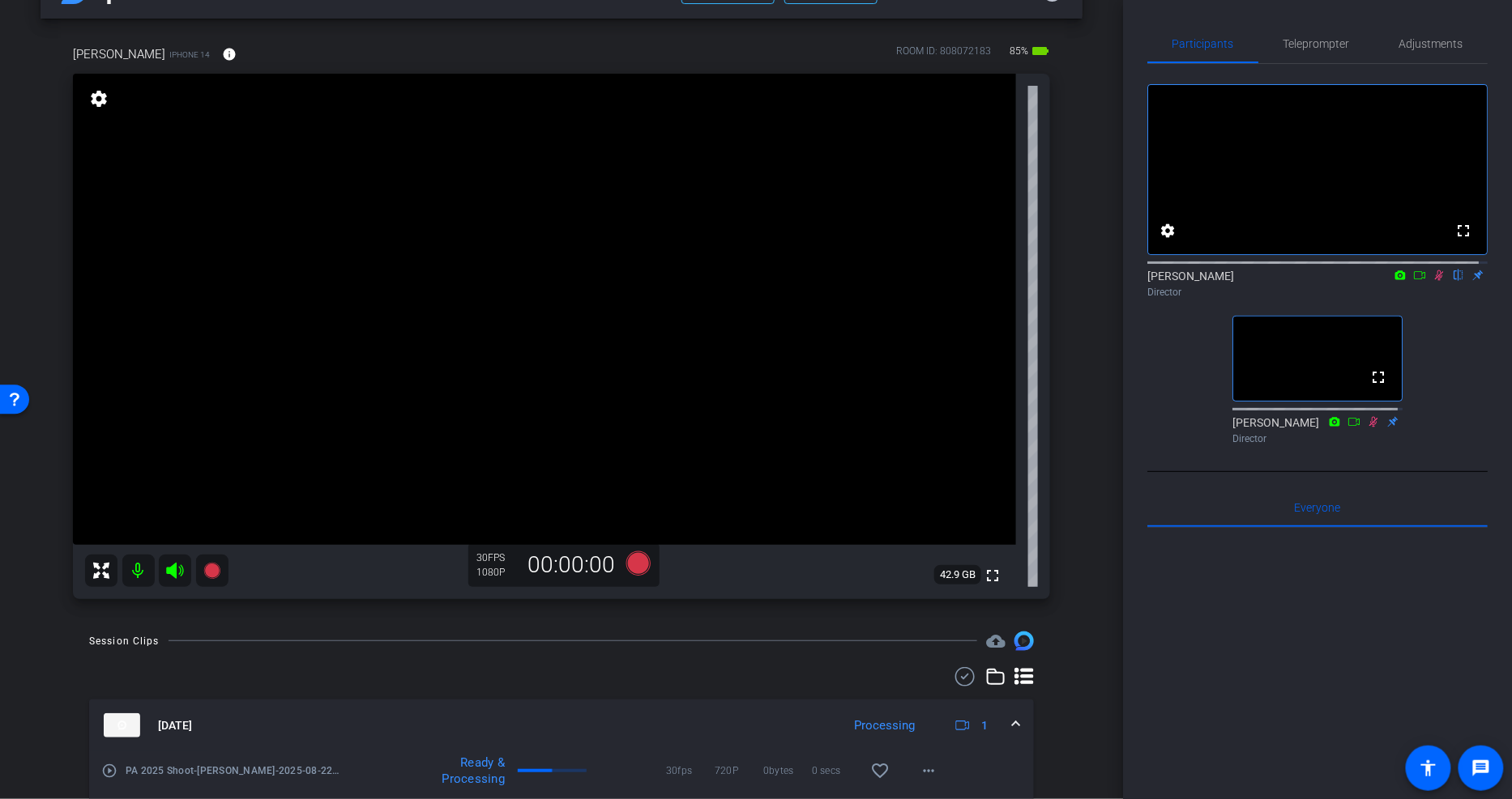
scroll to position [0, 0]
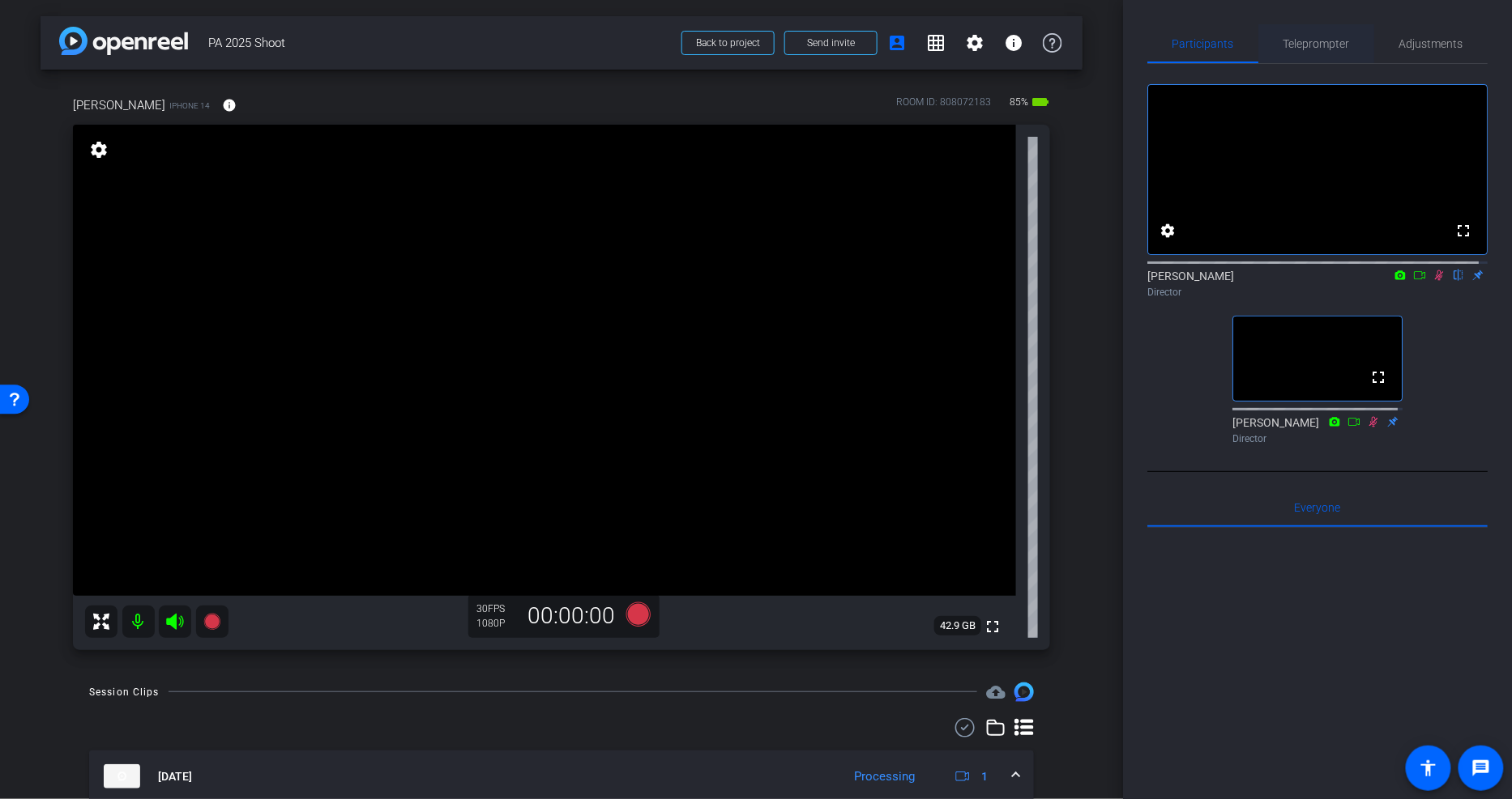
click at [1318, 38] on span "Teleprompter" at bounding box center [1316, 44] width 67 height 11
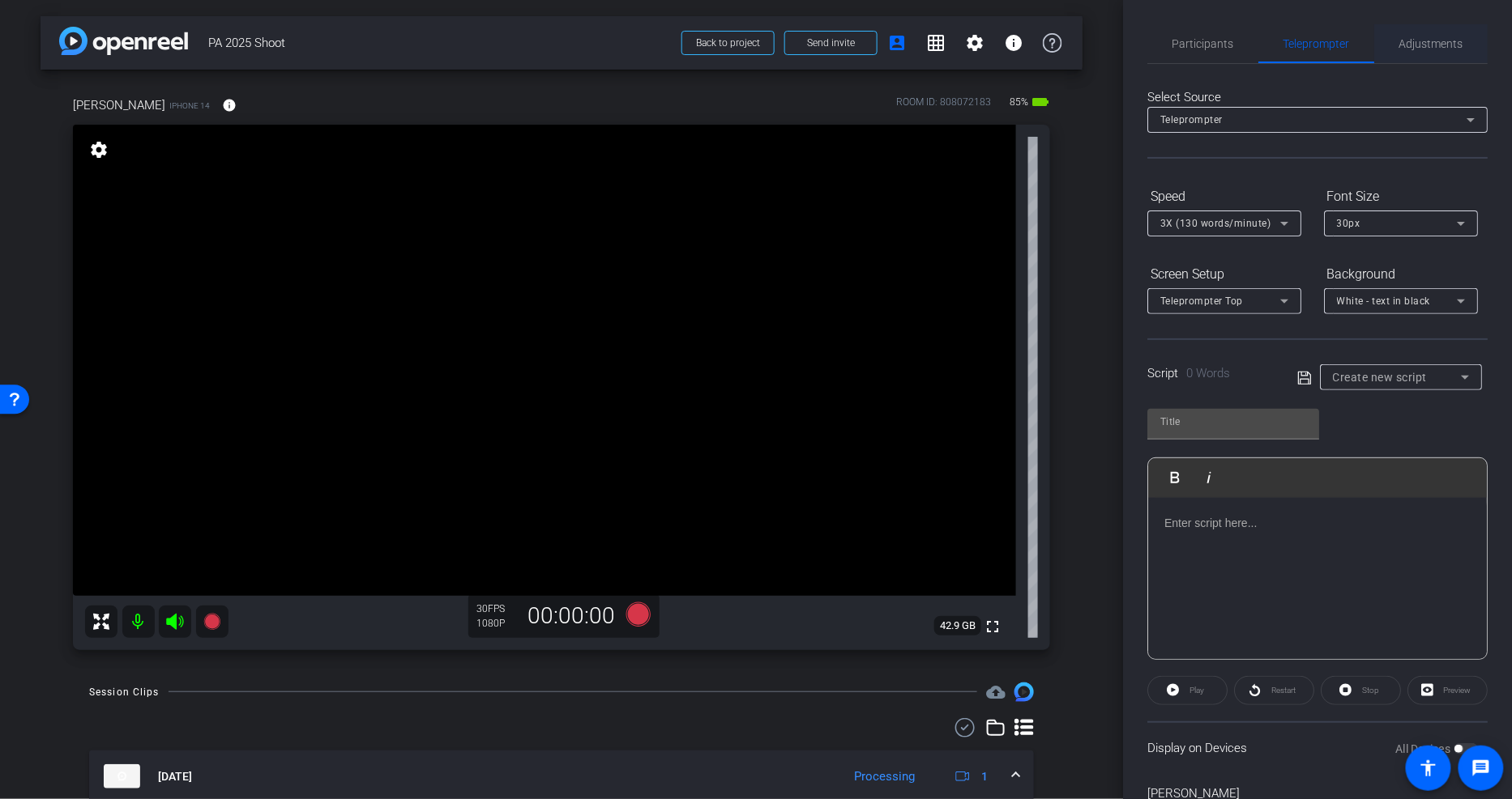
click at [1418, 44] on span "Adjustments" at bounding box center [1431, 44] width 64 height 11
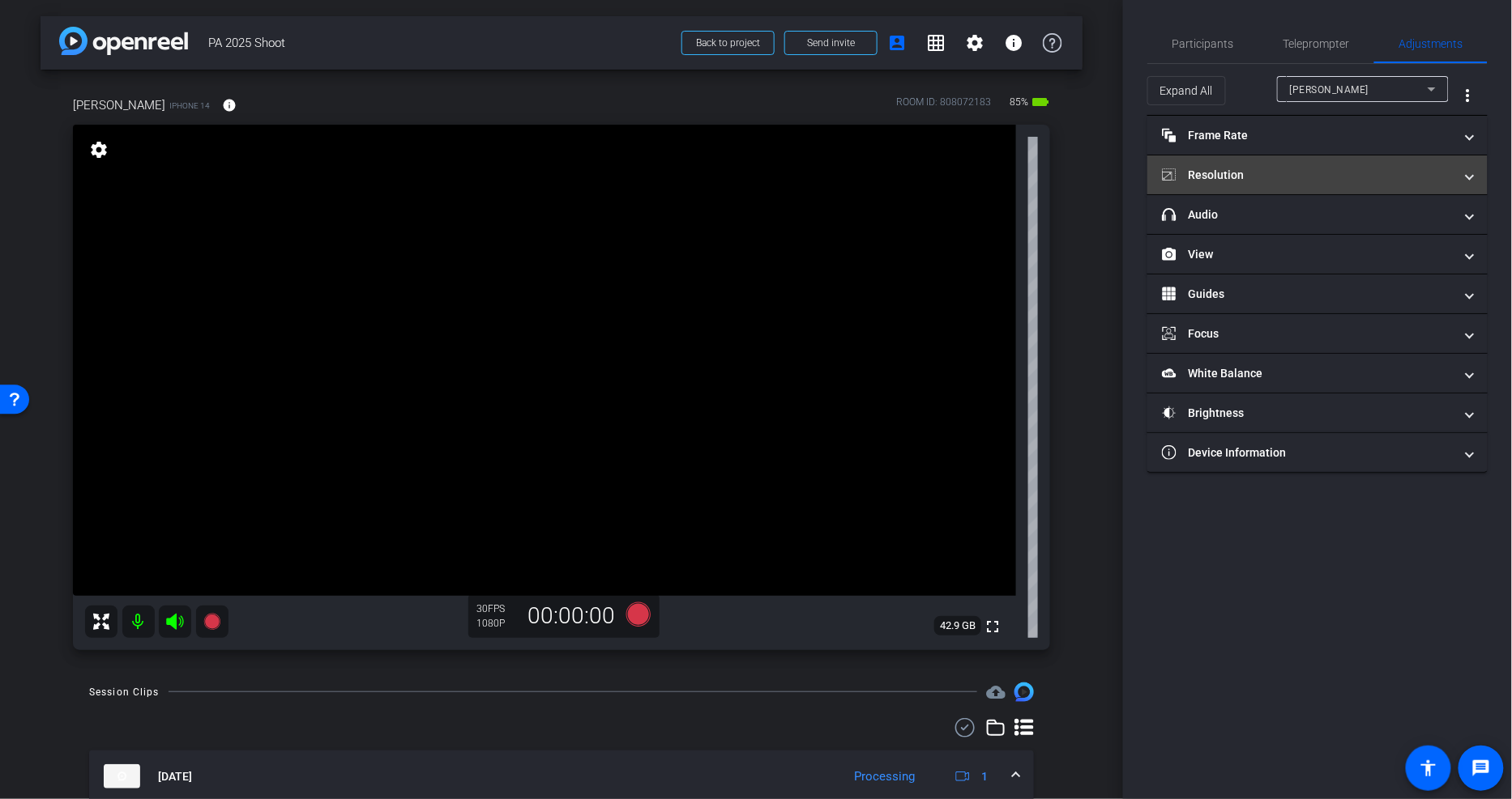
click at [1248, 179] on mat-panel-title "Resolution" at bounding box center [1308, 175] width 292 height 17
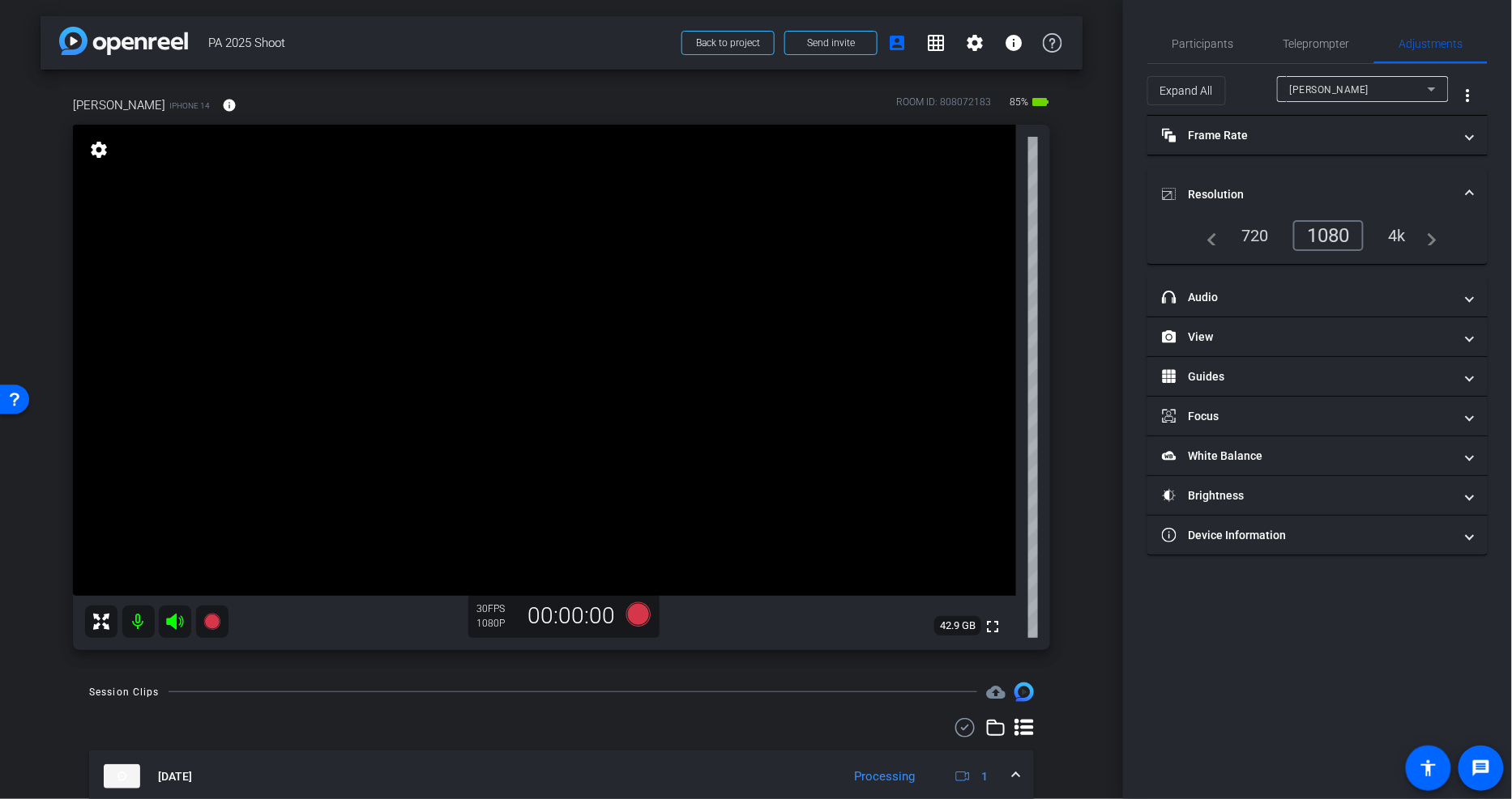
click at [1390, 237] on div "4k" at bounding box center [1397, 236] width 42 height 27
click at [1347, 236] on div "1080" at bounding box center [1325, 236] width 61 height 27
click at [1209, 38] on span "Participants" at bounding box center [1203, 44] width 62 height 11
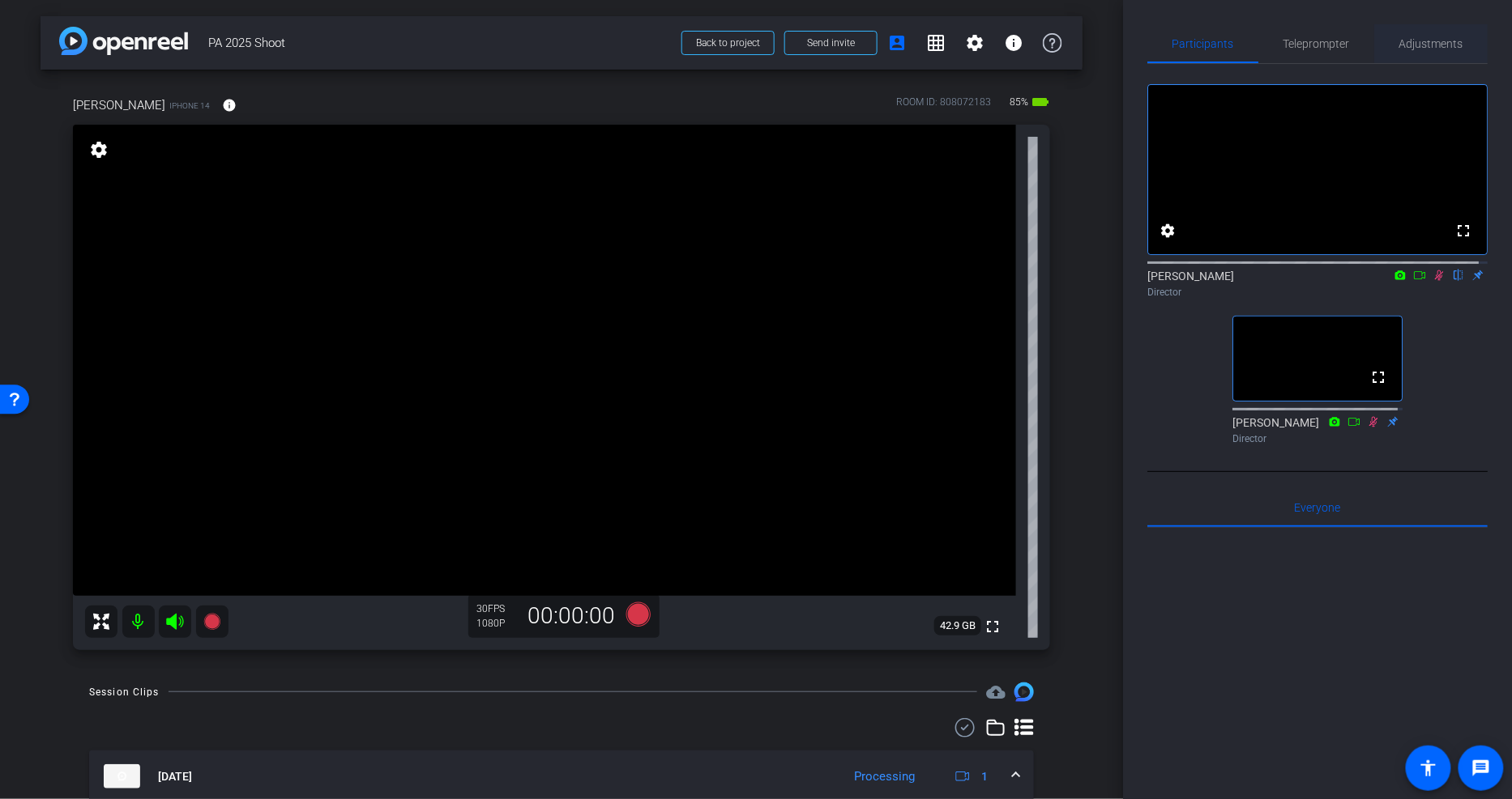
click at [1400, 38] on span "Adjustments" at bounding box center [1431, 44] width 64 height 11
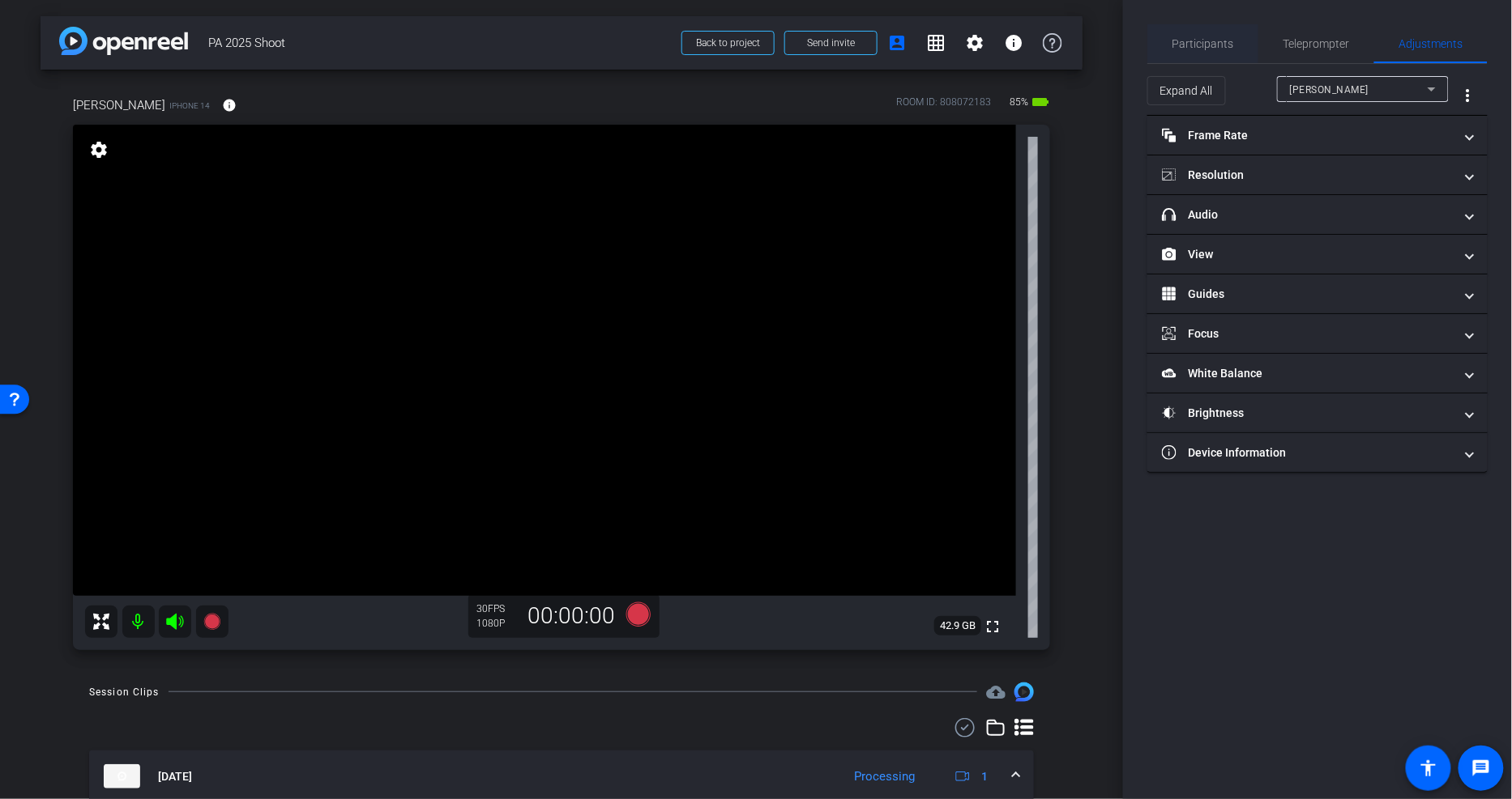
click at [1209, 34] on span "Participants" at bounding box center [1203, 44] width 62 height 39
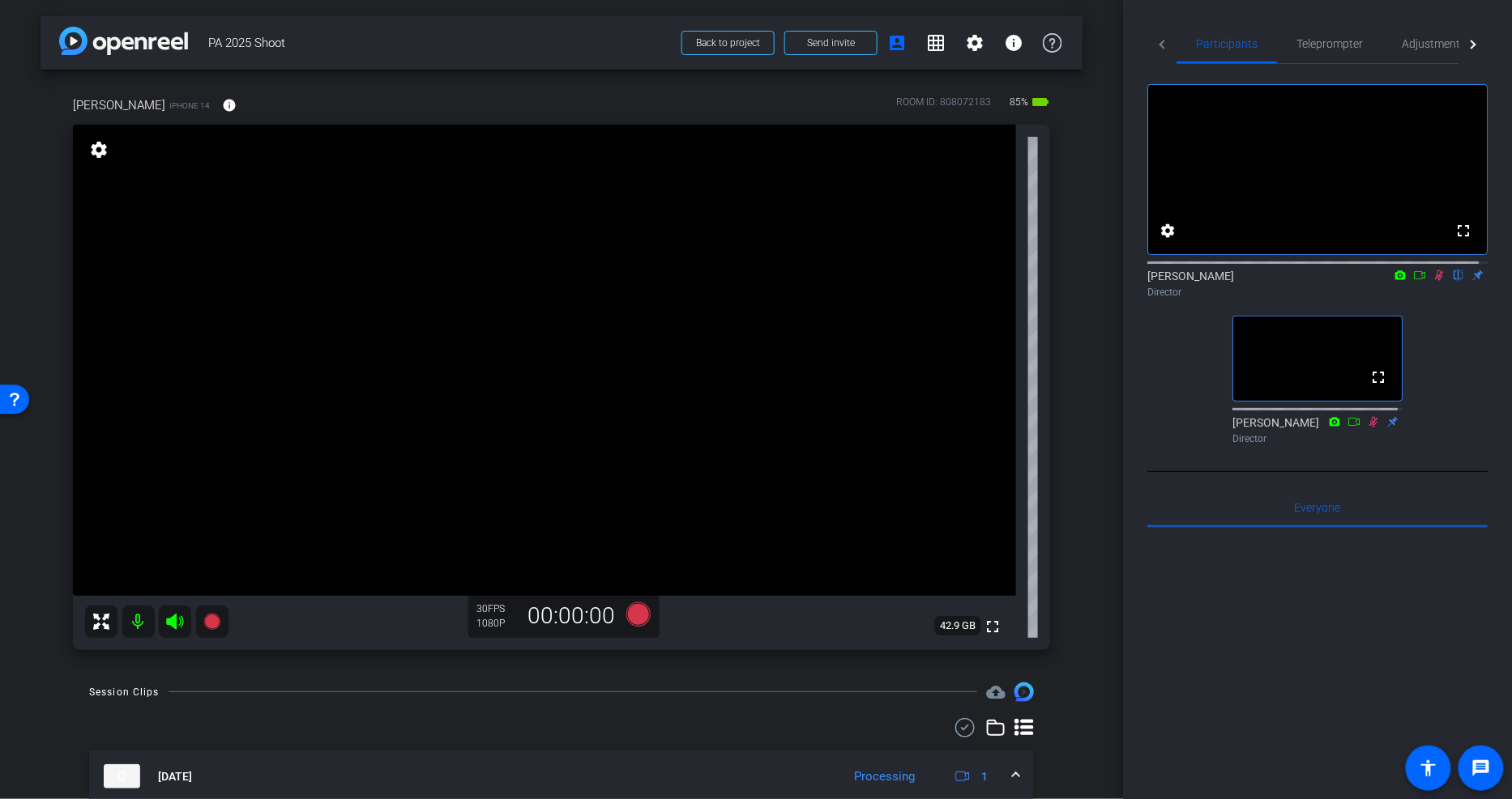
click at [1433, 282] on icon at bounding box center [1439, 275] width 13 height 11
click at [1425, 368] on div "fullscreen settings Will Horvath flip Director fullscreen Haley Egle Director" at bounding box center [1317, 257] width 340 height 387
click at [1433, 282] on icon at bounding box center [1439, 275] width 13 height 11
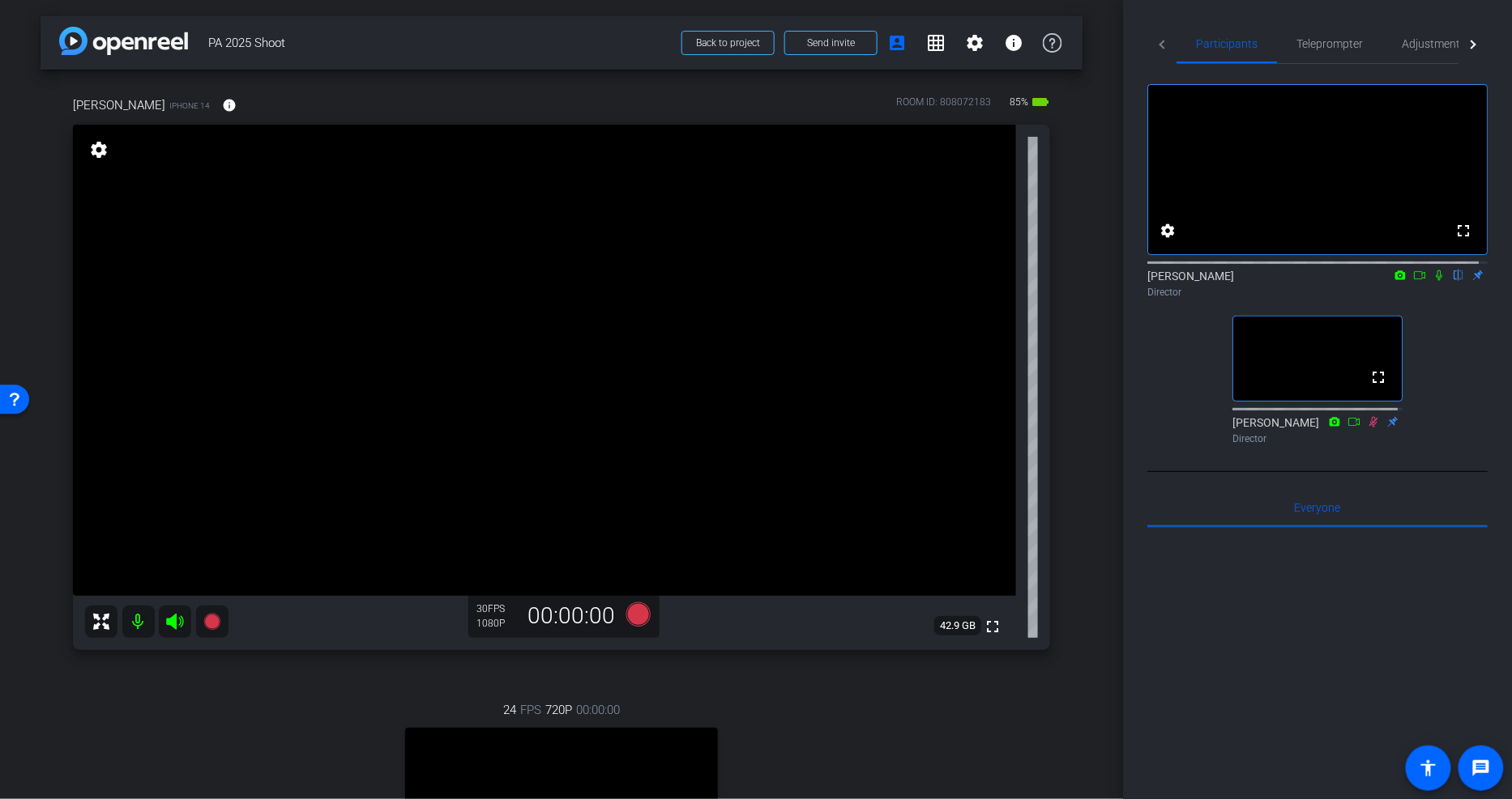
click at [519, 49] on span "PA 2025 Shoot" at bounding box center [439, 43] width 464 height 33
click at [587, 36] on span "PA 2025 Shoot" at bounding box center [439, 43] width 464 height 33
click at [546, 47] on span "PA 2025 Shoot" at bounding box center [439, 43] width 464 height 33
click at [632, 616] on icon at bounding box center [638, 614] width 25 height 25
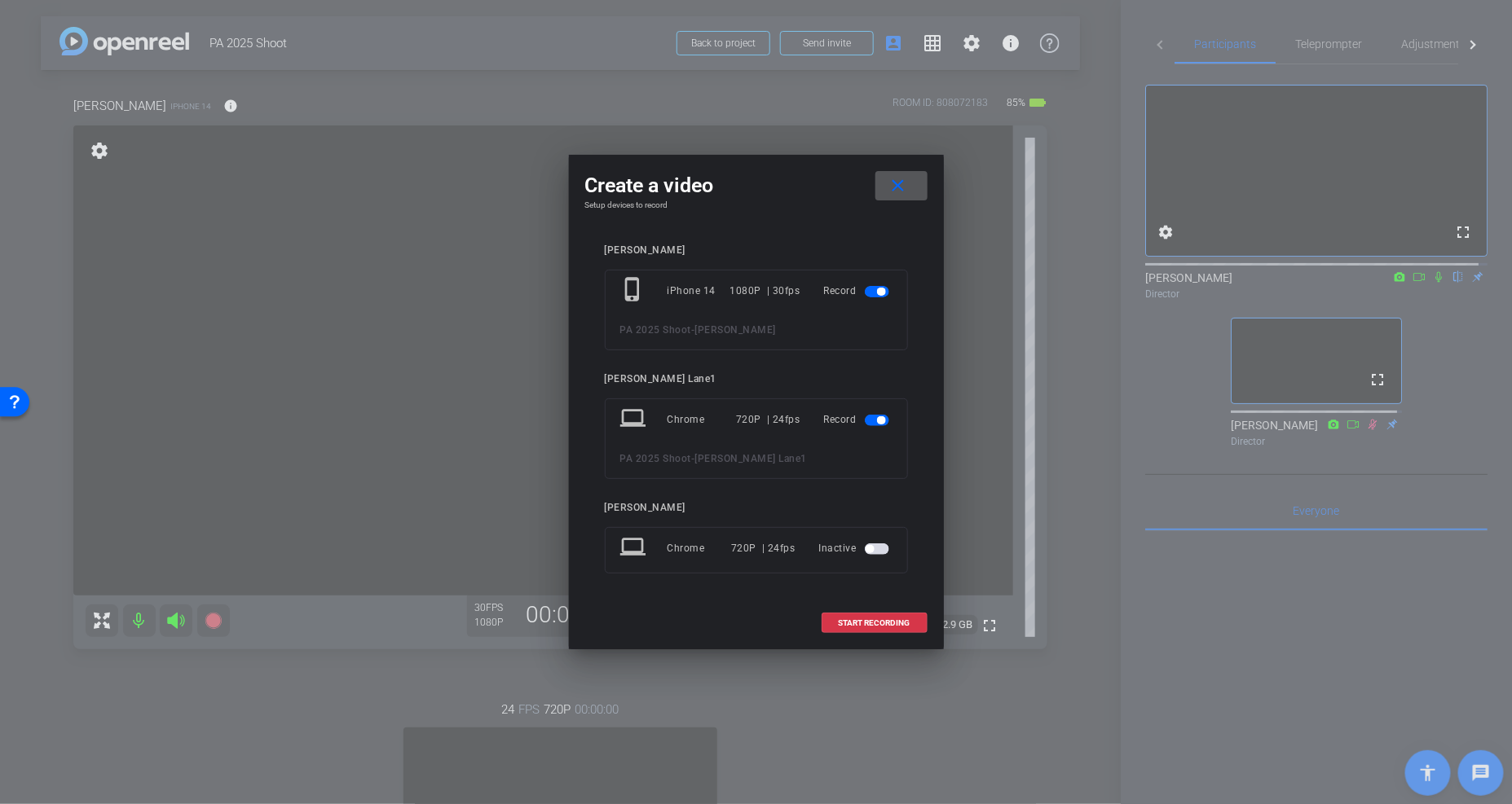
click at [877, 418] on span "button" at bounding box center [881, 420] width 8 height 8
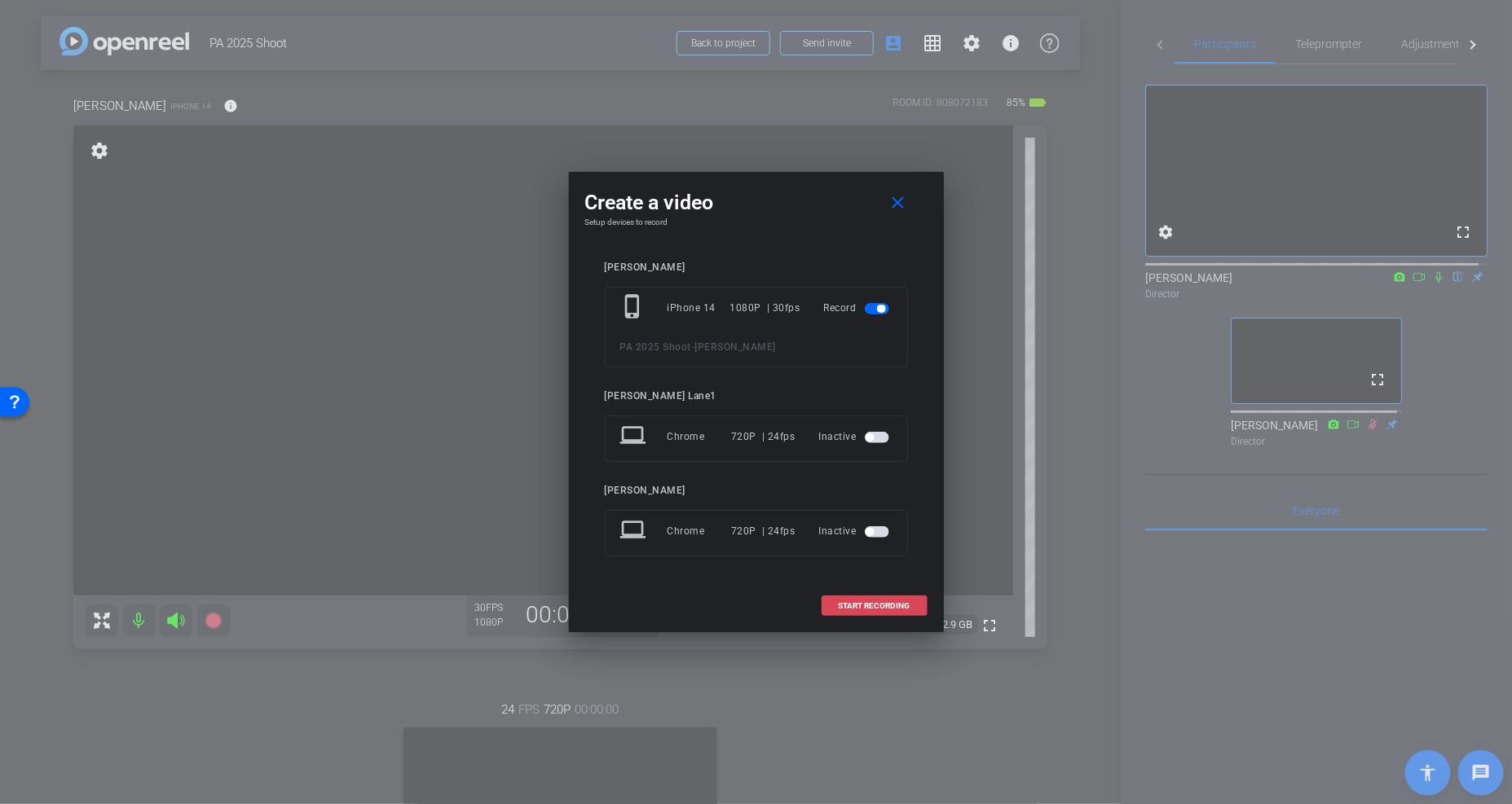
click at [872, 602] on span "START RECORDING" at bounding box center [875, 606] width 72 height 8
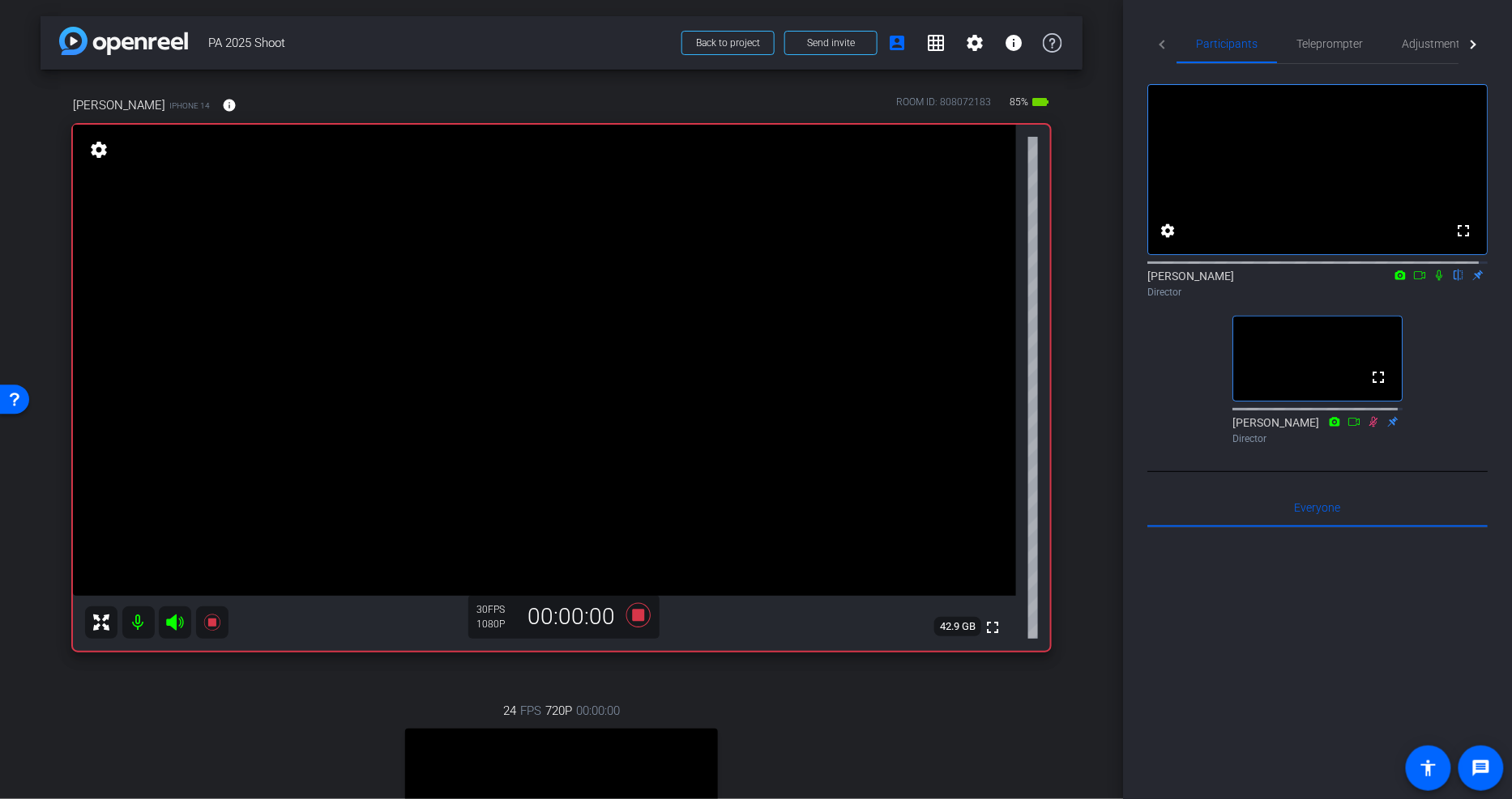
click at [579, 48] on span "PA 2025 Shoot" at bounding box center [439, 43] width 464 height 33
click at [463, 35] on span "PA 2025 Shoot" at bounding box center [439, 43] width 464 height 33
click at [642, 616] on icon at bounding box center [638, 616] width 39 height 29
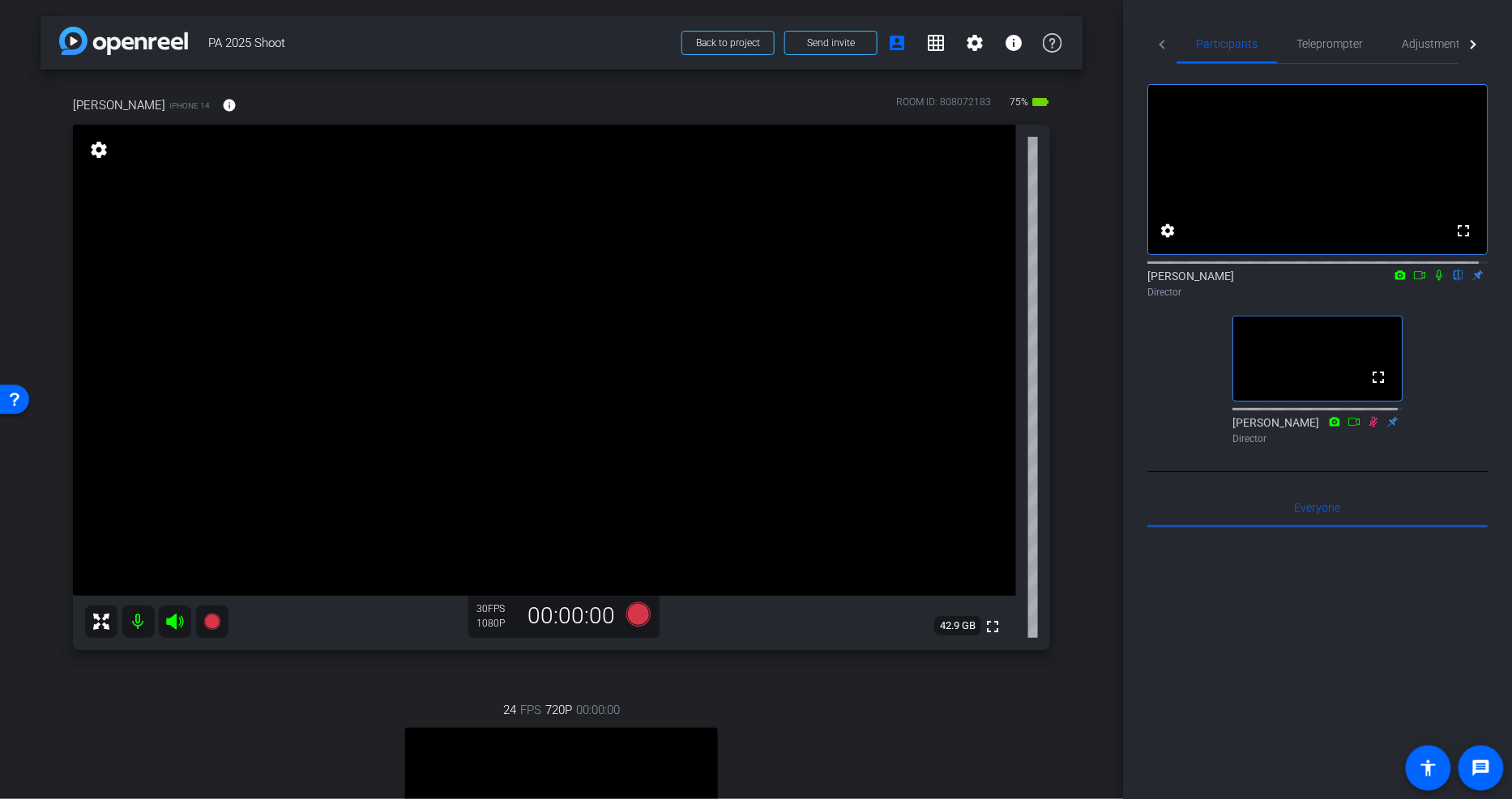
click at [1435, 282] on icon at bounding box center [1438, 276] width 6 height 11
click at [1435, 282] on icon at bounding box center [1440, 276] width 9 height 11
click at [1433, 282] on icon at bounding box center [1439, 275] width 13 height 11
click at [1162, 10] on div "Participants Teleprompter Adjustments fullscreen settings Will Horvath flip Dir…" at bounding box center [1317, 399] width 389 height 799
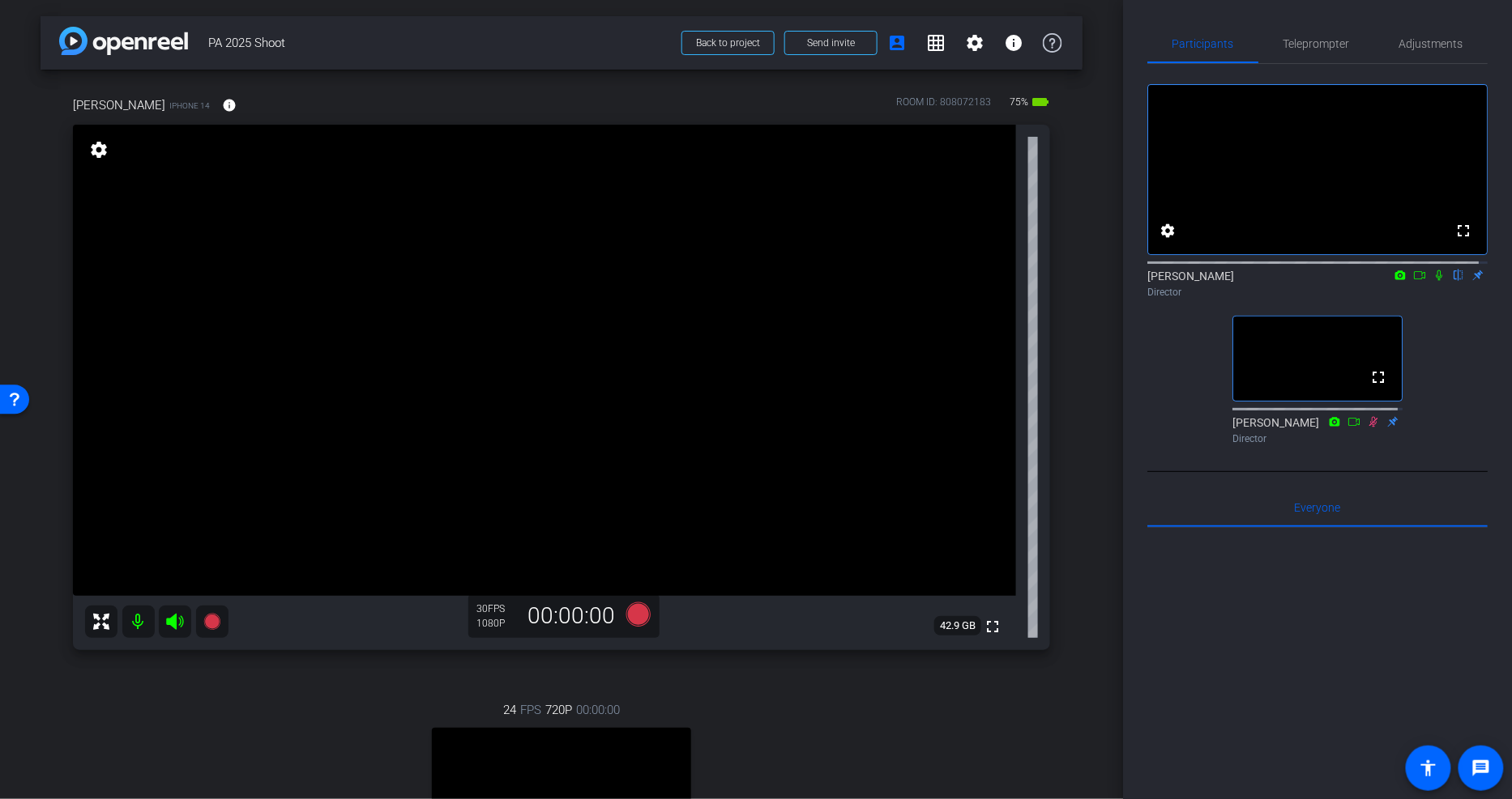
click at [1433, 282] on icon at bounding box center [1439, 275] width 13 height 11
click at [570, 33] on span "PA 2025 Shoot" at bounding box center [439, 43] width 464 height 33
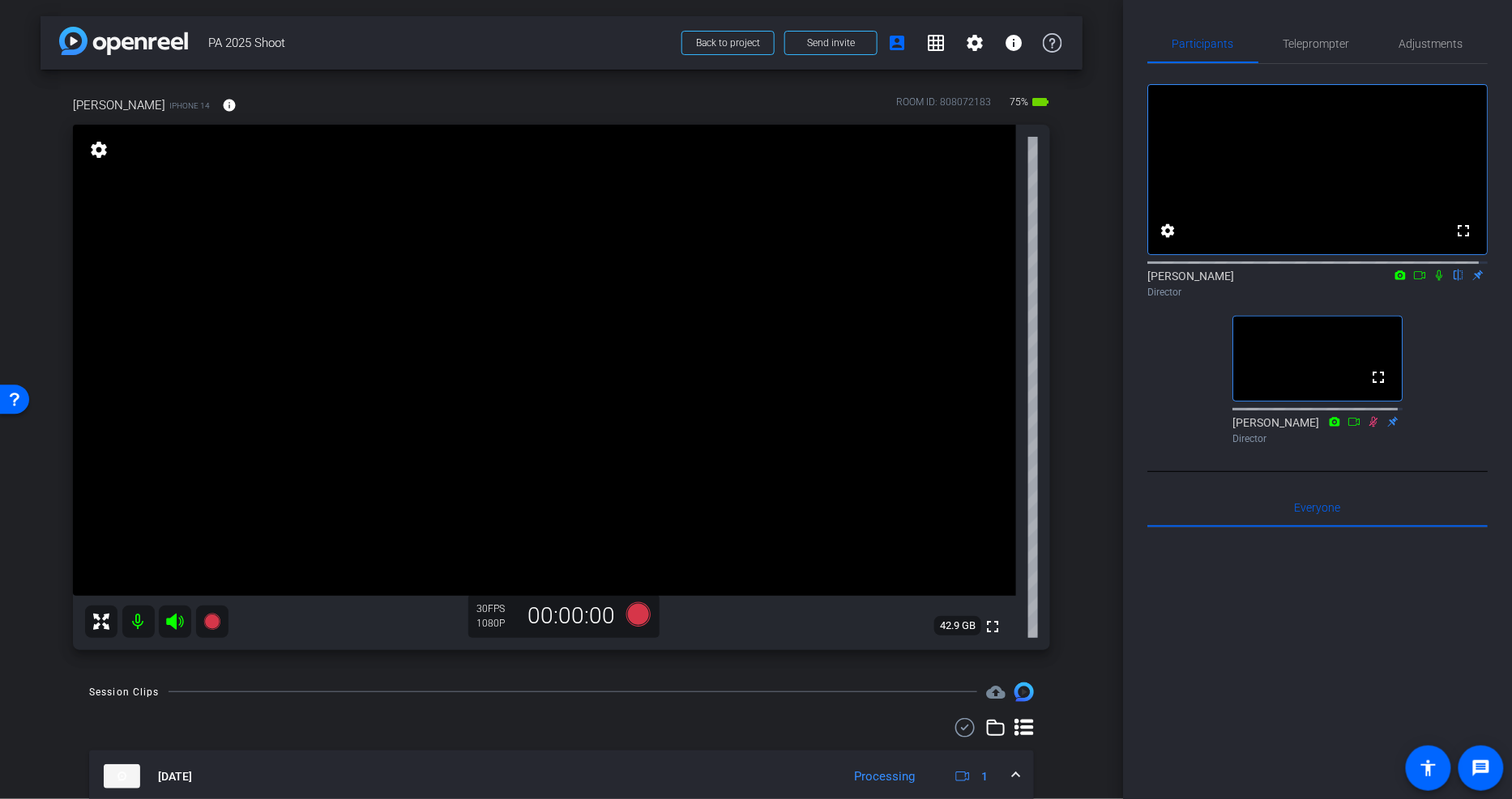
click at [1433, 282] on icon at bounding box center [1439, 275] width 13 height 11
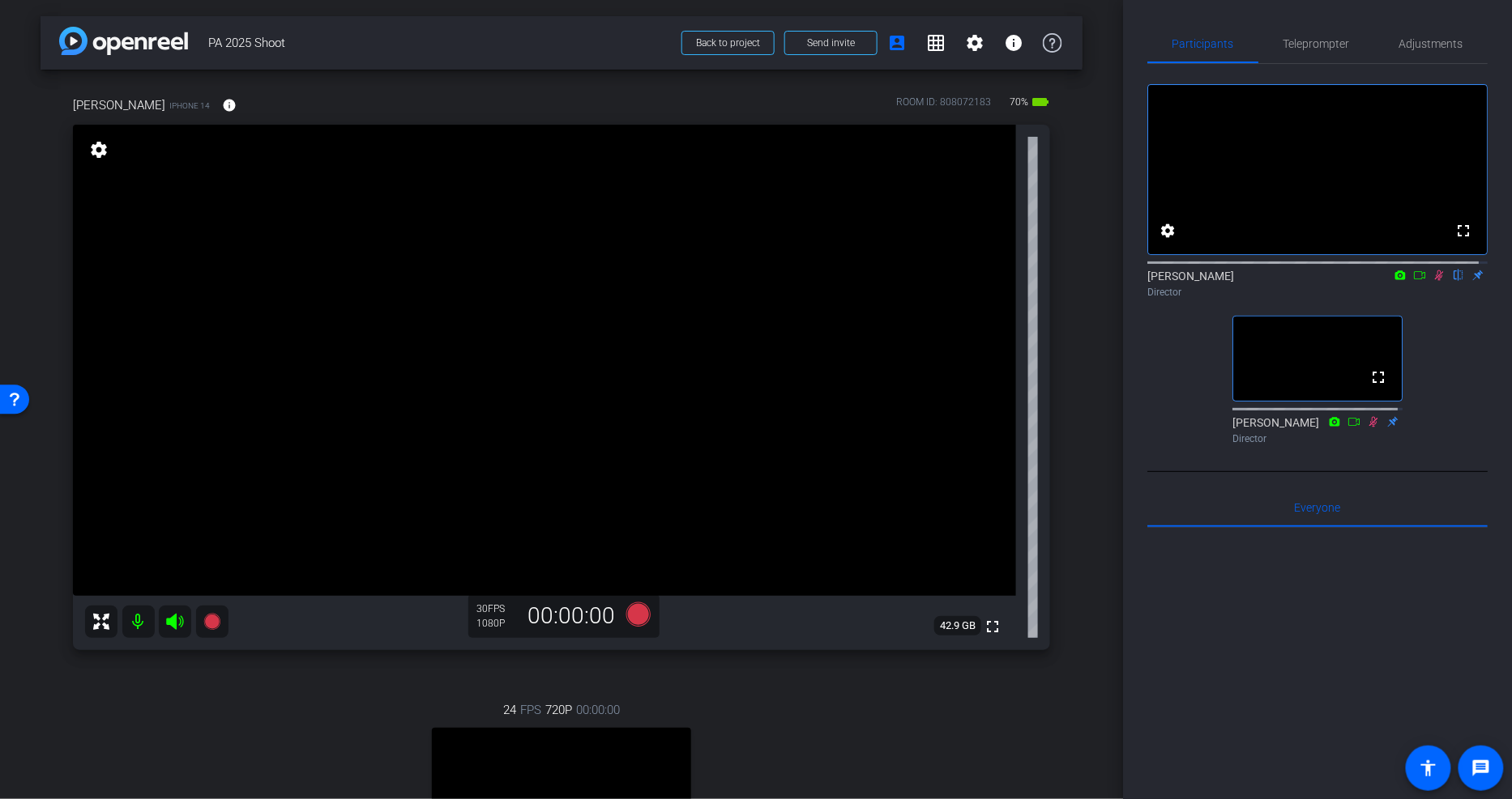
drag, startPoint x: 1428, startPoint y: 292, endPoint x: 1449, endPoint y: 293, distance: 21.0
click at [1435, 282] on icon at bounding box center [1440, 276] width 9 height 11
click at [540, 35] on span "PA 2025 Shoot" at bounding box center [439, 43] width 464 height 33
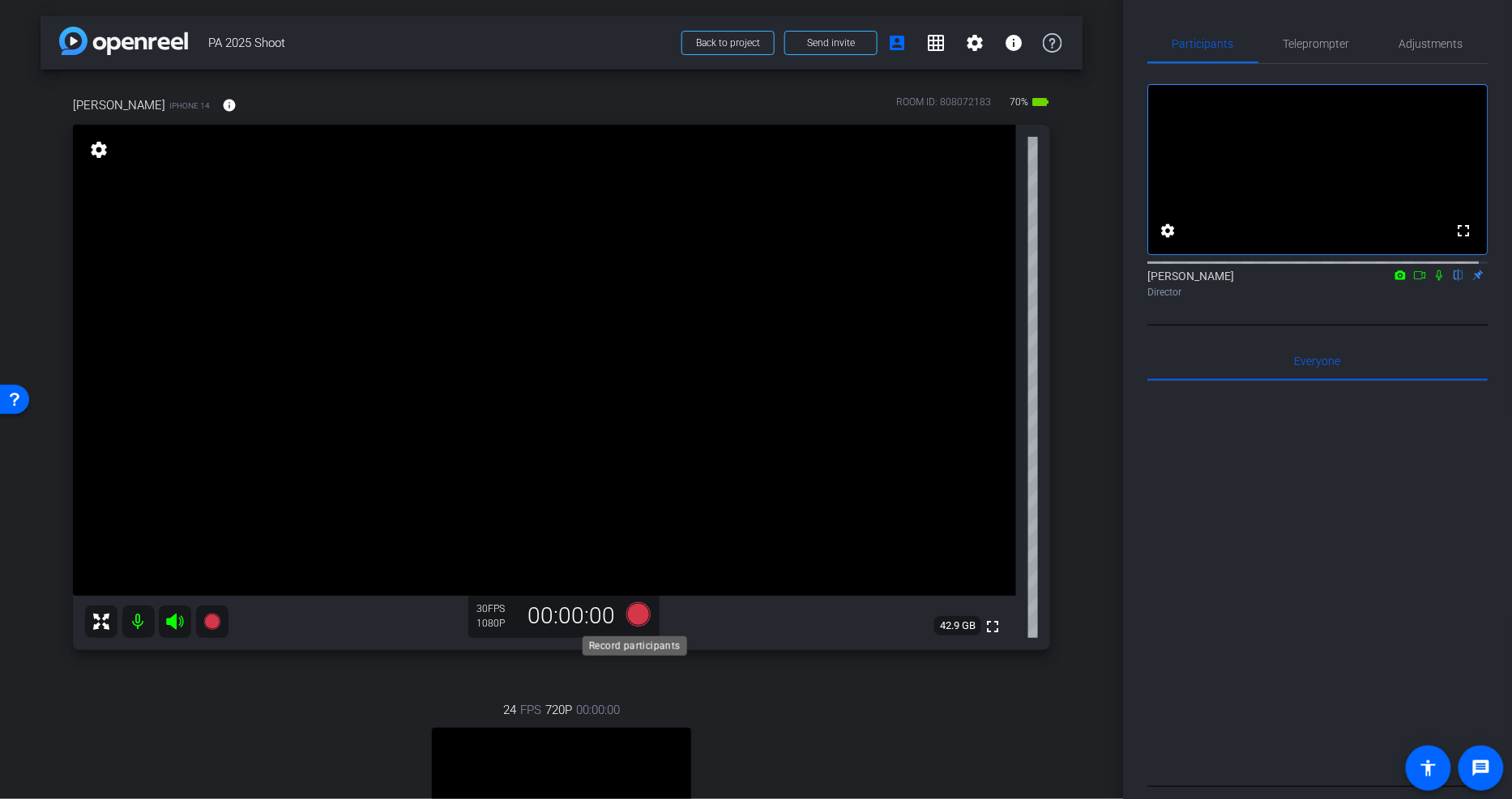
click at [634, 614] on icon at bounding box center [638, 614] width 25 height 25
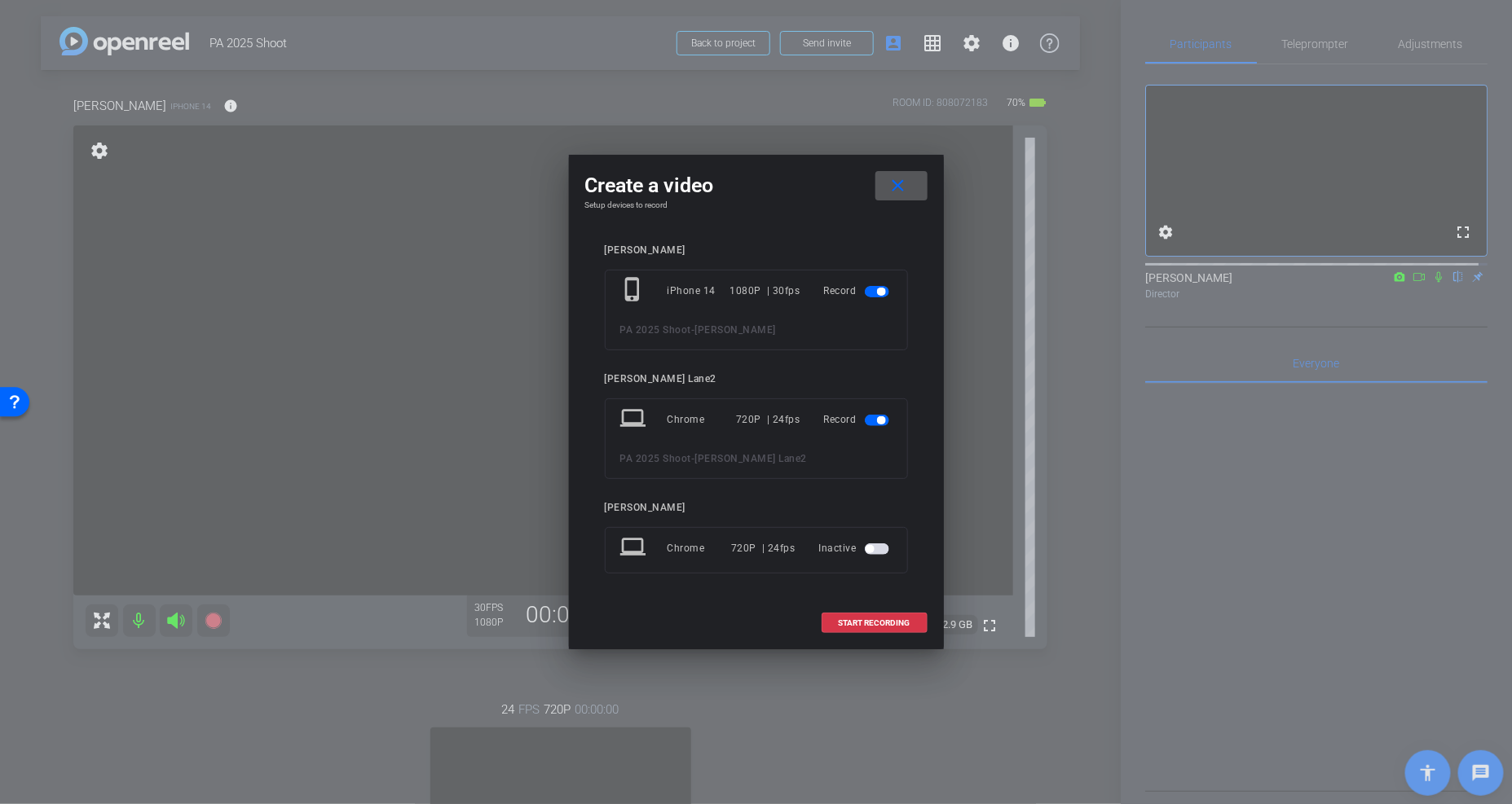
click at [874, 412] on mat-slide-toggle at bounding box center [878, 419] width 28 height 19
click at [874, 419] on span "button" at bounding box center [877, 421] width 25 height 11
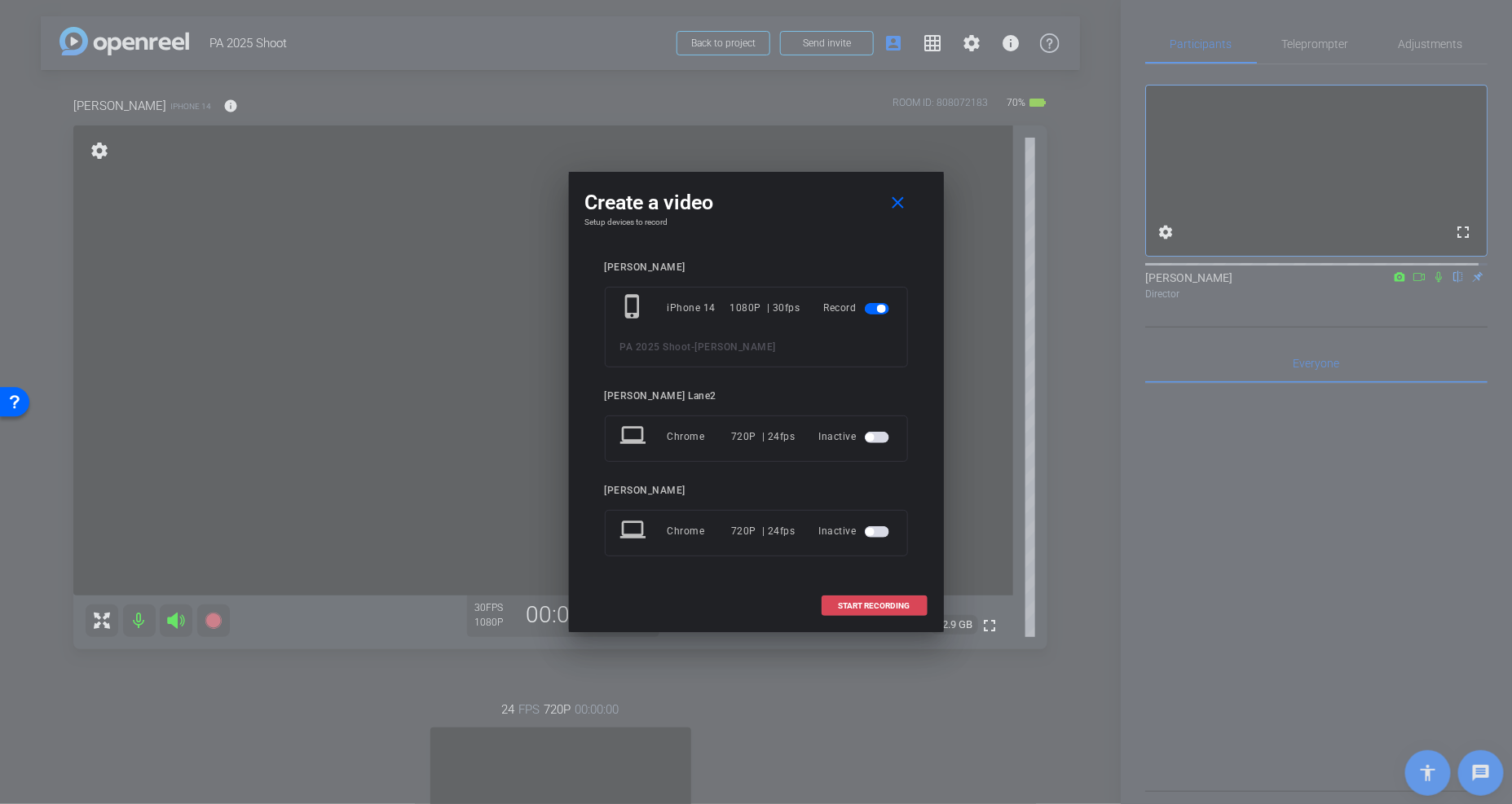
click at [870, 605] on span "START RECORDING" at bounding box center [875, 606] width 72 height 8
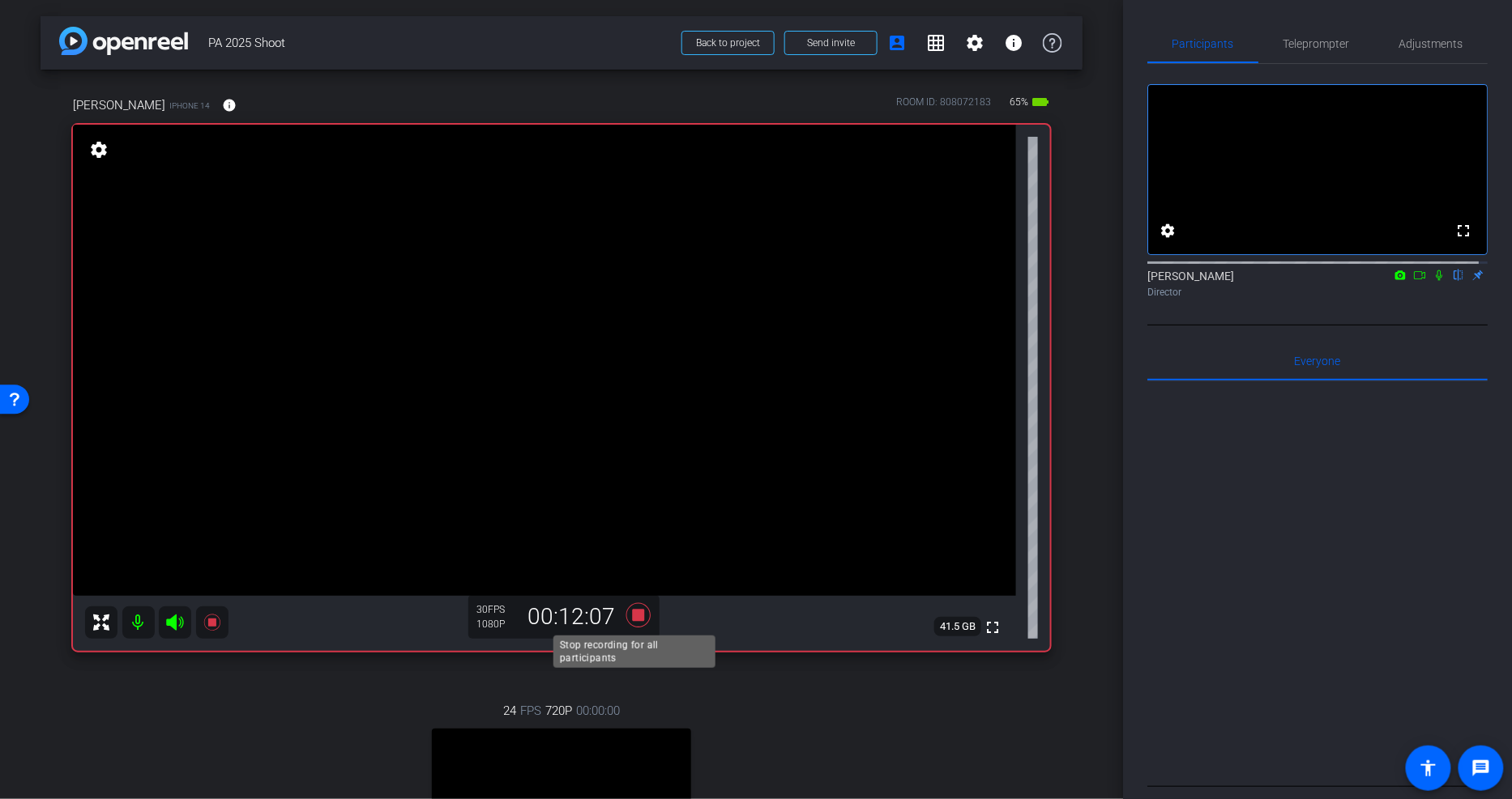
click at [638, 617] on icon at bounding box center [638, 615] width 25 height 25
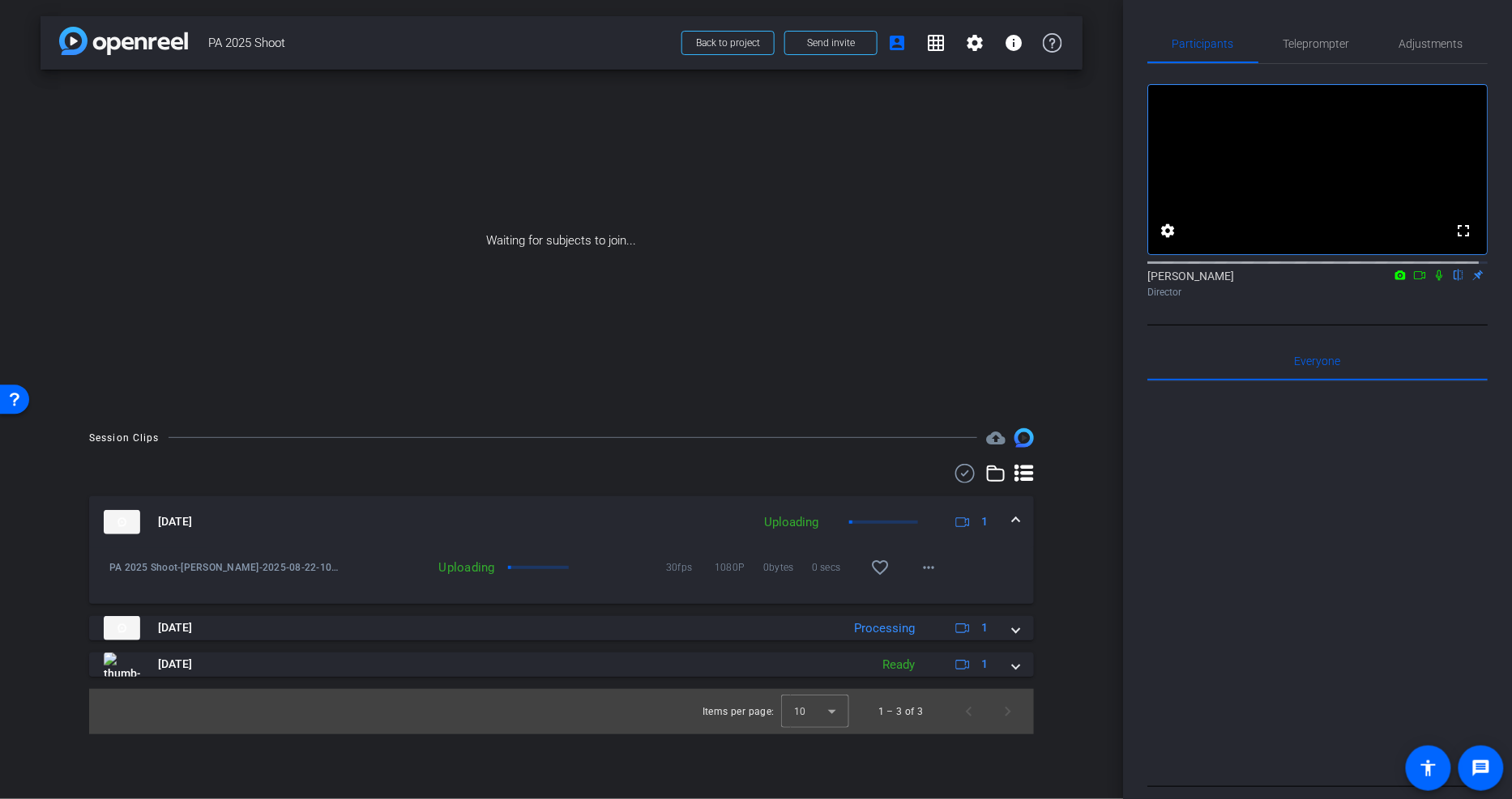
click at [1433, 282] on icon at bounding box center [1439, 275] width 13 height 11
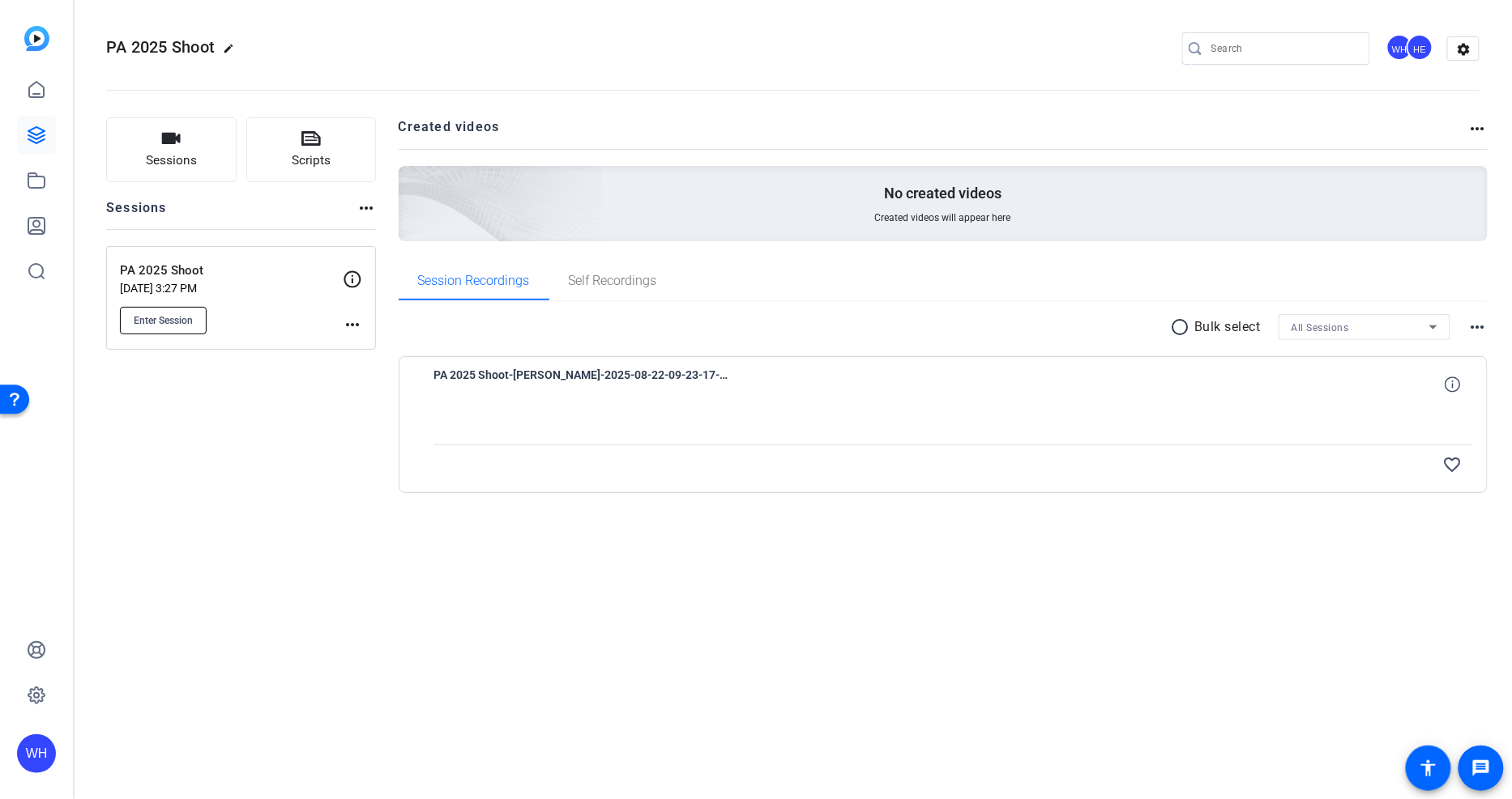
click at [166, 318] on span "Enter Session" at bounding box center [163, 321] width 59 height 13
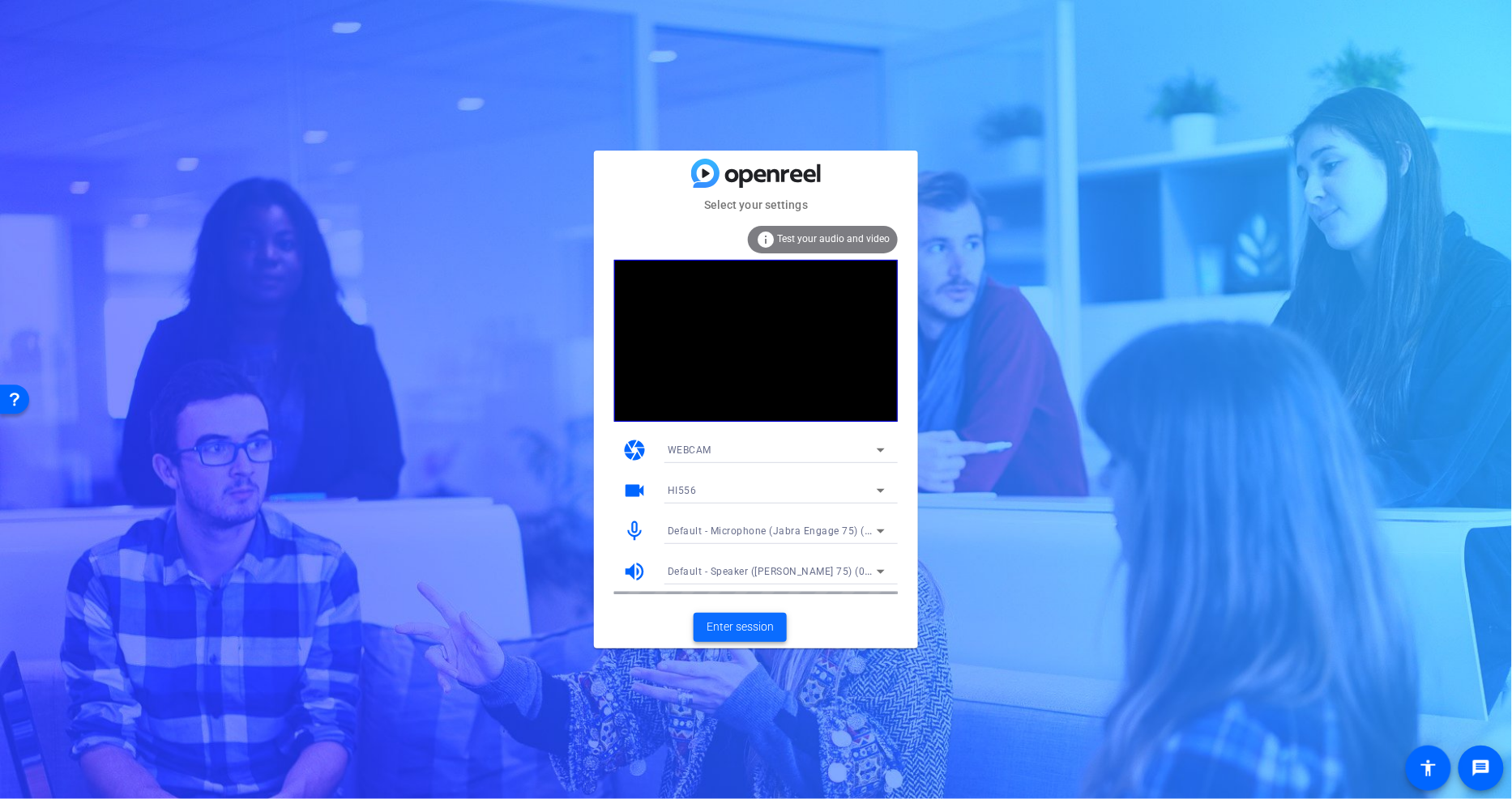
click at [729, 627] on span "Enter session" at bounding box center [740, 627] width 67 height 17
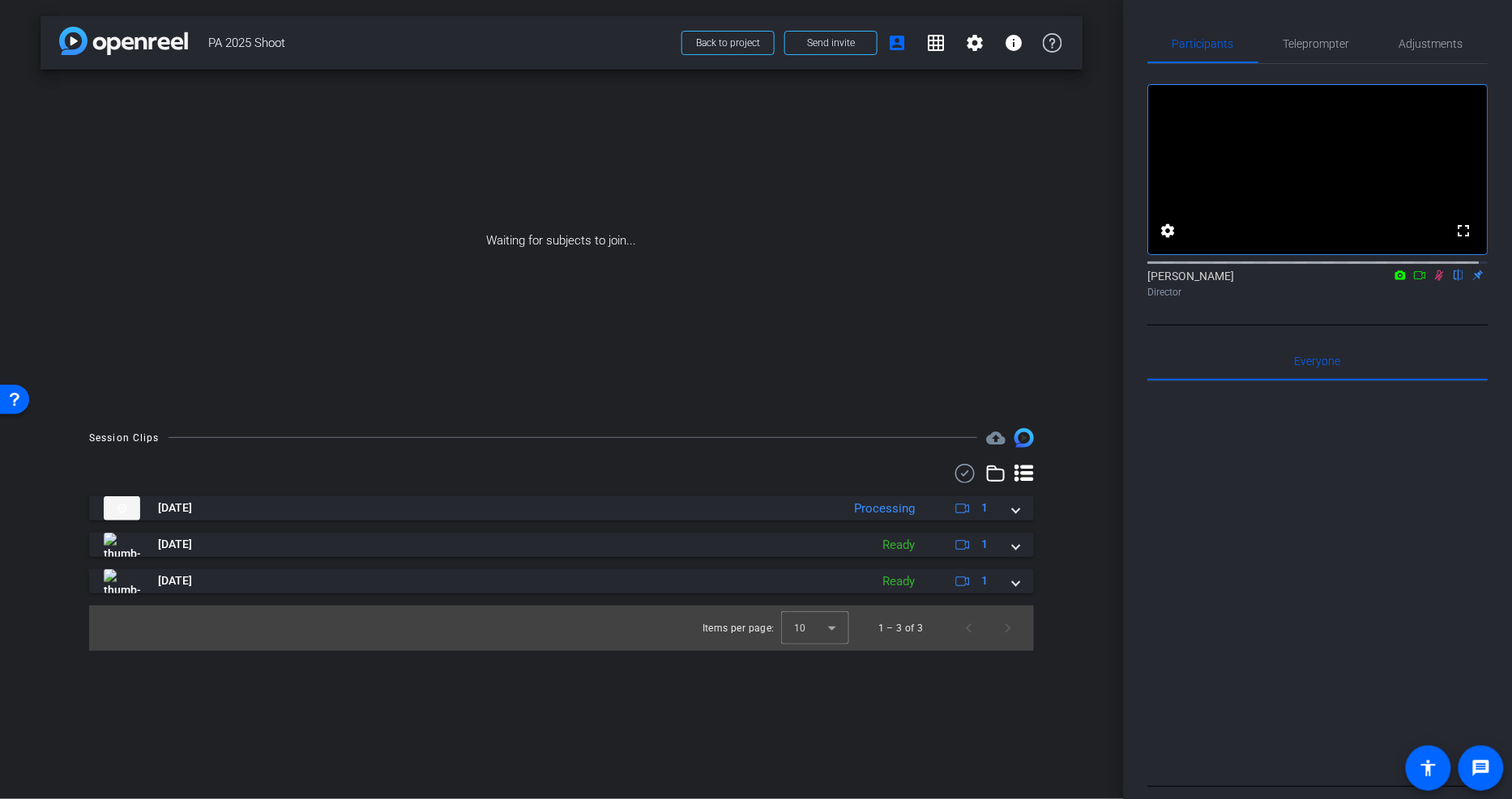
click at [1435, 282] on icon at bounding box center [1439, 275] width 13 height 11
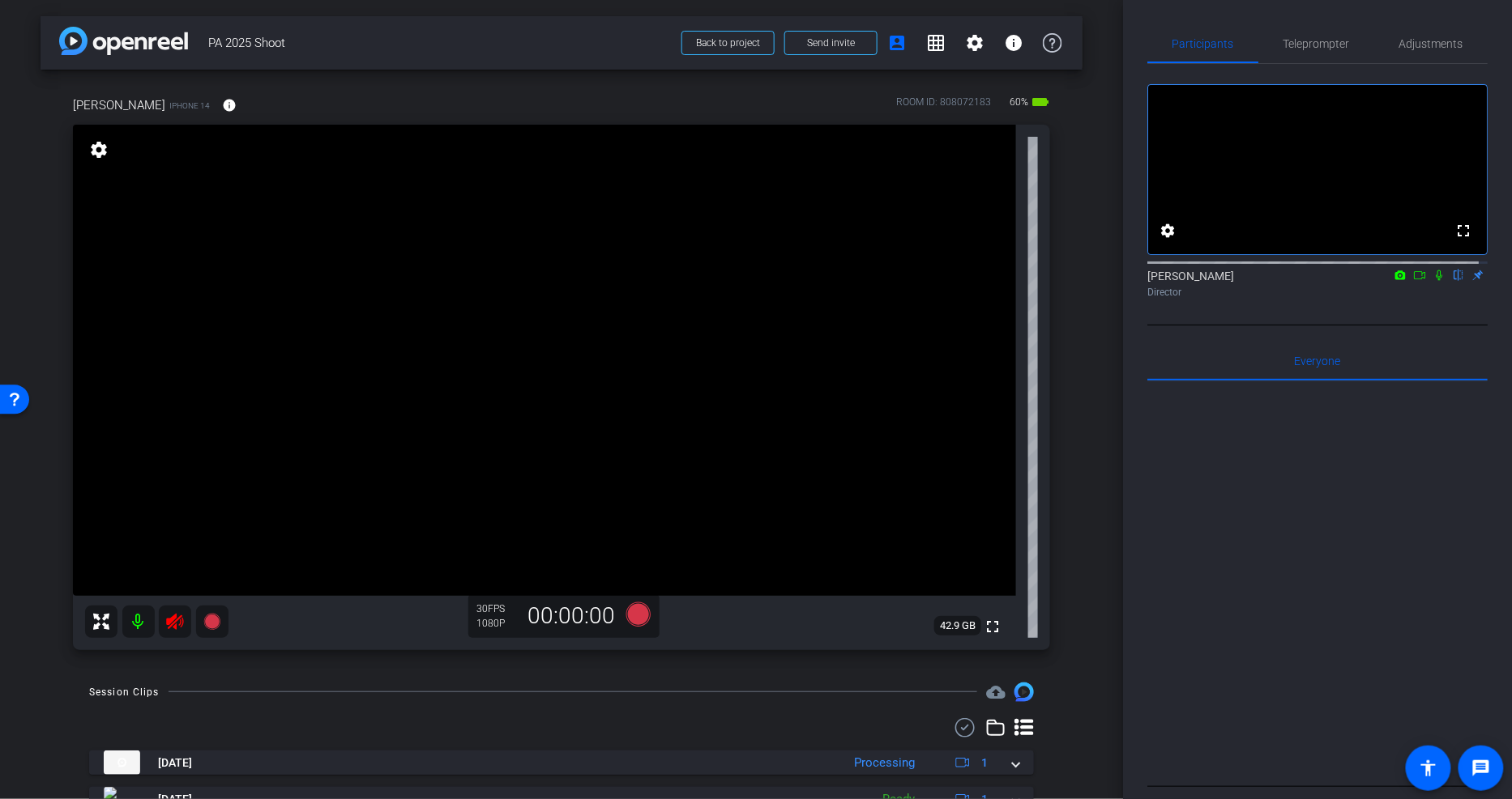
click at [173, 620] on icon at bounding box center [174, 621] width 19 height 19
click at [568, 42] on span "PA 2025 Shoot" at bounding box center [439, 43] width 464 height 33
click at [493, 27] on span "PA 2025 Shoot" at bounding box center [439, 43] width 464 height 33
click at [552, 38] on span "PA 2025 Shoot" at bounding box center [439, 43] width 464 height 33
click at [530, 38] on span "PA 2025 Shoot" at bounding box center [439, 43] width 464 height 33
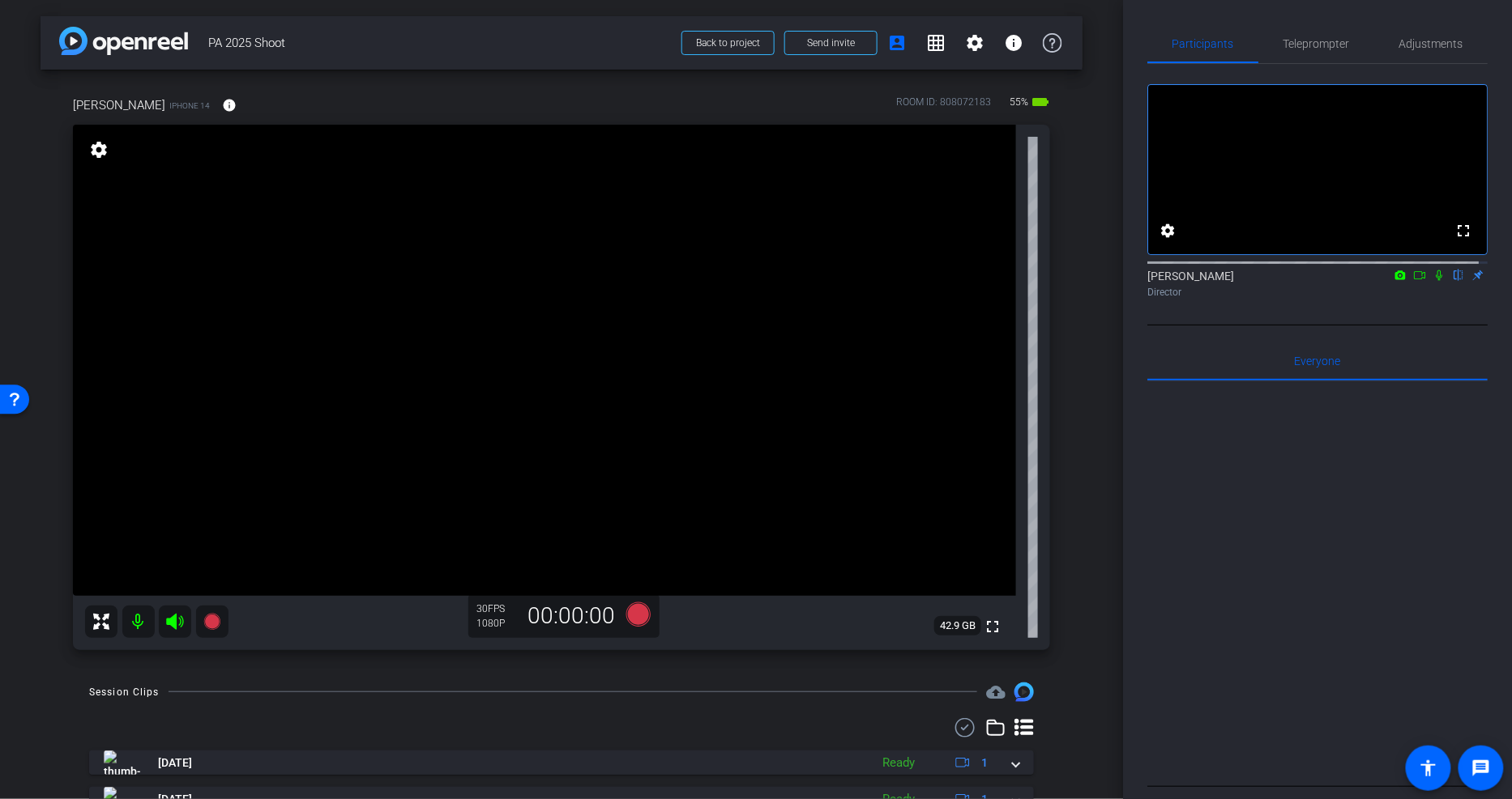
click at [1260, 466] on div at bounding box center [1317, 582] width 340 height 401
click at [382, 37] on span "PA 2025 Shoot" at bounding box center [439, 43] width 464 height 33
click at [637, 617] on icon at bounding box center [638, 614] width 25 height 25
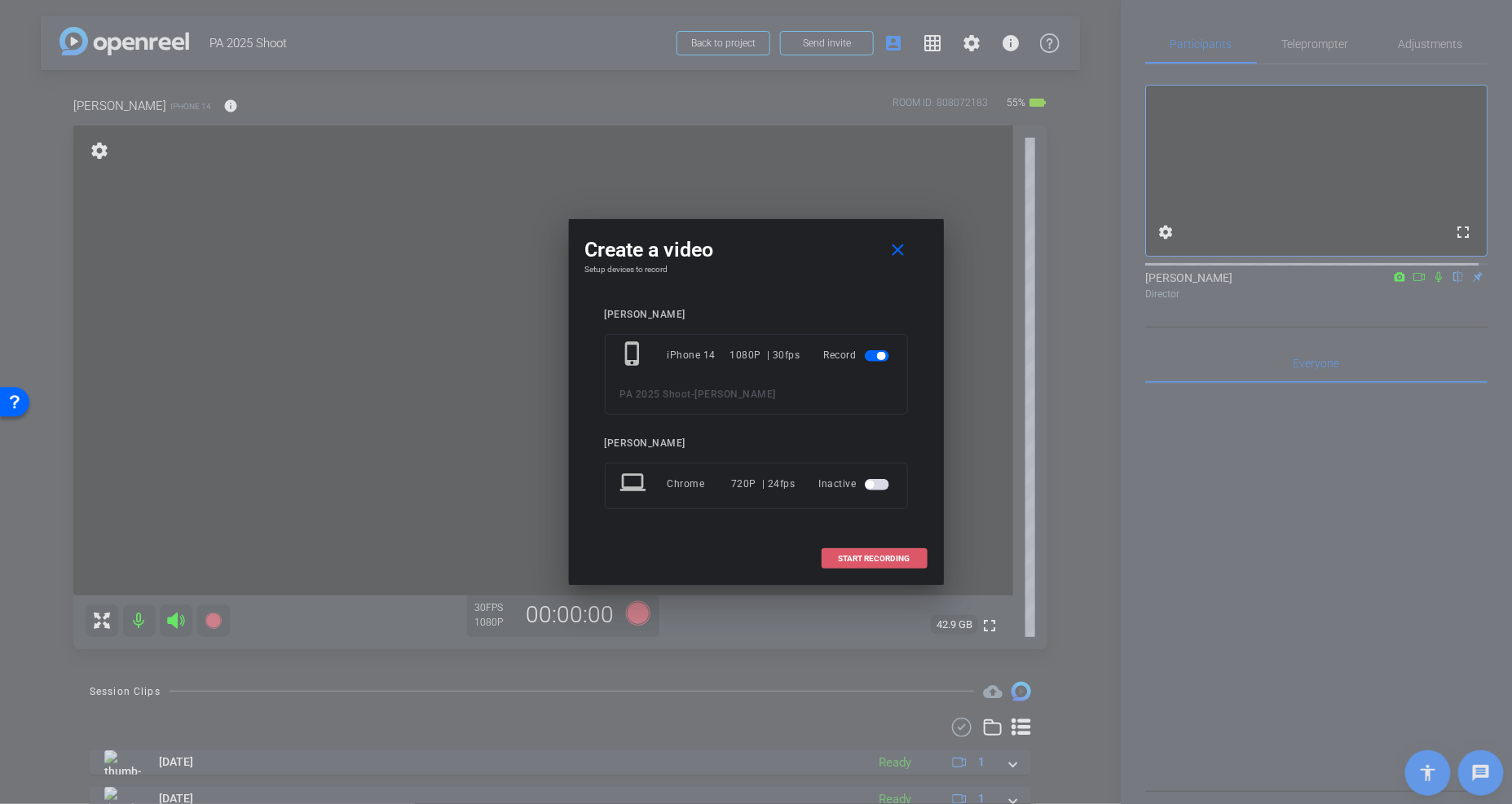
click at [868, 564] on span at bounding box center [875, 559] width 105 height 39
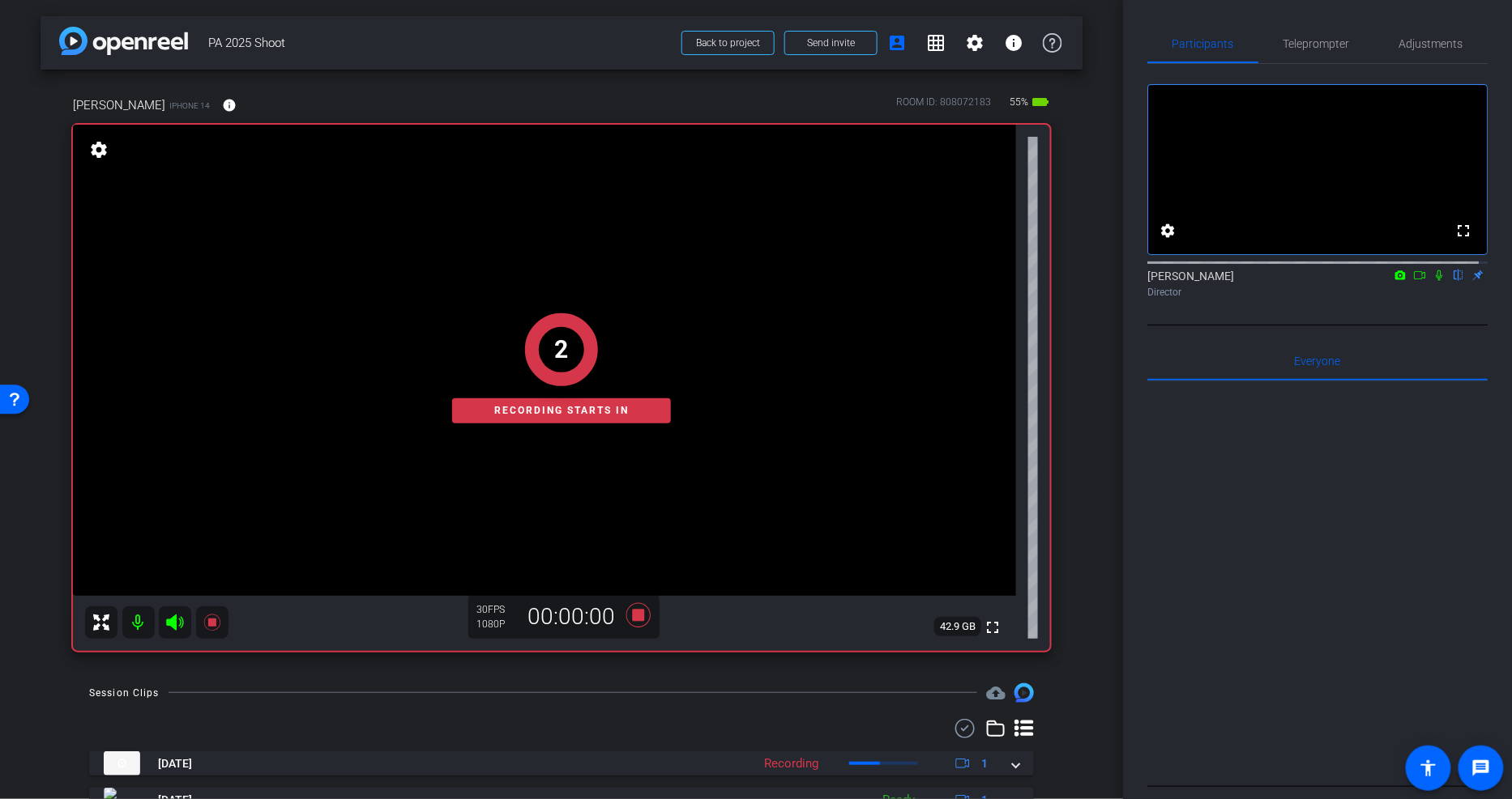
click at [460, 49] on span "PA 2025 Shoot" at bounding box center [439, 43] width 464 height 33
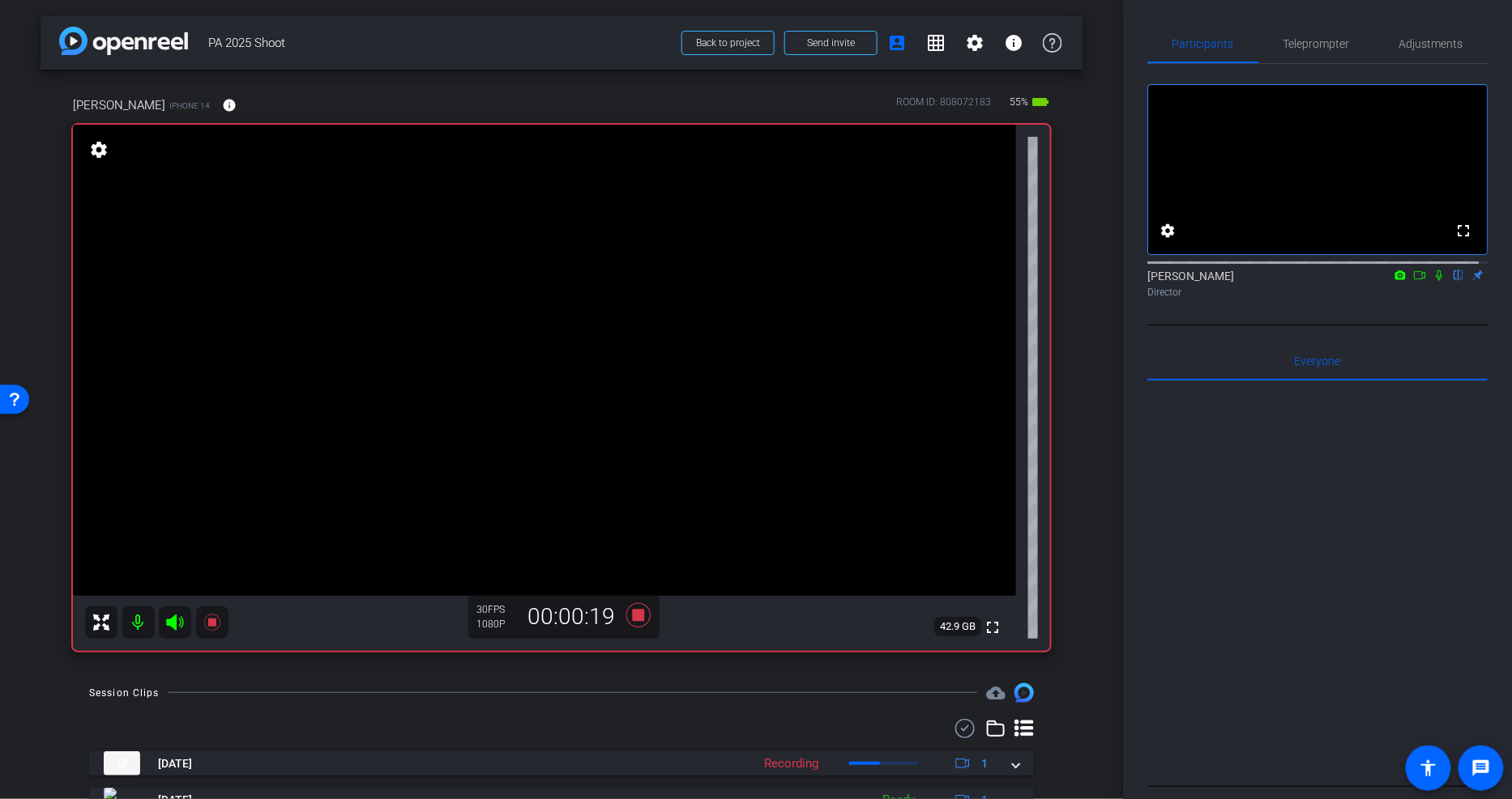
click at [551, 28] on span "PA 2025 Shoot" at bounding box center [439, 43] width 464 height 33
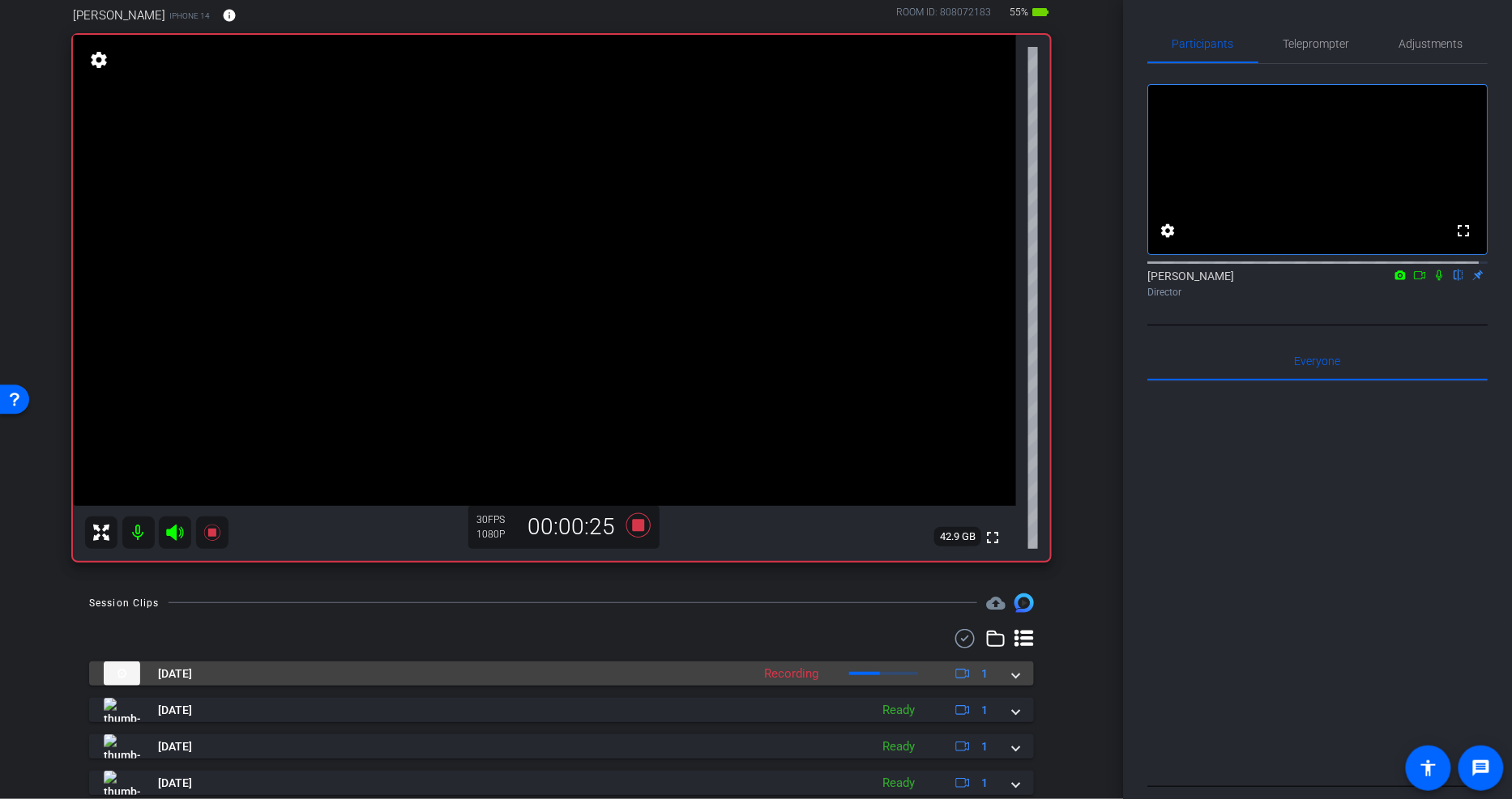
click at [1013, 673] on span at bounding box center [1015, 674] width 6 height 17
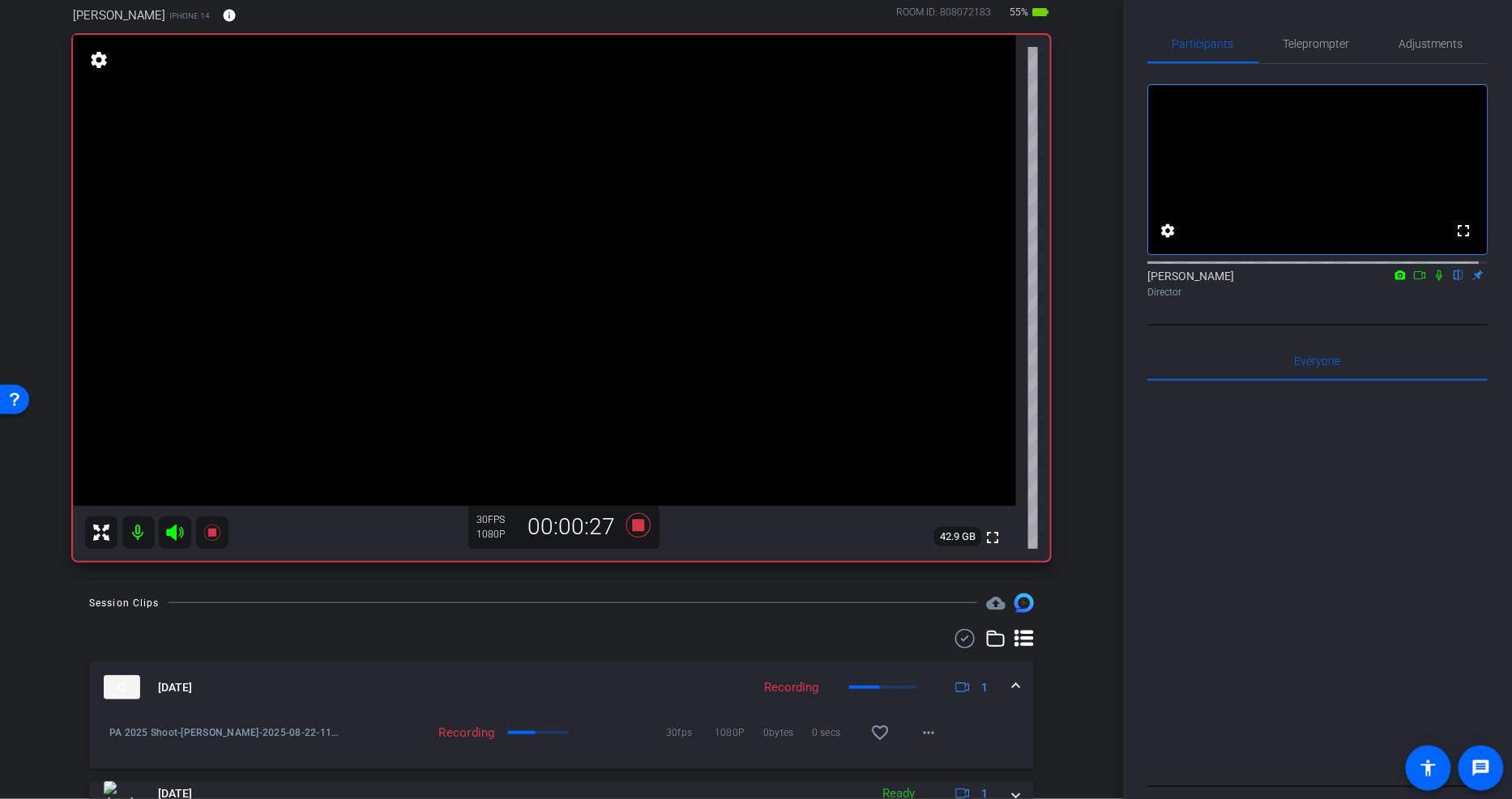
click at [1003, 676] on div "Aug 22, 2025 Recording 1" at bounding box center [559, 687] width 910 height 25
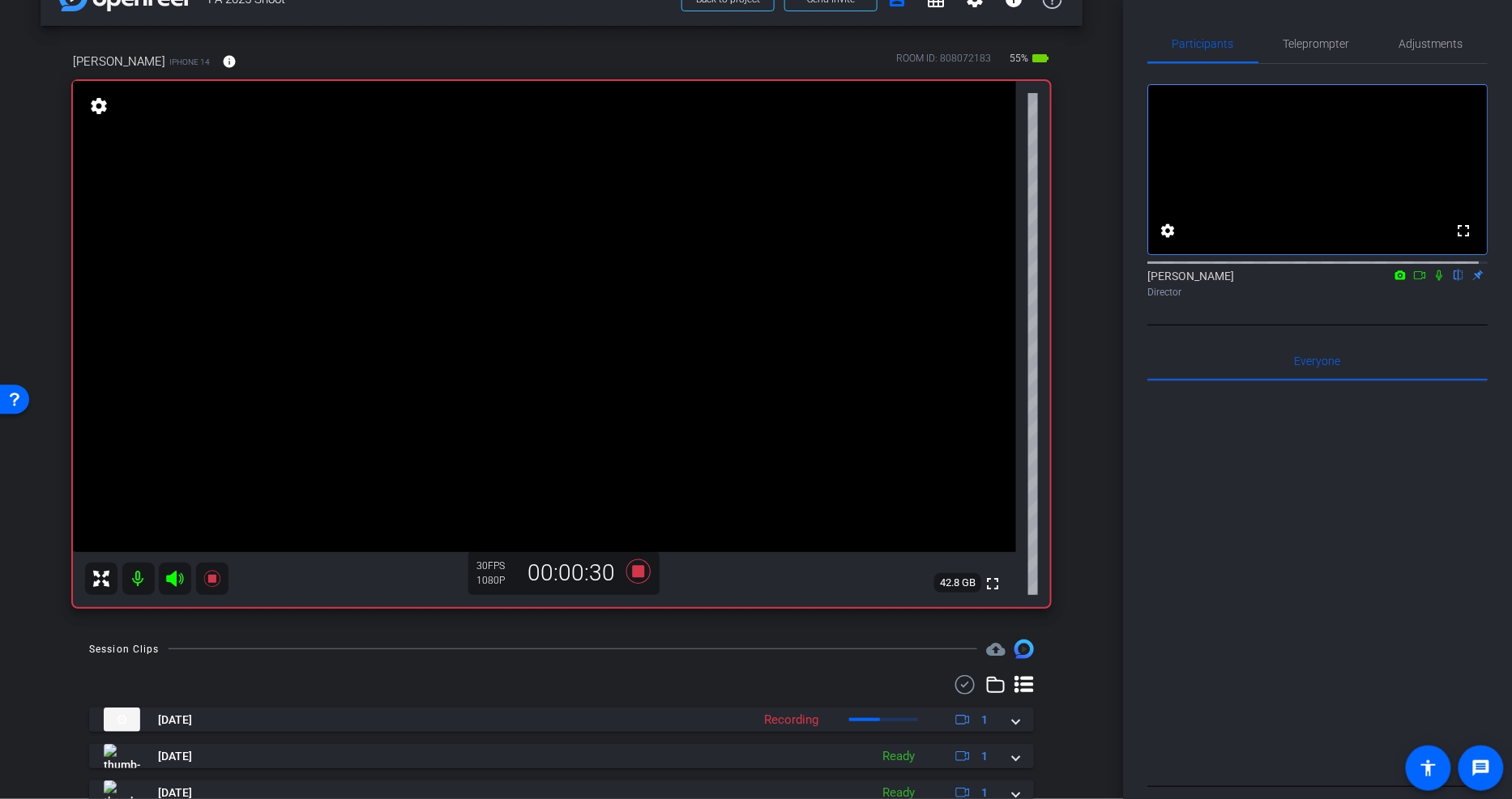
scroll to position [0, 0]
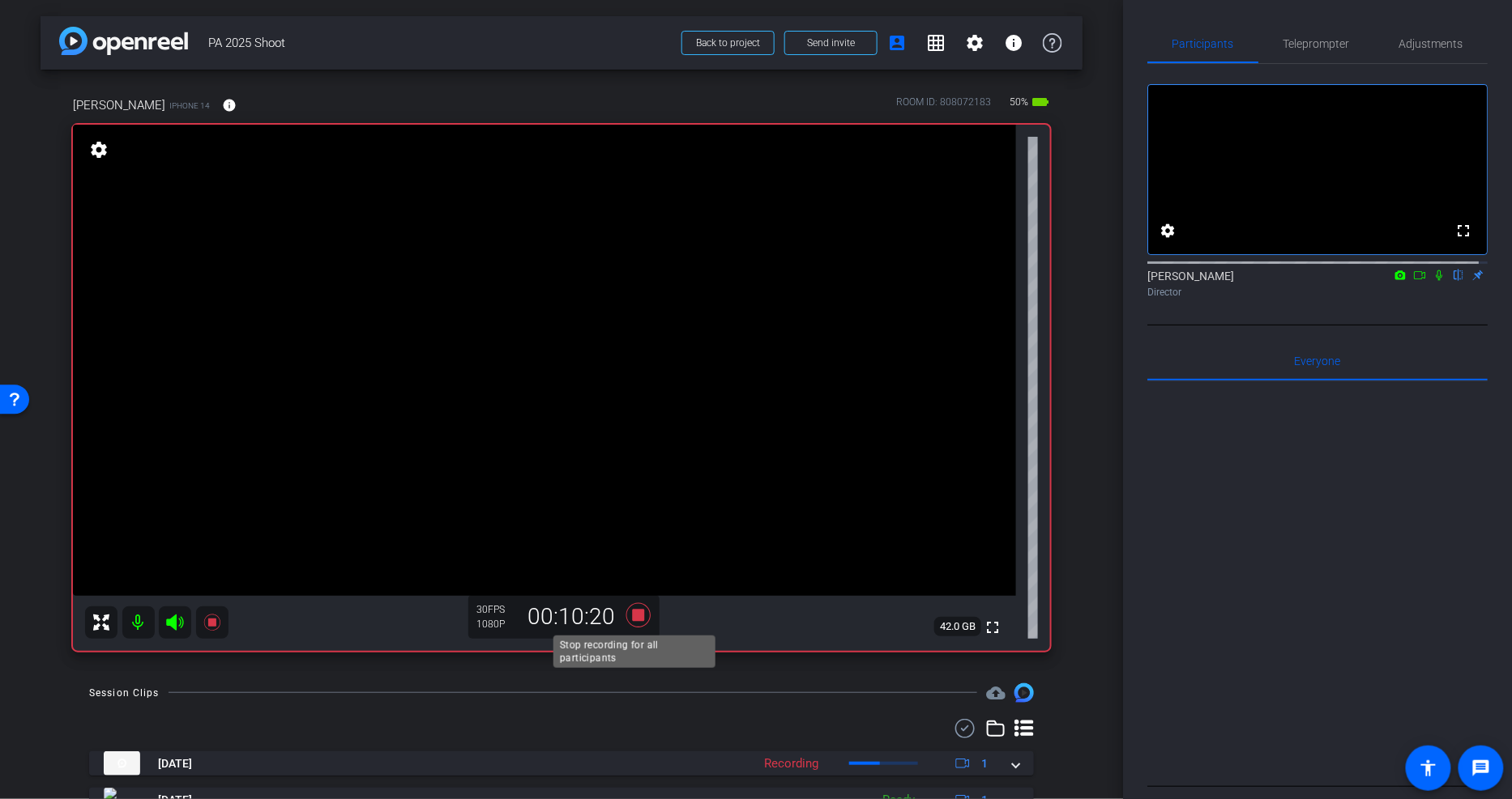
click at [638, 611] on icon at bounding box center [638, 615] width 25 height 25
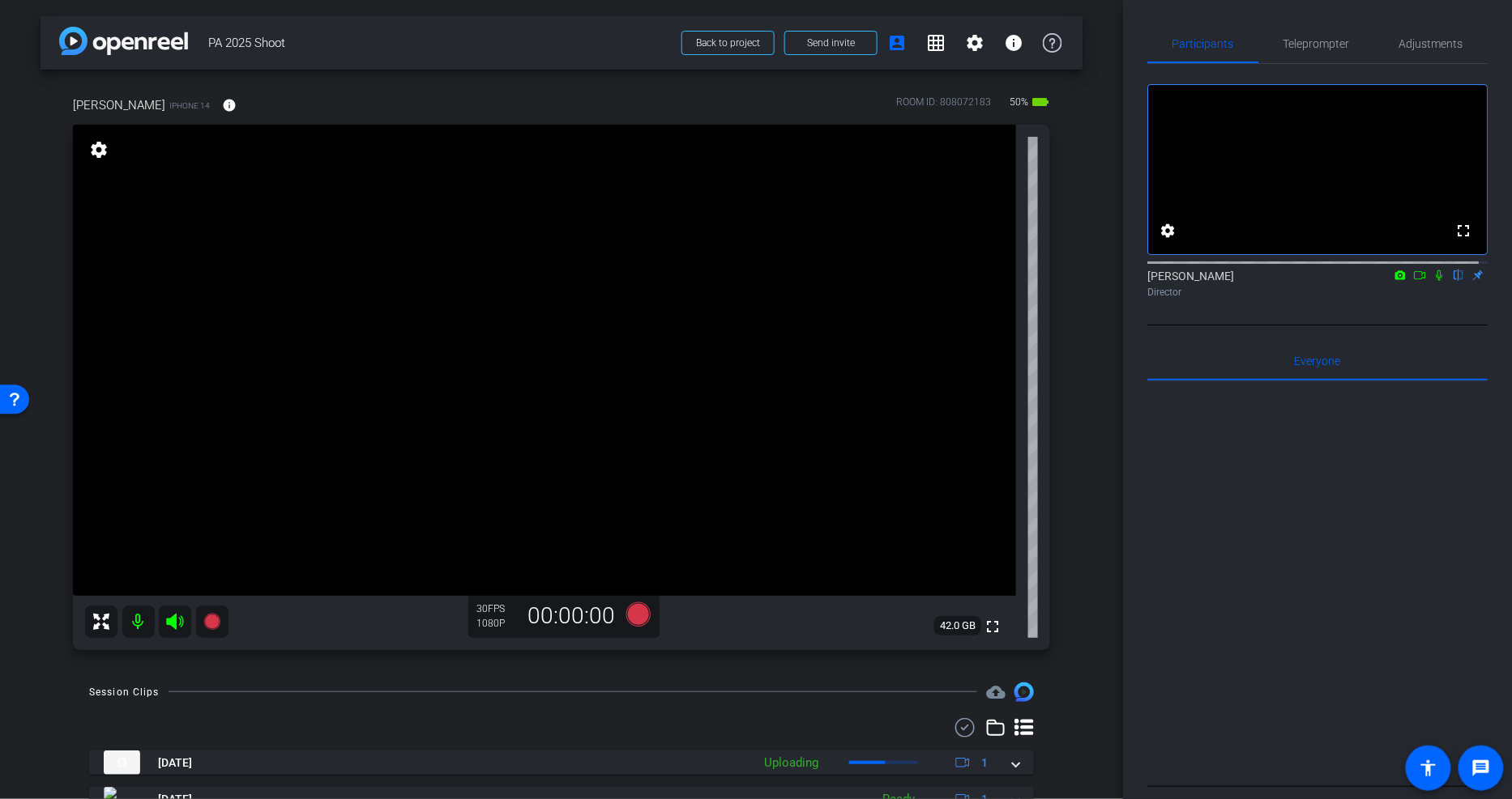
click at [457, 47] on span "PA 2025 Shoot" at bounding box center [439, 43] width 464 height 33
drag, startPoint x: 1083, startPoint y: 231, endPoint x: 1073, endPoint y: 236, distance: 11.2
click at [1073, 236] on div "arrow_back PA 2025 Shoot Back to project Send invite account_box grid_on settin…" at bounding box center [561, 399] width 1123 height 799
click at [1433, 282] on icon at bounding box center [1439, 275] width 13 height 11
click at [1414, 282] on icon at bounding box center [1420, 275] width 13 height 11
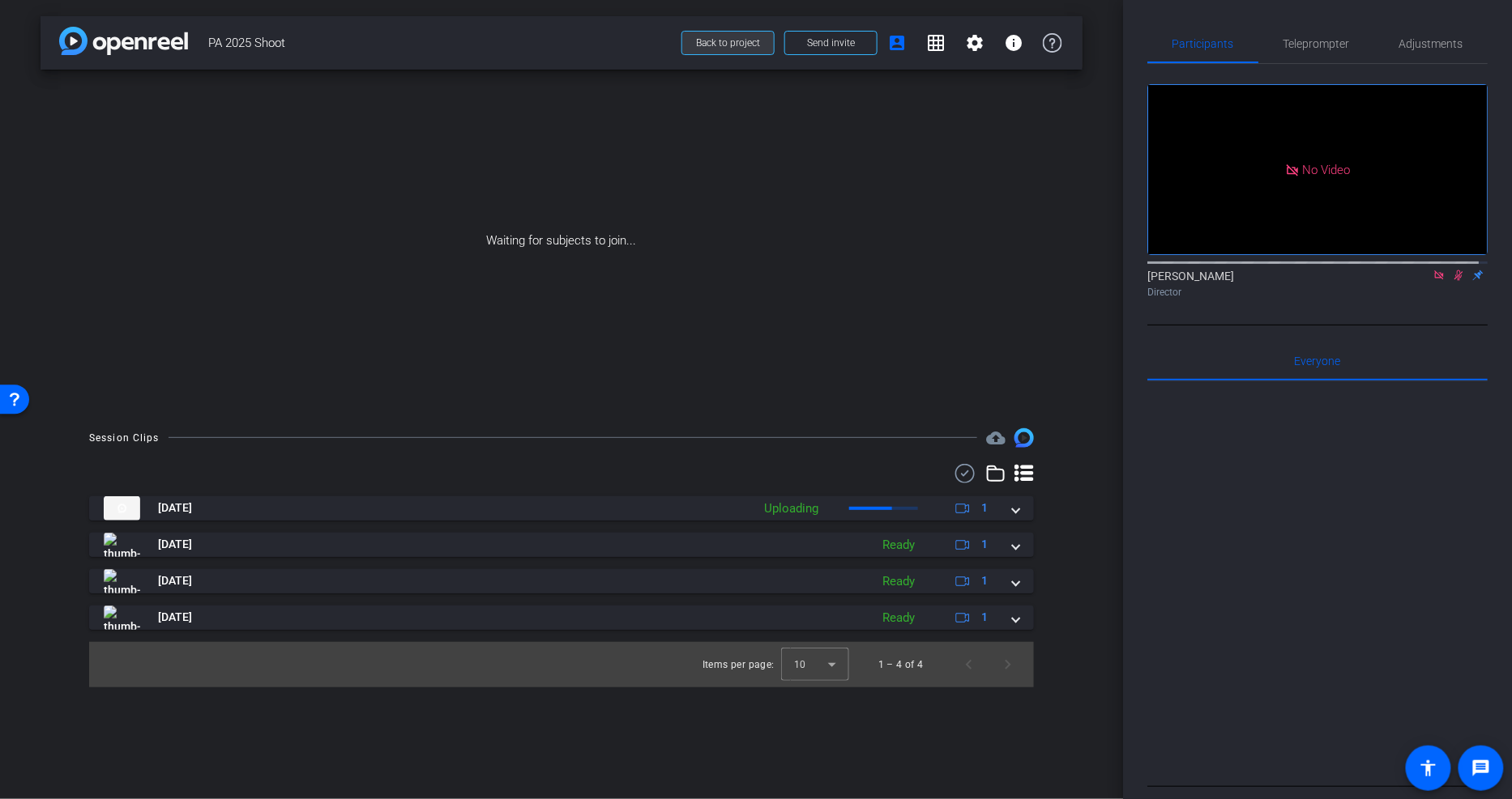
click at [719, 34] on span at bounding box center [728, 43] width 91 height 39
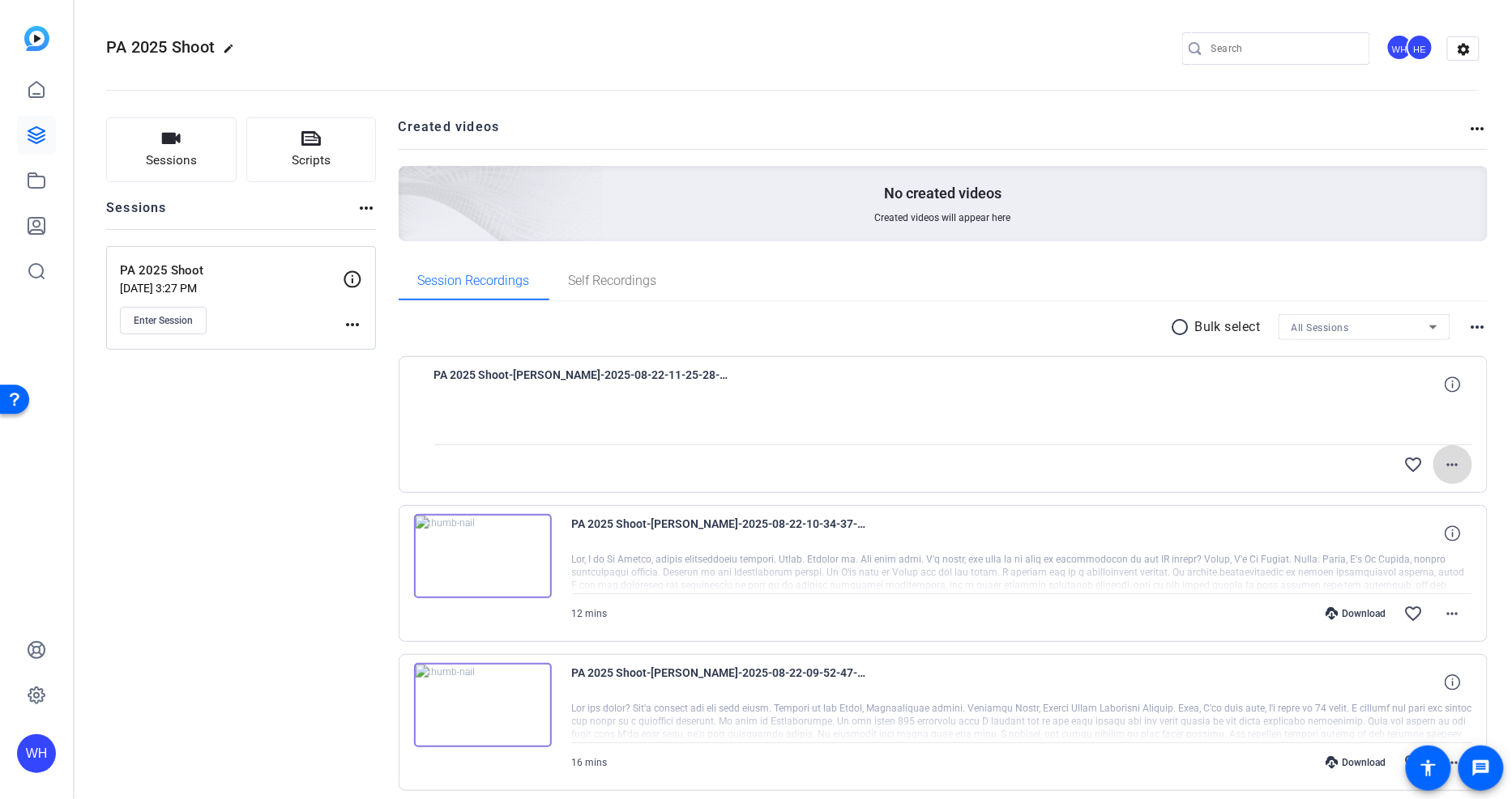
click at [1454, 456] on mat-icon "more_horiz" at bounding box center [1452, 465] width 19 height 19
click at [331, 458] on div at bounding box center [756, 399] width 1512 height 799
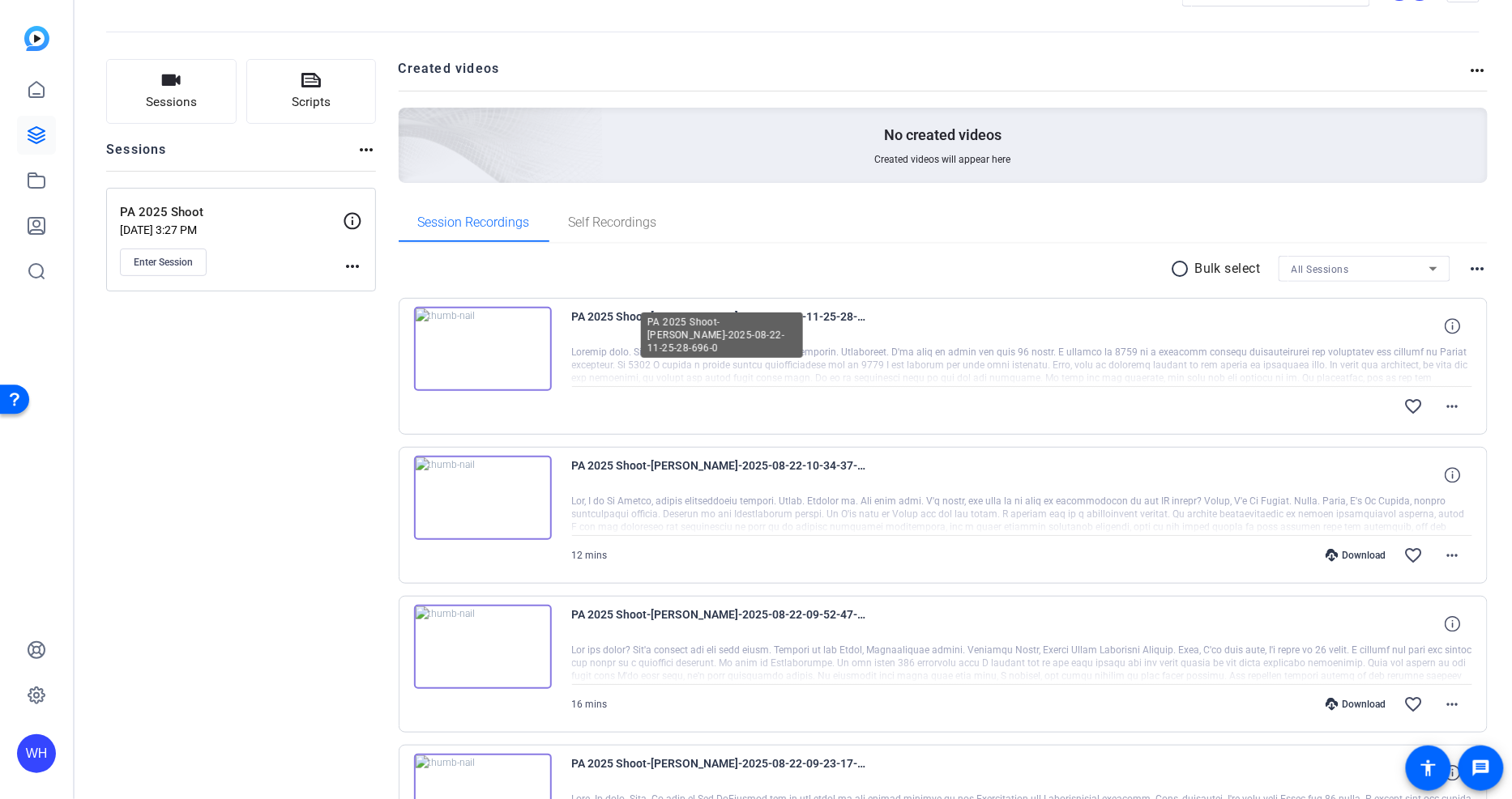
scroll to position [179, 0]
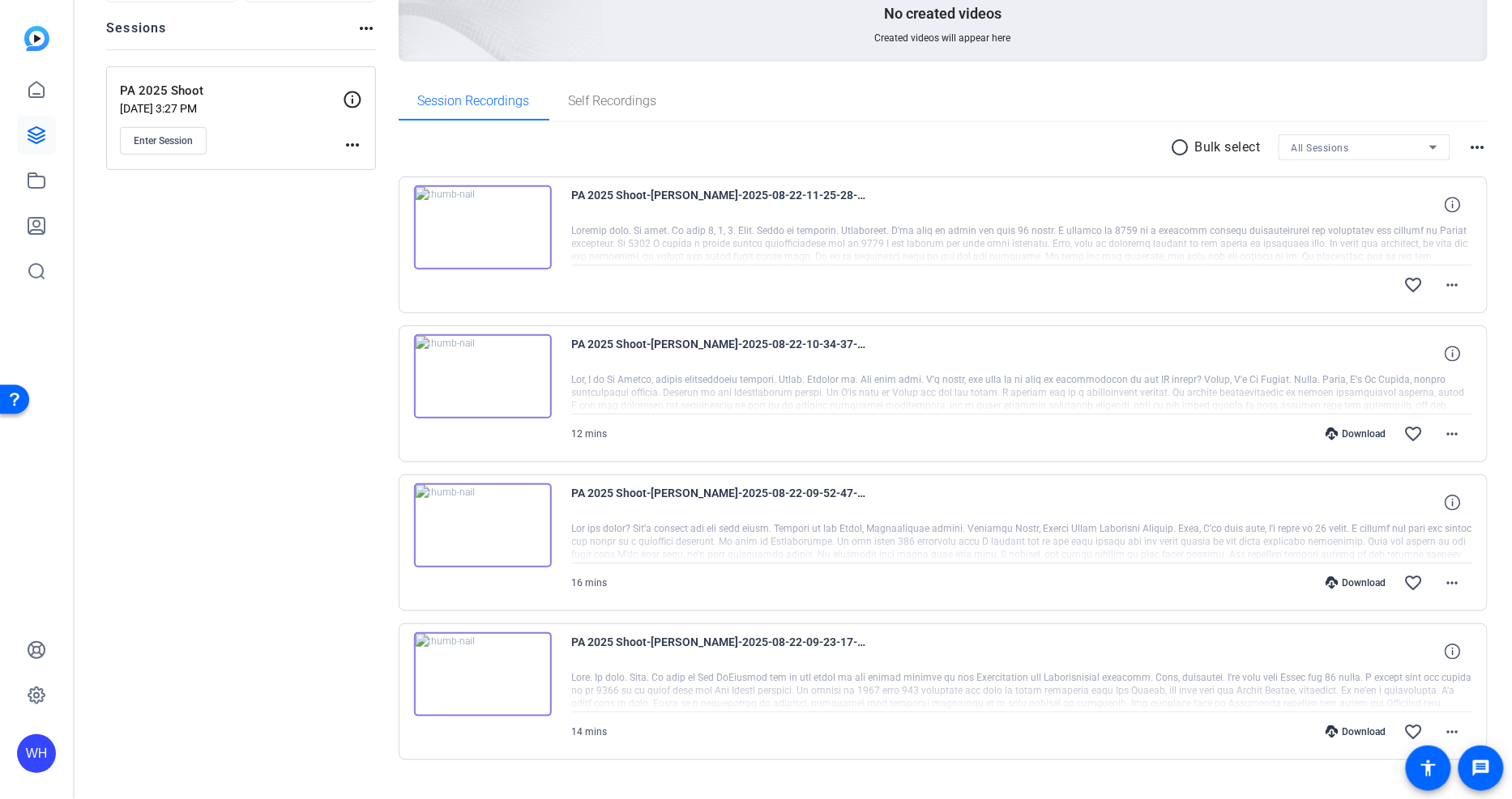
click at [1357, 733] on div "Download" at bounding box center [1356, 732] width 77 height 13
